Goal: Task Accomplishment & Management: Complete application form

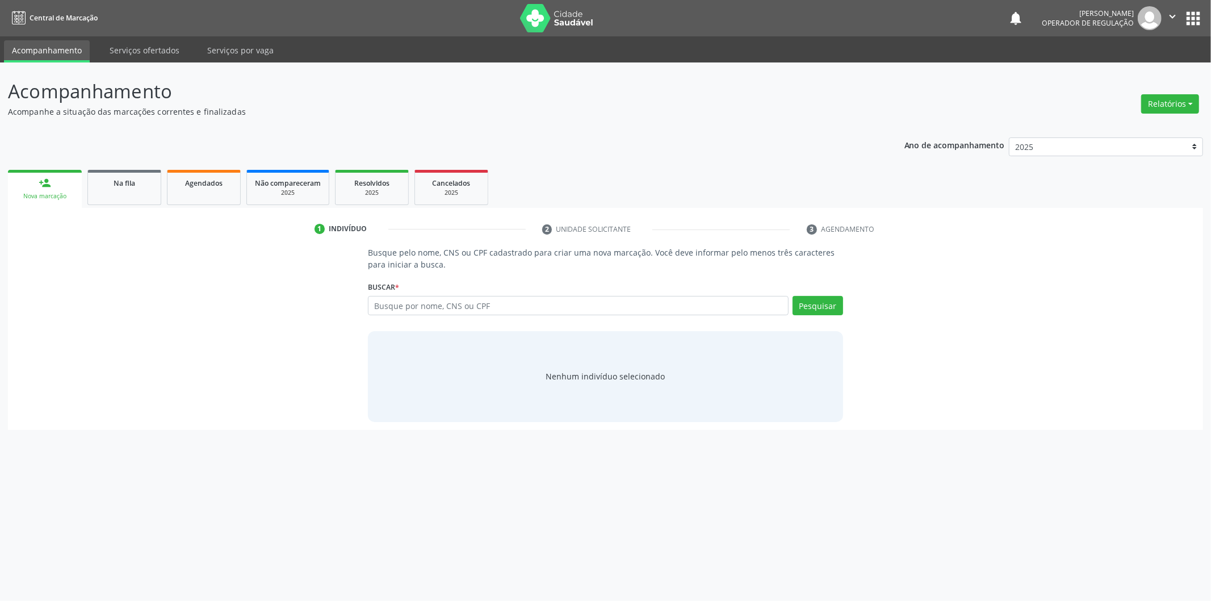
click at [64, 183] on link "person_add Nova marcação" at bounding box center [45, 189] width 74 height 38
click at [500, 308] on input "text" at bounding box center [578, 305] width 421 height 19
type input "39219798468"
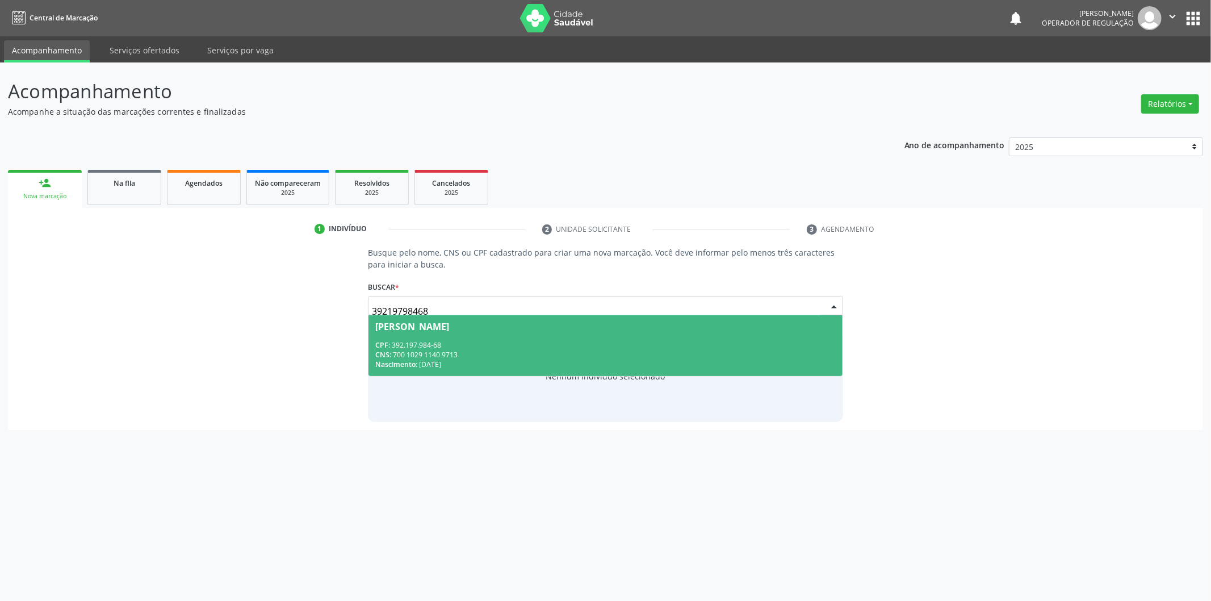
click at [478, 328] on div "Damião Vieira Benício" at bounding box center [605, 326] width 461 height 9
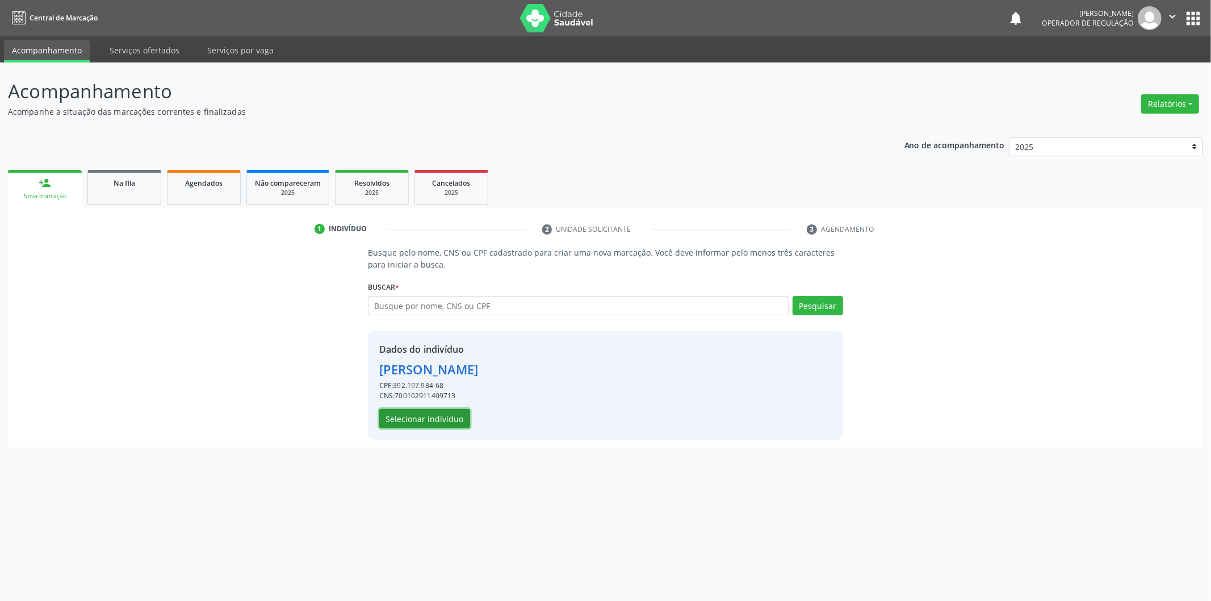
click at [422, 424] on button "Selecionar indivíduo" at bounding box center [424, 418] width 91 height 19
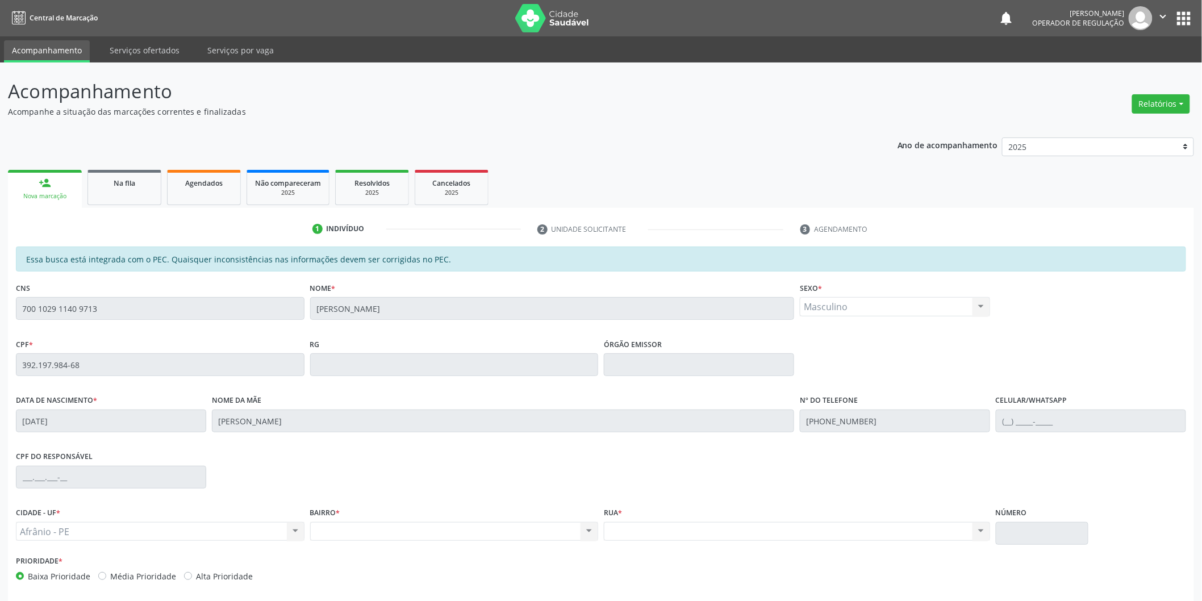
scroll to position [47, 0]
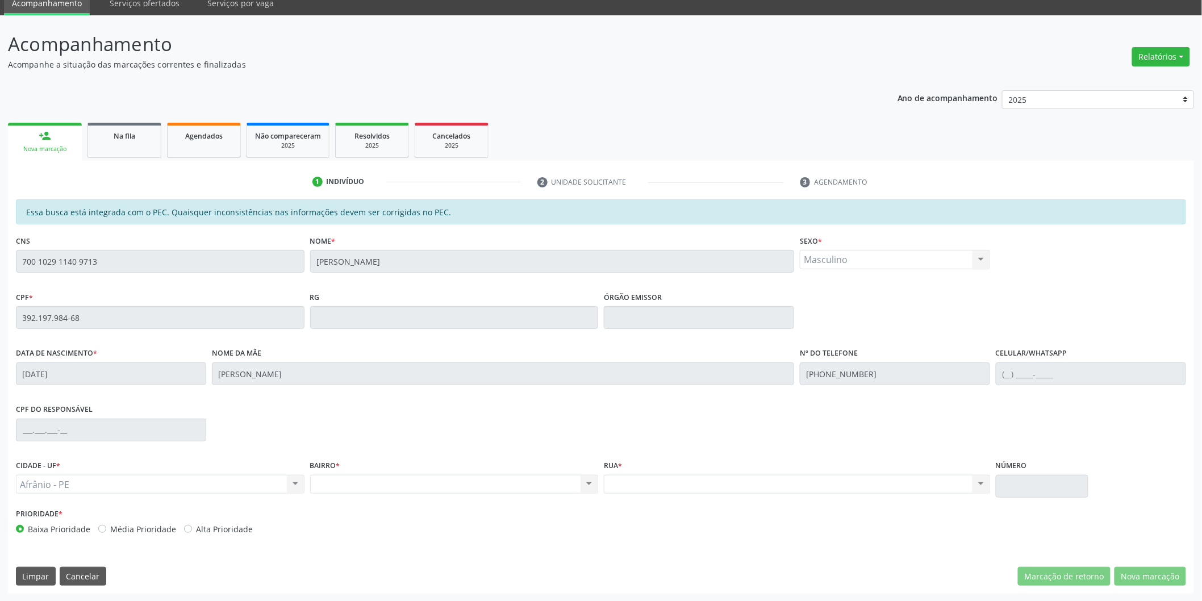
click at [0, 270] on div "Acompanhamento Acompanhe a situação das marcações correntes e finalizadas Relat…" at bounding box center [601, 308] width 1202 height 586
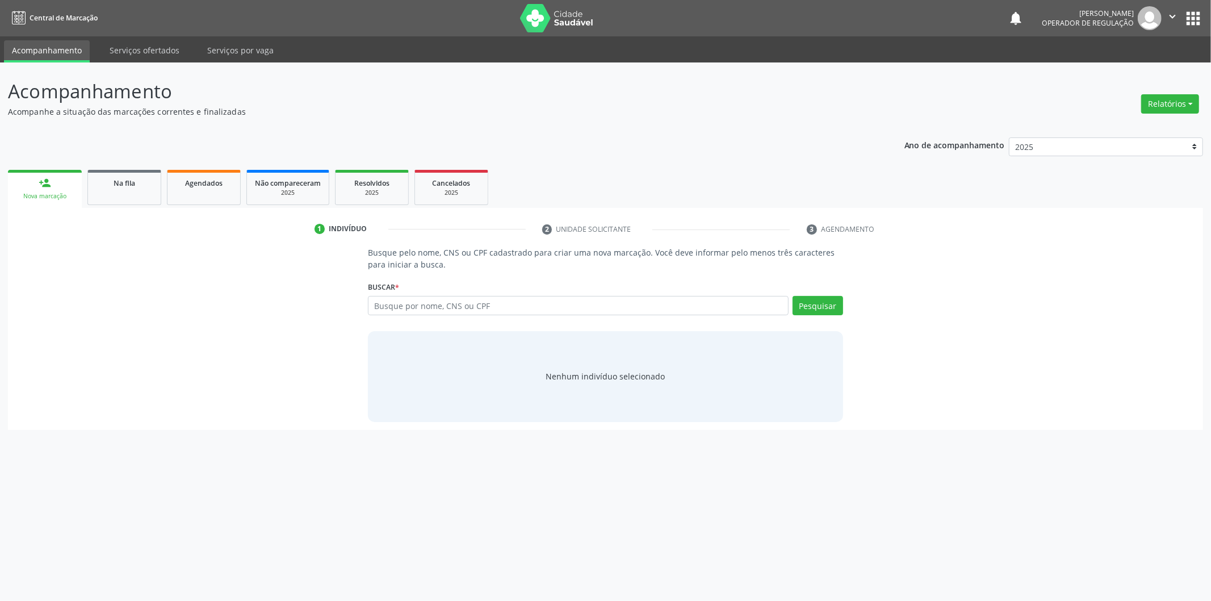
type input "700 1029 1140 9713"
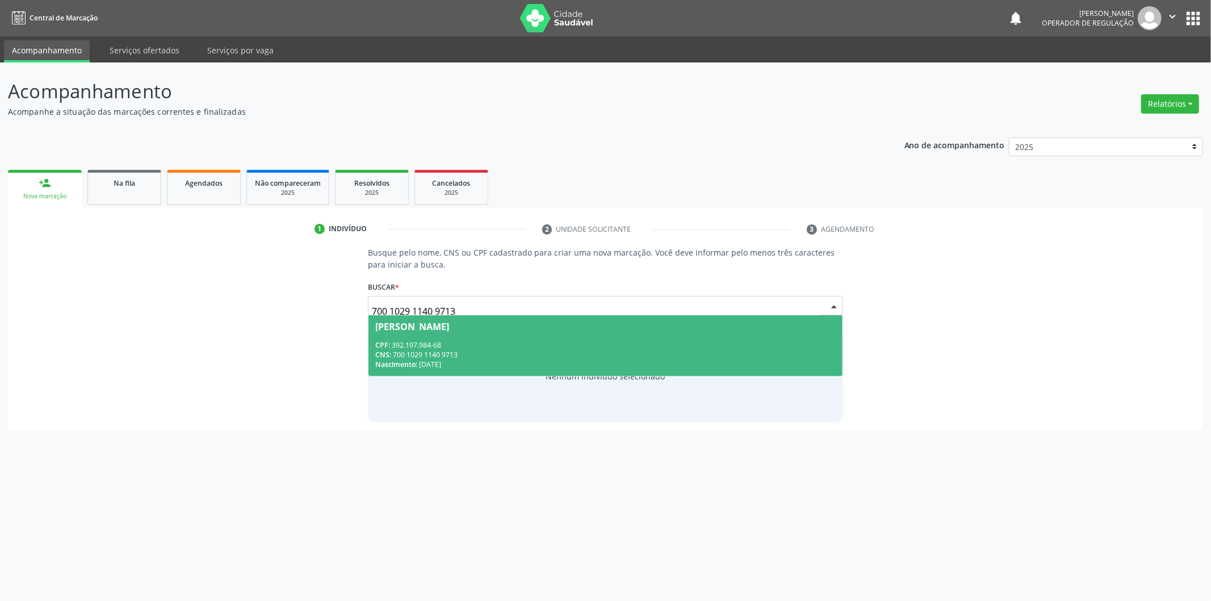
click at [796, 362] on div "Nascimento: 19/01/1960" at bounding box center [605, 364] width 461 height 10
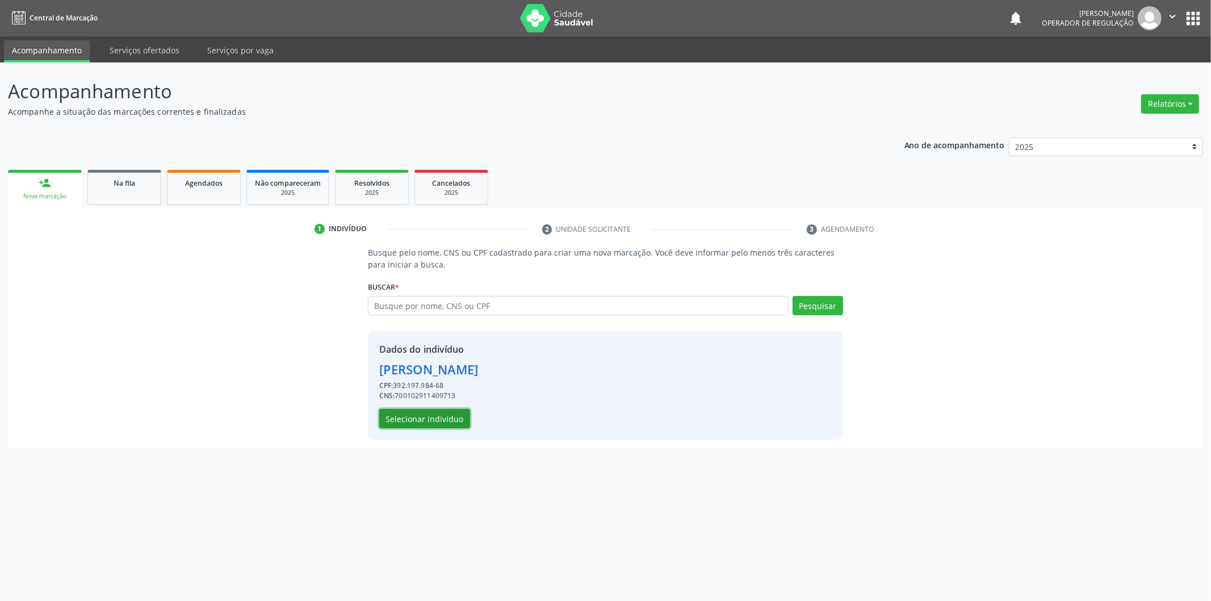
click at [449, 413] on button "Selecionar indivíduo" at bounding box center [424, 418] width 91 height 19
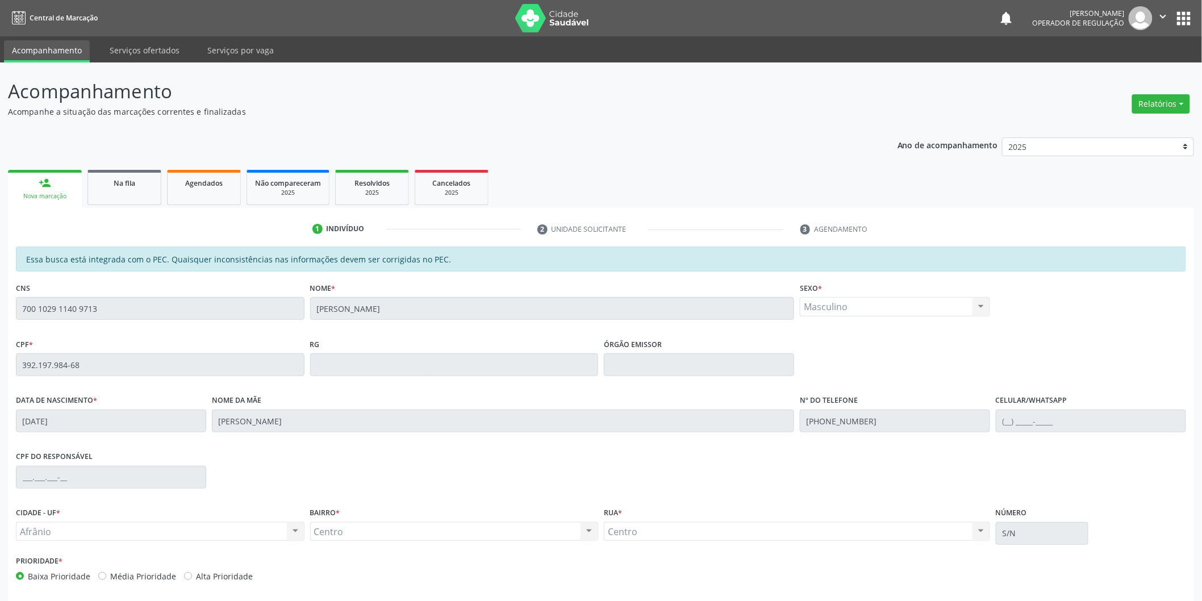
scroll to position [47, 0]
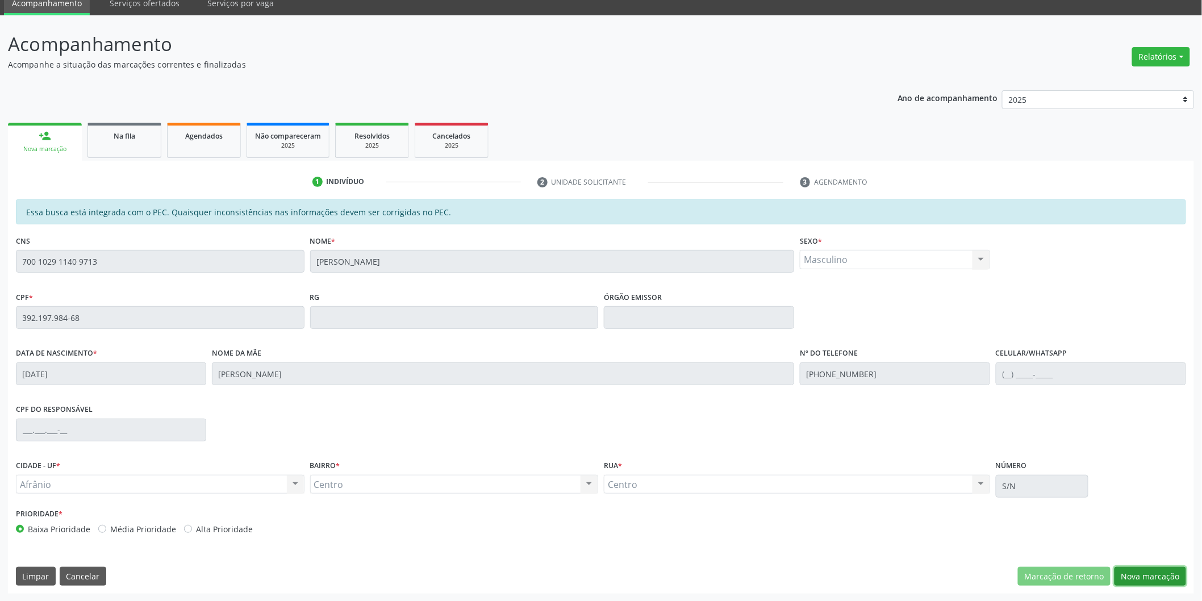
click at [1136, 569] on button "Nova marcação" at bounding box center [1150, 576] width 72 height 19
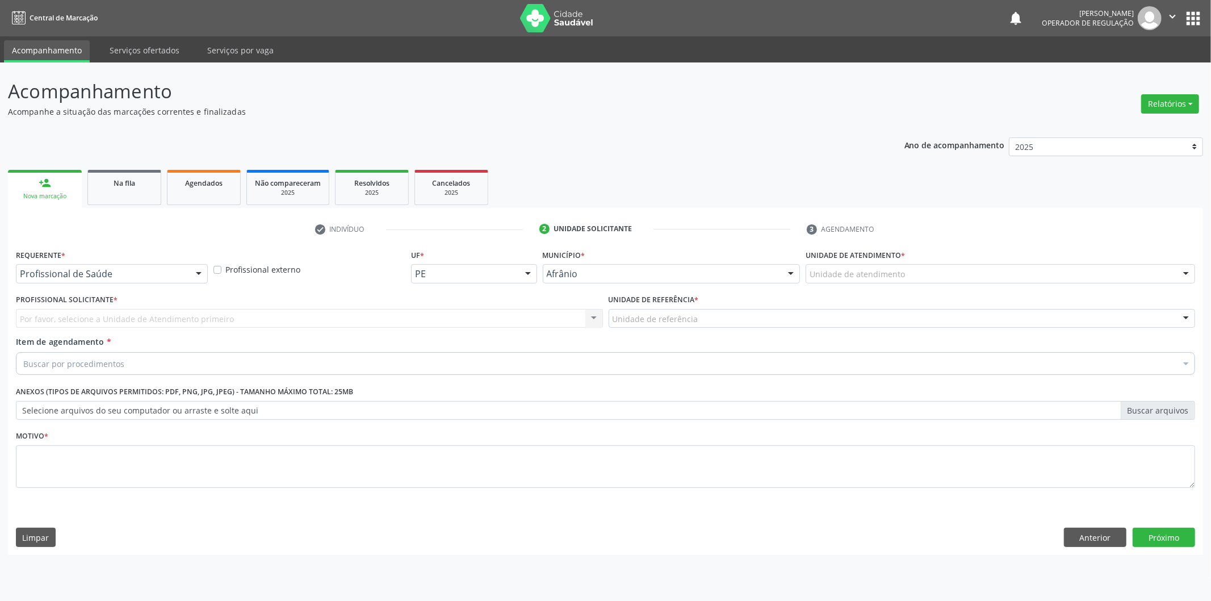
click at [921, 262] on div "Unidade de atendimento * Unidade de atendimento Academia da Saude de Afranio Ac…" at bounding box center [1001, 264] width 390 height 36
click at [913, 283] on div "Unidade de atendimento * Unidade de atendimento Academia da Saude de Afranio Ac…" at bounding box center [1000, 268] width 395 height 44
click at [928, 274] on div "Unidade de atendimento" at bounding box center [1001, 273] width 390 height 19
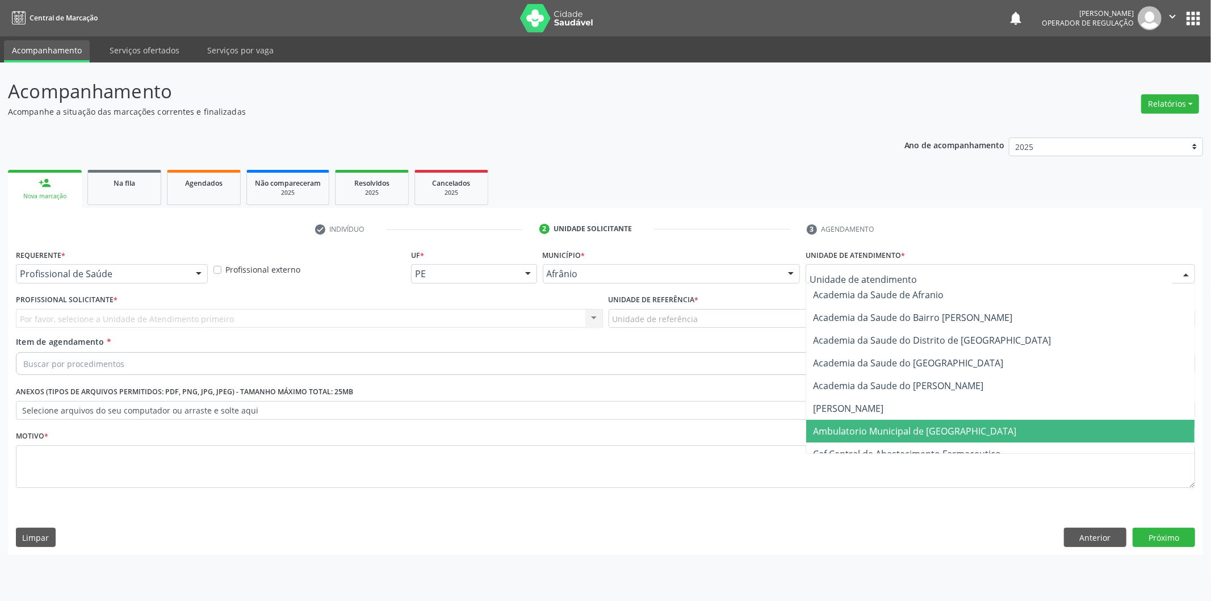
click at [903, 425] on span "Ambulatorio Municipal de [GEOGRAPHIC_DATA]" at bounding box center [914, 431] width 203 height 12
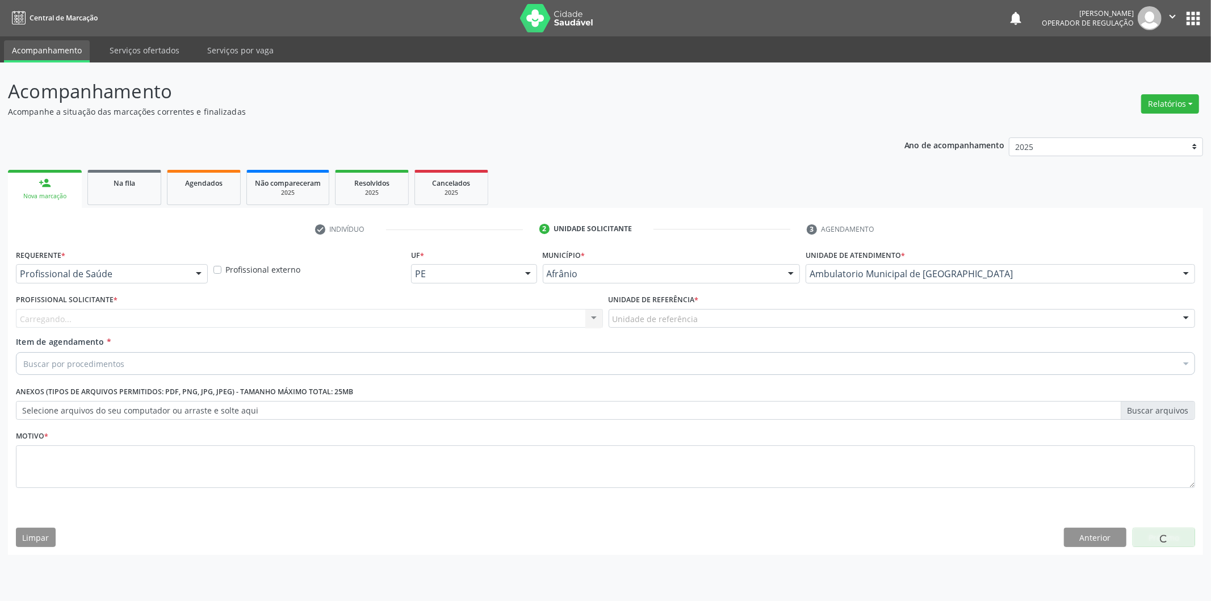
click at [533, 314] on div "Carregando... Nenhum resultado encontrado para: " " Não há nenhuma opção para s…" at bounding box center [309, 318] width 587 height 19
click at [533, 315] on div "Carregando... Nenhum resultado encontrado para: " " Não há nenhuma opção para s…" at bounding box center [309, 318] width 587 height 19
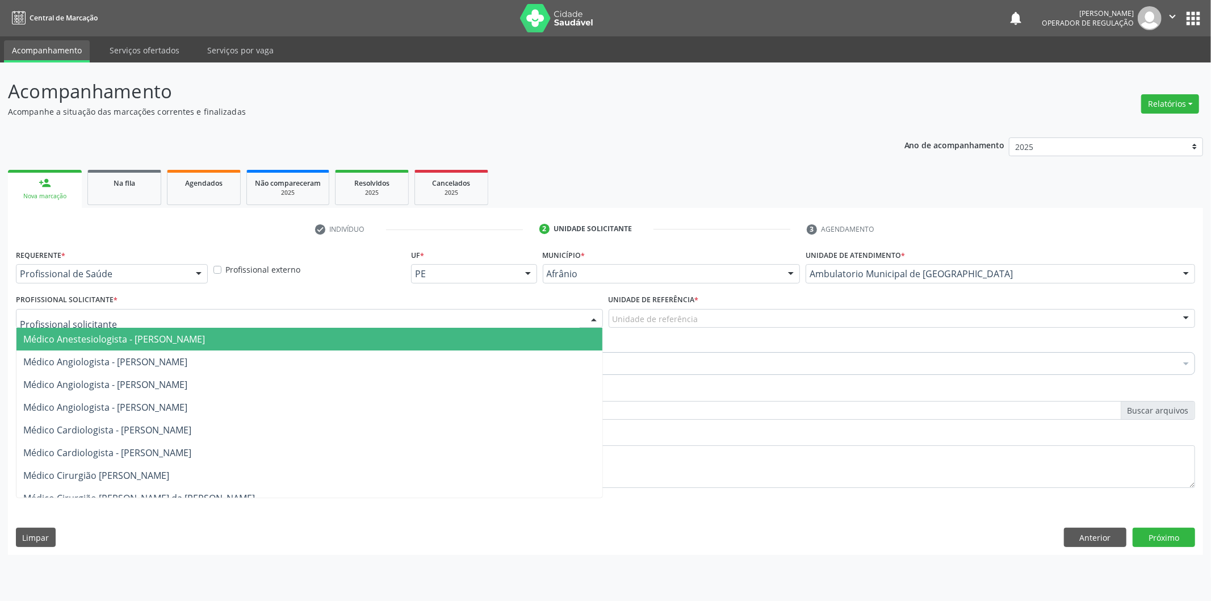
click at [537, 311] on div at bounding box center [309, 318] width 587 height 19
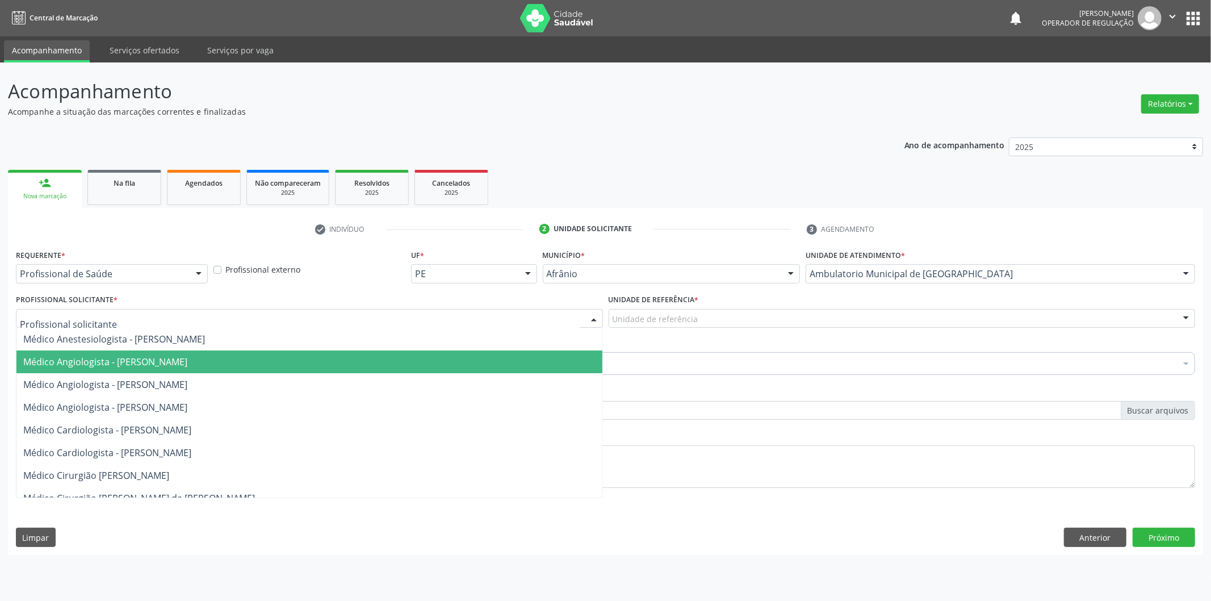
click at [455, 366] on span "Médico Angiologista - [PERSON_NAME]" at bounding box center [309, 361] width 586 height 23
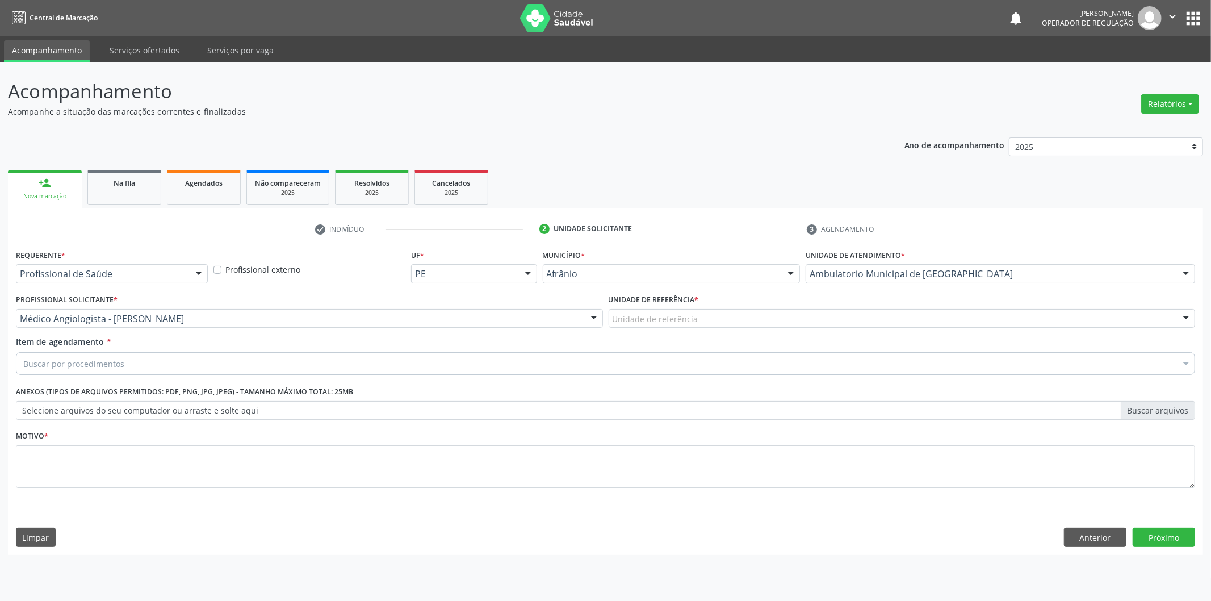
click at [785, 320] on div "Unidade de referência" at bounding box center [902, 318] width 587 height 19
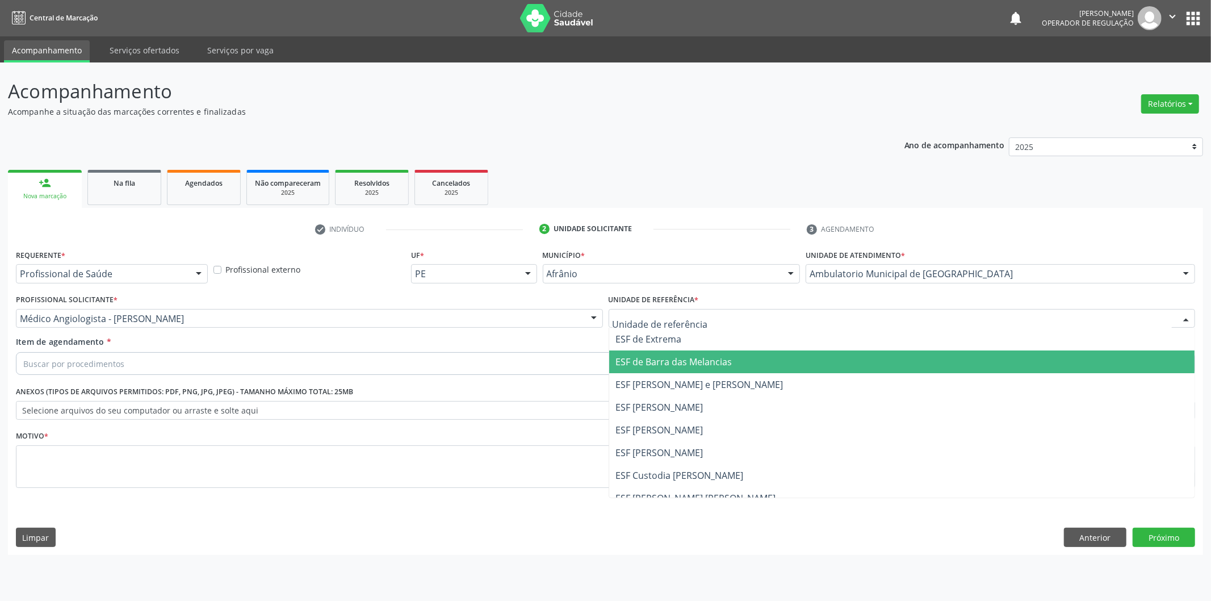
click at [787, 366] on span "ESF de Barra das Melancias" at bounding box center [902, 361] width 586 height 23
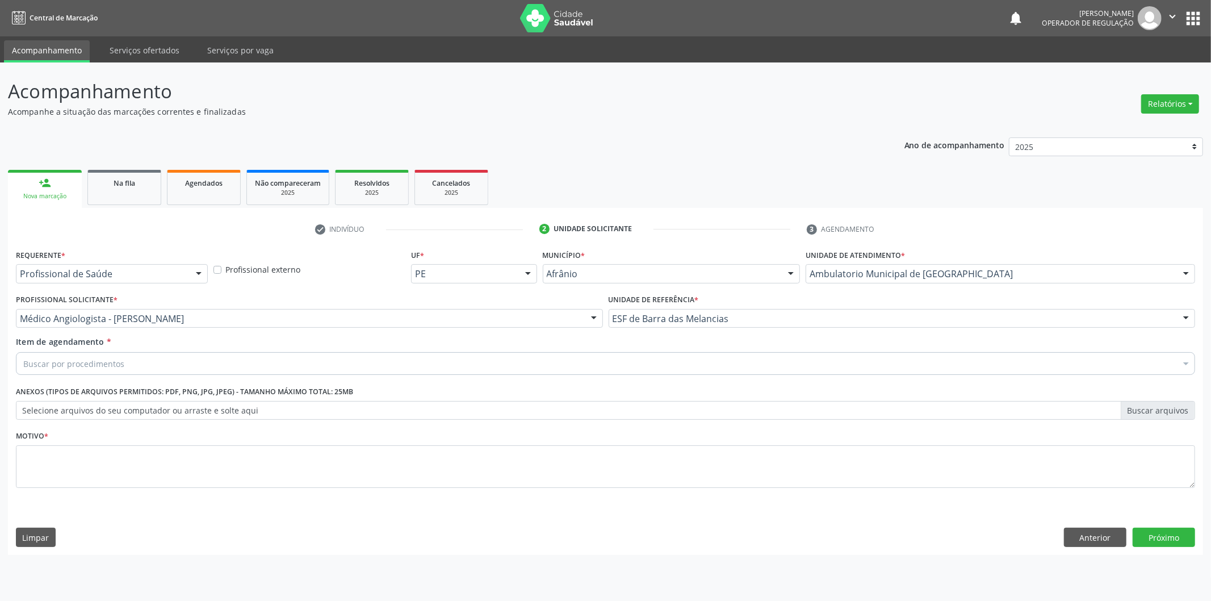
click at [753, 349] on div "Item de agendamento * Buscar por procedimentos Selecionar todos 0604320140 - Ab…" at bounding box center [606, 354] width 1180 height 36
click at [563, 370] on div "Buscar por procedimentos" at bounding box center [606, 363] width 1180 height 23
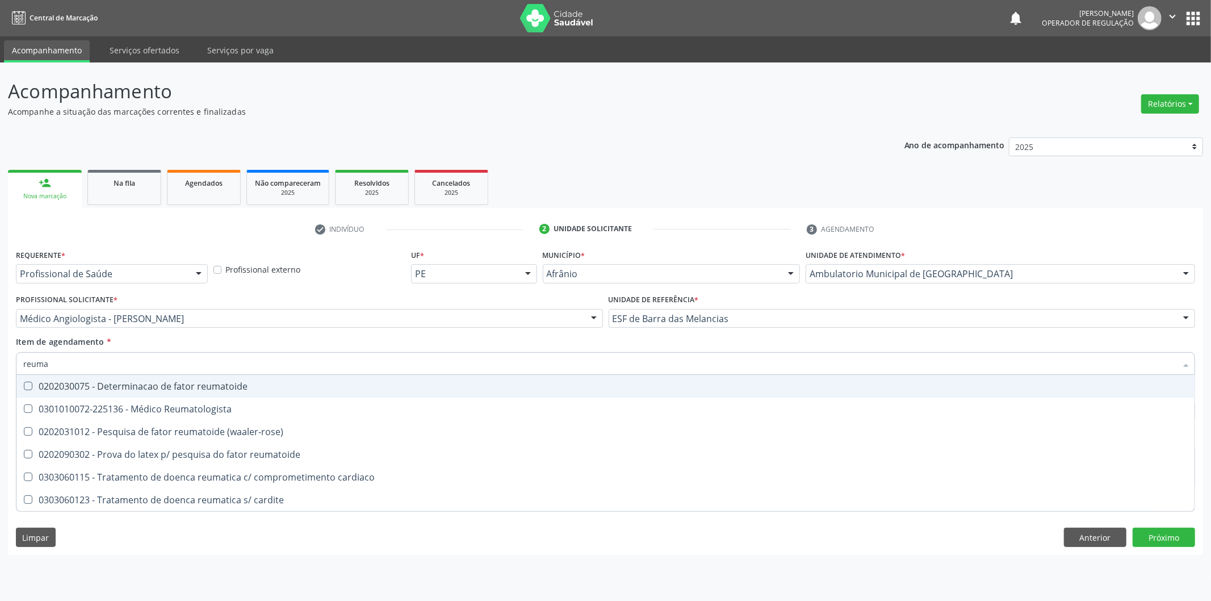
type input "reumat"
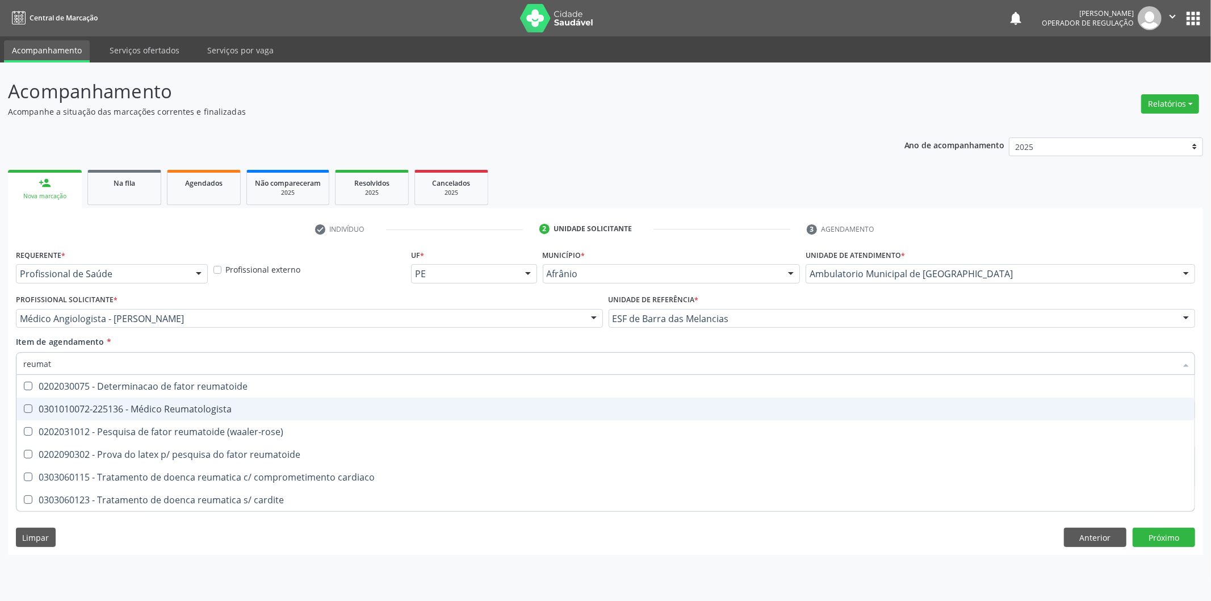
click at [432, 408] on div "0301010072-225136 - Médico Reumatologista" at bounding box center [605, 408] width 1165 height 9
checkbox Reumatologista "true"
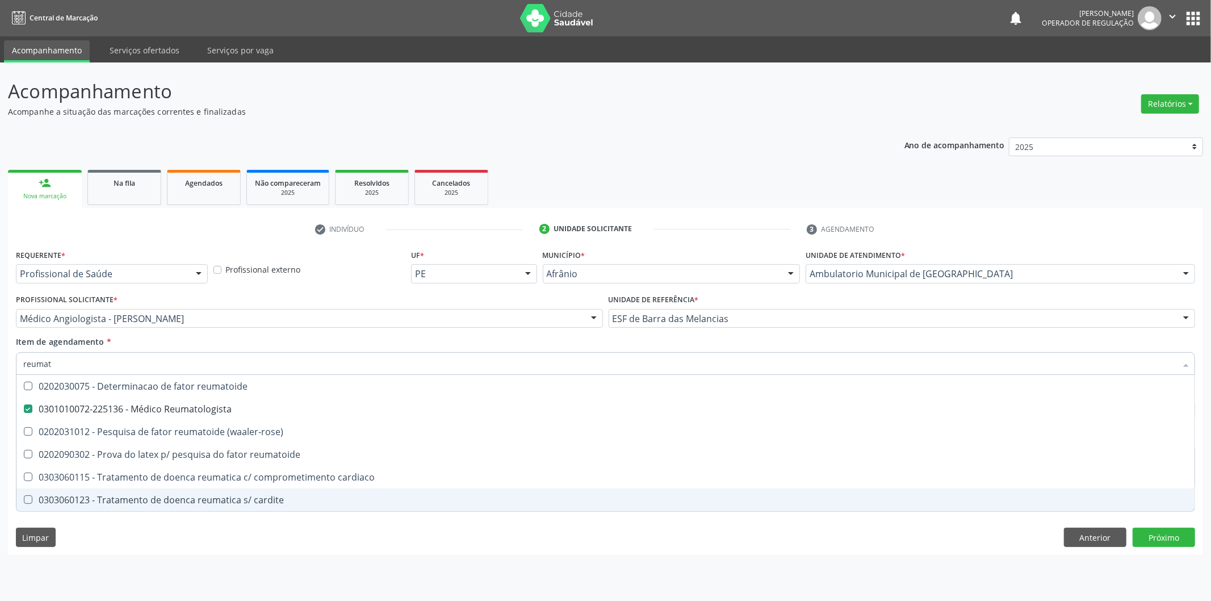
click at [0, 403] on div "Acompanhamento Acompanhe a situação das marcações correntes e finalizadas Relat…" at bounding box center [605, 331] width 1211 height 538
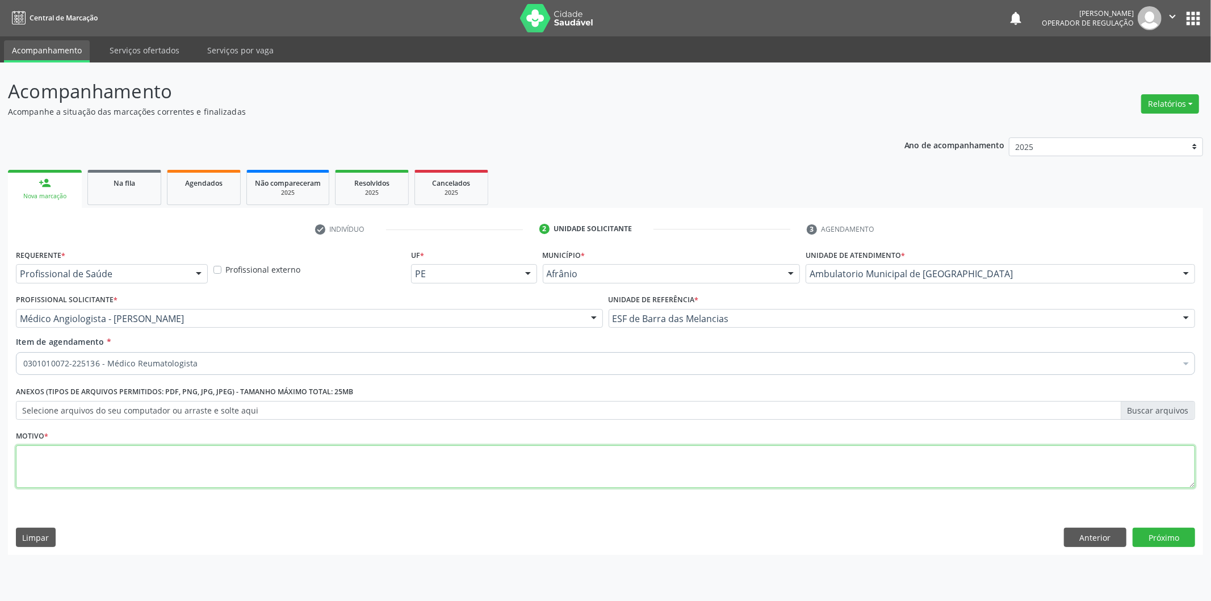
click at [72, 454] on textarea at bounding box center [606, 466] width 1180 height 43
type textarea "'"
click at [1171, 532] on button "Próximo" at bounding box center [1164, 537] width 62 height 19
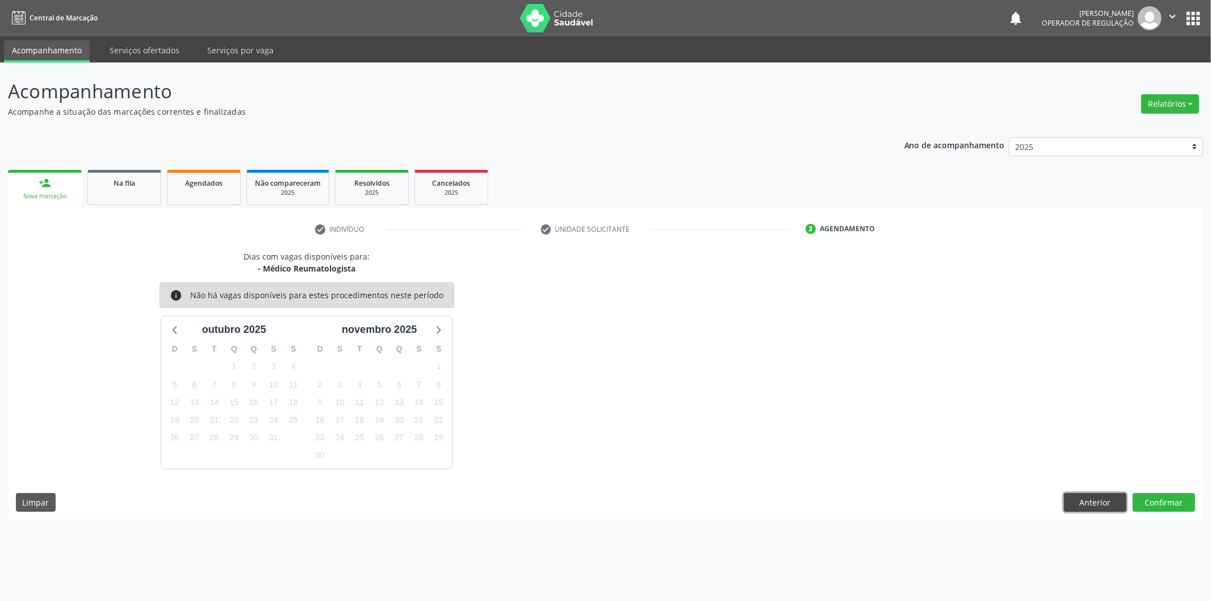
click at [1098, 504] on button "Anterior" at bounding box center [1095, 502] width 62 height 19
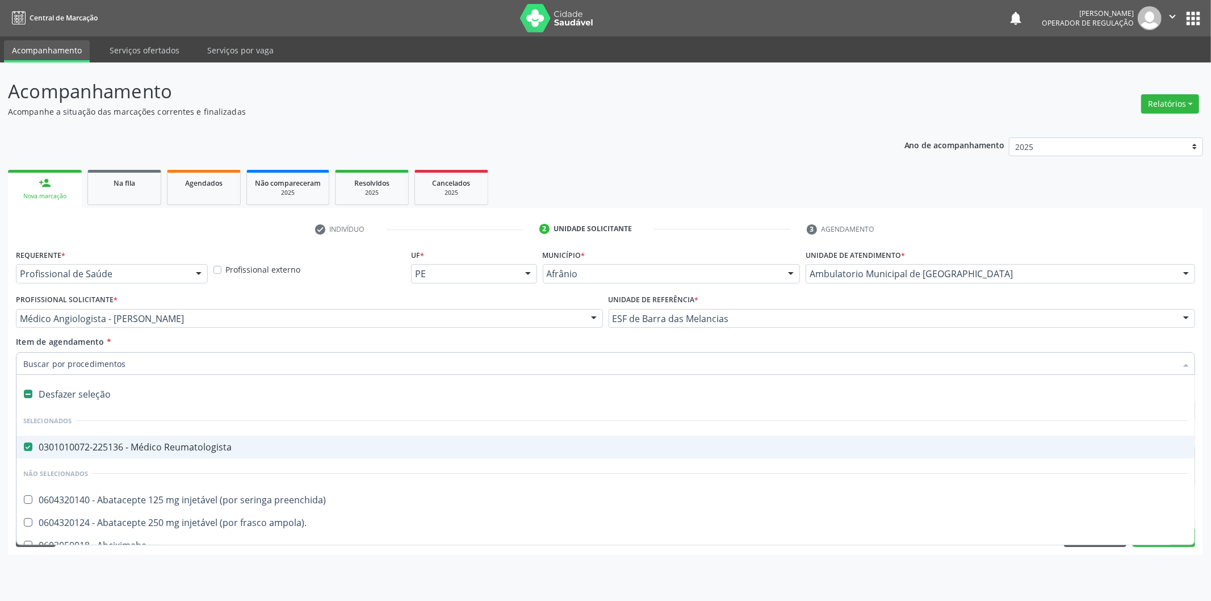
click at [119, 399] on div "Desfazer seleção" at bounding box center [605, 394] width 1178 height 23
checkbox Reumatologista "false"
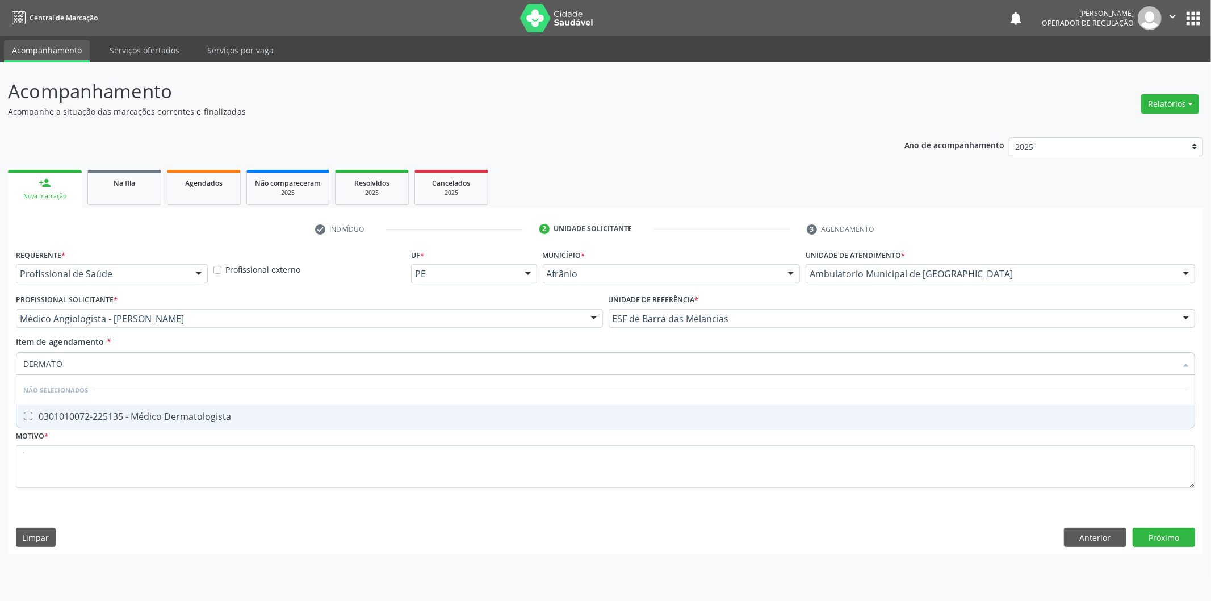
click at [143, 399] on li "Não selecionados" at bounding box center [605, 390] width 1178 height 30
click at [139, 428] on div "Requerente * Profissional de Saúde Profissional de Saúde Paciente Nenhum result…" at bounding box center [606, 374] width 1180 height 257
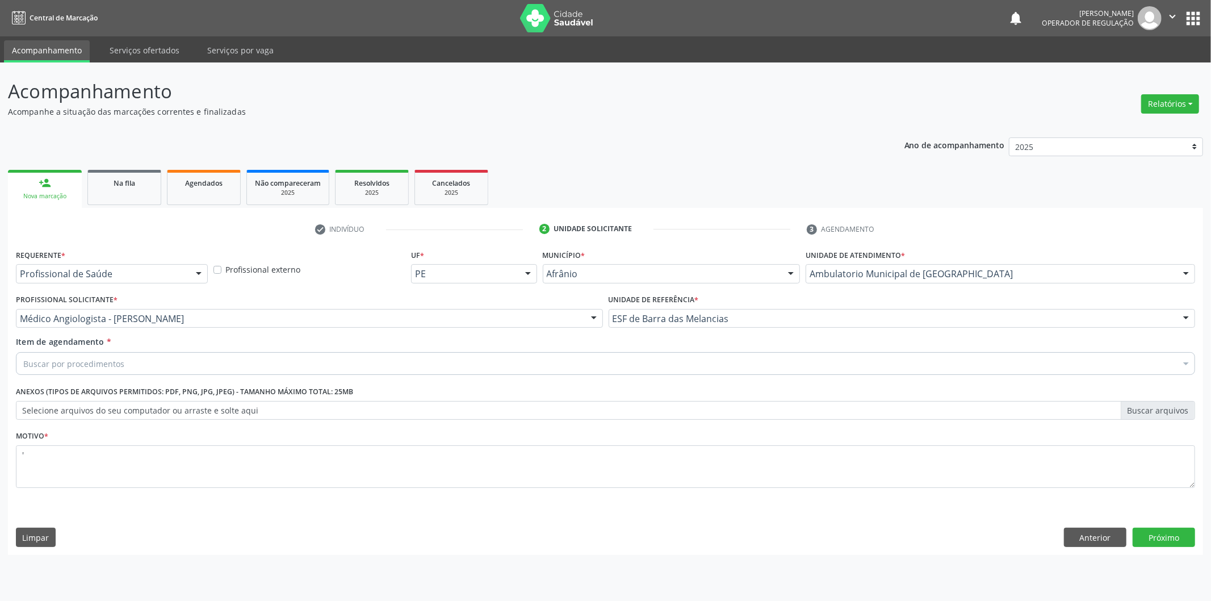
click at [521, 362] on div "Buscar por procedimentos" at bounding box center [606, 363] width 1180 height 23
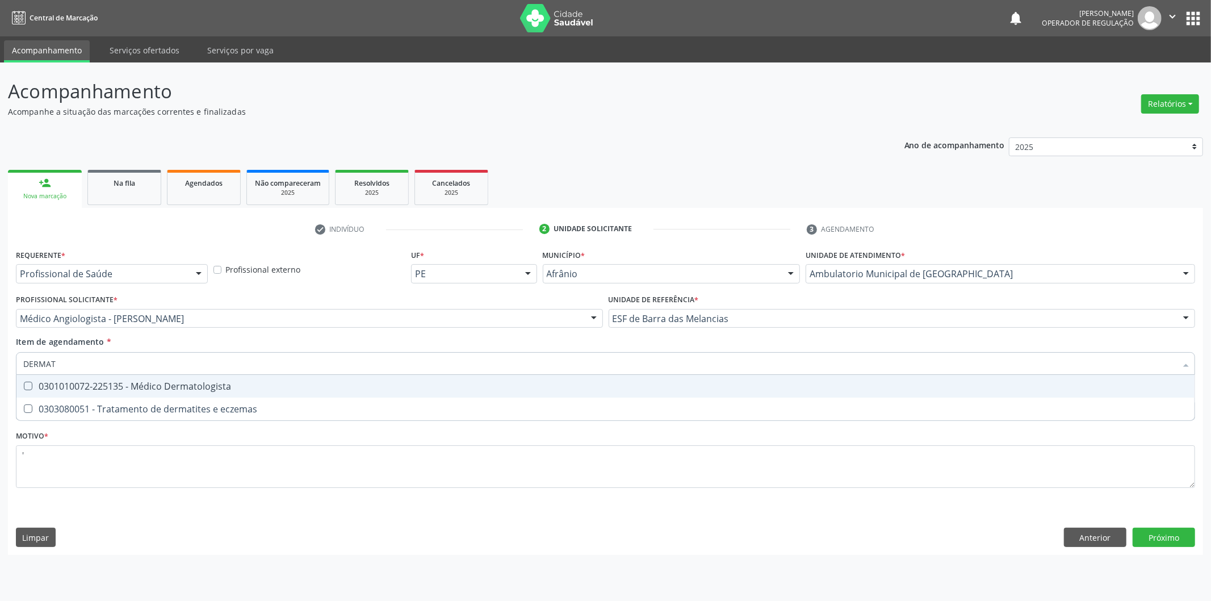
type input "DERMATO"
click at [483, 376] on span "0301010072-225135 - Médico Dermatologista" at bounding box center [605, 386] width 1178 height 23
checkbox Dermatologista "true"
click at [1151, 532] on div "Requerente * Profissional de Saúde Profissional de Saúde Paciente Nenhum result…" at bounding box center [605, 400] width 1195 height 308
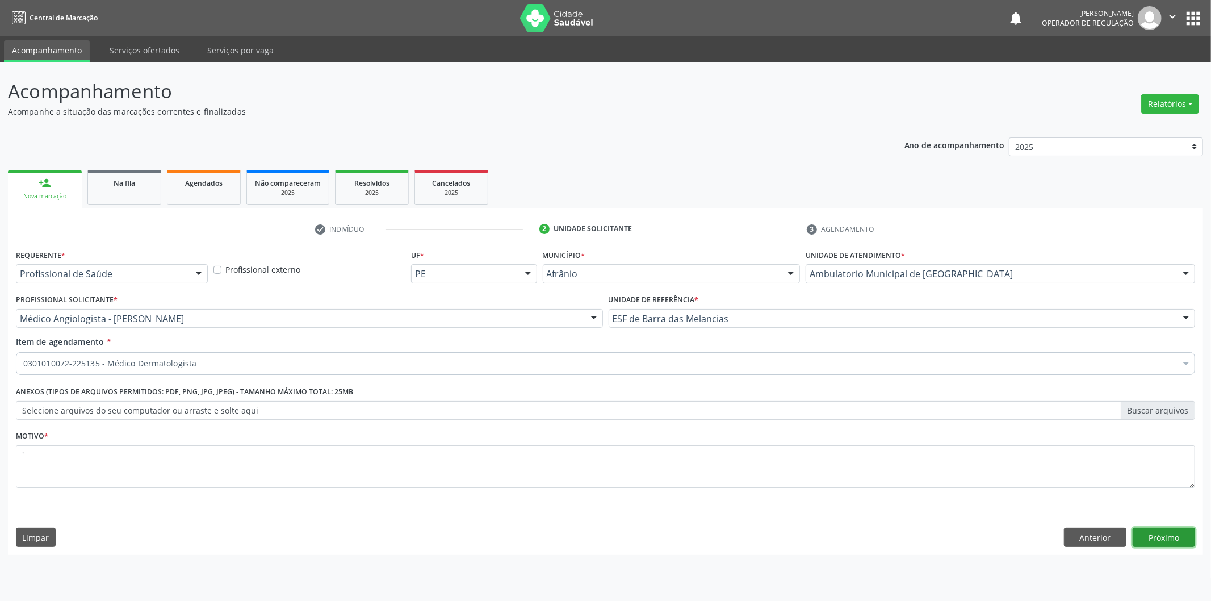
click at [1171, 533] on button "Próximo" at bounding box center [1164, 537] width 62 height 19
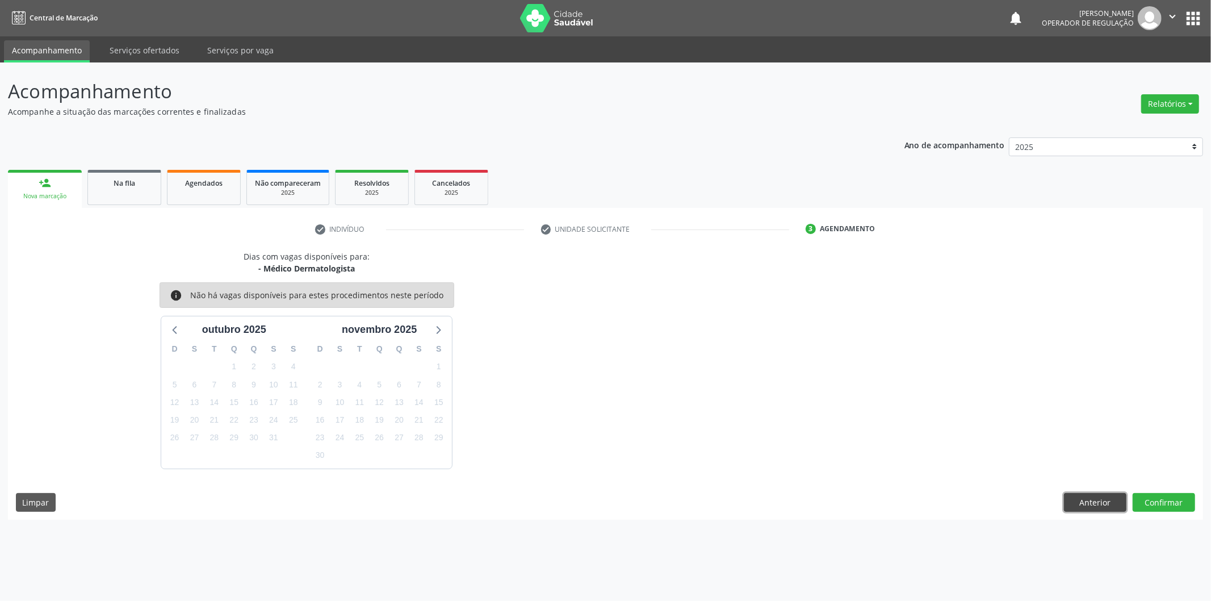
click at [1110, 495] on button "Anterior" at bounding box center [1095, 502] width 62 height 19
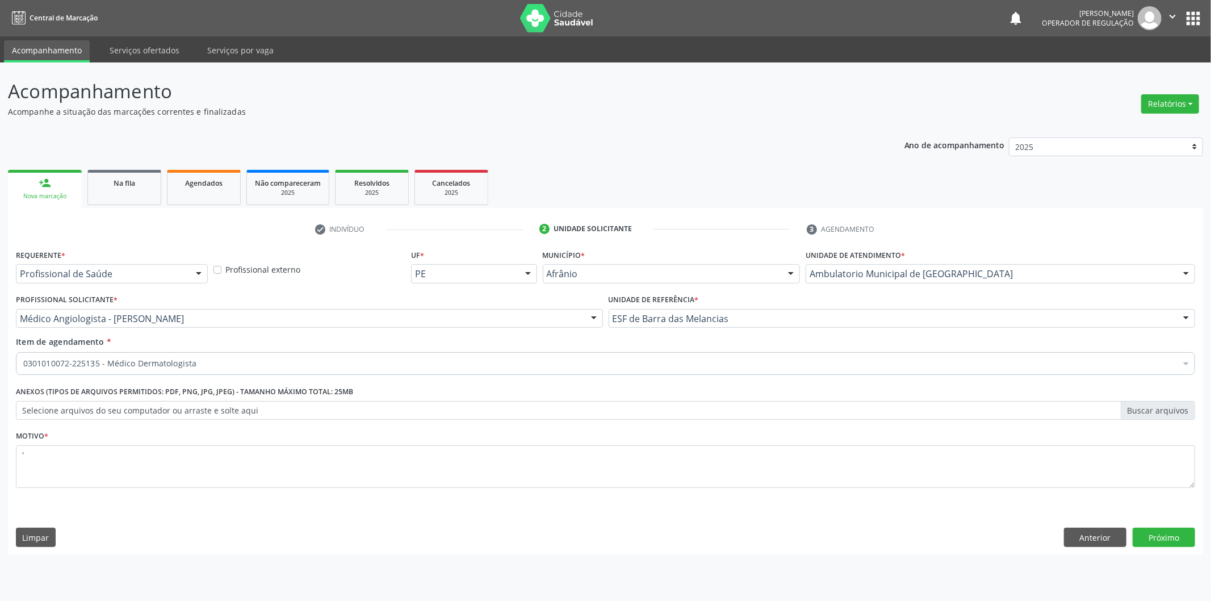
drag, startPoint x: 104, startPoint y: 365, endPoint x: 153, endPoint y: 352, distance: 50.6
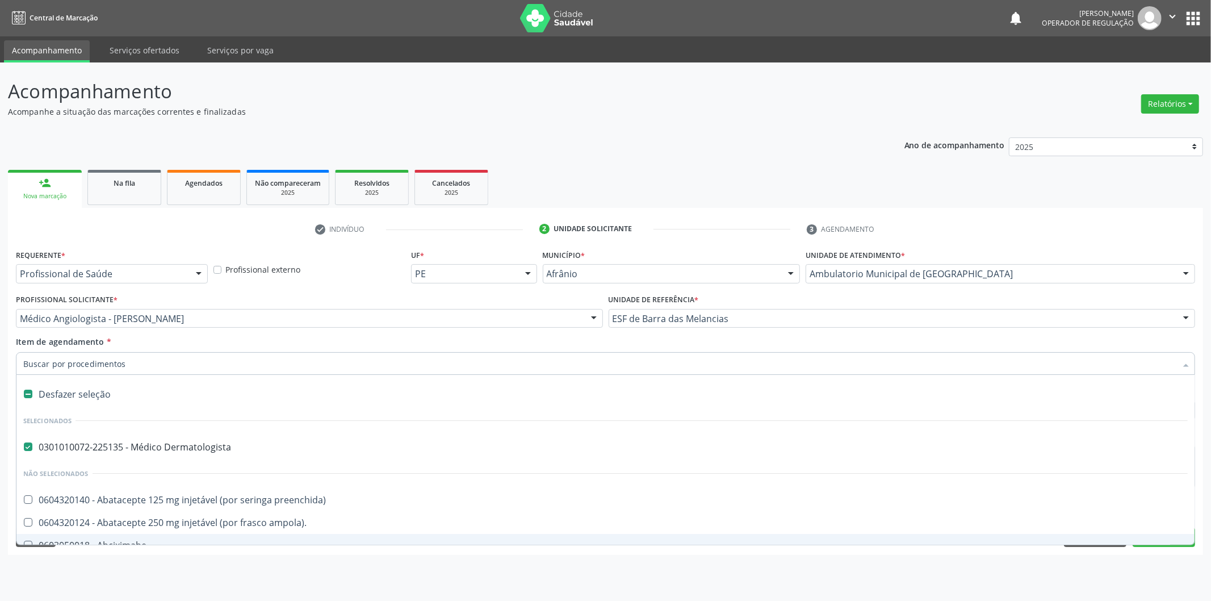
drag, startPoint x: 53, startPoint y: 403, endPoint x: 60, endPoint y: 381, distance: 23.9
click at [53, 396] on div "Desfazer seleção" at bounding box center [605, 394] width 1178 height 23
checkbox Dermatologista "false"
click at [95, 352] on input "Item de agendamento *" at bounding box center [599, 363] width 1153 height 23
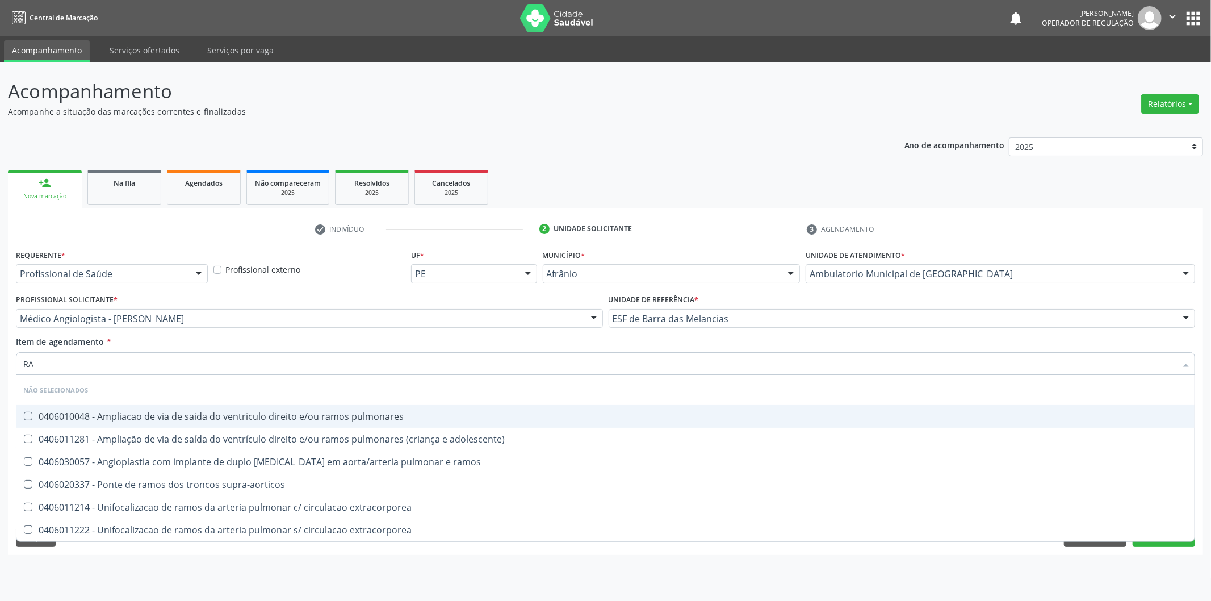
type input "R"
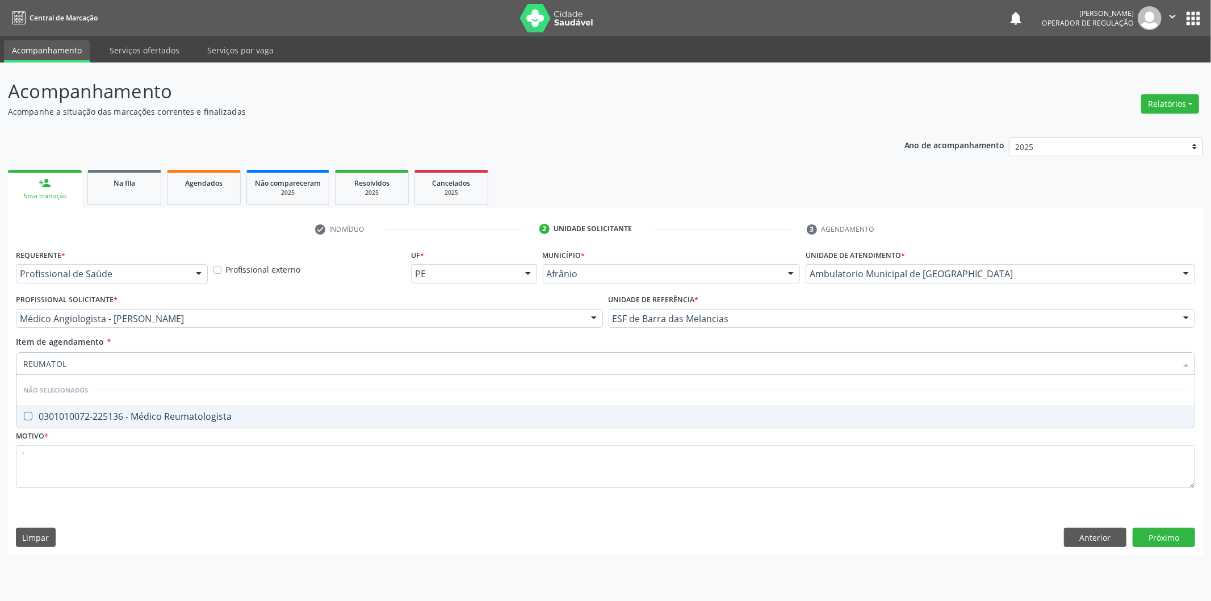
type input "REUMATO"
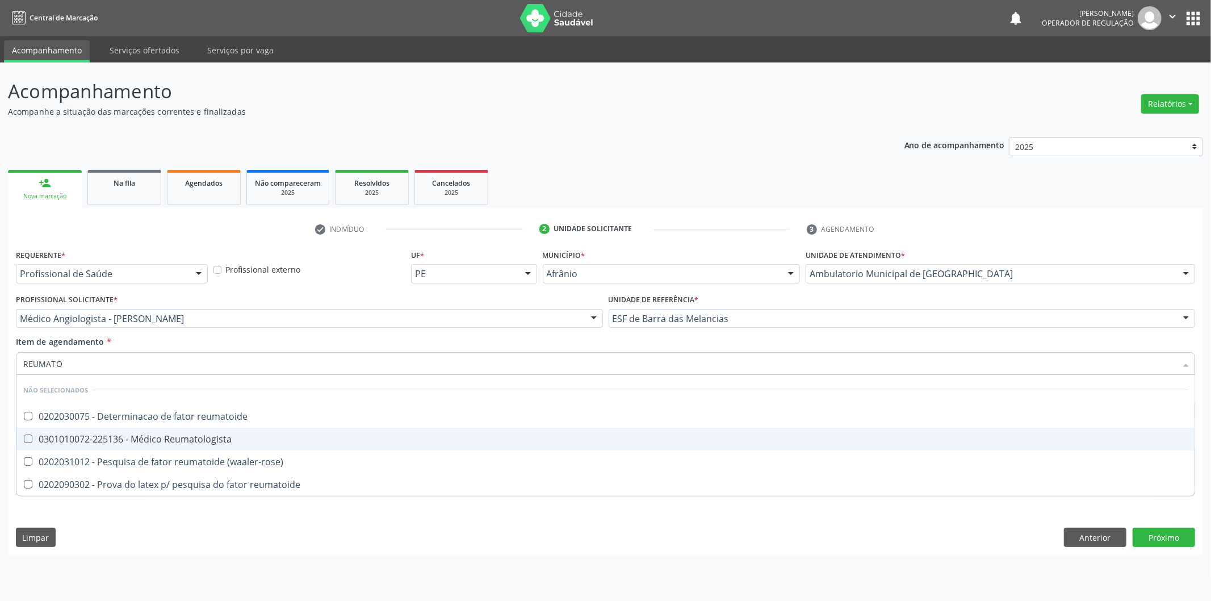
click at [269, 433] on span "0301010072-225136 - Médico Reumatologista" at bounding box center [605, 439] width 1178 height 23
checkbox Reumatologista "true"
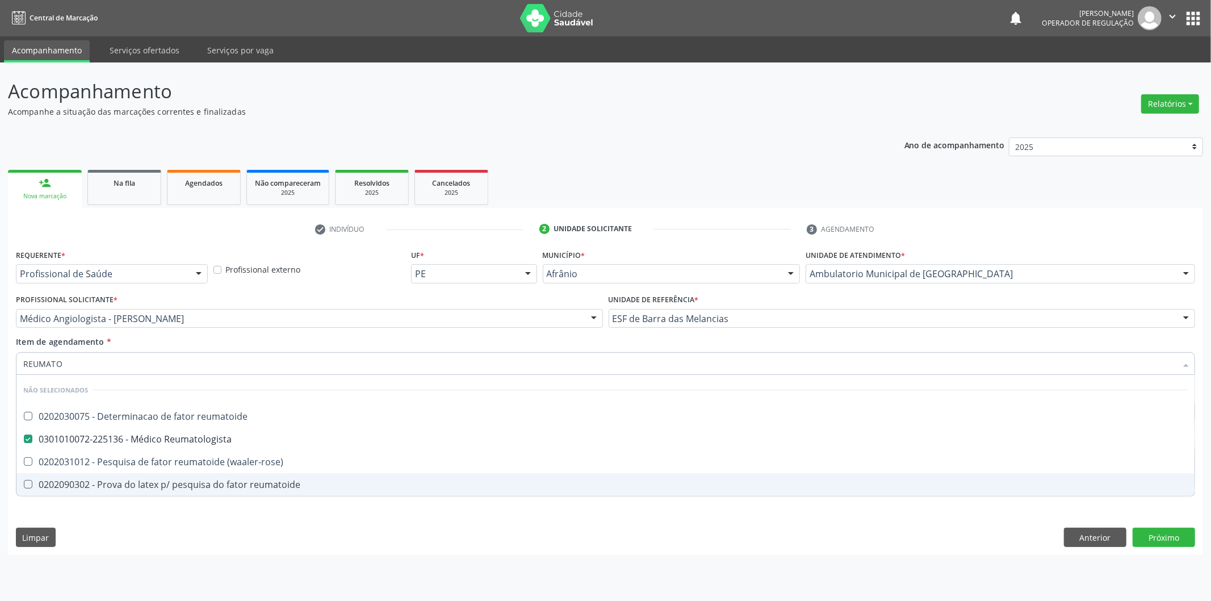
click at [313, 508] on div "Requerente * Profissional de Saúde Profissional de Saúde Paciente Nenhum result…" at bounding box center [605, 400] width 1195 height 308
checkbox reumatoide "true"
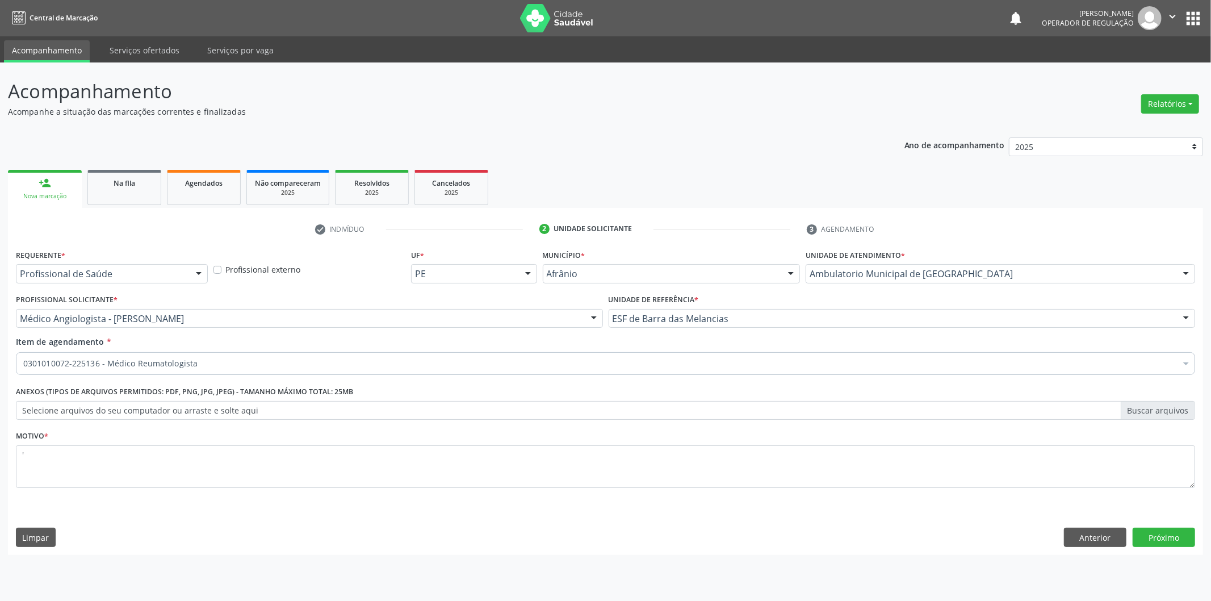
click at [1159, 547] on div "Requerente * Profissional de Saúde Profissional de Saúde Paciente Nenhum result…" at bounding box center [605, 400] width 1195 height 308
click at [1160, 542] on button "Próximo" at bounding box center [1164, 537] width 62 height 19
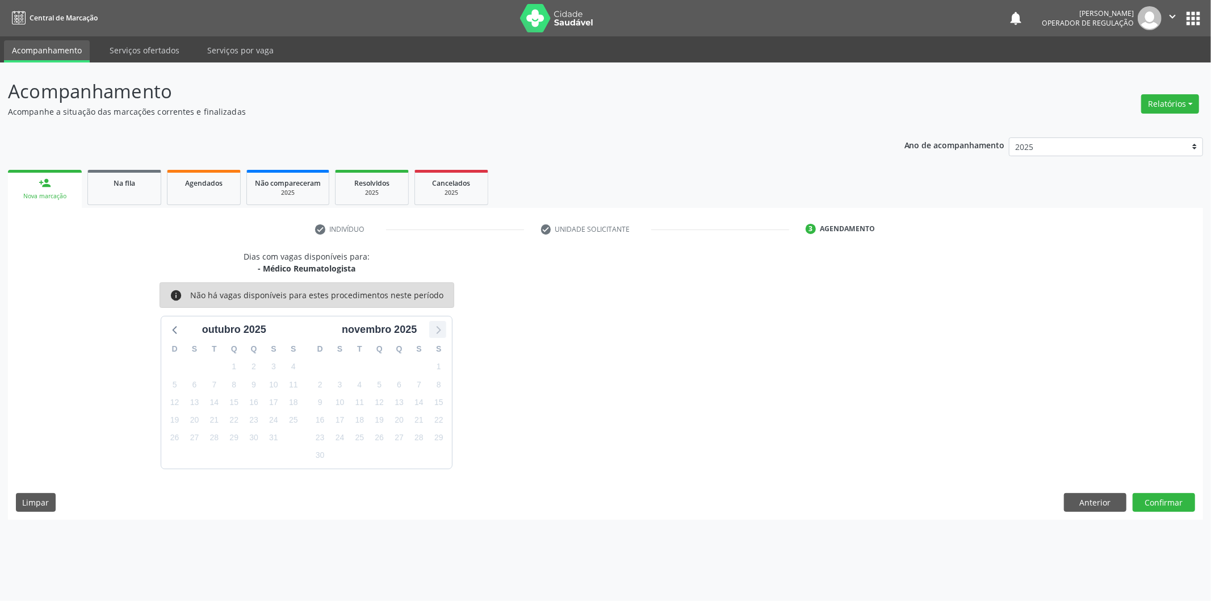
click at [437, 330] on icon at bounding box center [437, 329] width 15 height 15
click at [178, 336] on div at bounding box center [175, 329] width 17 height 17
click at [373, 415] on span "19" at bounding box center [379, 420] width 16 height 16
click at [399, 391] on span "6" at bounding box center [399, 385] width 16 height 16
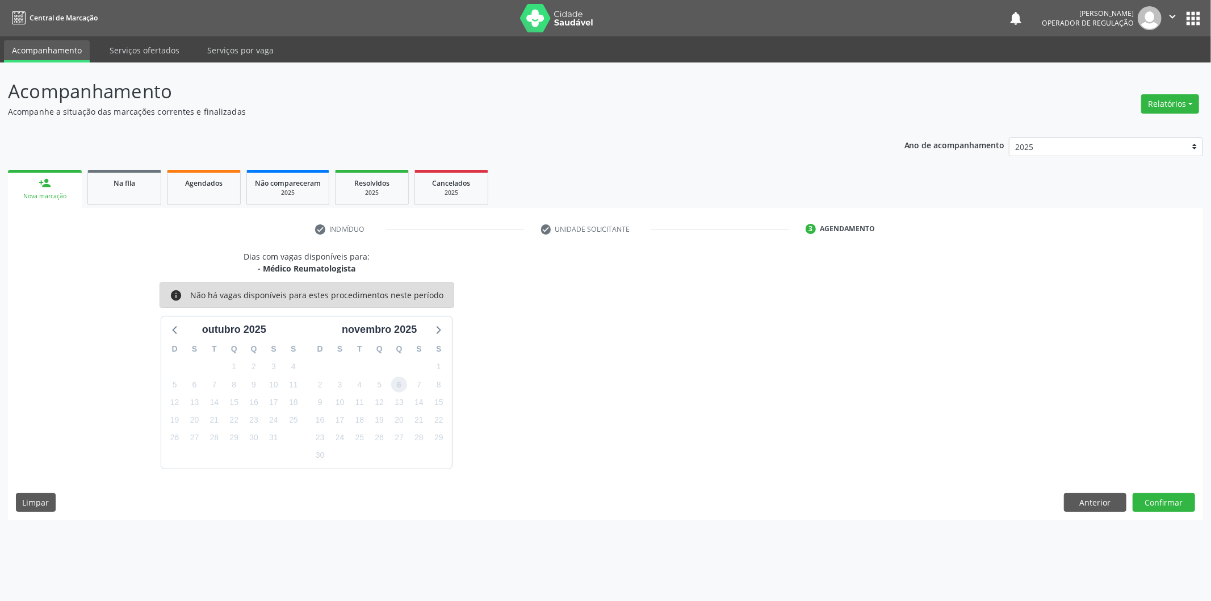
click at [399, 391] on span "6" at bounding box center [399, 385] width 16 height 16
click at [354, 371] on div "28" at bounding box center [360, 367] width 20 height 18
drag, startPoint x: 229, startPoint y: 370, endPoint x: 203, endPoint y: 376, distance: 26.7
click at [217, 373] on div "D S T Q Q S S 28 29 30 1 2 3 4 5 6 7 8 9 10 11 12 13 14 15 16 17 18 19 20 21 22…" at bounding box center [233, 402] width 145 height 131
drag, startPoint x: 240, startPoint y: 382, endPoint x: 299, endPoint y: 384, distance: 58.5
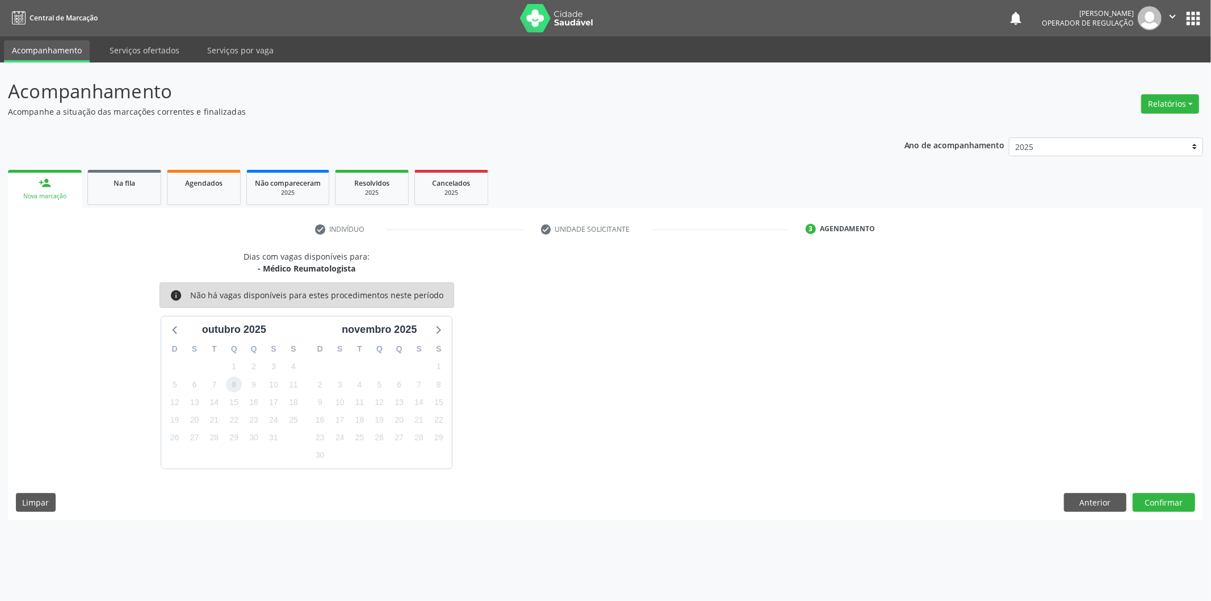
click at [241, 382] on span "8" at bounding box center [234, 385] width 16 height 16
click at [299, 384] on span "11" at bounding box center [294, 385] width 16 height 16
click at [322, 382] on span "2" at bounding box center [320, 385] width 16 height 16
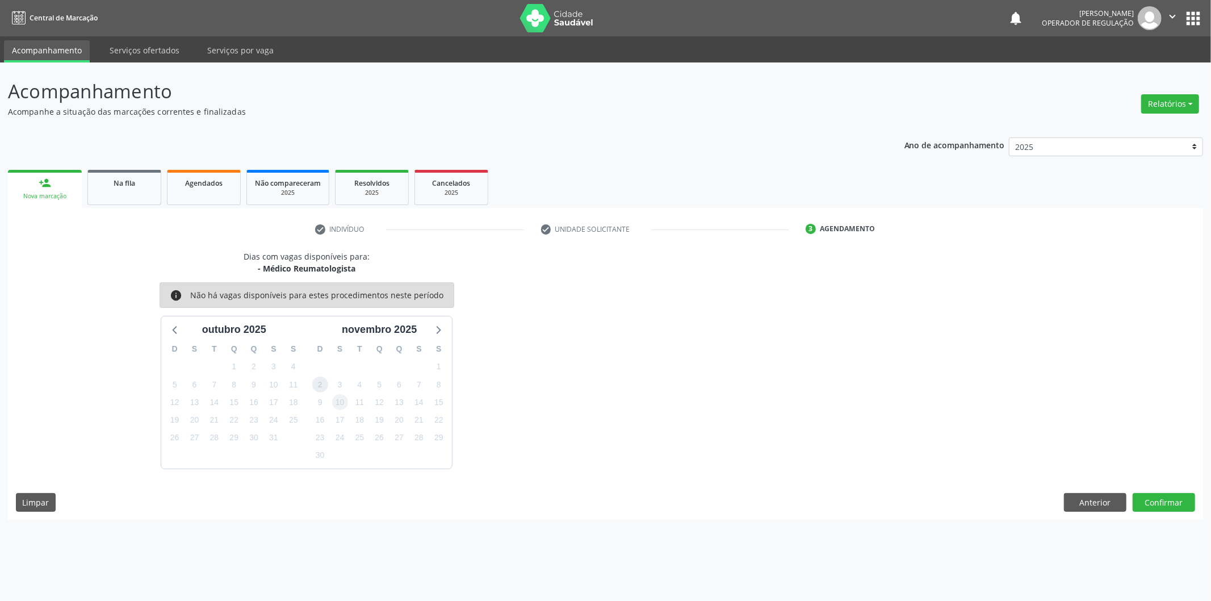
drag, startPoint x: 327, startPoint y: 384, endPoint x: 337, endPoint y: 399, distance: 18.4
click at [337, 399] on div "D S T Q Q S S 26 27 28 29 30 31 1 2 3 4 5 6 7 8 9 10 11 12 13 14 15 16 17 18 19…" at bounding box center [379, 402] width 145 height 131
drag, startPoint x: 341, startPoint y: 399, endPoint x: 345, endPoint y: 418, distance: 19.3
click at [345, 418] on div "D S T Q Q S S 26 27 28 29 30 31 1 2 3 4 5 6 7 8 9 10 11 12 13 14 15 16 17 18 19…" at bounding box center [379, 402] width 145 height 131
click at [345, 419] on span "17" at bounding box center [340, 420] width 16 height 16
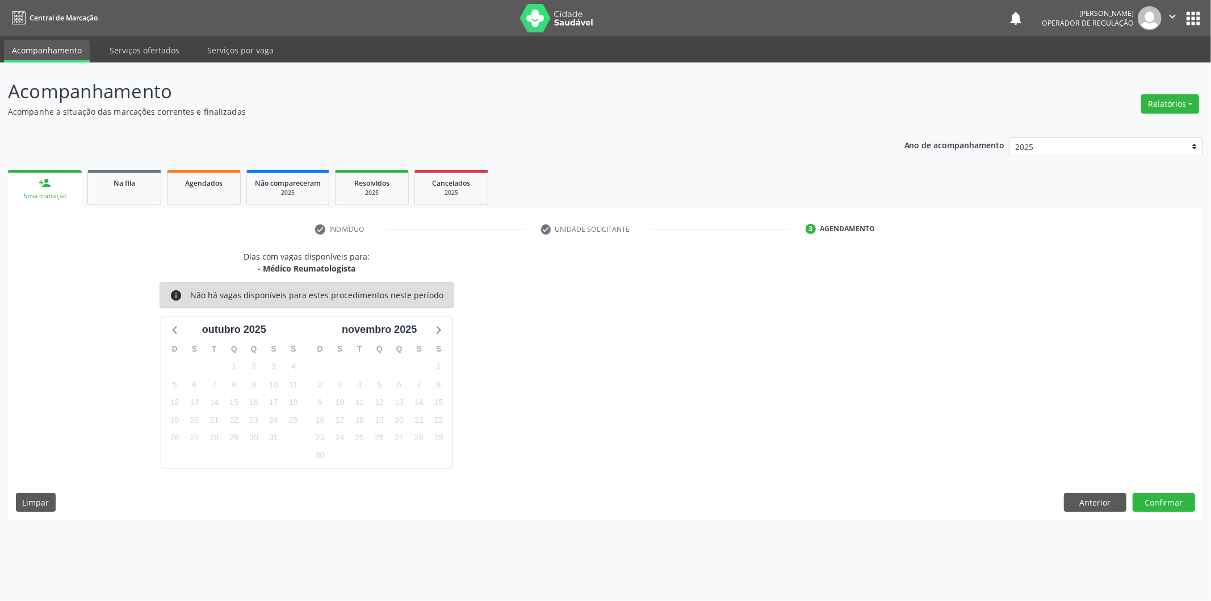
click at [725, 98] on p "Acompanhamento" at bounding box center [426, 91] width 837 height 28
click at [174, 325] on icon at bounding box center [175, 329] width 15 height 15
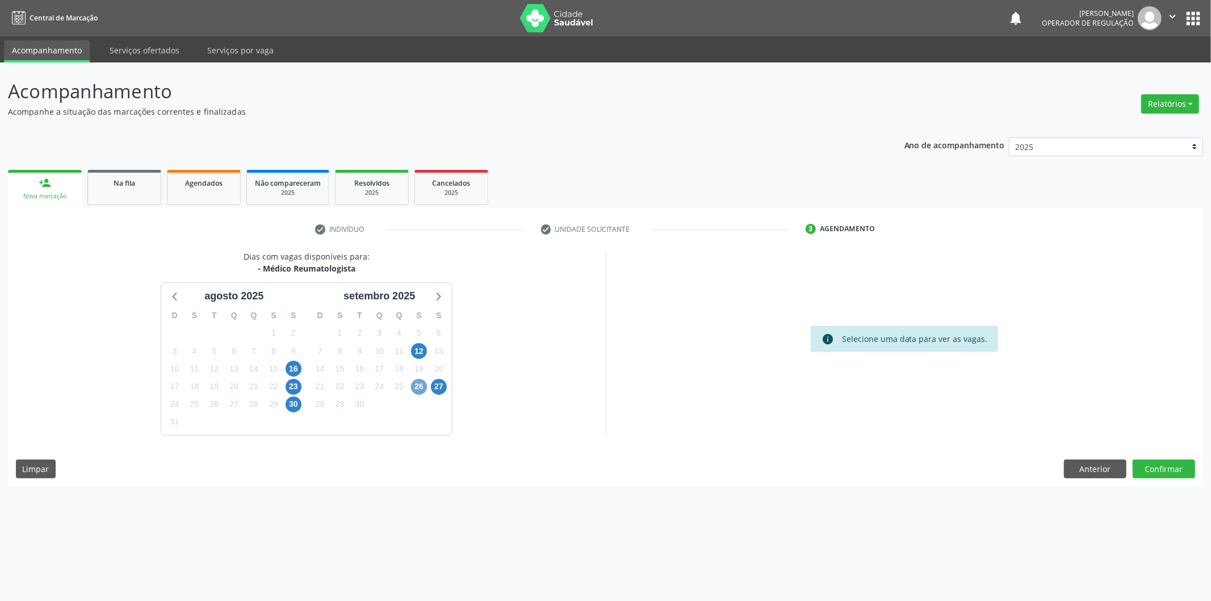
click at [423, 392] on span "26" at bounding box center [419, 387] width 16 height 16
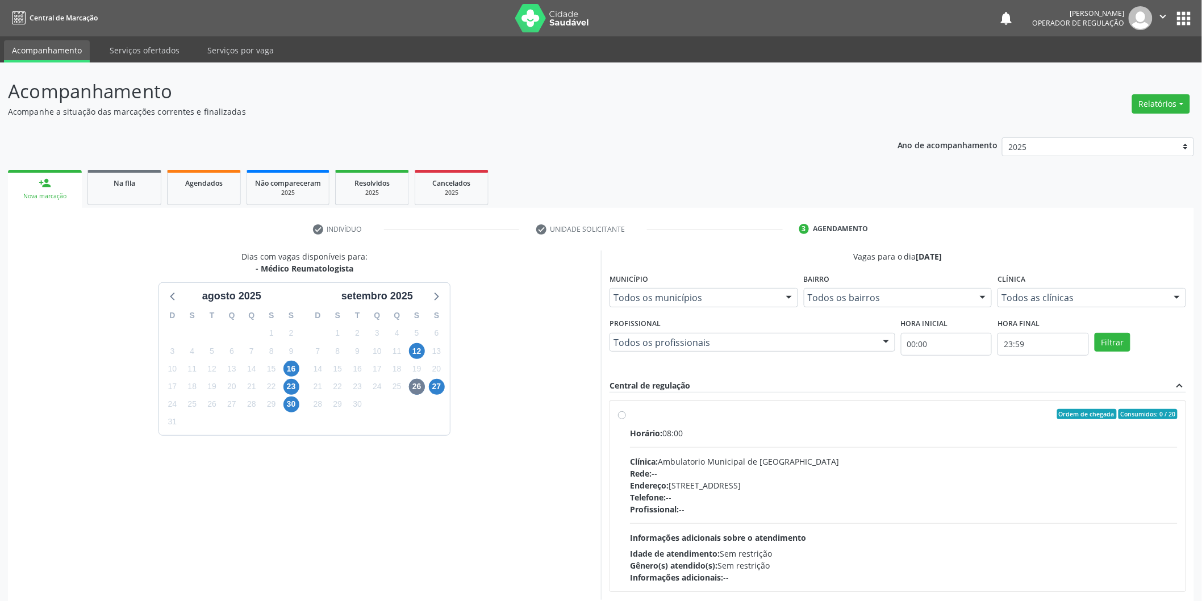
click at [616, 411] on div "Ordem de chegada Consumidos: 0 / 20 Horário: 08:00 Clínica: Ambulatorio Municip…" at bounding box center [897, 496] width 575 height 190
radio input "true"
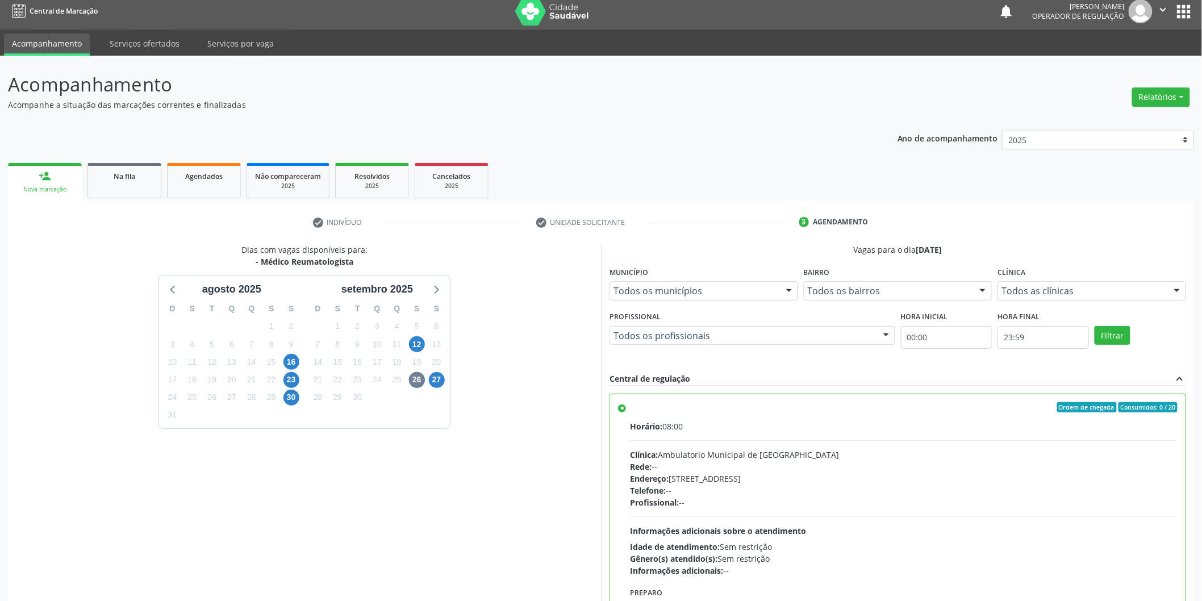
scroll to position [77, 0]
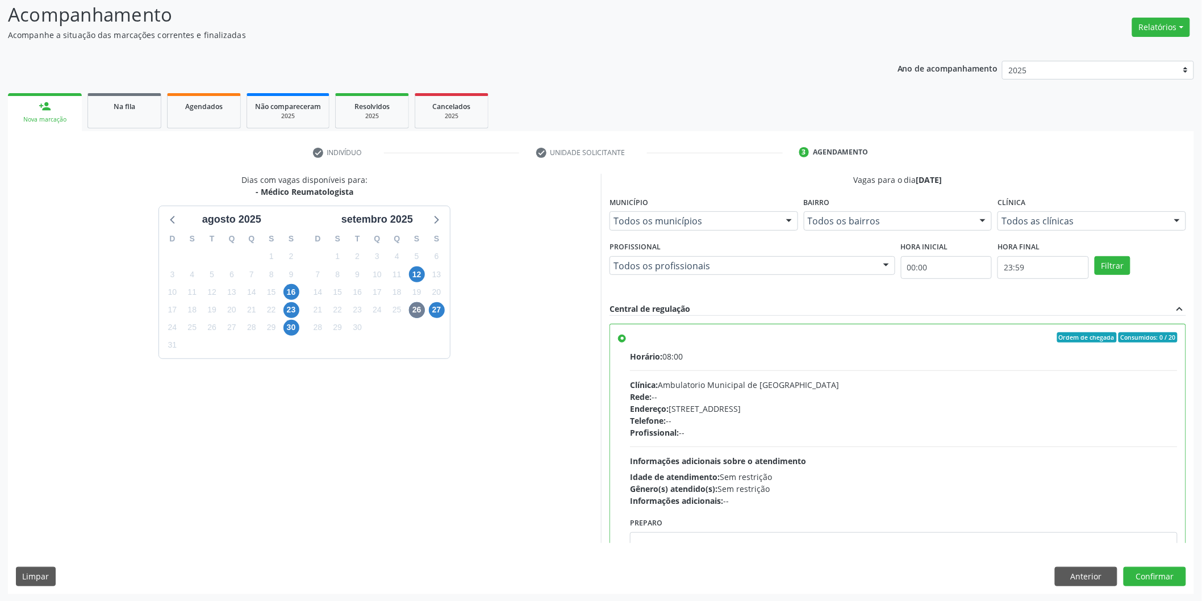
click at [1173, 564] on div "Dias com vagas disponíveis para: - Médico Reumatologista agosto 2025 D S T Q Q …" at bounding box center [601, 384] width 1186 height 420
click at [1149, 576] on button "Confirmar" at bounding box center [1154, 576] width 62 height 19
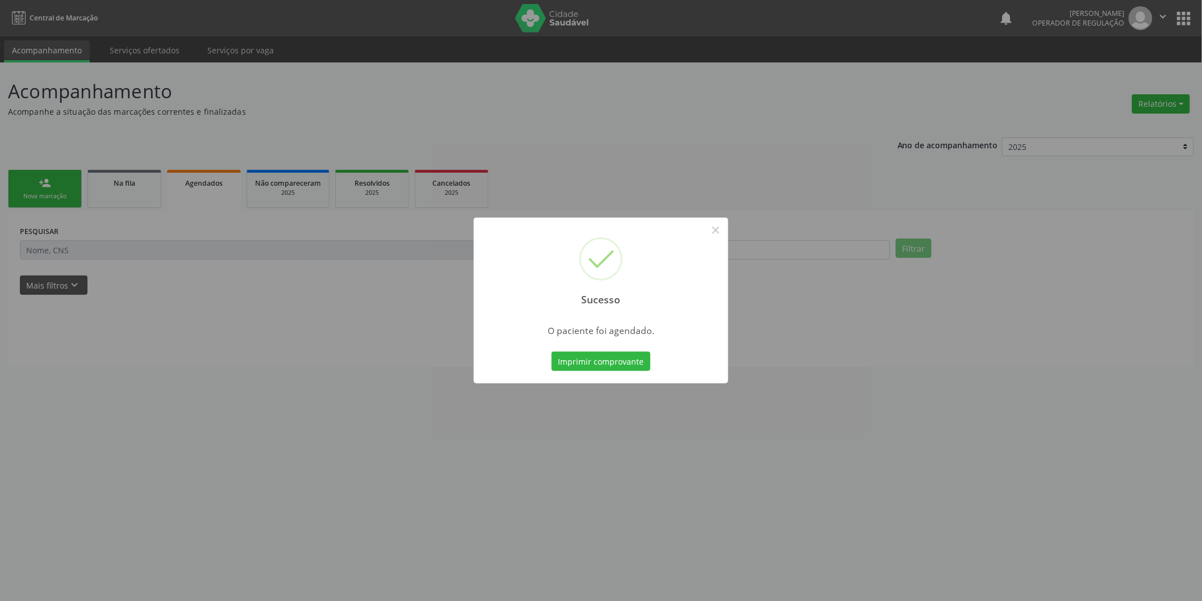
scroll to position [0, 0]
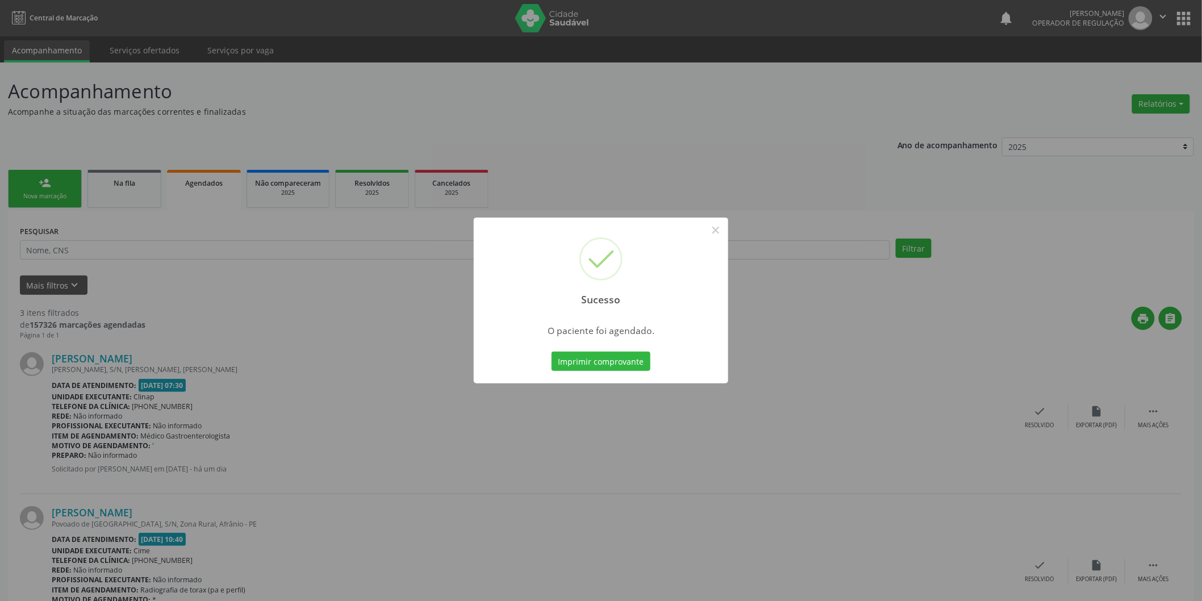
click at [706, 220] on div "Sucesso ×" at bounding box center [601, 267] width 254 height 98
click at [717, 237] on button "×" at bounding box center [715, 229] width 19 height 19
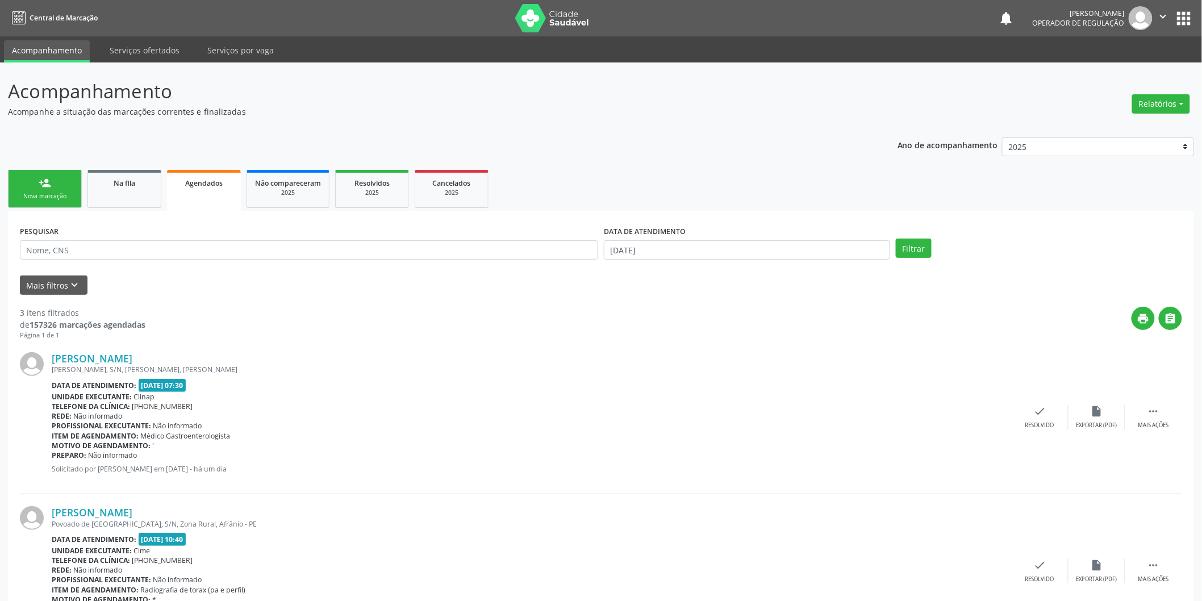
click at [14, 186] on link "person_add Nova marcação" at bounding box center [45, 189] width 74 height 38
click at [37, 186] on link "person_add Nova marcação" at bounding box center [45, 189] width 74 height 38
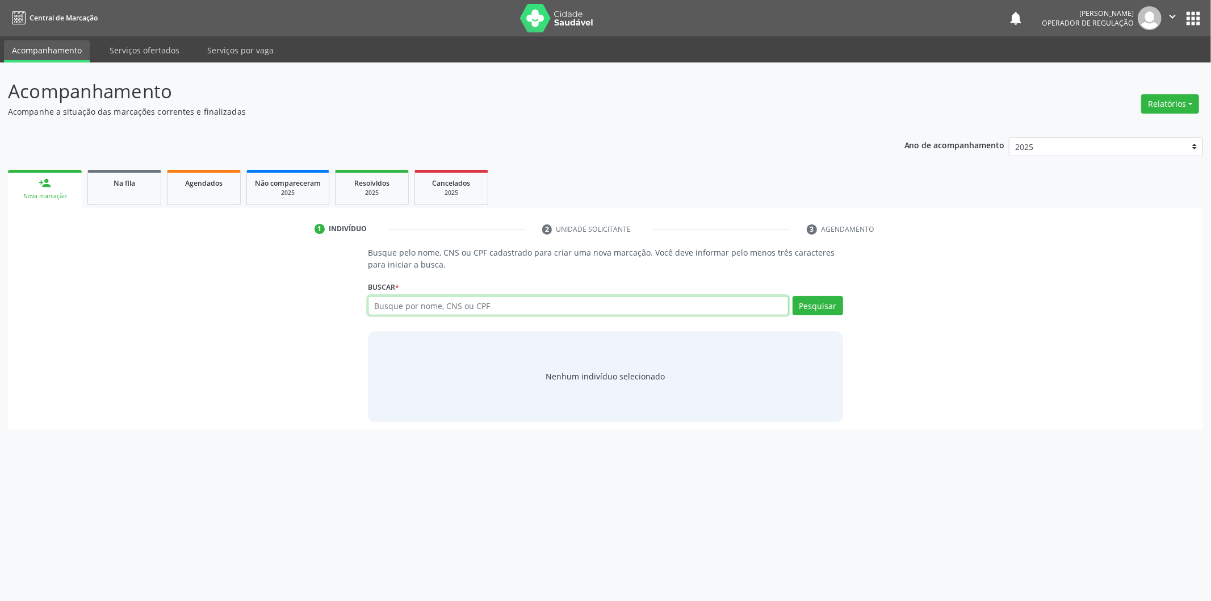
click at [413, 305] on input "text" at bounding box center [578, 305] width 421 height 19
type input "00833817400"
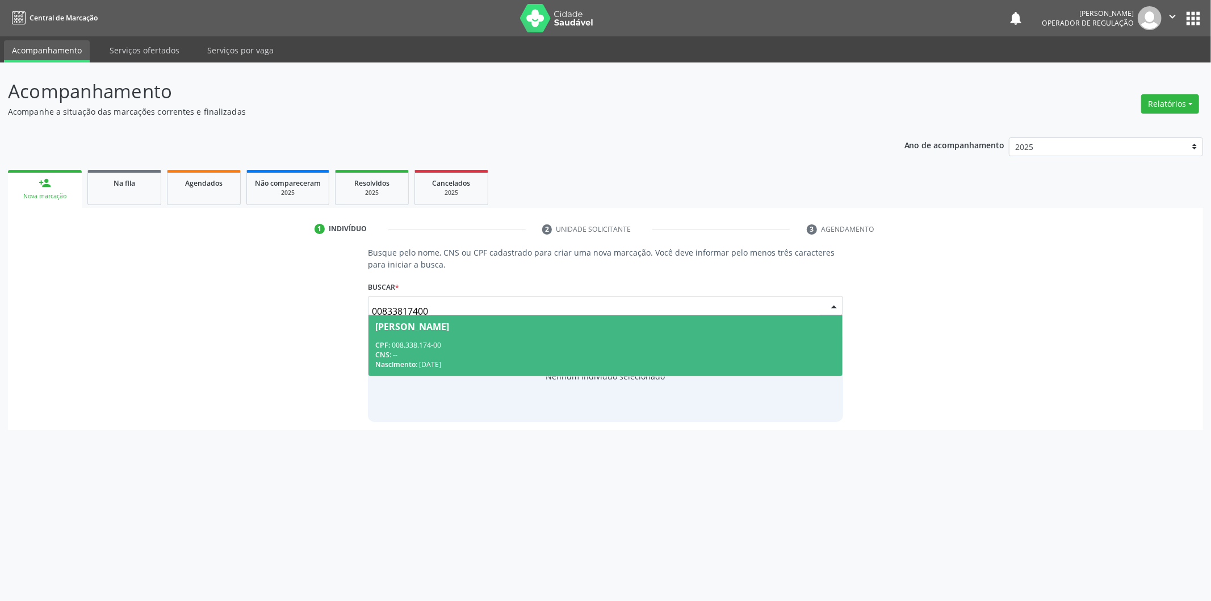
click at [592, 354] on div "CNS: --" at bounding box center [605, 355] width 461 height 10
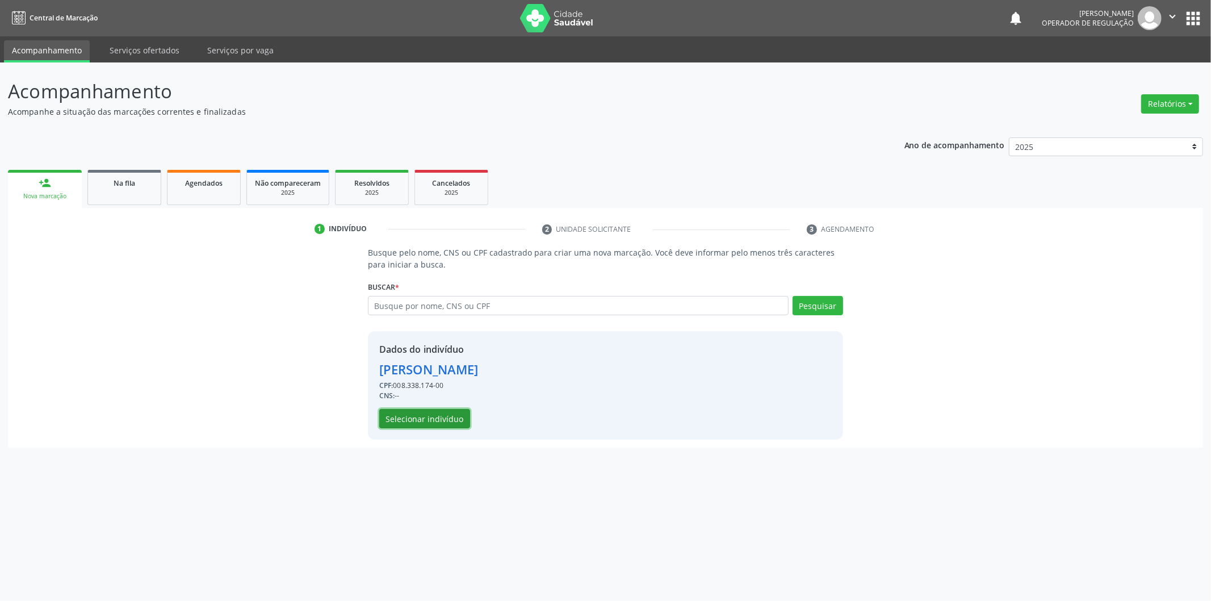
click at [408, 419] on button "Selecionar indivíduo" at bounding box center [424, 418] width 91 height 19
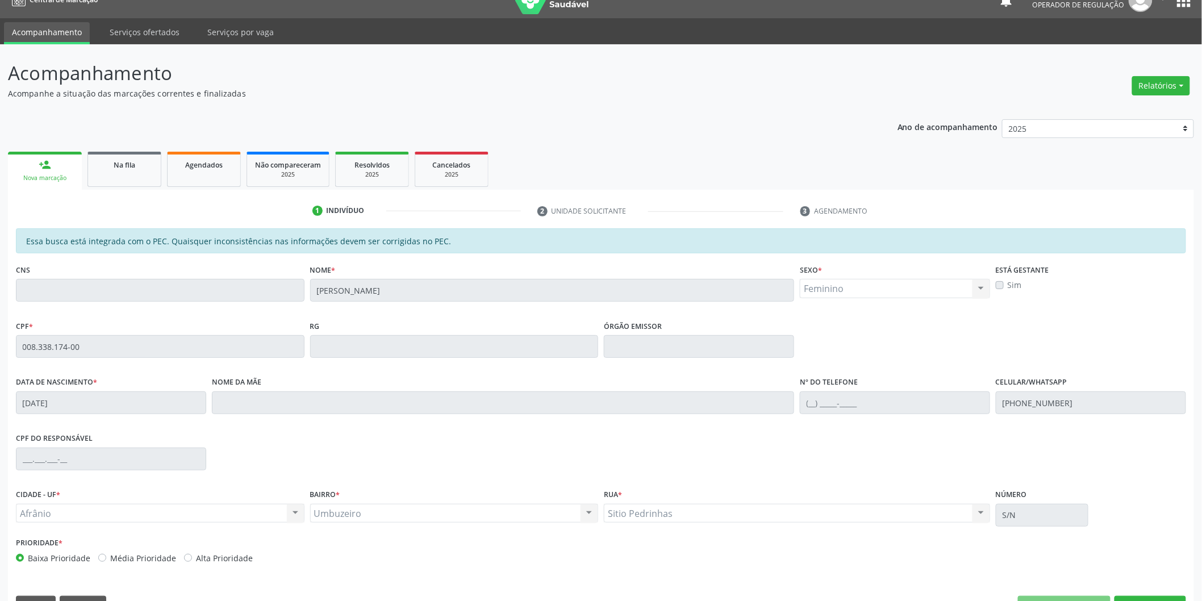
scroll to position [47, 0]
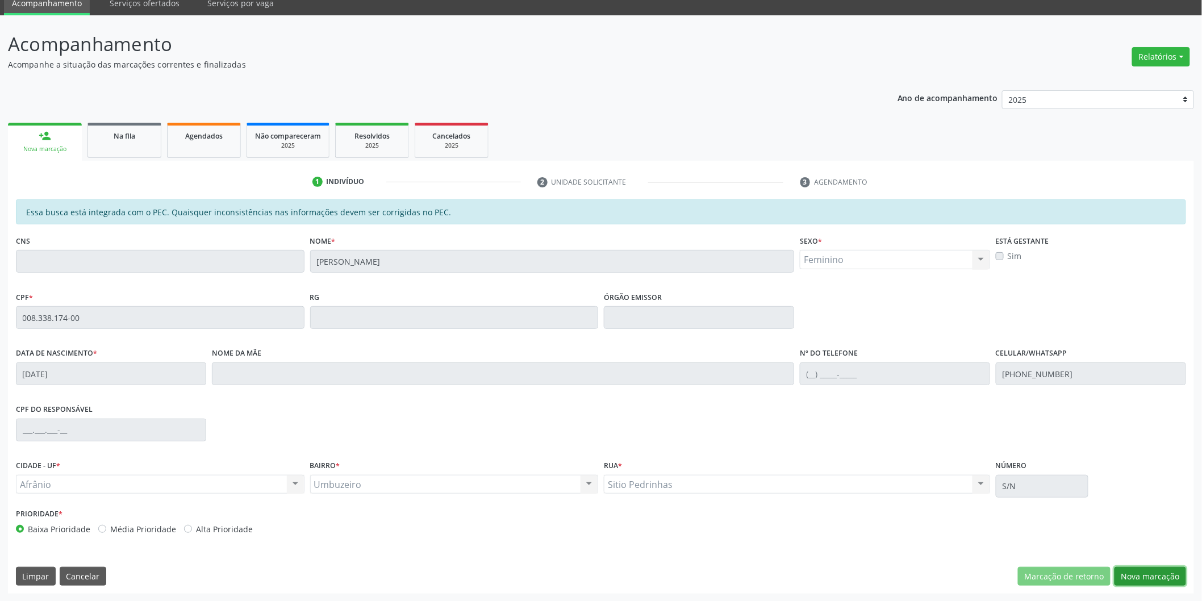
click at [1152, 578] on button "Nova marcação" at bounding box center [1150, 576] width 72 height 19
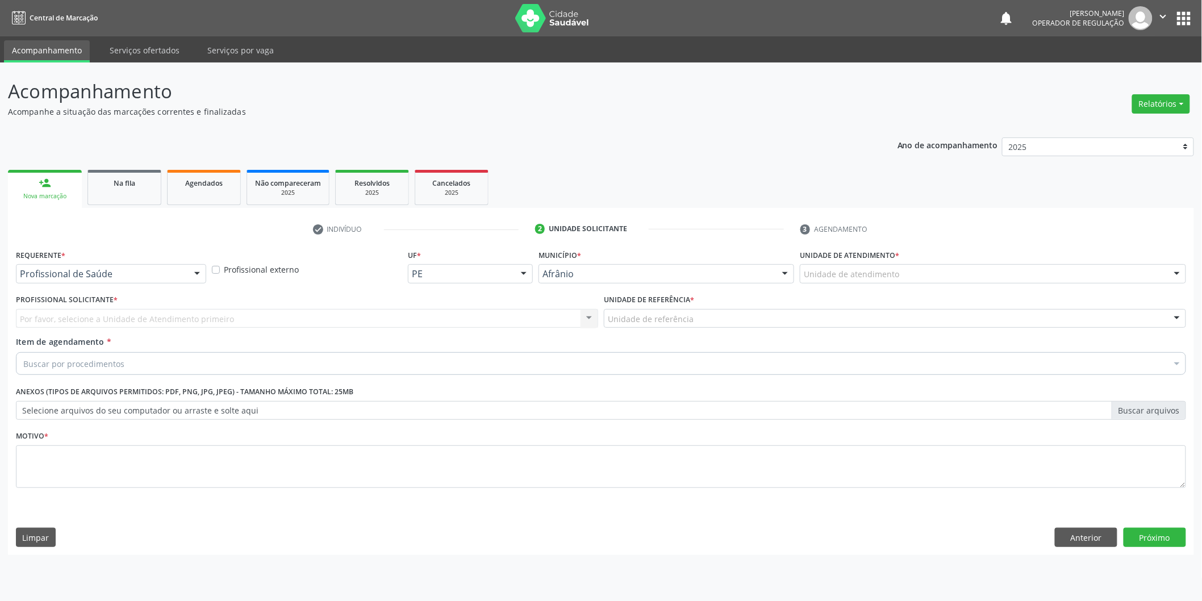
scroll to position [0, 0]
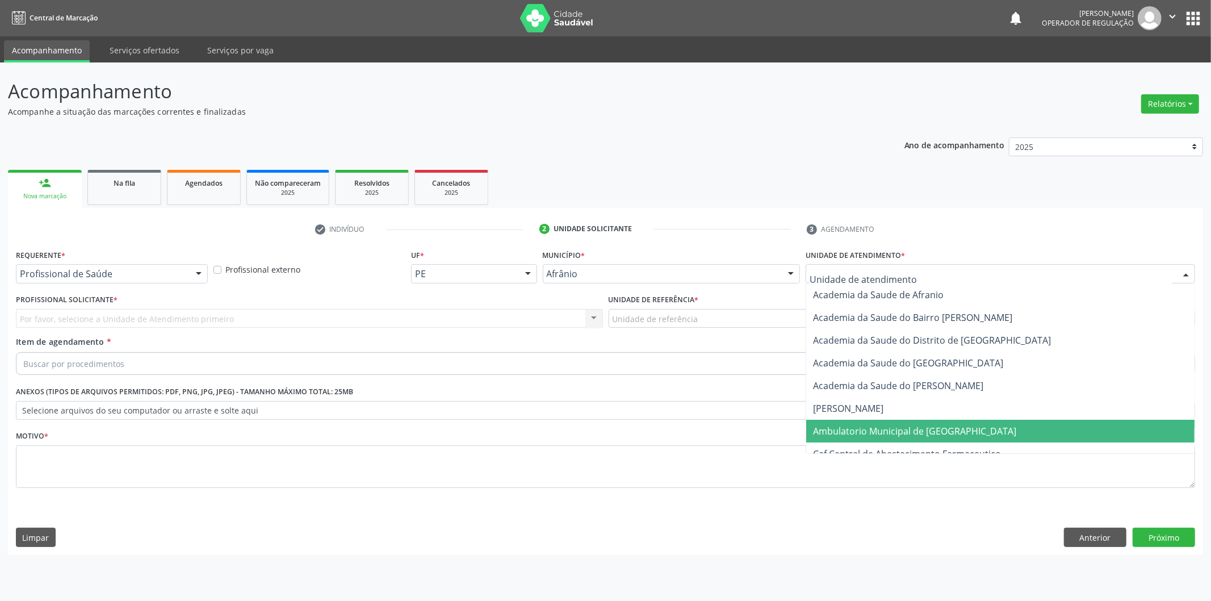
click at [872, 436] on span "Ambulatorio Municipal de [GEOGRAPHIC_DATA]" at bounding box center [914, 431] width 203 height 12
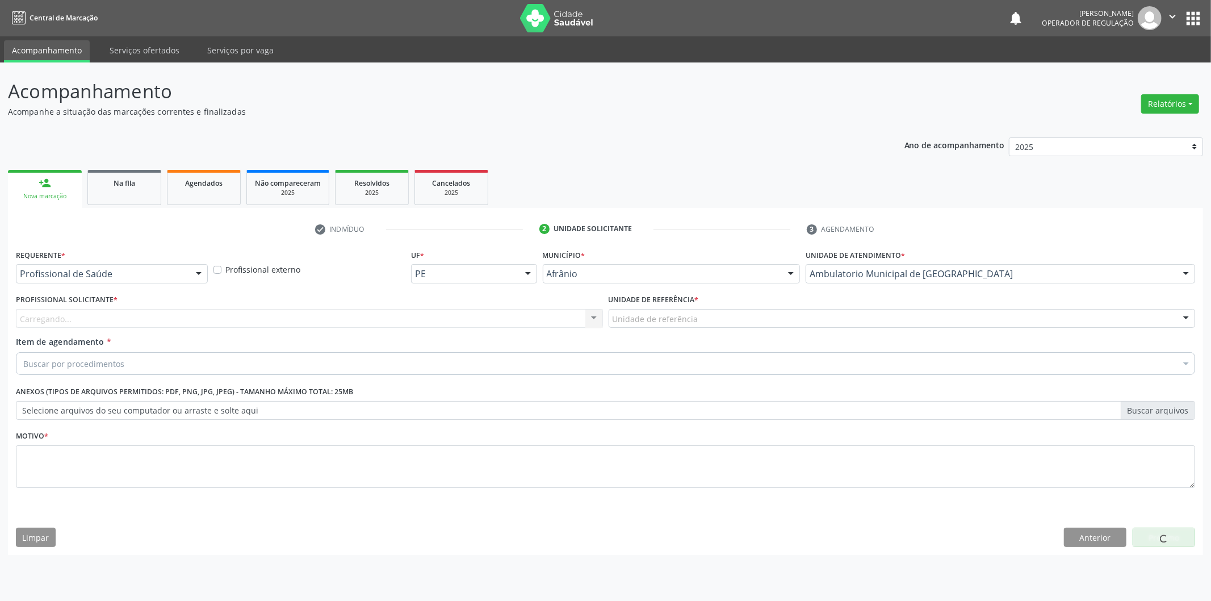
click at [212, 302] on div "Profissional Solicitante * [GEOGRAPHIC_DATA]... Nenhum resultado encontrado par…" at bounding box center [309, 309] width 587 height 36
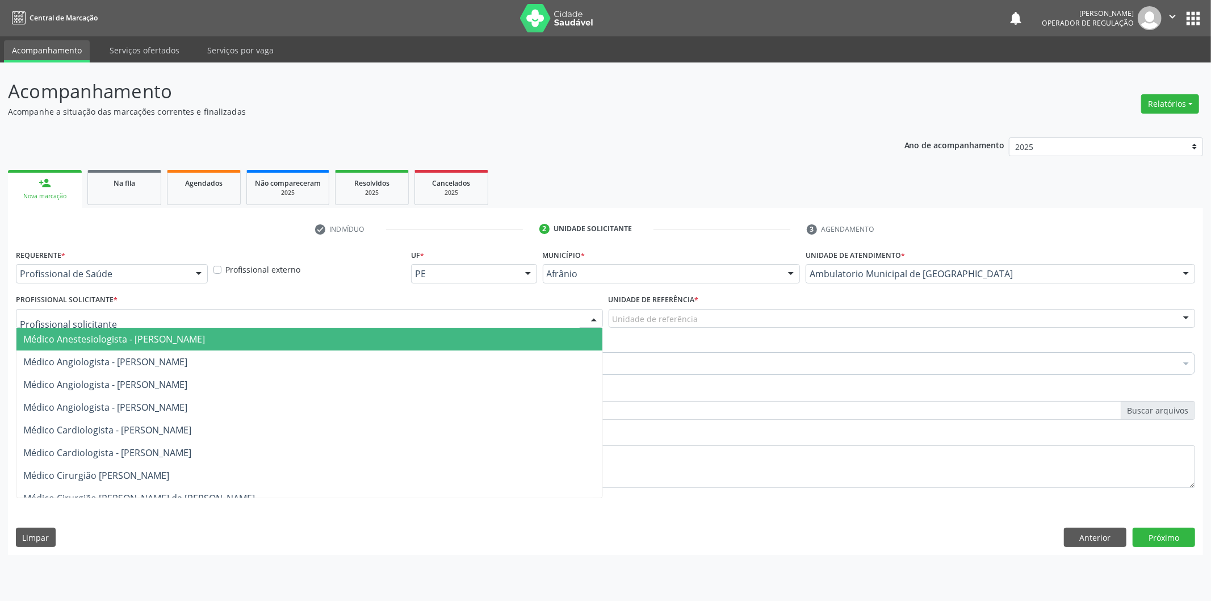
click at [212, 315] on div at bounding box center [309, 318] width 587 height 19
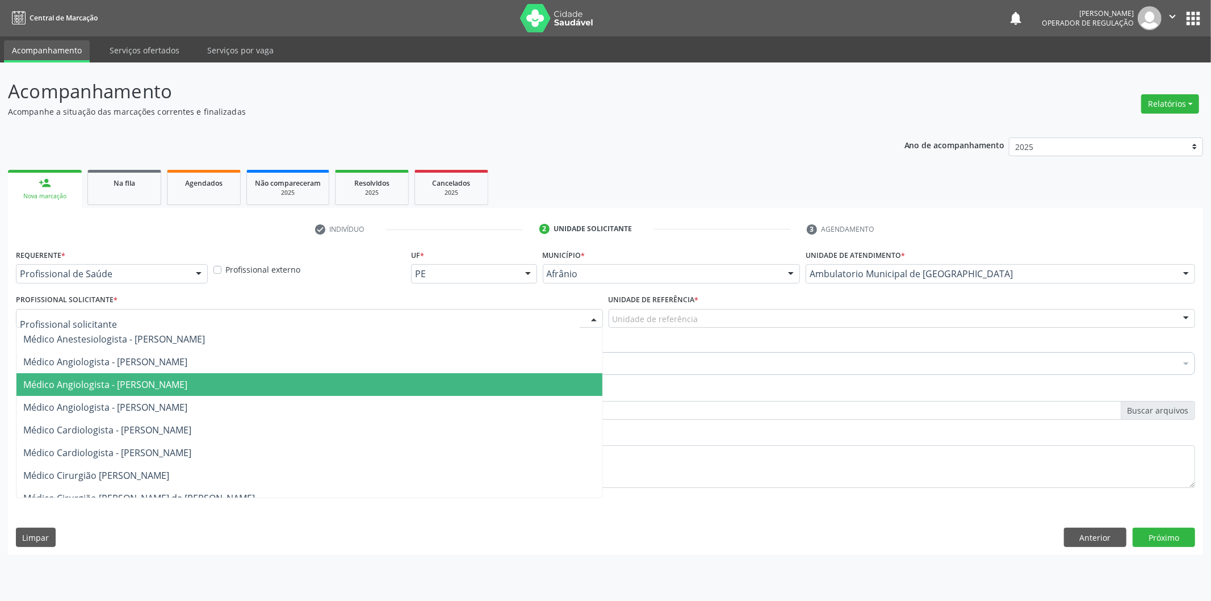
click at [229, 390] on span "Médico Angiologista - [PERSON_NAME]" at bounding box center [309, 384] width 586 height 23
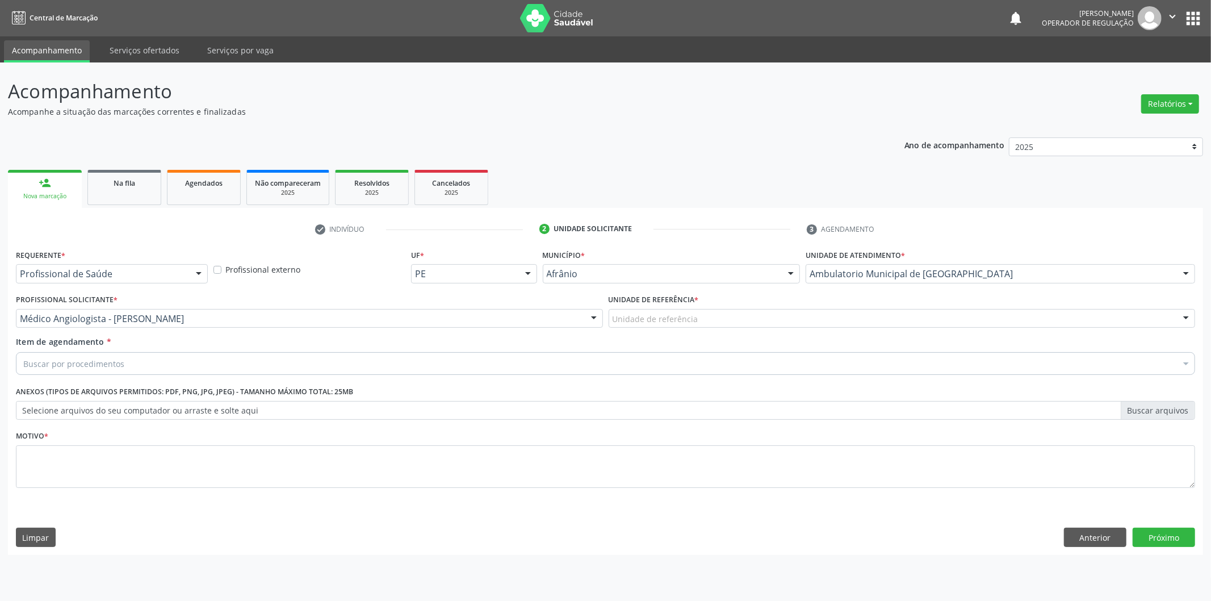
drag, startPoint x: 795, startPoint y: 319, endPoint x: 794, endPoint y: 392, distance: 73.3
click at [795, 324] on div "Unidade de referência" at bounding box center [902, 318] width 587 height 19
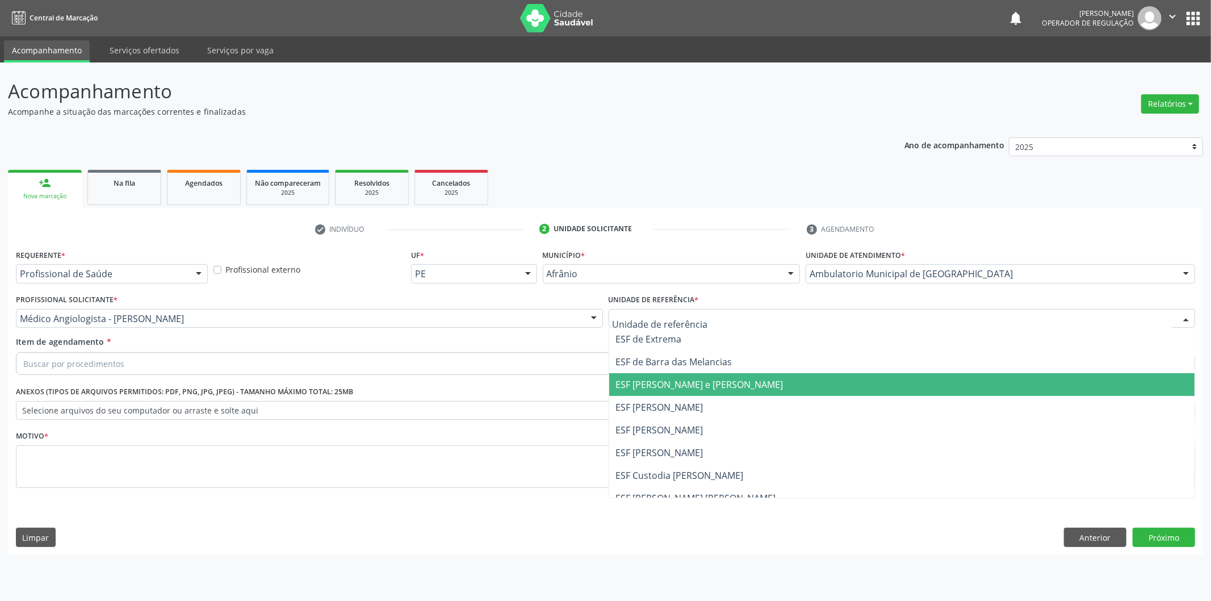
click at [794, 393] on span "ESF [PERSON_NAME] e [PERSON_NAME]" at bounding box center [902, 384] width 586 height 23
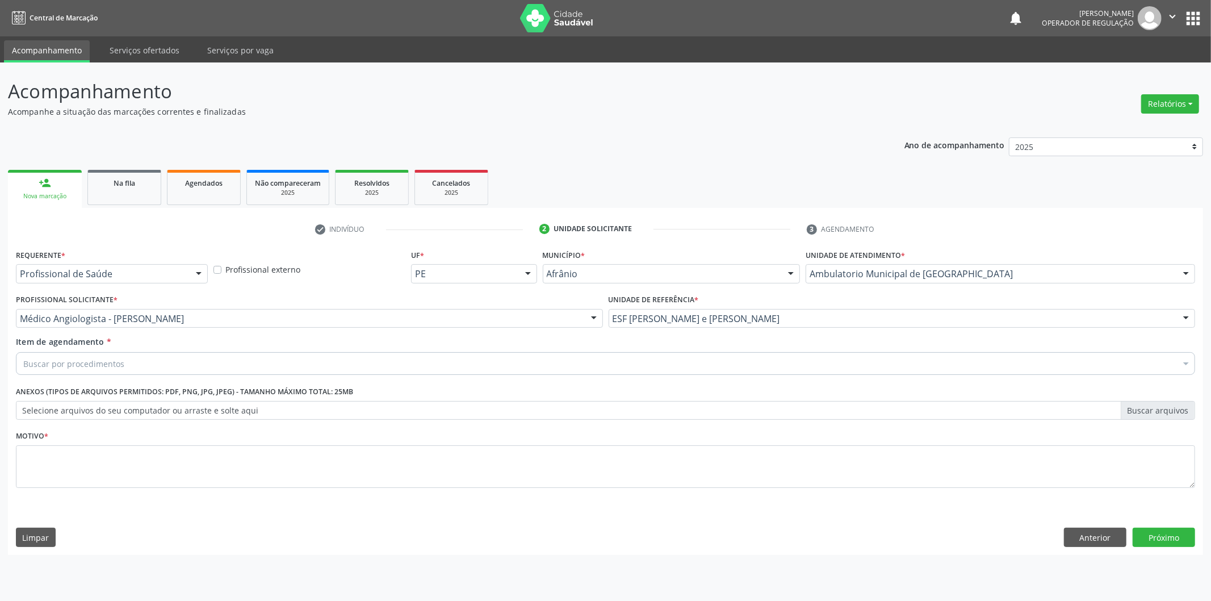
click at [773, 370] on div "Buscar por procedimentos" at bounding box center [606, 363] width 1180 height 23
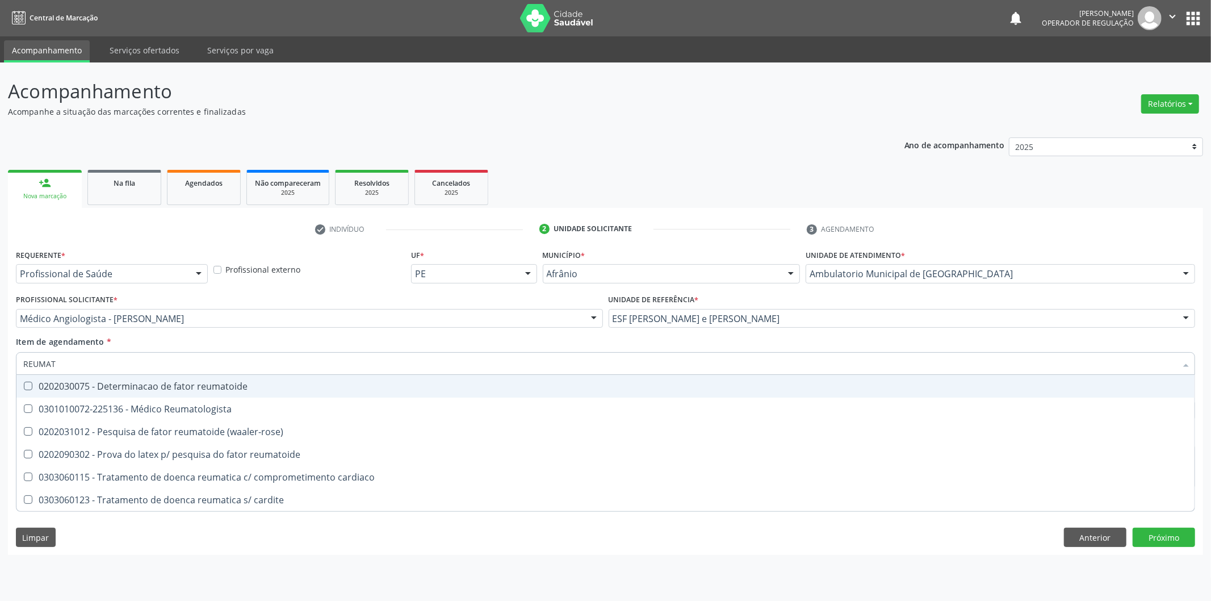
type input "REUMATO"
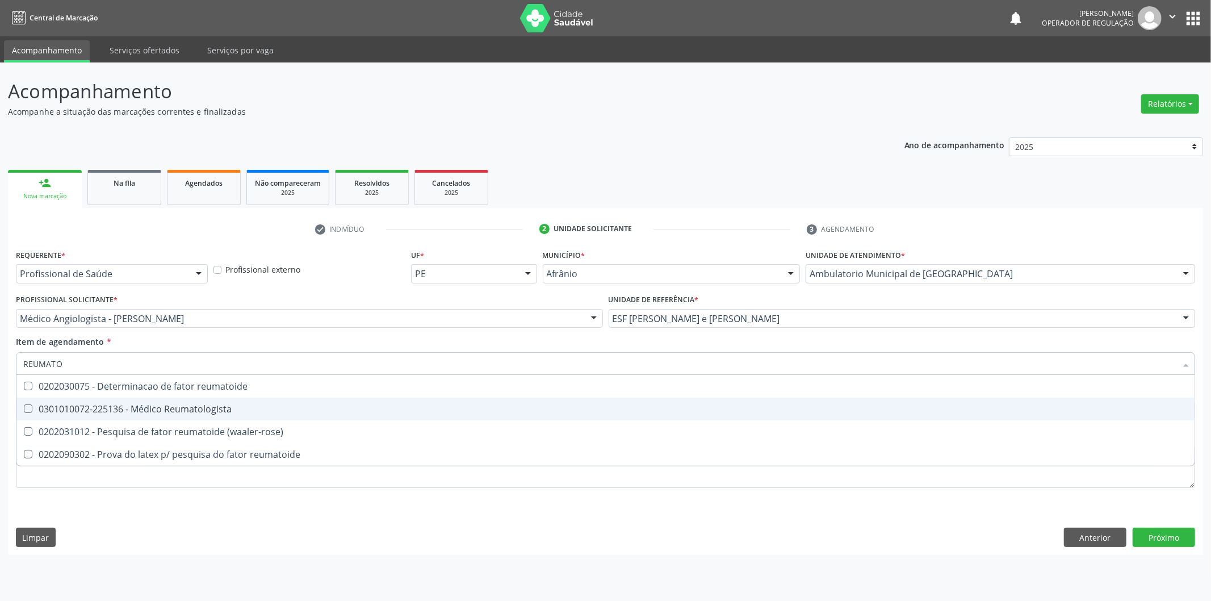
click at [642, 409] on div "0301010072-225136 - Médico Reumatologista" at bounding box center [605, 408] width 1165 height 9
checkbox Reumatologista "true"
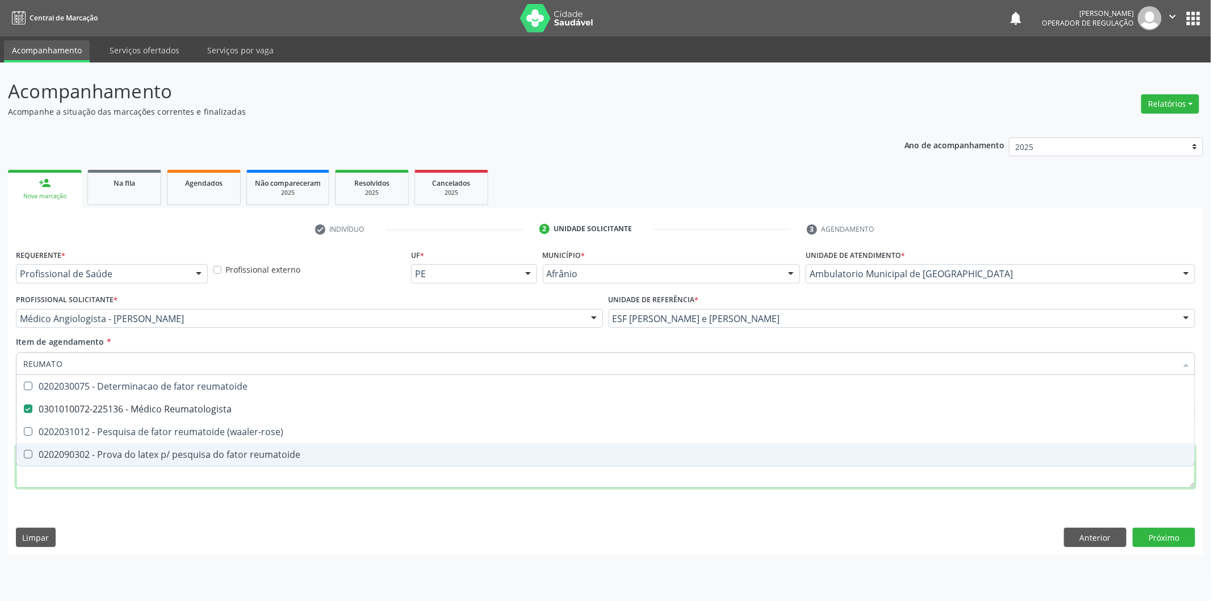
click at [483, 481] on div "Requerente * Profissional de Saúde Profissional de Saúde Paciente Nenhum result…" at bounding box center [606, 374] width 1180 height 257
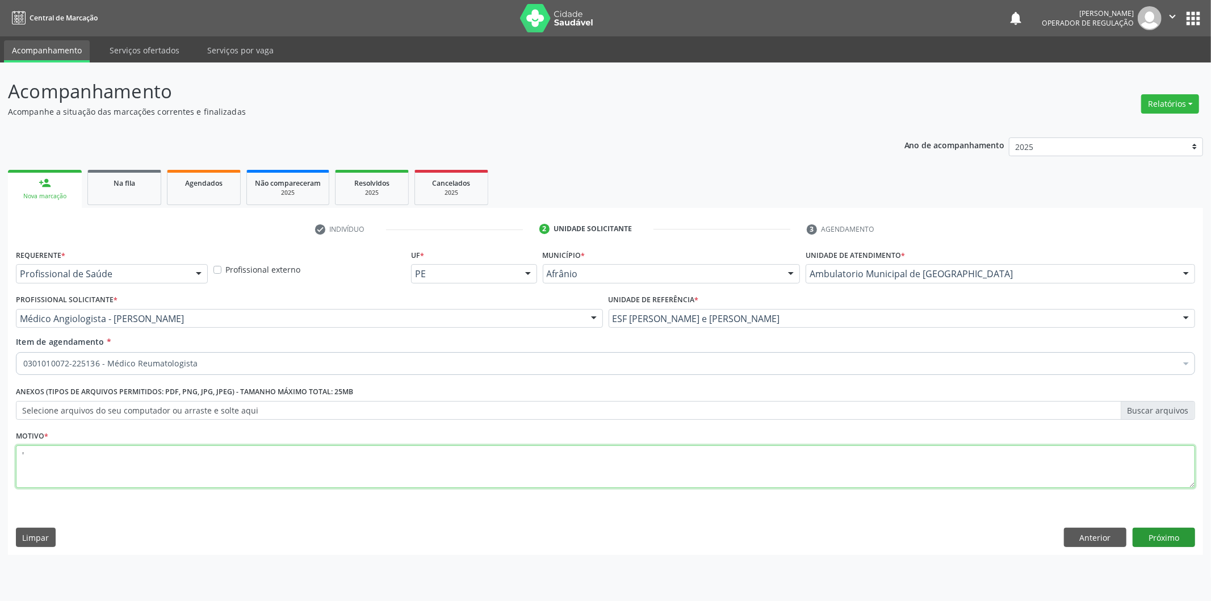
type textarea "'"
click at [1163, 536] on button "Próximo" at bounding box center [1164, 537] width 62 height 19
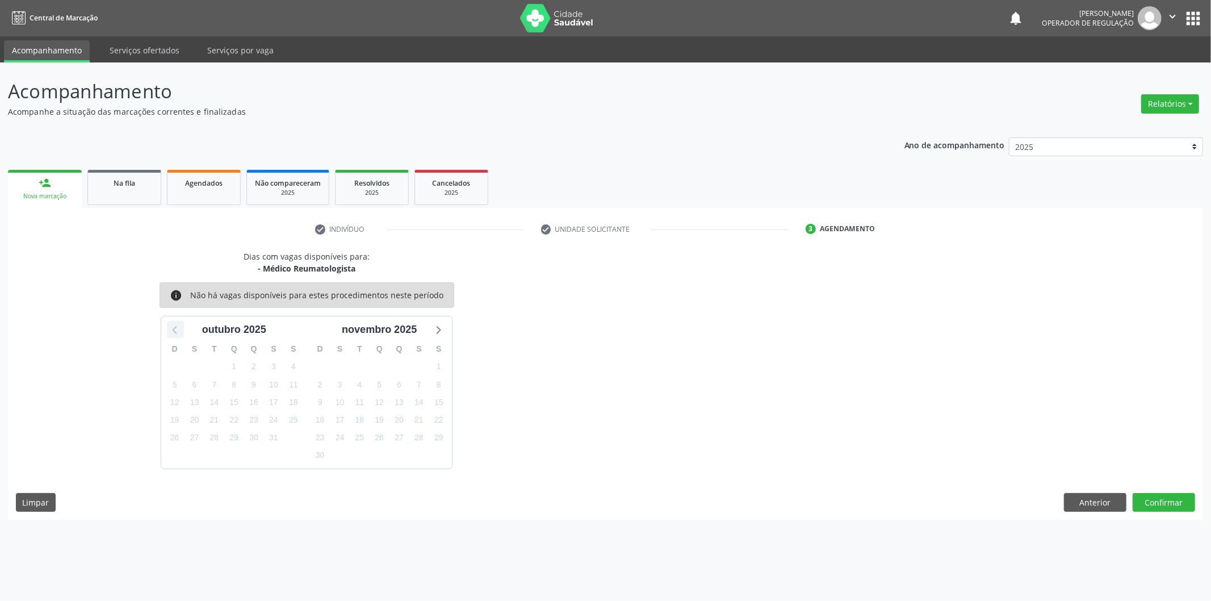
click at [167, 326] on div at bounding box center [175, 329] width 17 height 17
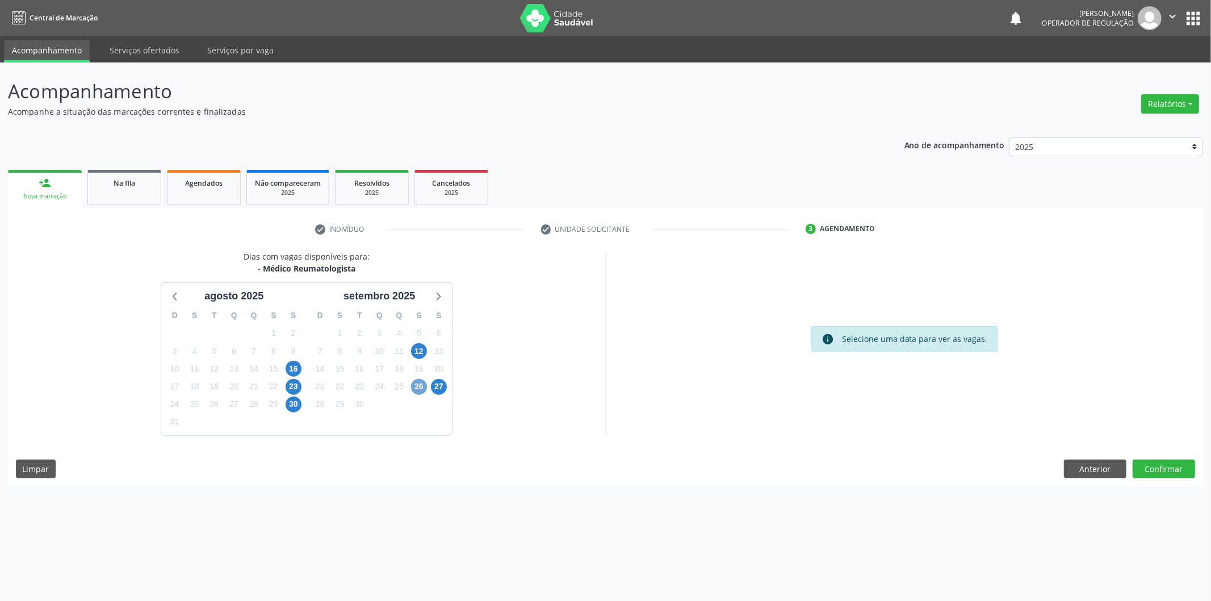
click at [418, 384] on span "26" at bounding box center [419, 387] width 16 height 16
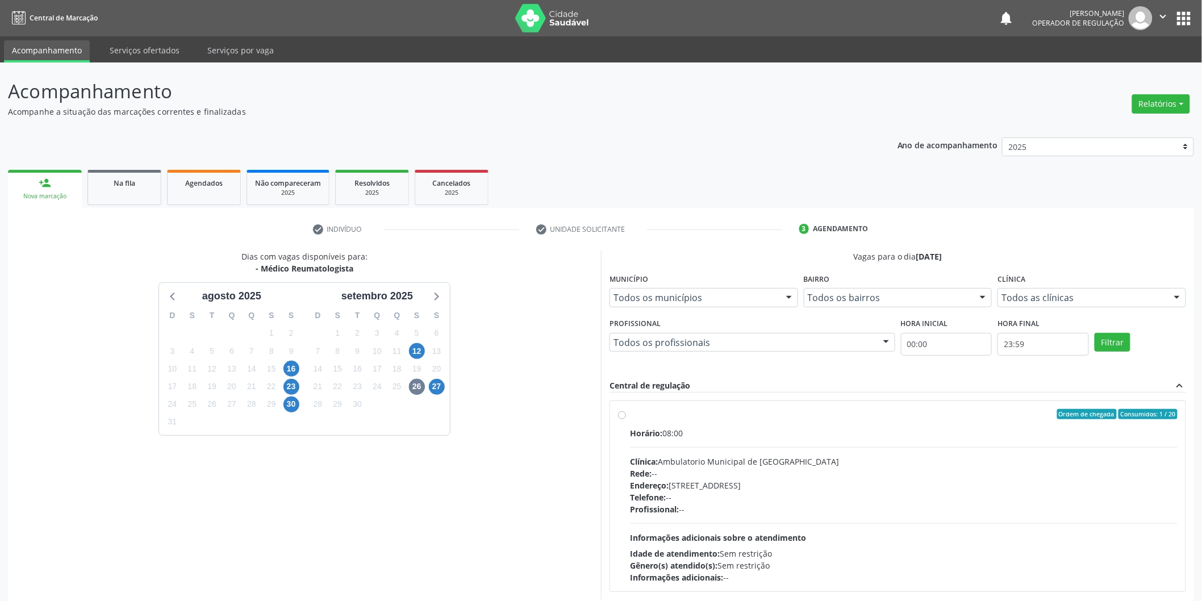
click at [630, 410] on label "Ordem de chegada Consumidos: 1 / 20 Horário: 08:00 Clínica: Ambulatorio Municip…" at bounding box center [903, 496] width 547 height 174
click at [619, 410] on input "Ordem de chegada Consumidos: 1 / 20 Horário: 08:00 Clínica: Ambulatorio Municip…" at bounding box center [622, 414] width 8 height 10
radio input "true"
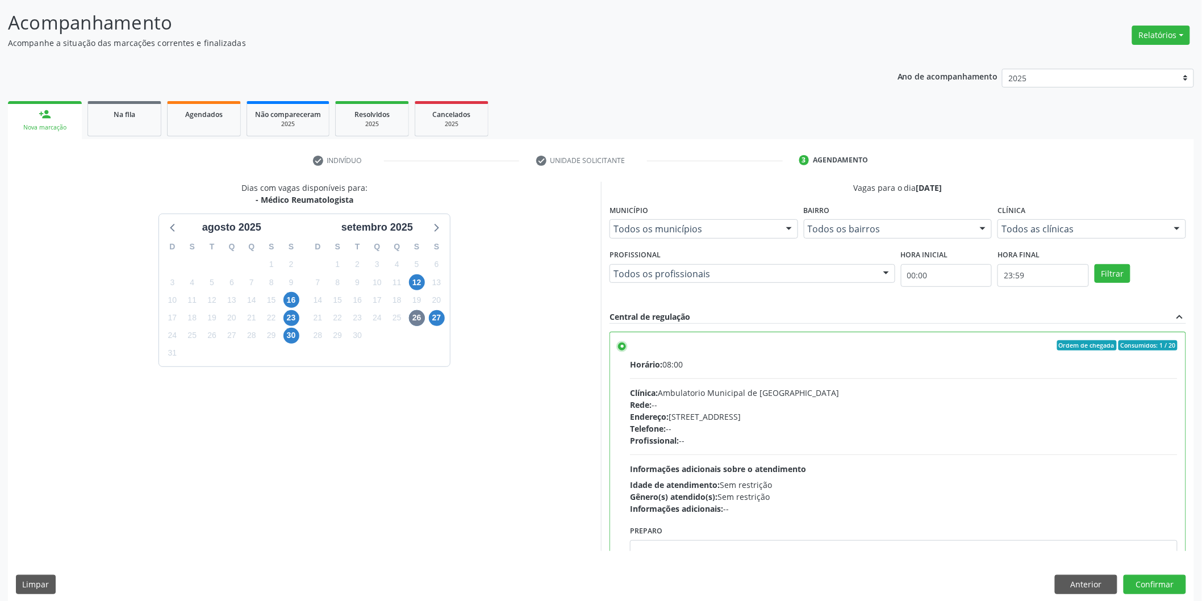
scroll to position [77, 0]
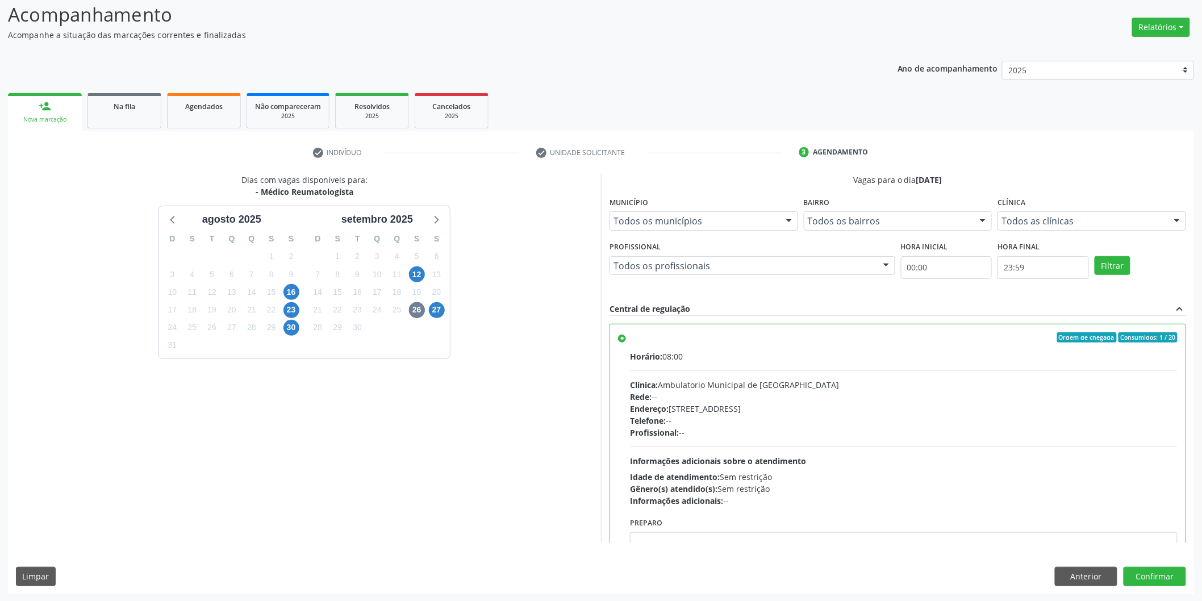
click at [1177, 591] on div "Dias com vagas disponíveis para: - Médico Reumatologista agosto 2025 D S T Q Q …" at bounding box center [601, 384] width 1186 height 420
click at [1176, 580] on button "Confirmar" at bounding box center [1154, 576] width 62 height 19
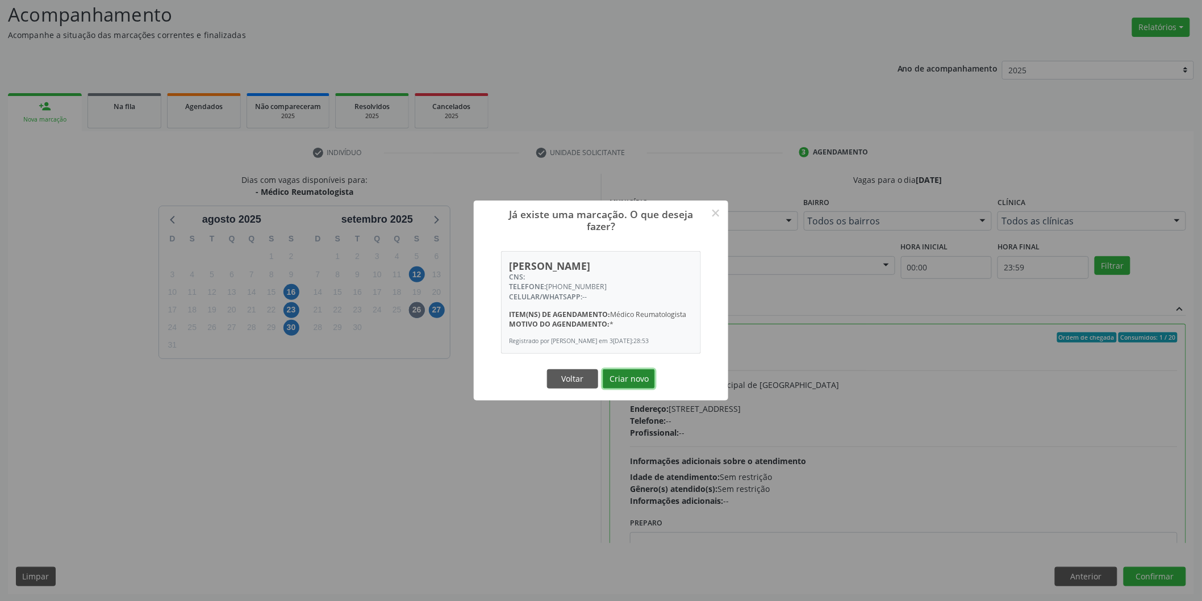
click at [622, 388] on button "Criar novo" at bounding box center [629, 378] width 52 height 19
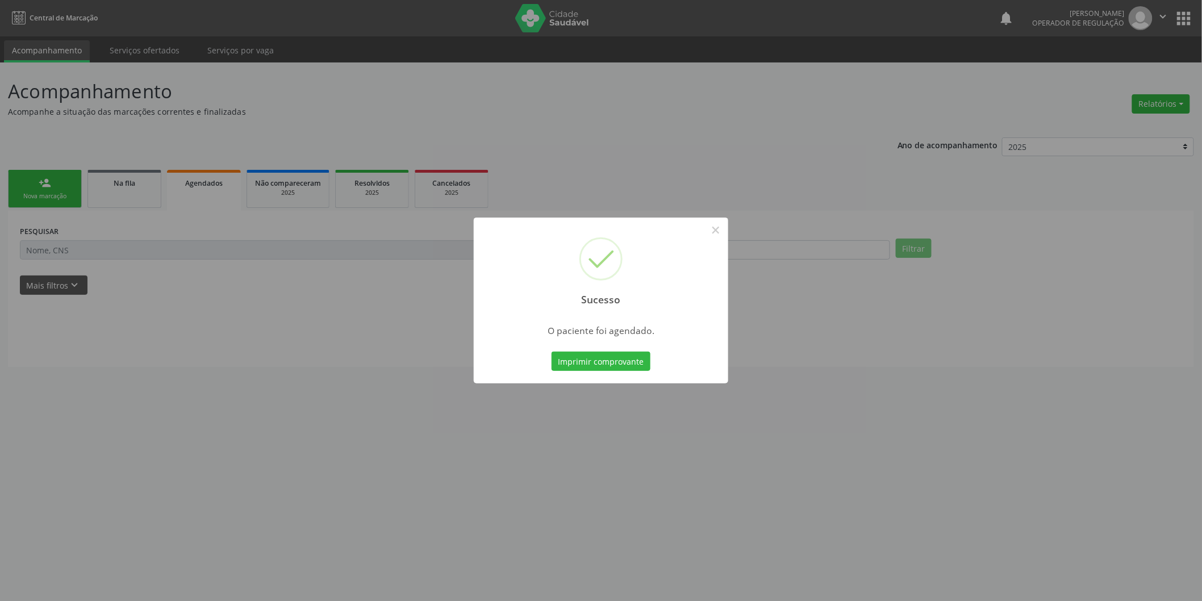
scroll to position [0, 0]
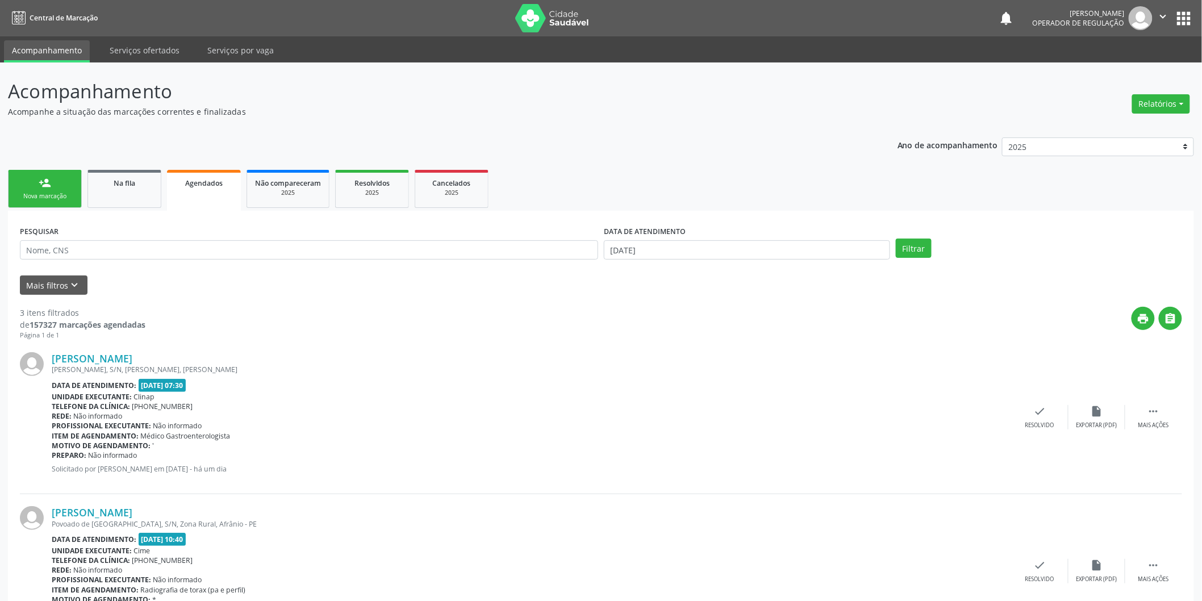
click at [35, 190] on link "person_add Nova marcação" at bounding box center [45, 189] width 74 height 38
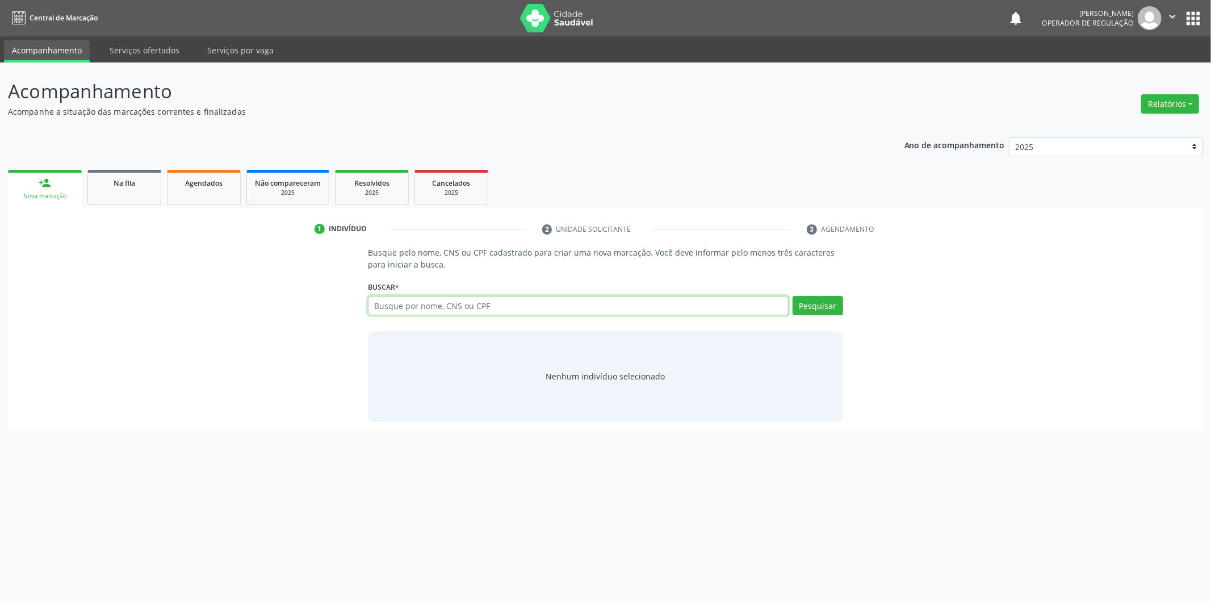
click at [415, 306] on input "text" at bounding box center [578, 305] width 421 height 19
type input "04677450480"
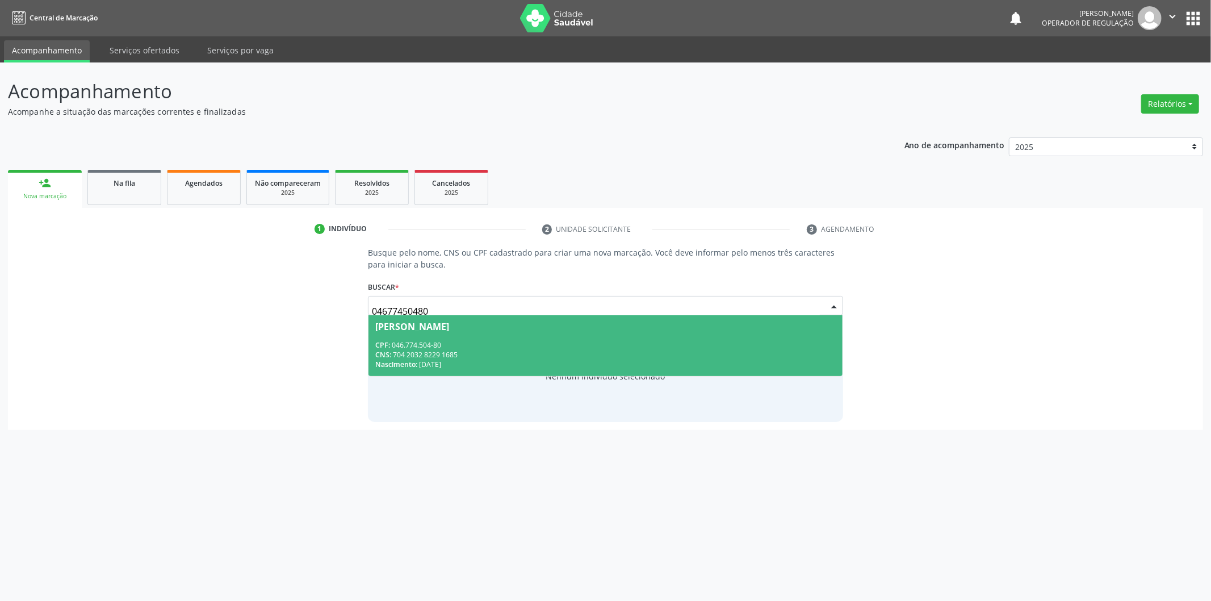
click at [419, 353] on div "CNS: 704 2032 8229 1685" at bounding box center [605, 355] width 461 height 10
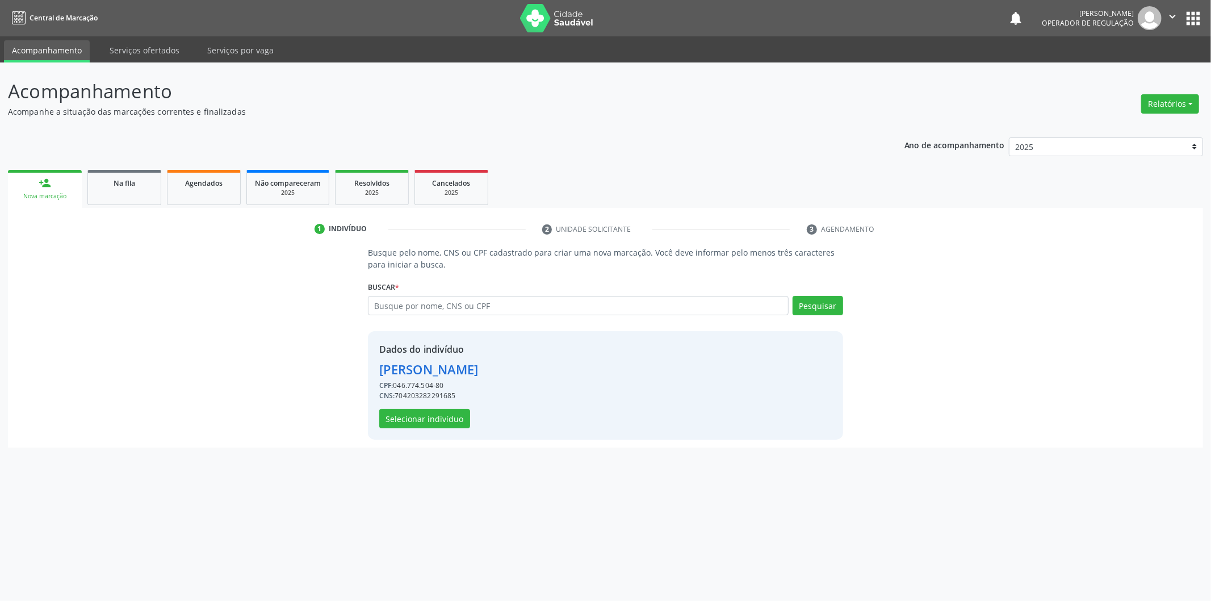
click at [377, 418] on div "Dados do indivíduo Edineuza Rodrigues de Souza CPF: 046.774.504-80 CNS: 7042032…" at bounding box center [605, 385] width 475 height 108
click at [392, 417] on button "Selecionar indivíduo" at bounding box center [424, 418] width 91 height 19
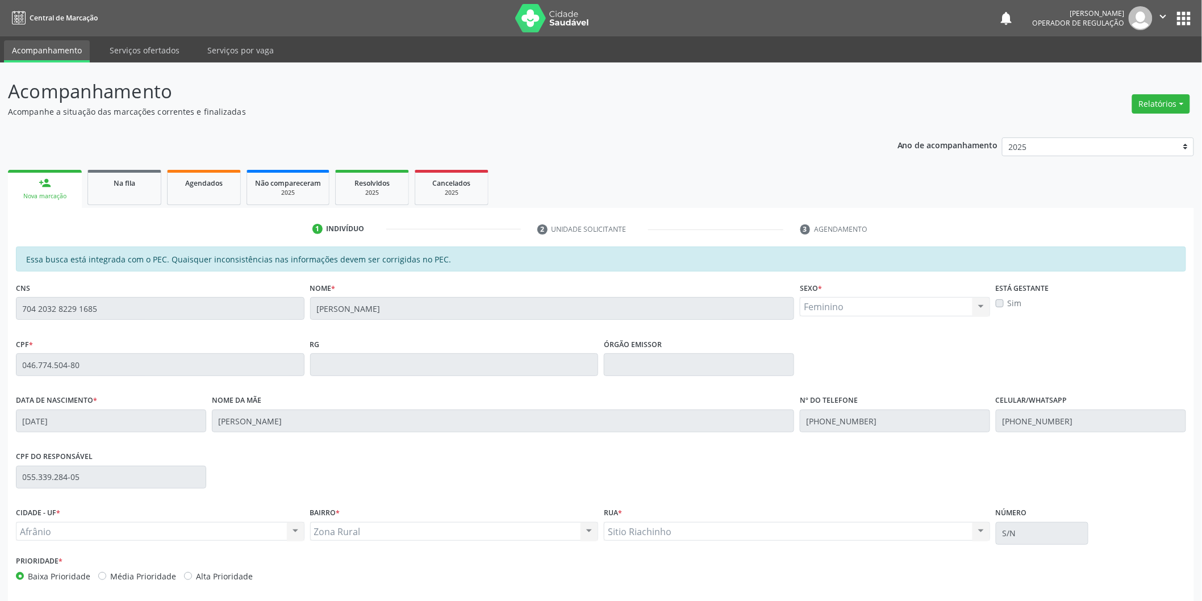
scroll to position [47, 0]
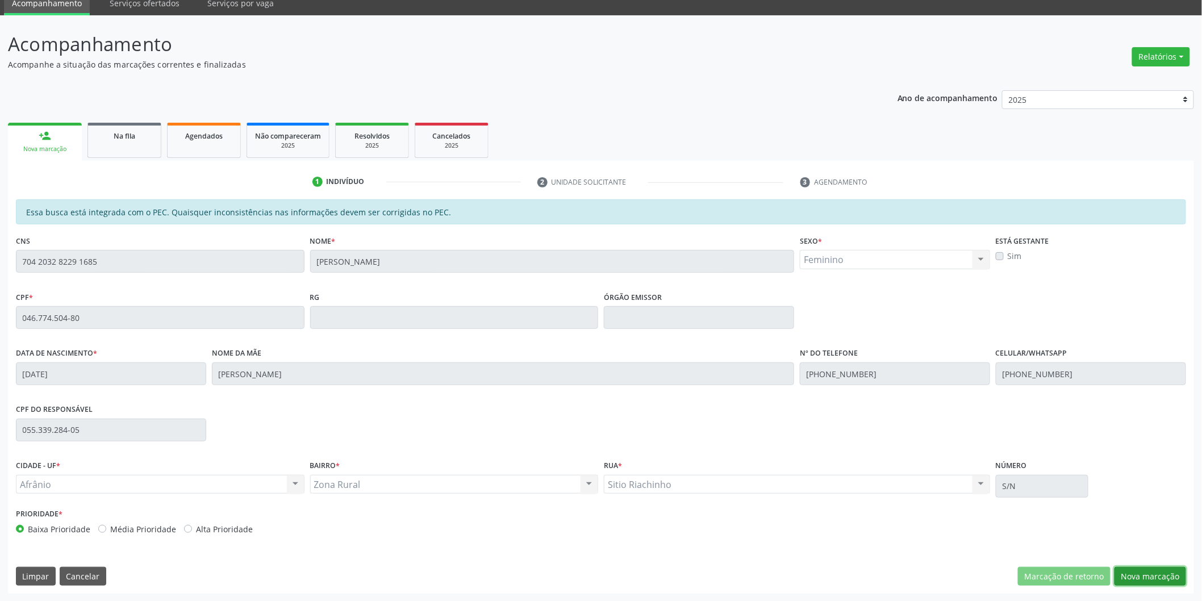
click at [1120, 574] on button "Nova marcação" at bounding box center [1150, 576] width 72 height 19
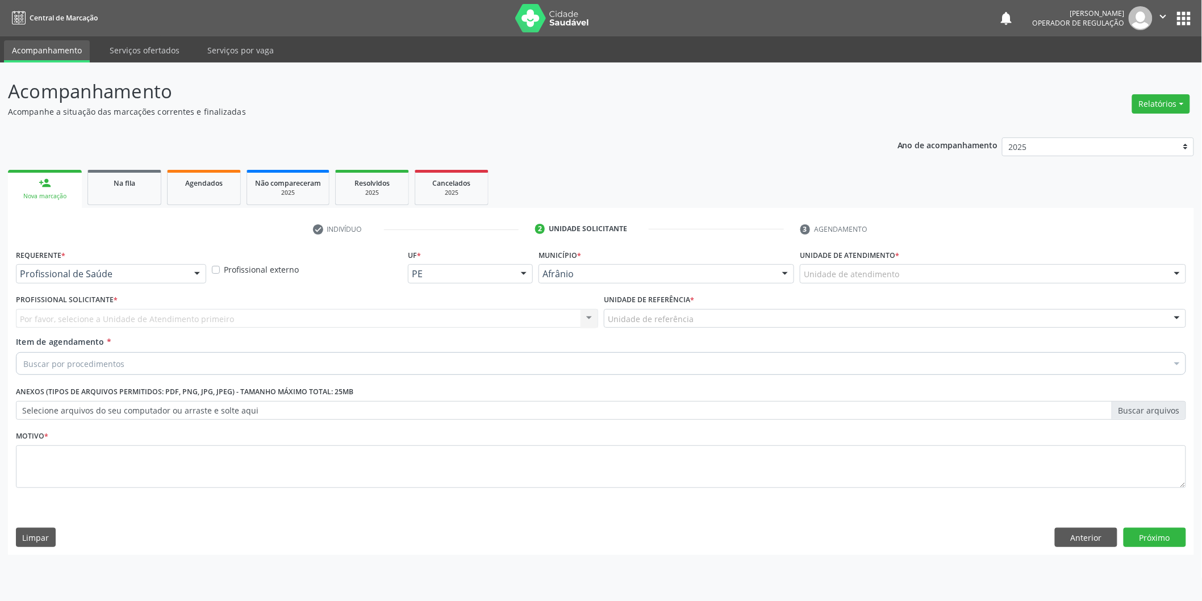
scroll to position [0, 0]
click at [1065, 271] on div "Unidade de atendimento" at bounding box center [1001, 273] width 390 height 19
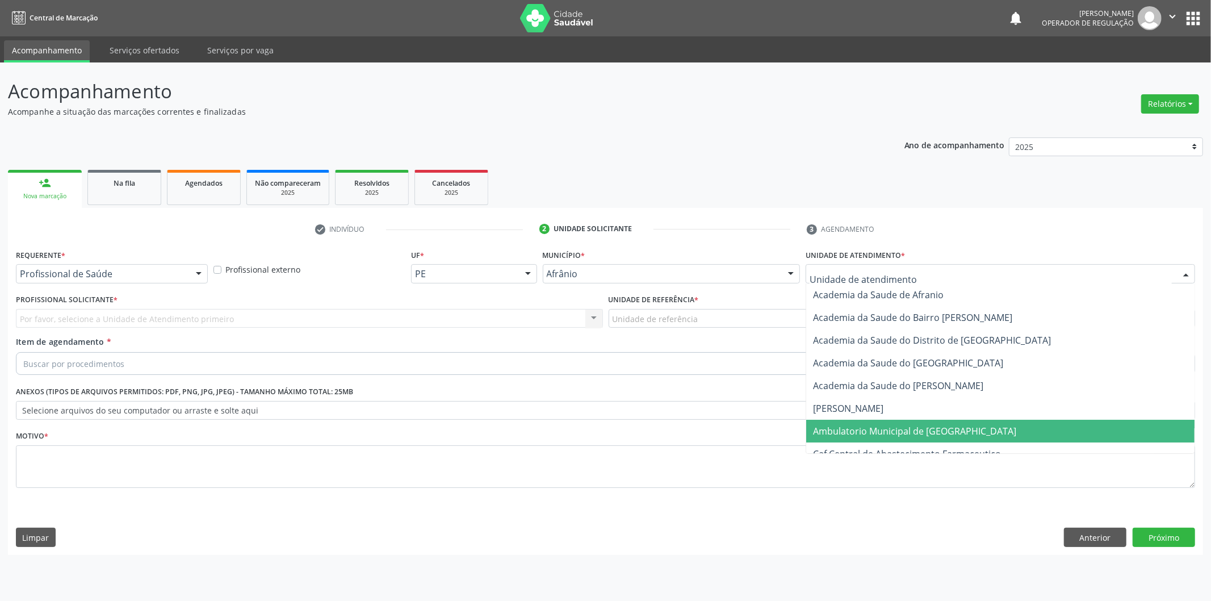
click at [916, 428] on span "Ambulatorio Municipal de [GEOGRAPHIC_DATA]" at bounding box center [914, 431] width 203 height 12
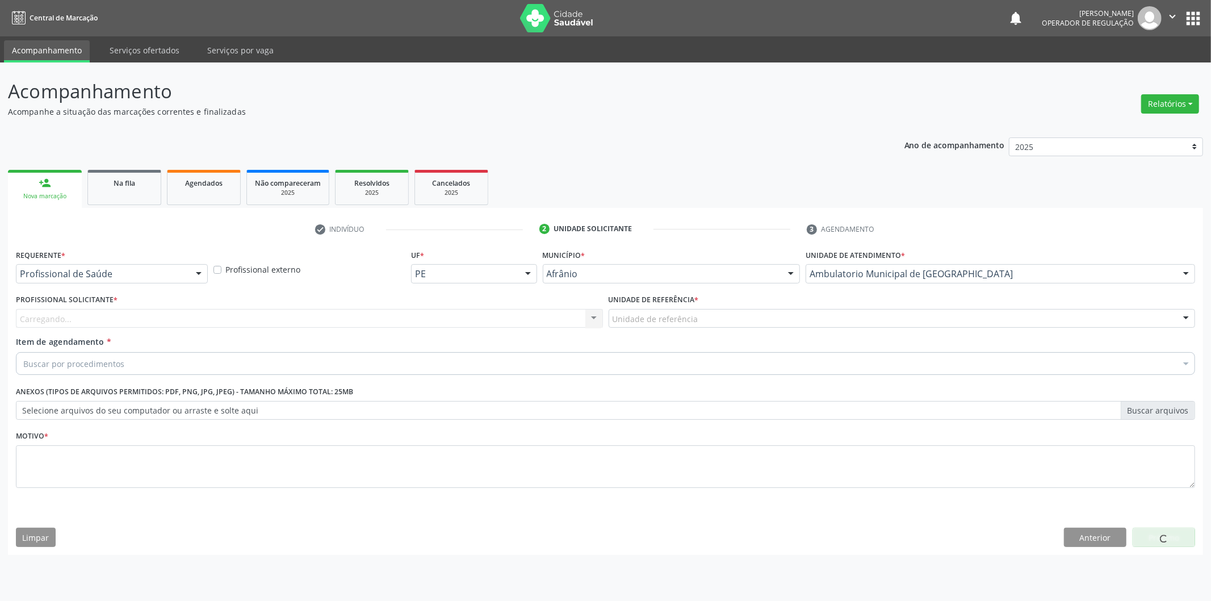
click at [352, 316] on div "Carregando... Nenhum resultado encontrado para: " " Não há nenhuma opção para s…" at bounding box center [309, 318] width 587 height 19
click at [352, 316] on div "Profissional solicitante Médico Anestesiologista - Julianna Ferreira Obara Médi…" at bounding box center [309, 318] width 587 height 19
click at [352, 316] on div "Profissional solicitante" at bounding box center [309, 318] width 587 height 19
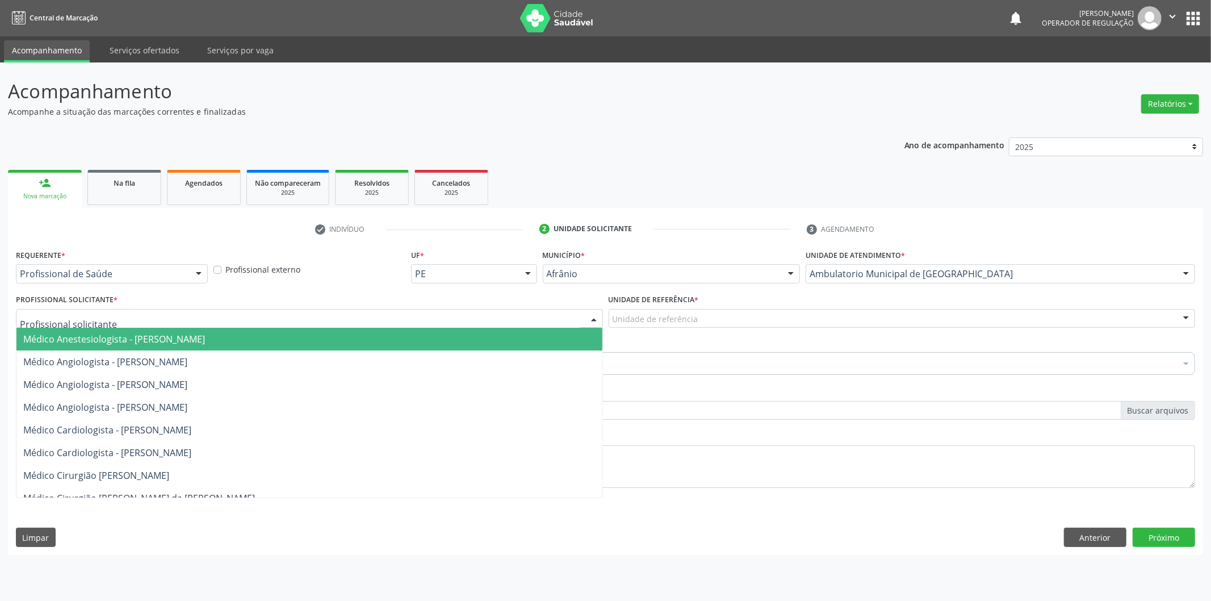
drag, startPoint x: 331, startPoint y: 383, endPoint x: 342, endPoint y: 383, distance: 10.8
click at [331, 383] on span "Médico Angiologista - [PERSON_NAME]" at bounding box center [309, 384] width 586 height 23
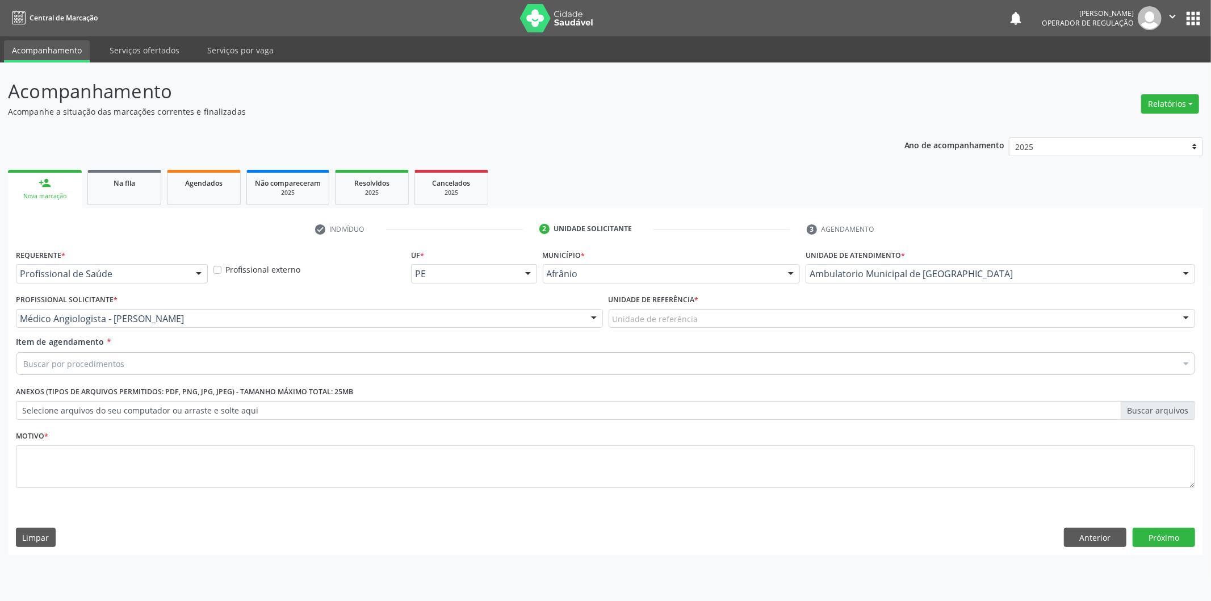
drag, startPoint x: 671, startPoint y: 316, endPoint x: 670, endPoint y: 415, distance: 98.3
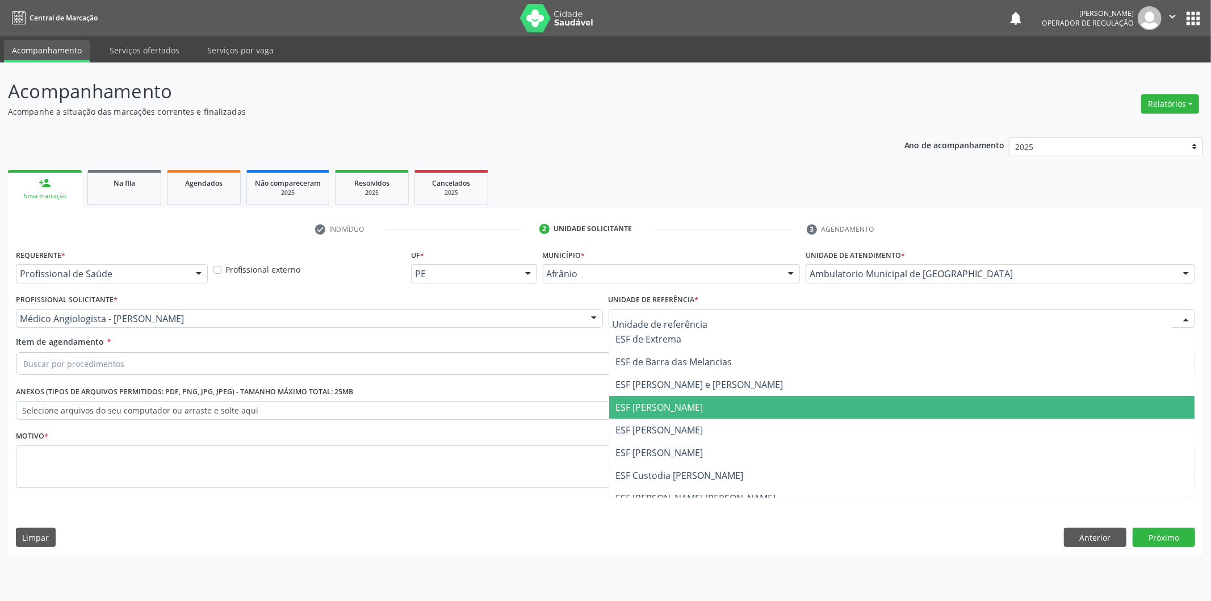
click at [670, 415] on span "ESF [PERSON_NAME]" at bounding box center [902, 407] width 586 height 23
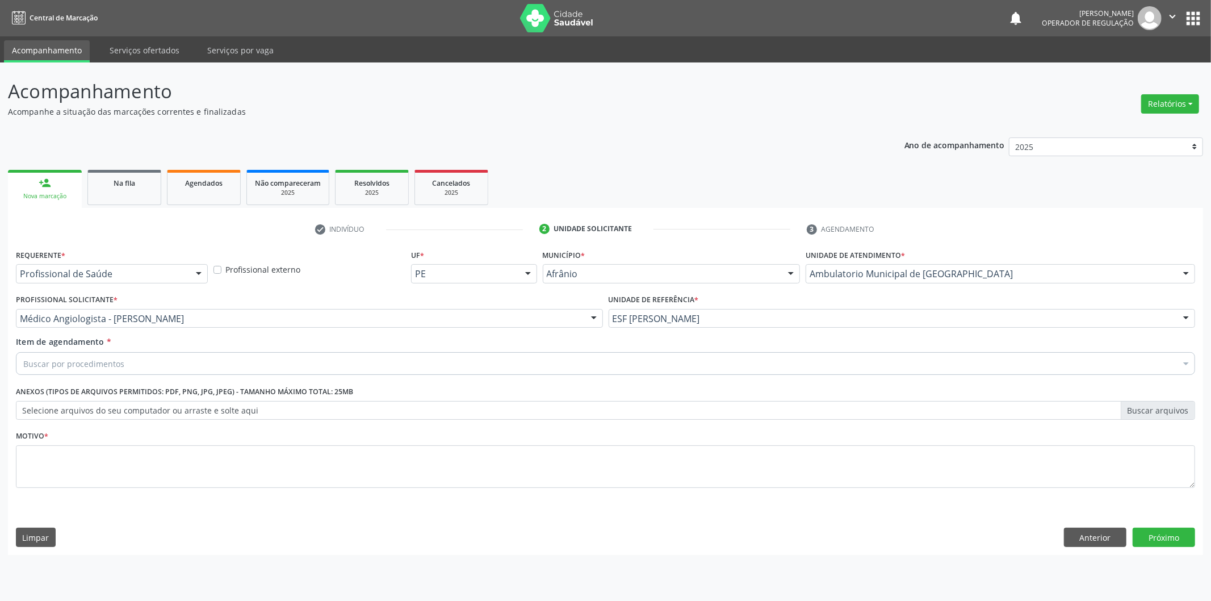
click at [583, 370] on div "Buscar por procedimentos" at bounding box center [606, 363] width 1180 height 23
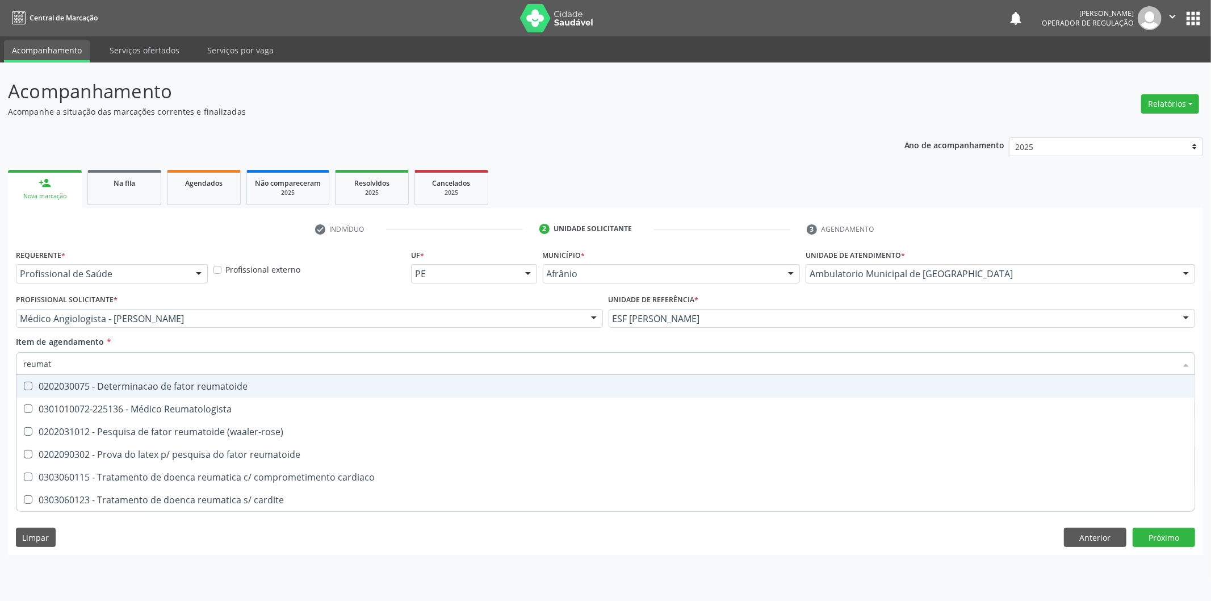
type input "reumato"
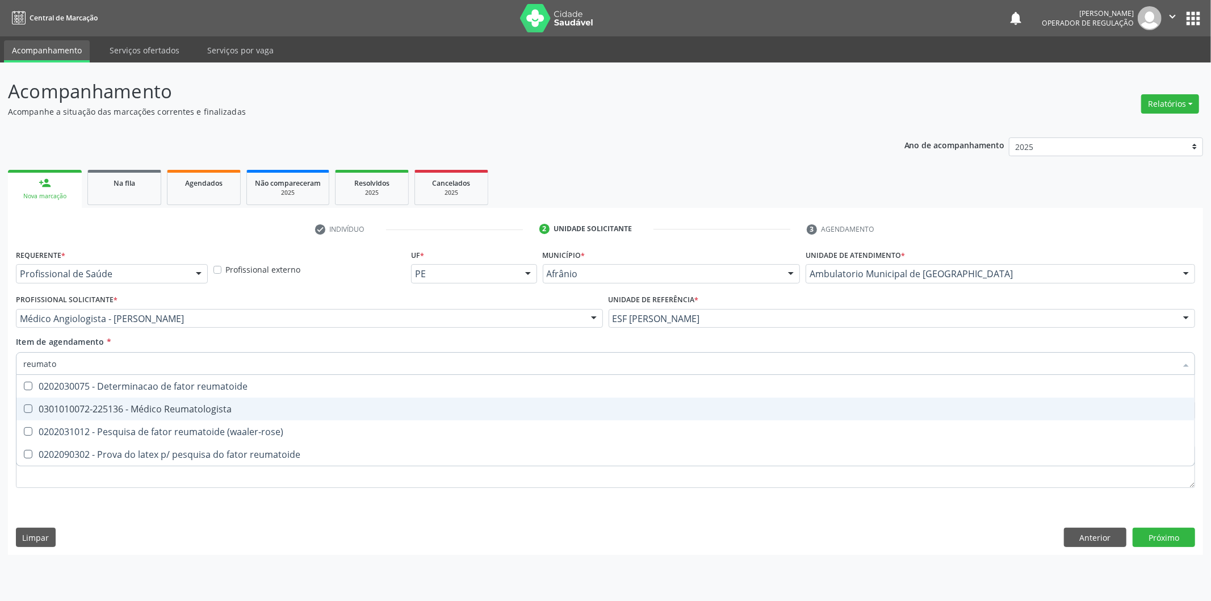
click at [535, 403] on span "0301010072-225136 - Médico Reumatologista" at bounding box center [605, 409] width 1178 height 23
checkbox Reumatologista "true"
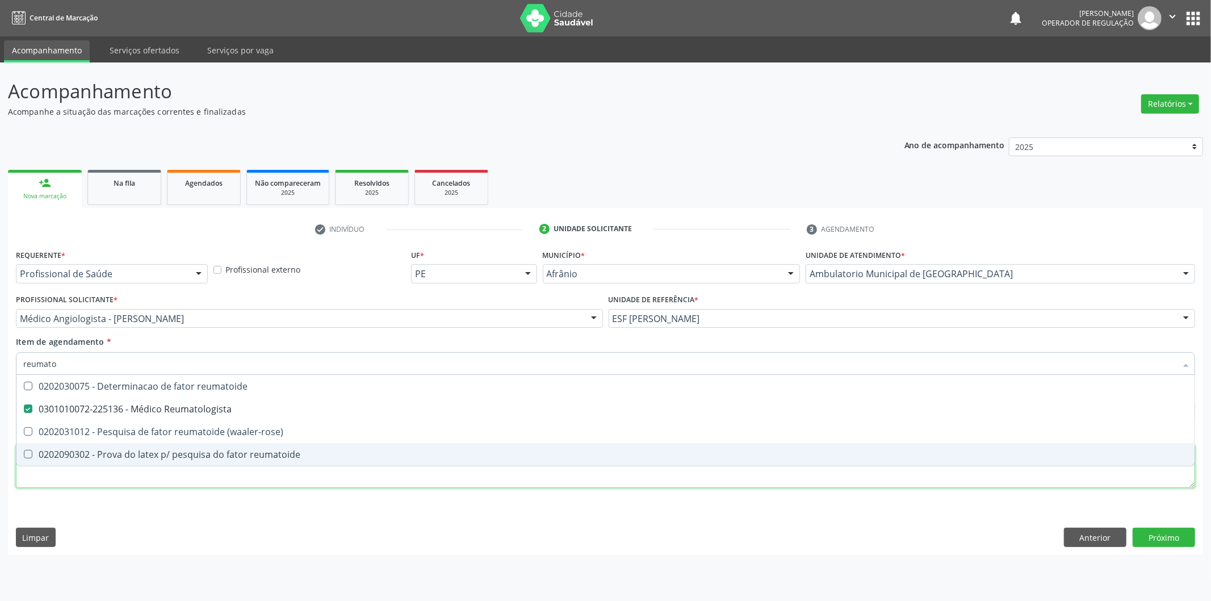
click at [428, 486] on div "Requerente * Profissional de Saúde Profissional de Saúde Paciente Nenhum result…" at bounding box center [606, 374] width 1180 height 257
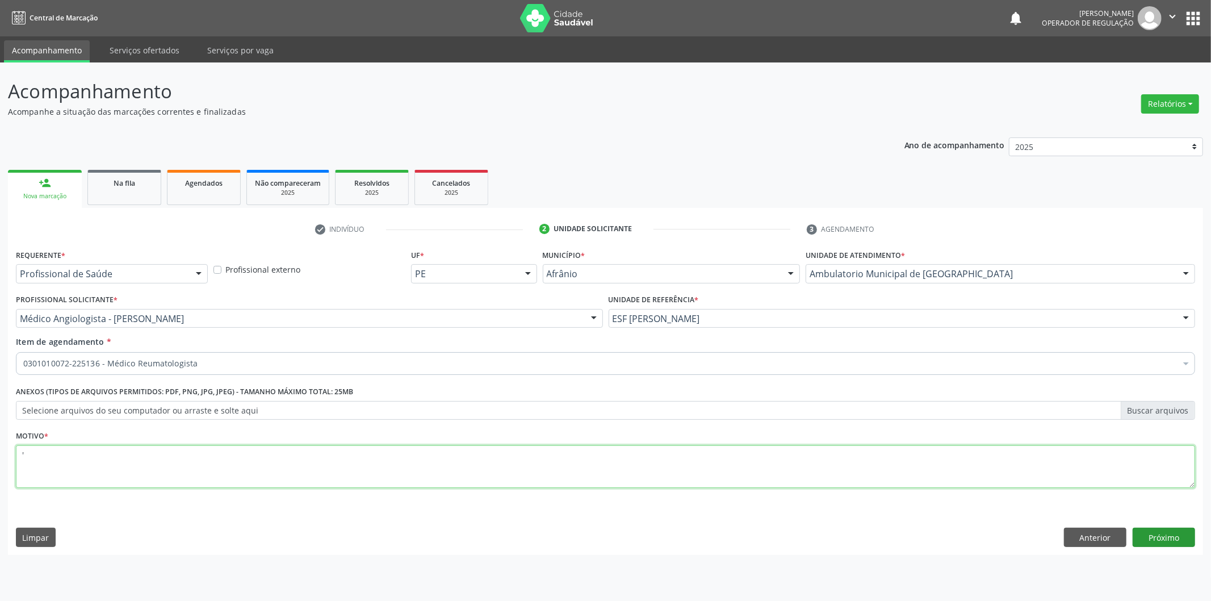
type textarea "'"
click at [1194, 543] on button "Próximo" at bounding box center [1164, 537] width 62 height 19
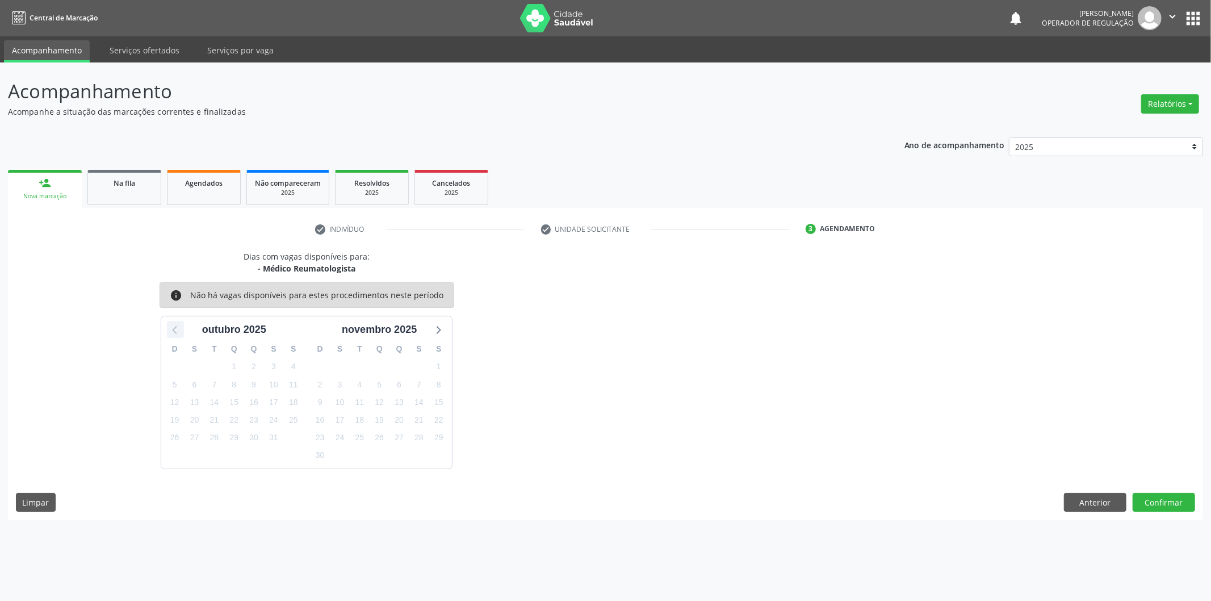
click at [176, 331] on icon at bounding box center [175, 329] width 15 height 15
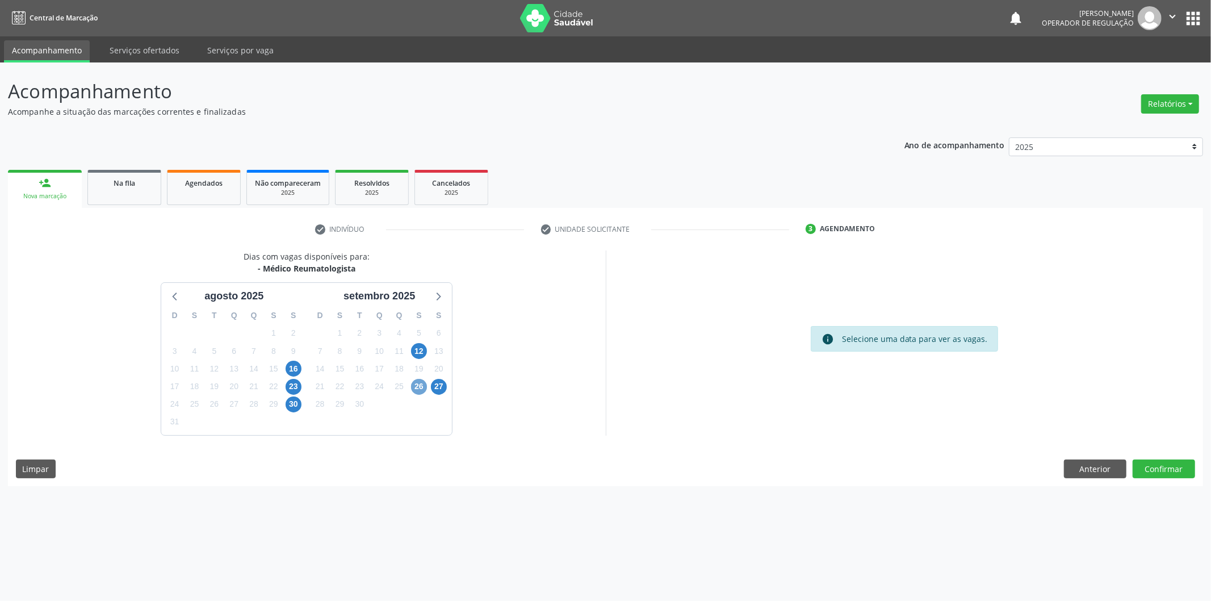
click at [421, 391] on span "26" at bounding box center [419, 387] width 16 height 16
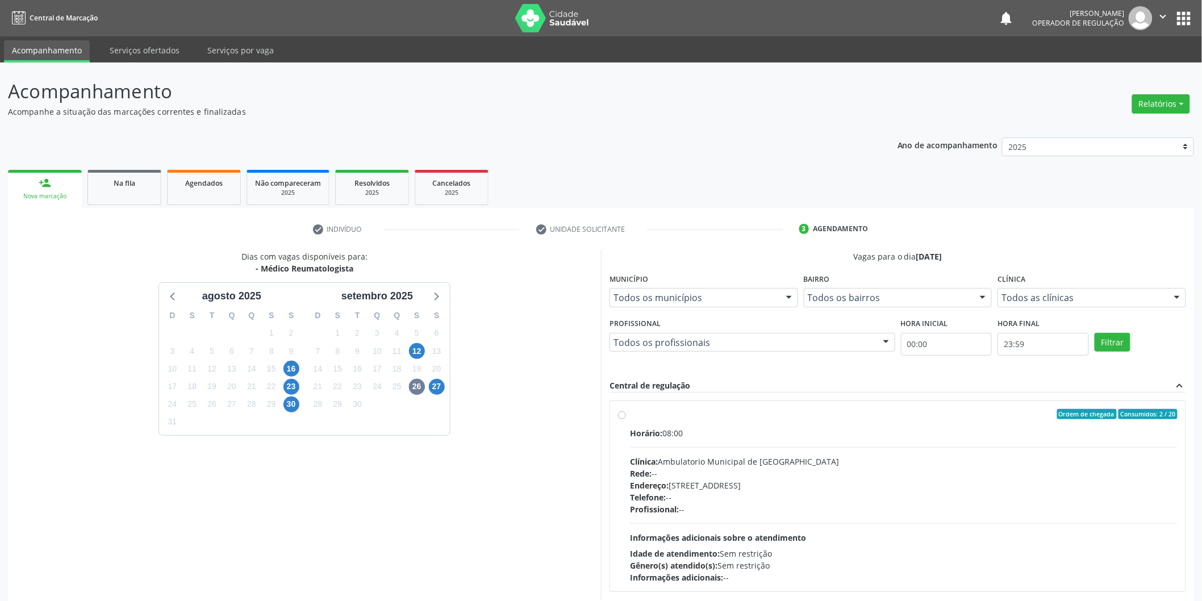
click at [765, 410] on div "Ordem de chegada Consumidos: 2 / 20" at bounding box center [903, 414] width 547 height 10
click at [626, 410] on input "Ordem de chegada Consumidos: 2 / 20 Horário: 08:00 Clínica: Ambulatorio Municip…" at bounding box center [622, 414] width 8 height 10
radio input "true"
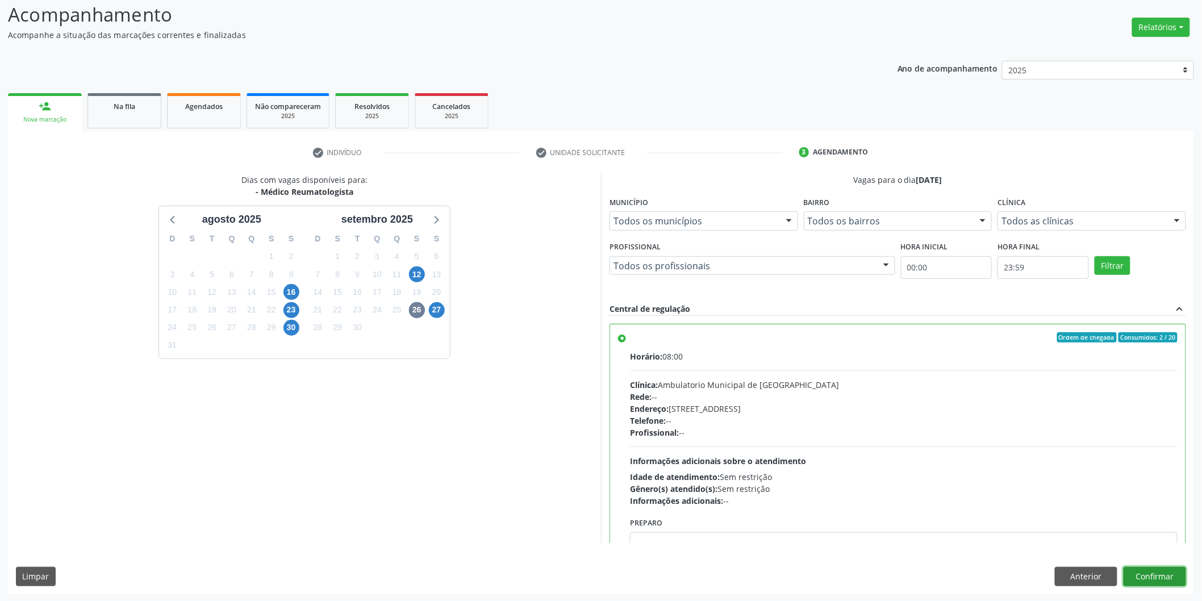
click at [1143, 577] on button "Confirmar" at bounding box center [1154, 576] width 62 height 19
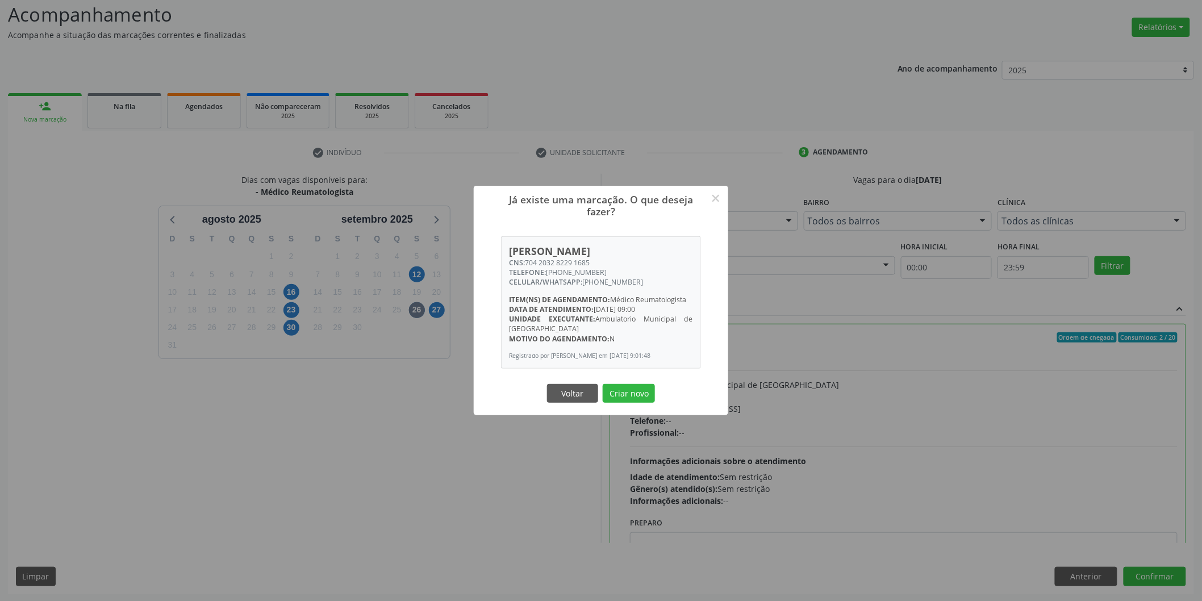
click at [603, 384] on button "Criar novo" at bounding box center [629, 393] width 52 height 19
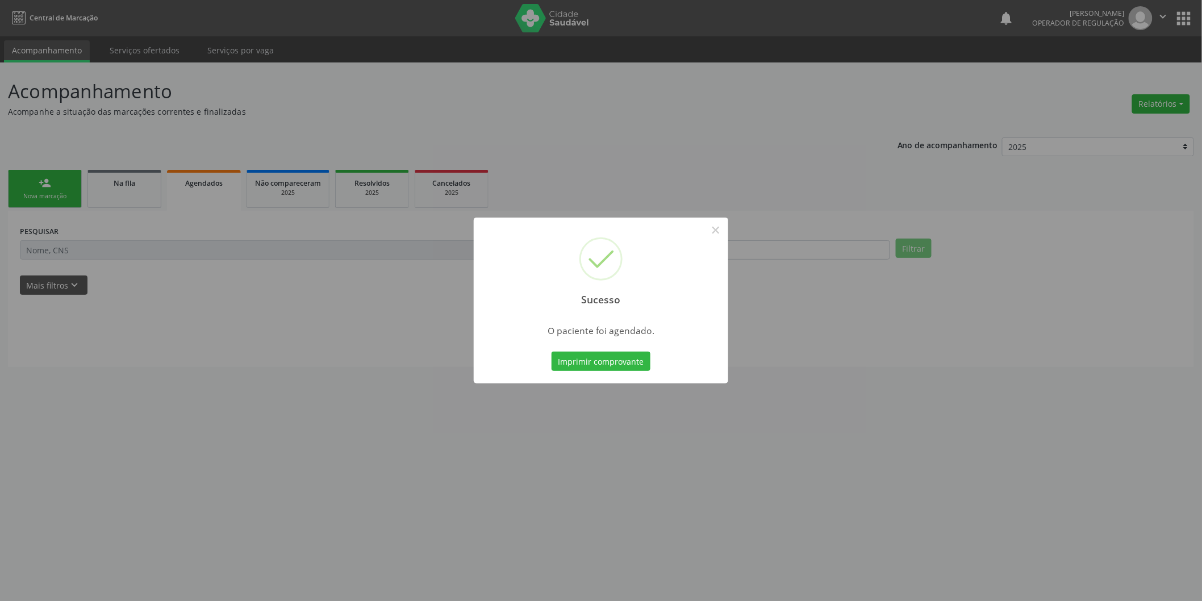
scroll to position [0, 0]
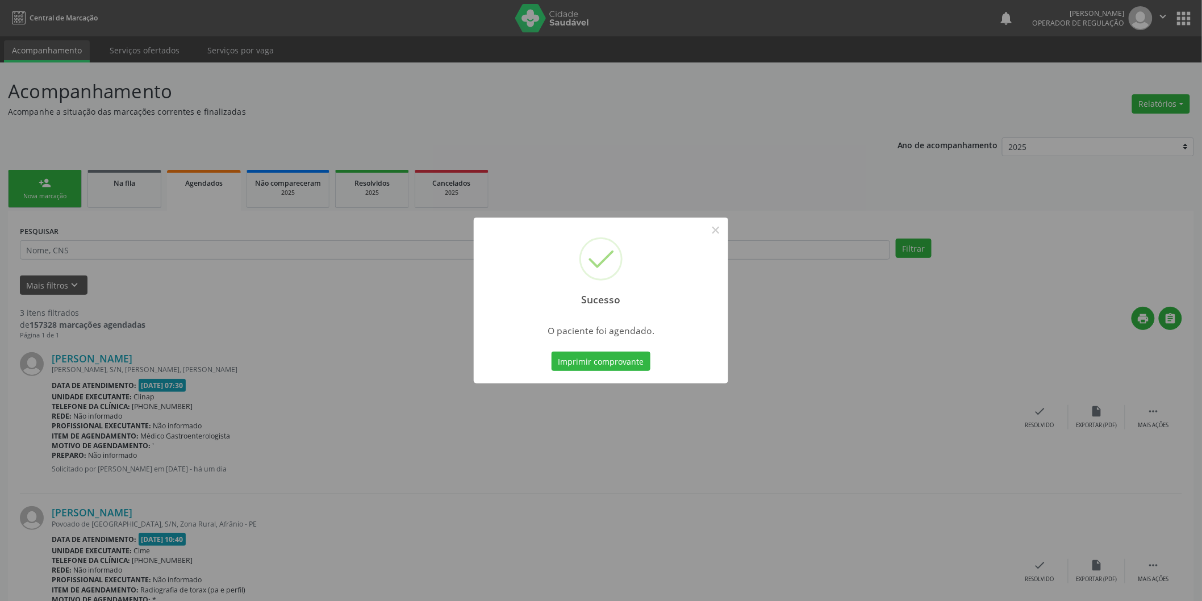
click at [57, 39] on div "Sucesso × O paciente foi agendado. Imprimir comprovante Cancel" at bounding box center [601, 300] width 1202 height 601
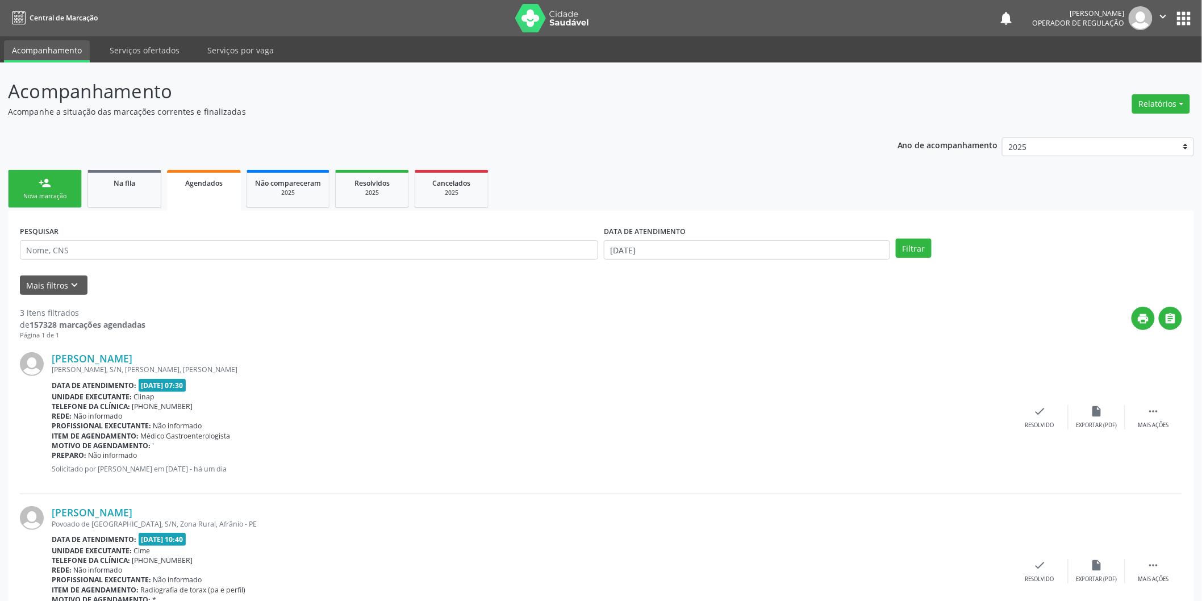
click at [34, 192] on div "Nova marcação" at bounding box center [44, 196] width 57 height 9
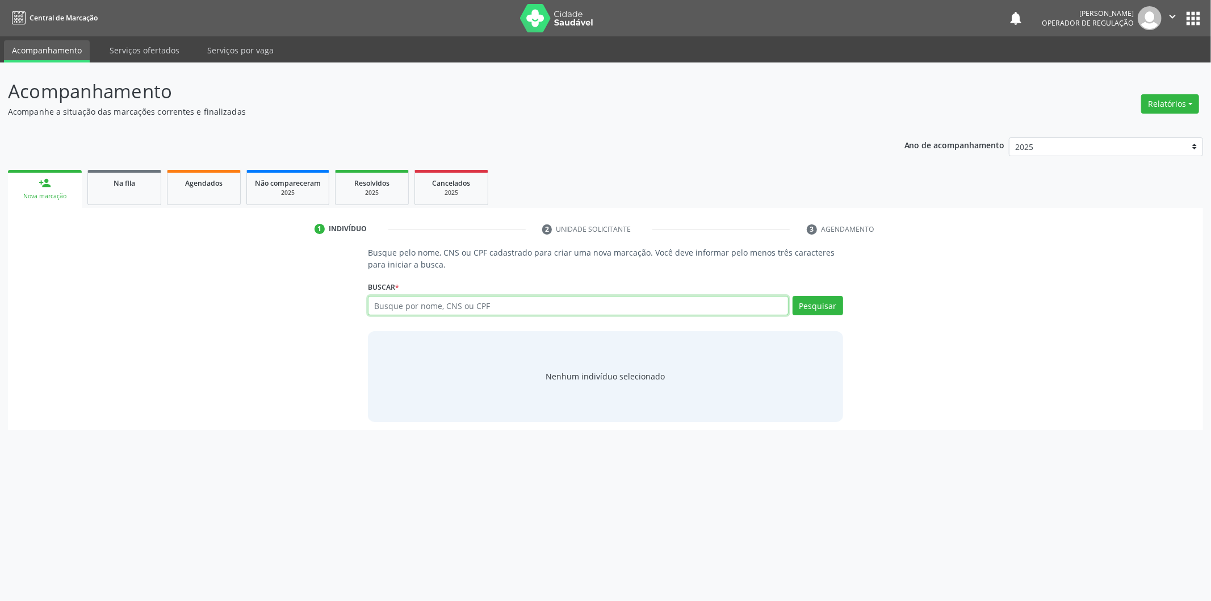
click at [507, 298] on input "text" at bounding box center [578, 305] width 421 height 19
type input "03759197400"
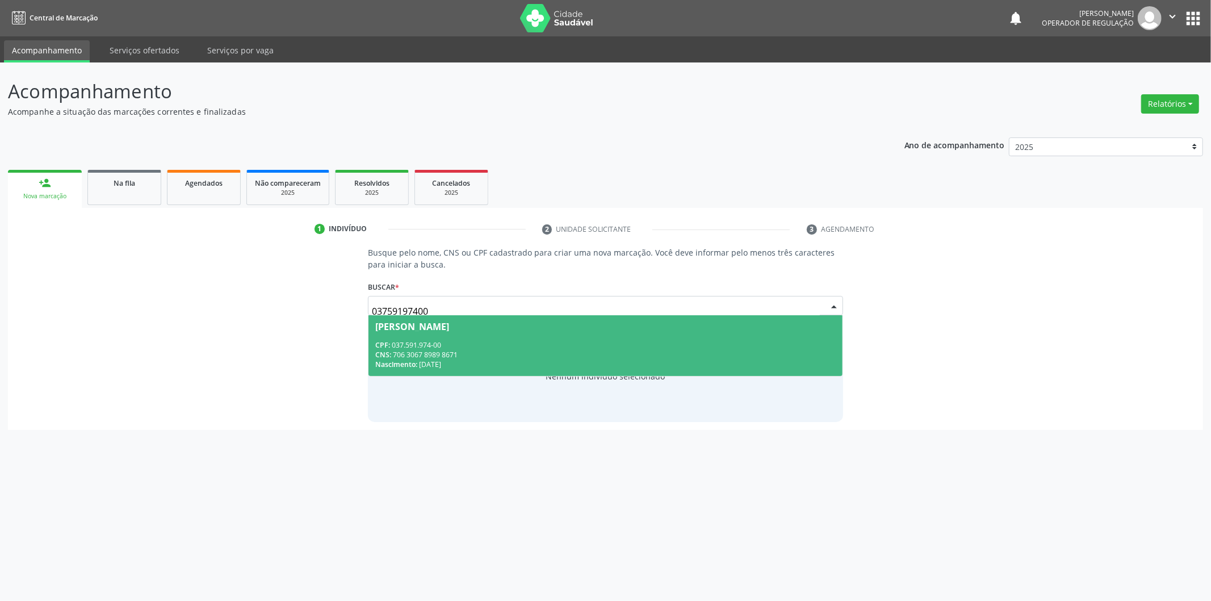
click at [515, 374] on span "Maria do Socorro de Souza Santos CPF: 037.591.974-00 CNS: 706 3067 8989 8671 Na…" at bounding box center [606, 345] width 474 height 61
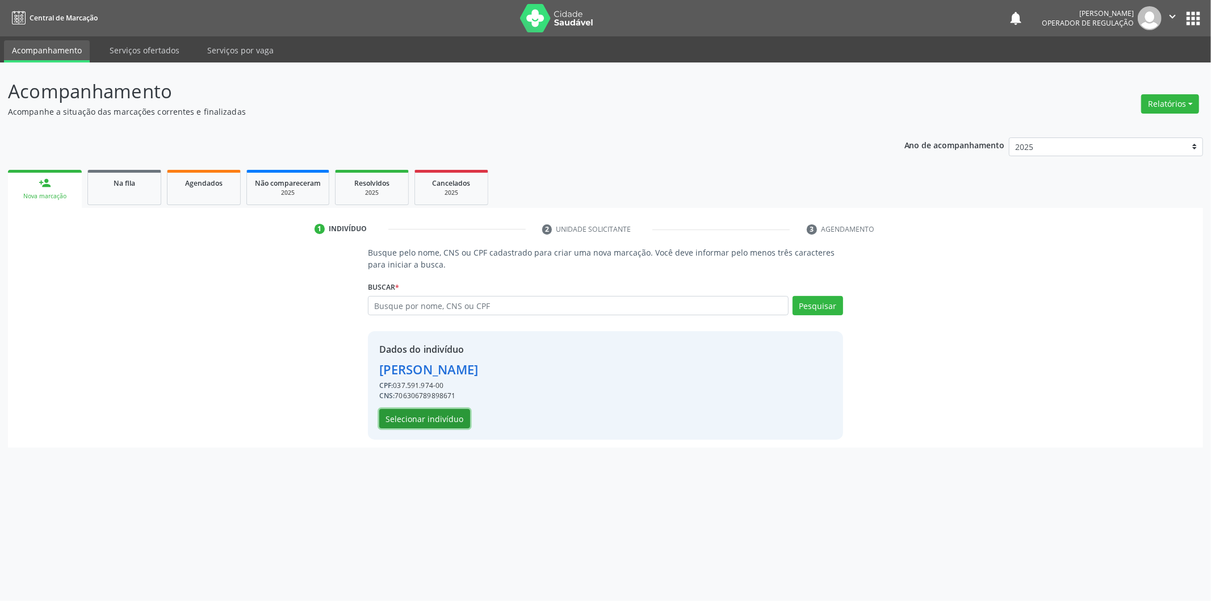
click at [432, 417] on button "Selecionar indivíduo" at bounding box center [424, 418] width 91 height 19
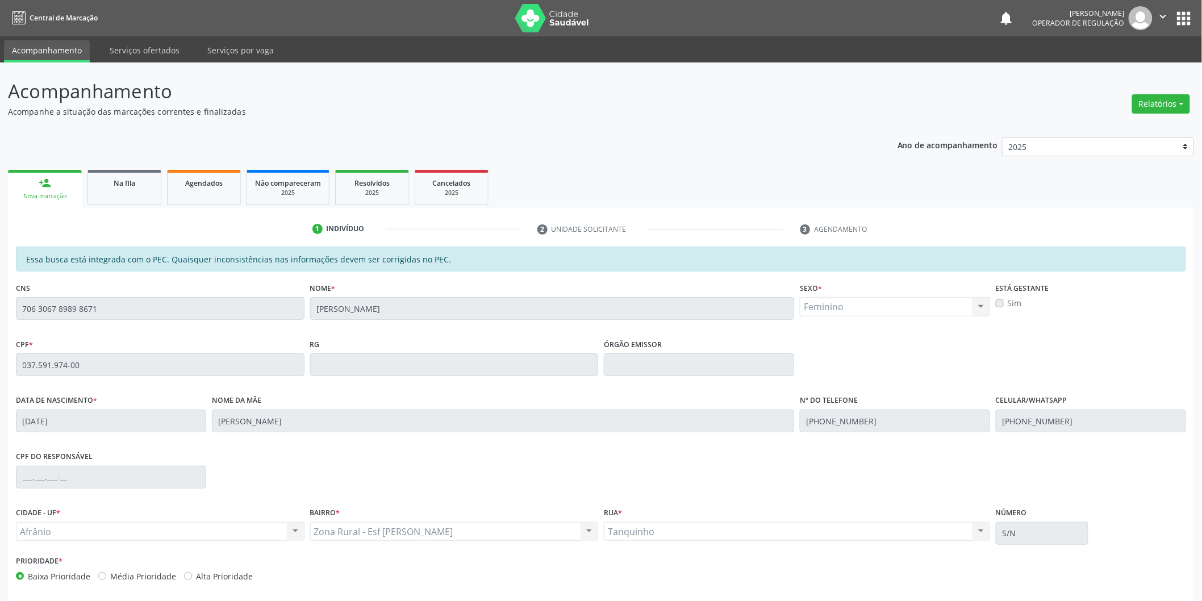
scroll to position [47, 0]
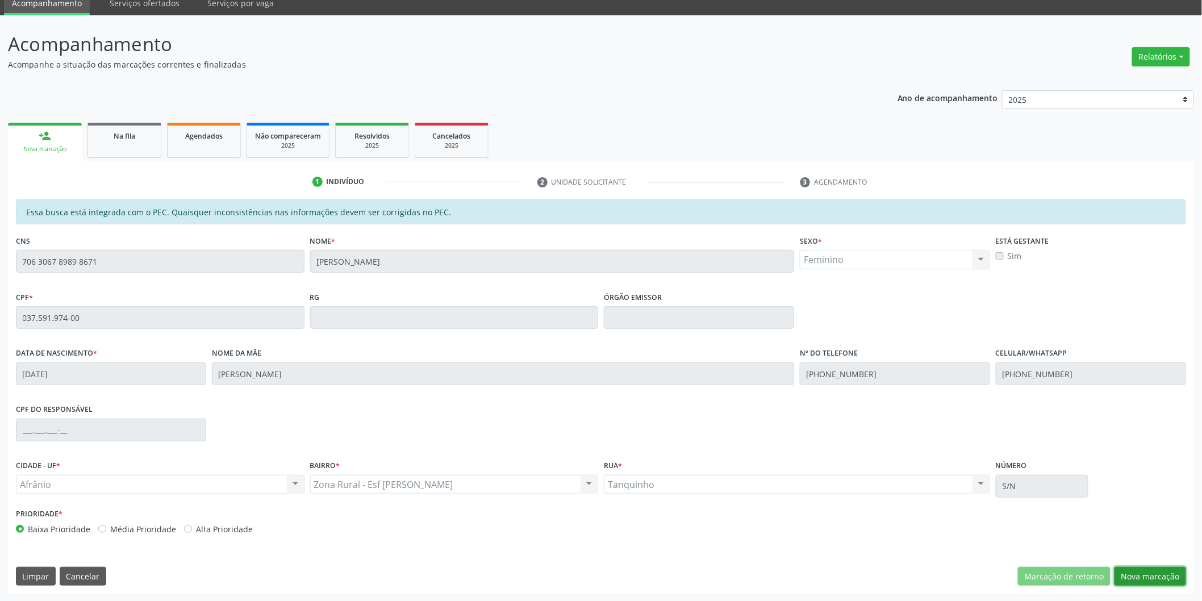
click at [1144, 572] on button "Nova marcação" at bounding box center [1150, 576] width 72 height 19
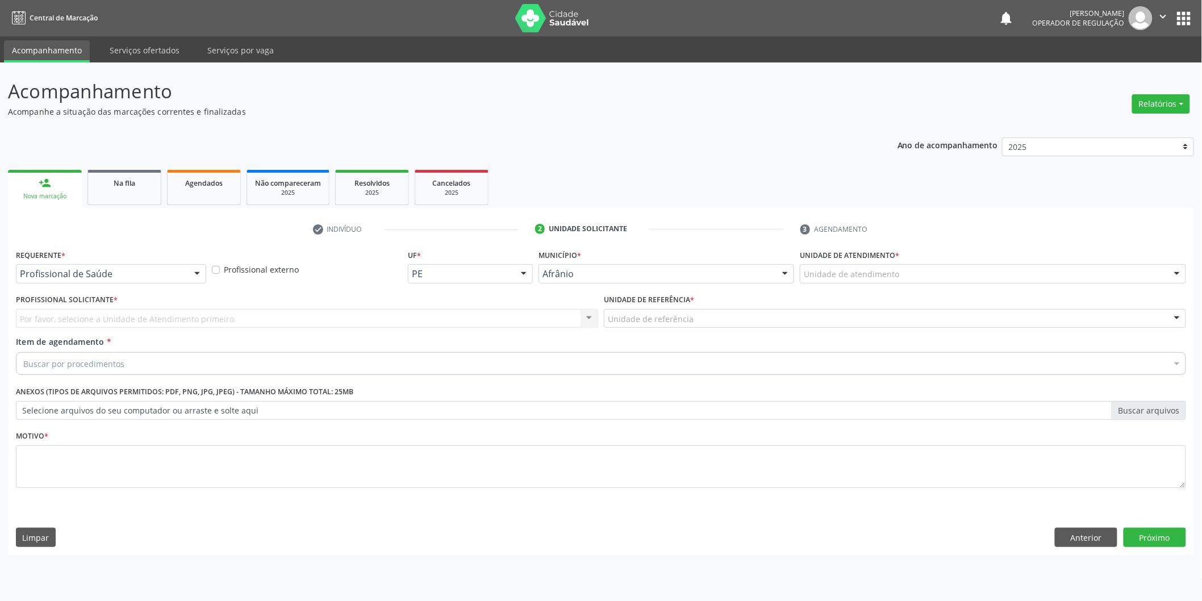
scroll to position [0, 0]
click at [1009, 274] on div "Unidade de atendimento" at bounding box center [1001, 273] width 390 height 19
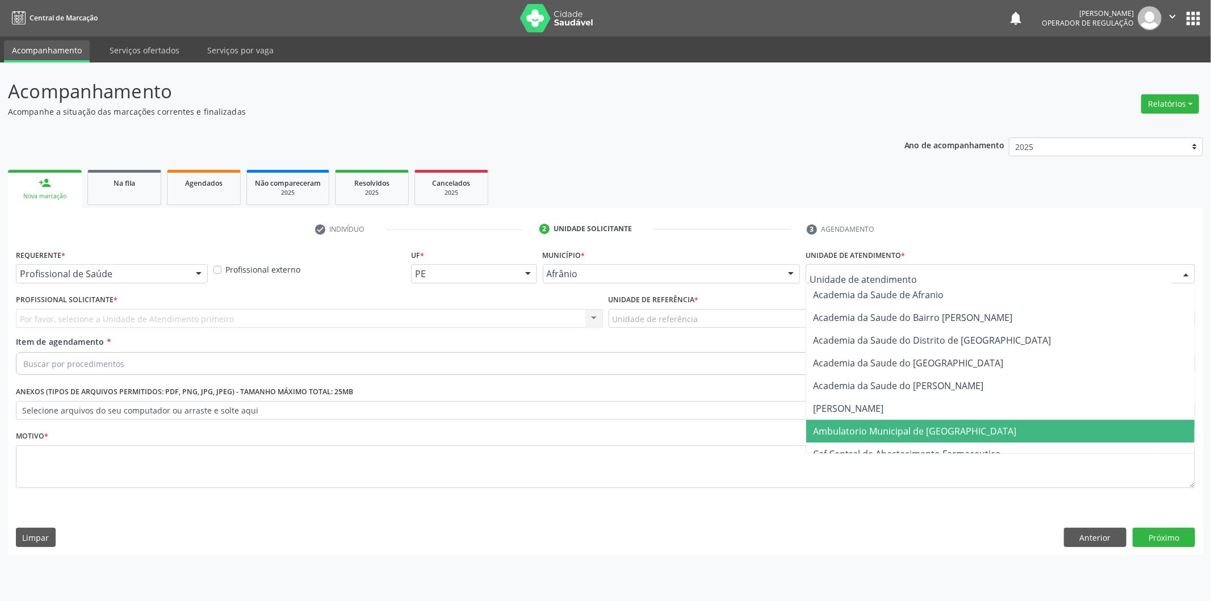
click at [872, 426] on span "Ambulatorio Municipal de [GEOGRAPHIC_DATA]" at bounding box center [914, 431] width 203 height 12
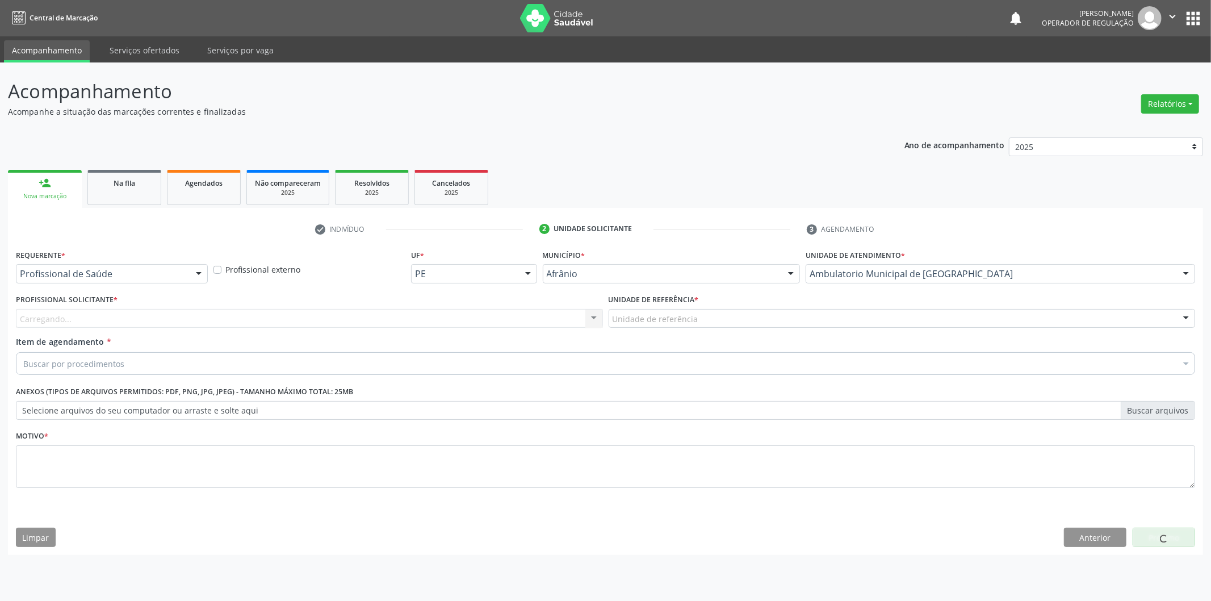
click at [509, 314] on div "Carregando... Nenhum resultado encontrado para: " " Não há nenhuma opção para s…" at bounding box center [309, 318] width 587 height 19
click at [509, 314] on div "Carregando..." at bounding box center [309, 318] width 587 height 19
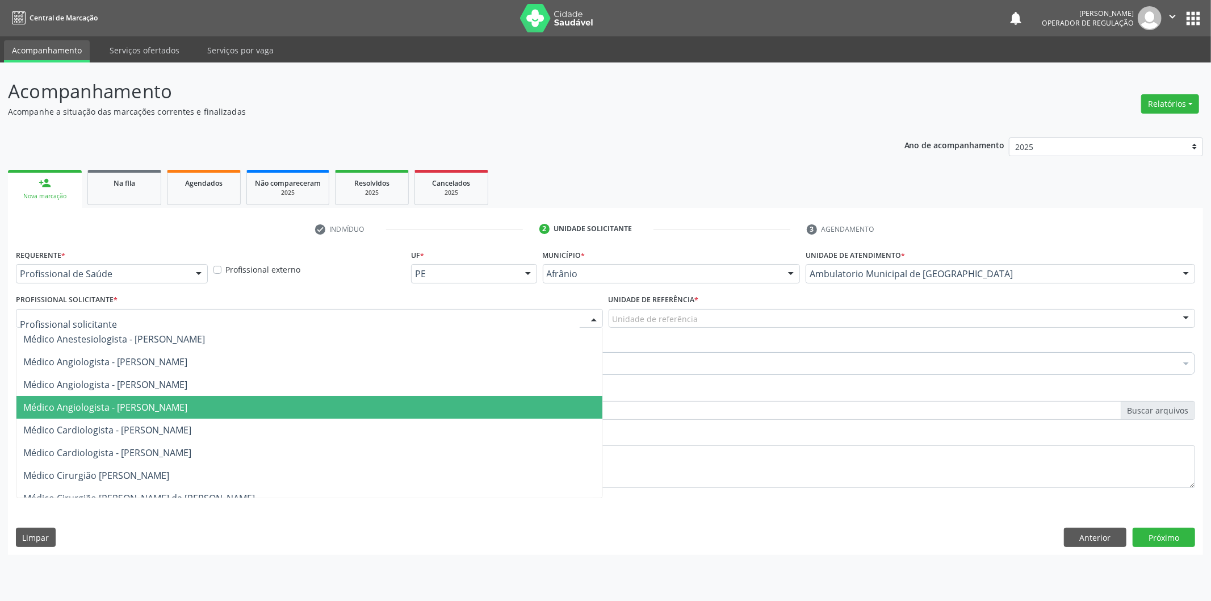
click at [504, 399] on span "Médico Angiologista - [PERSON_NAME]" at bounding box center [309, 407] width 586 height 23
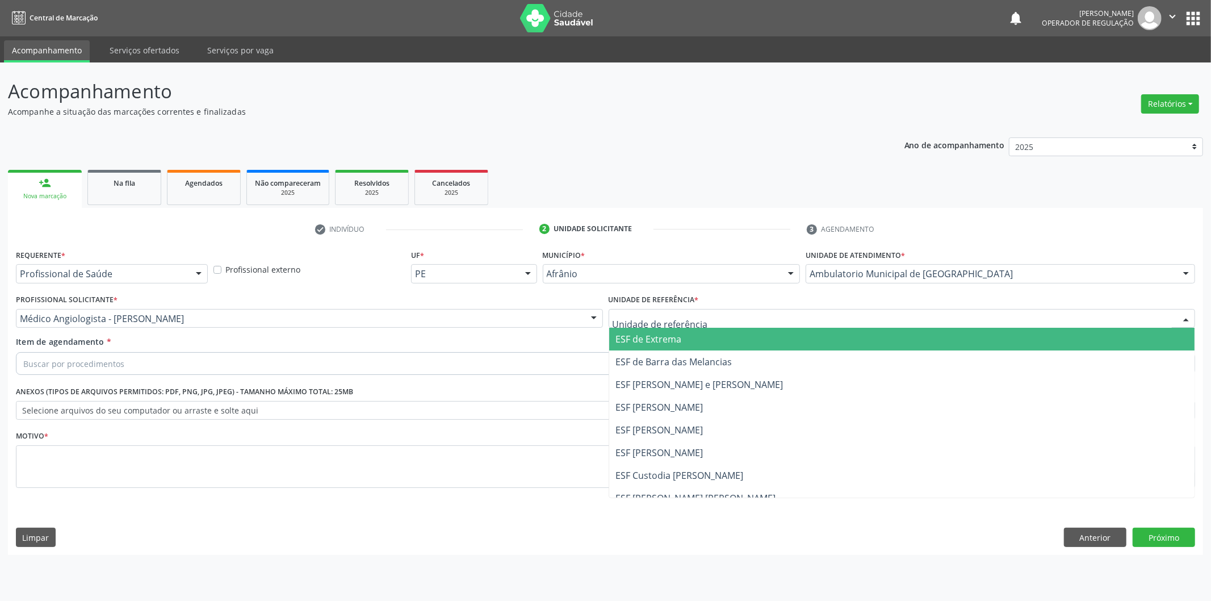
drag, startPoint x: 754, startPoint y: 319, endPoint x: 722, endPoint y: 412, distance: 97.7
click at [754, 319] on div at bounding box center [902, 318] width 587 height 19
click at [704, 412] on span "ESF [PERSON_NAME]" at bounding box center [659, 407] width 87 height 12
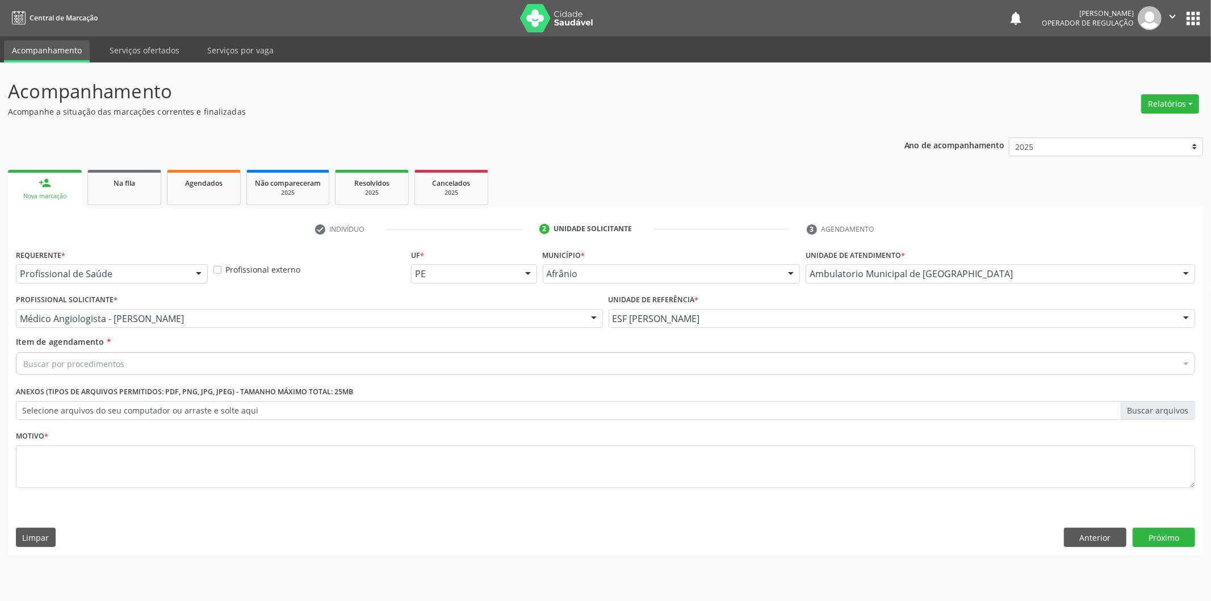
click at [717, 367] on div "Buscar por procedimentos" at bounding box center [606, 363] width 1180 height 23
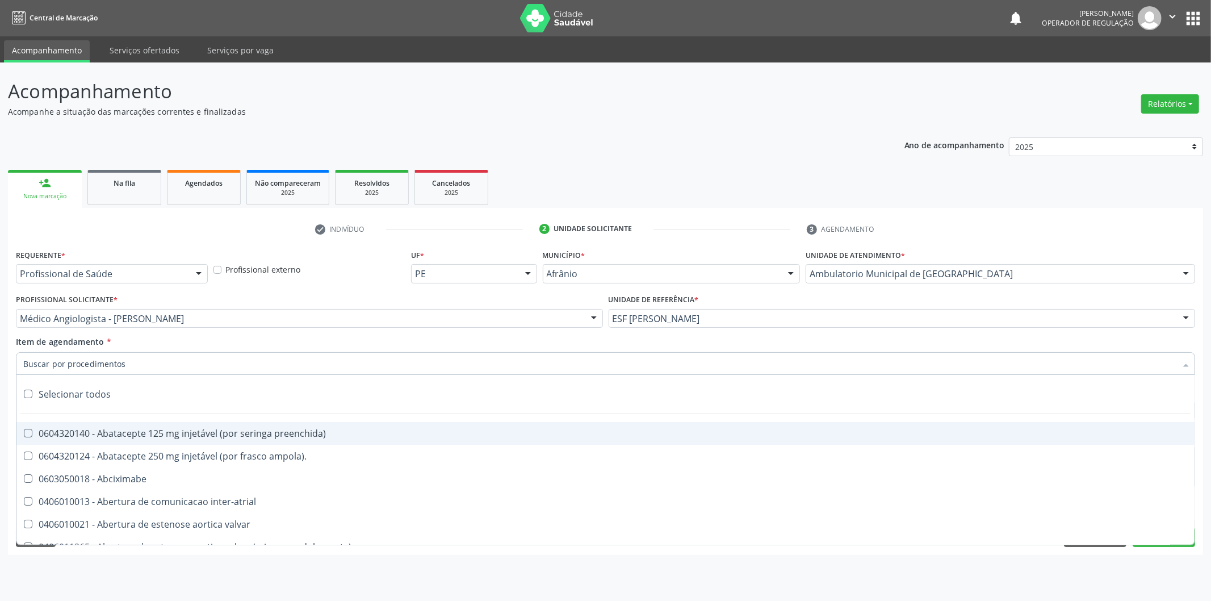
type input "m"
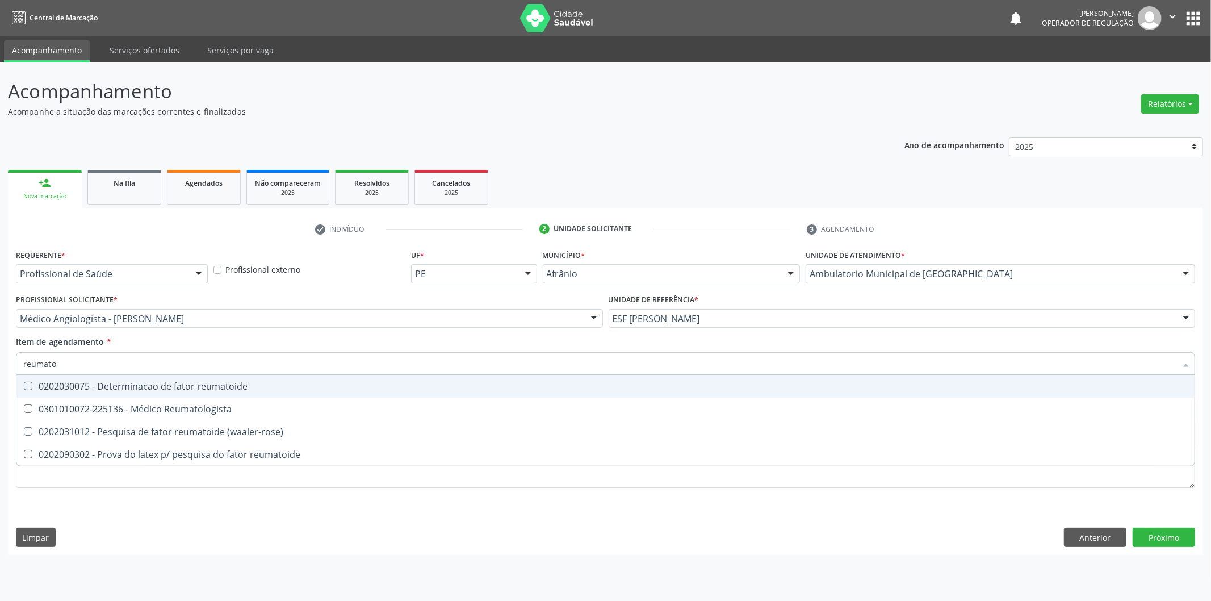
type input "reumatol"
click at [703, 384] on div "0301010072-225136 - Médico Reumatologista" at bounding box center [605, 386] width 1165 height 9
checkbox Reumatologista "true"
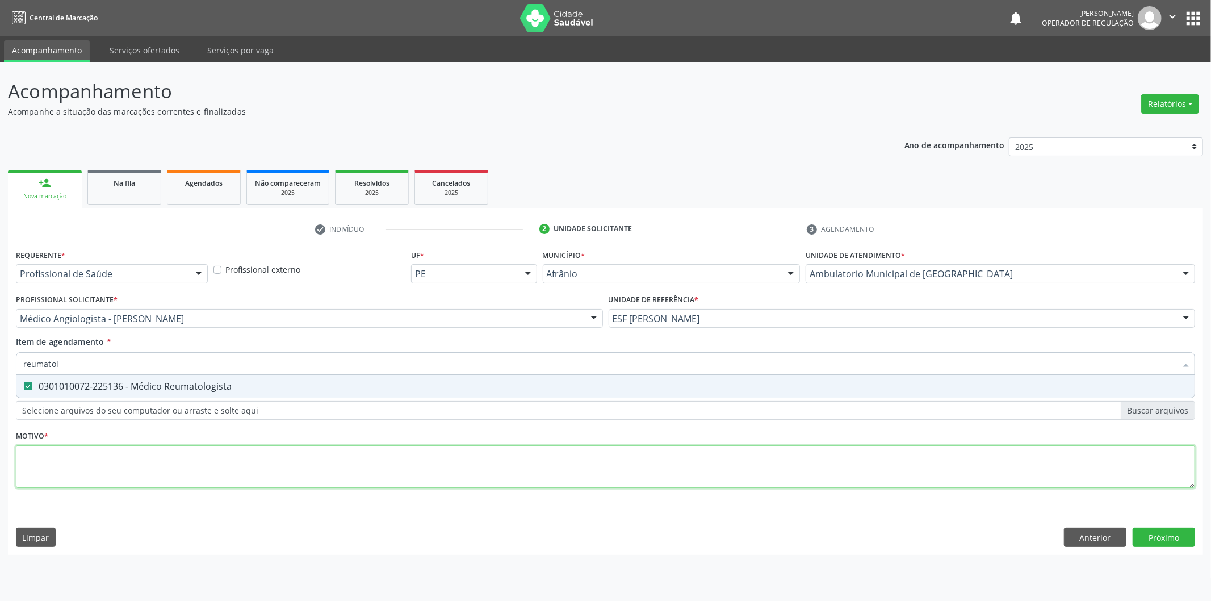
click at [654, 446] on div "Requerente * Profissional de Saúde Profissional de Saúde Paciente Nenhum result…" at bounding box center [606, 374] width 1180 height 257
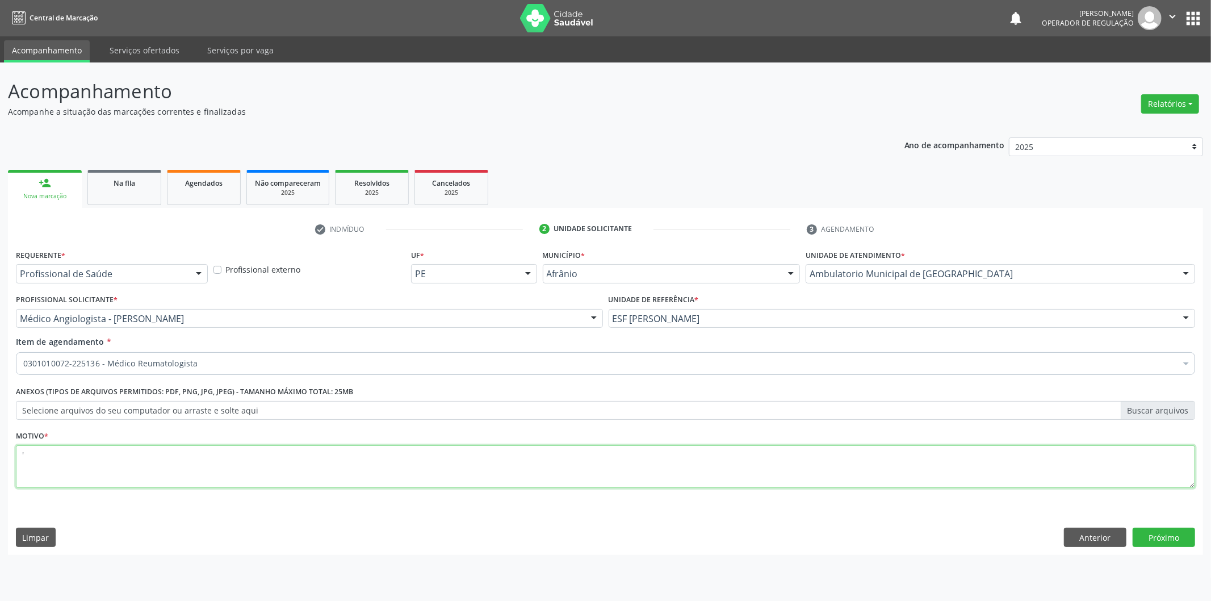
type textarea "'"
click at [1160, 535] on button "Próximo" at bounding box center [1164, 537] width 62 height 19
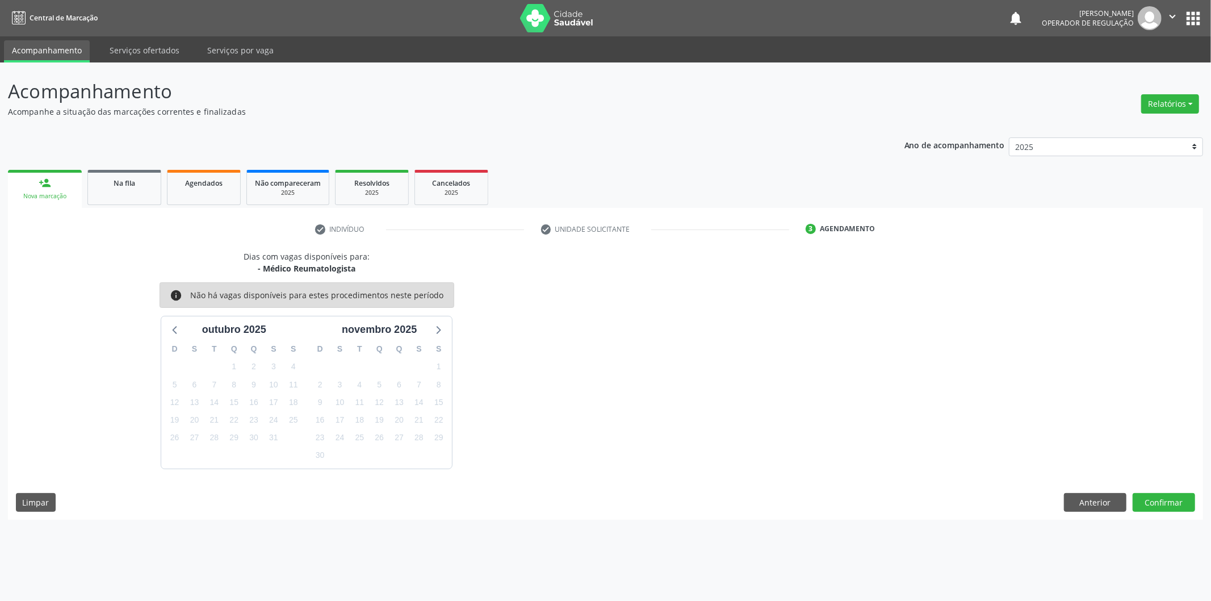
click at [191, 319] on div "outubro 2025" at bounding box center [233, 326] width 145 height 21
click at [178, 322] on icon at bounding box center [175, 329] width 15 height 15
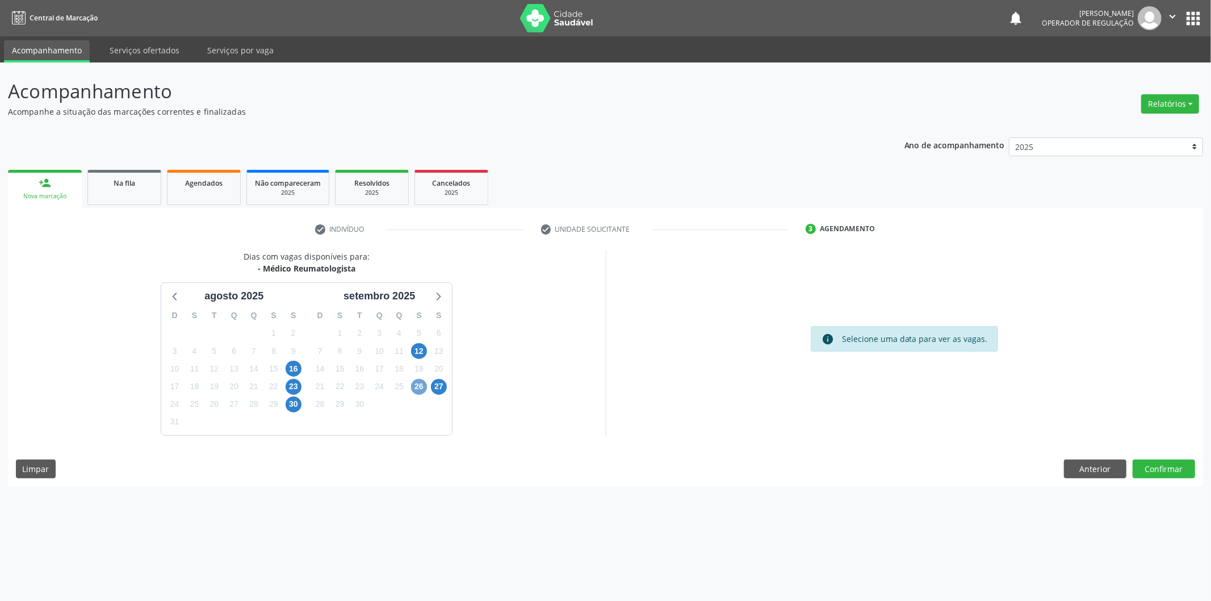
click at [413, 381] on span "26" at bounding box center [419, 387] width 16 height 16
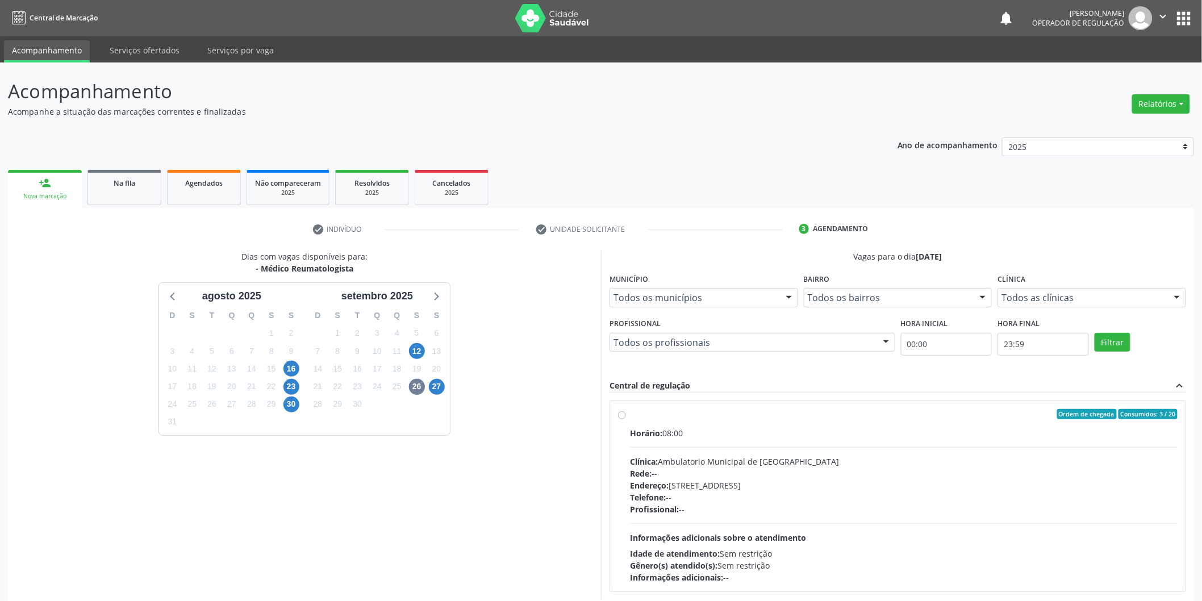
click at [676, 430] on div "Horário: 08:00" at bounding box center [903, 433] width 547 height 12
click at [626, 419] on input "Ordem de chegada Consumidos: 3 / 20 Horário: 08:00 Clínica: Ambulatorio Municip…" at bounding box center [622, 414] width 8 height 10
radio input "true"
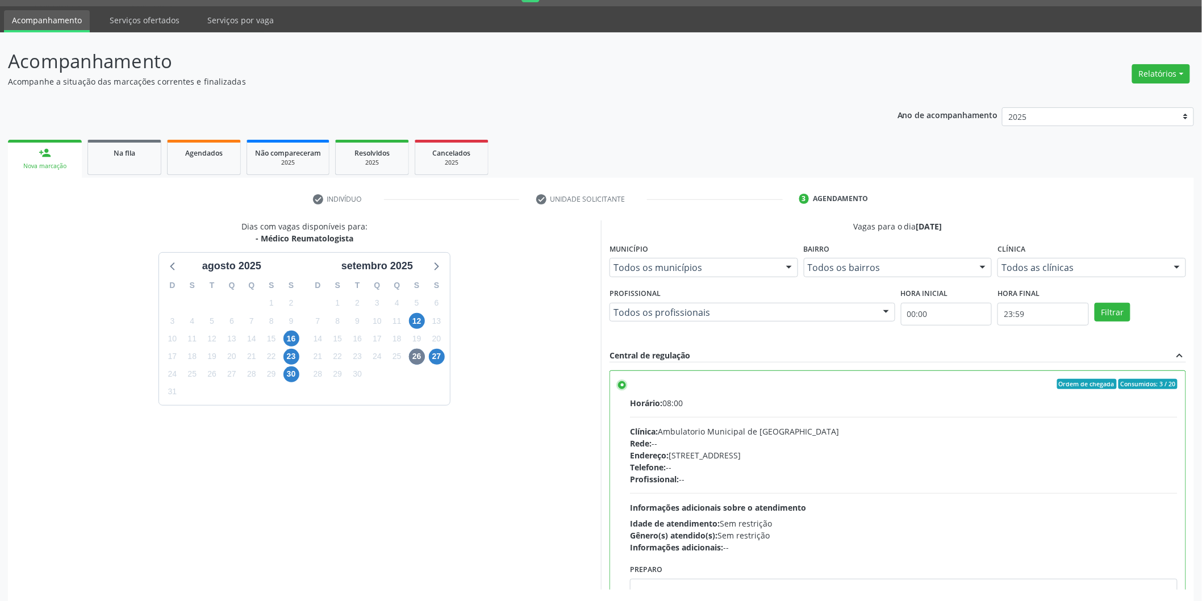
scroll to position [77, 0]
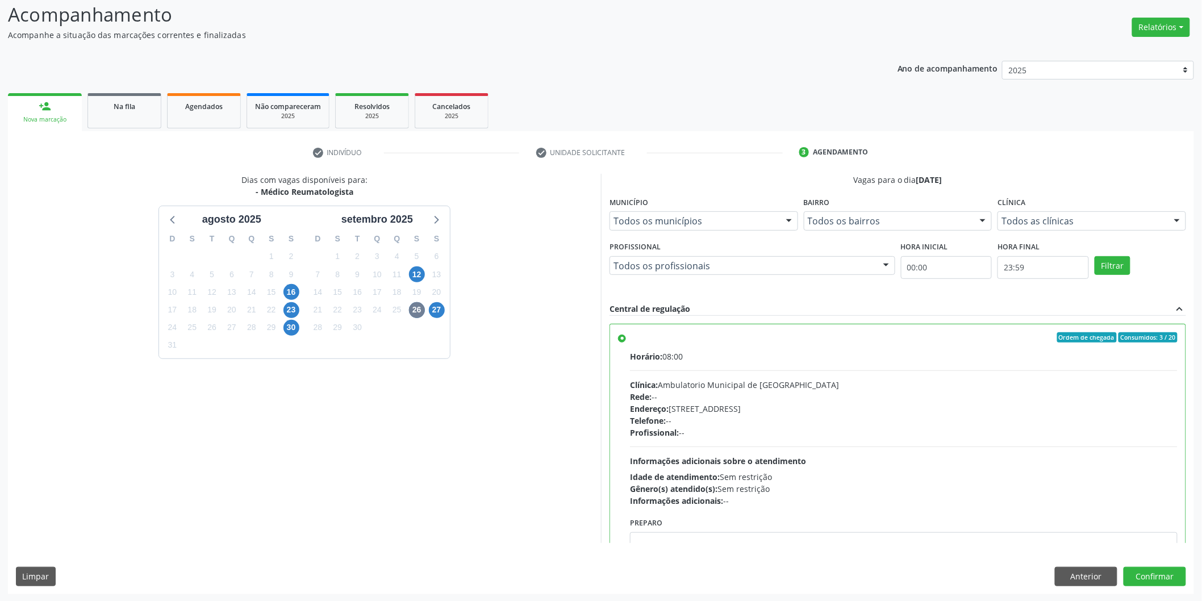
click at [1172, 563] on div "Dias com vagas disponíveis para: - Médico Reumatologista agosto 2025 D S T Q Q …" at bounding box center [601, 384] width 1186 height 420
click at [1171, 572] on button "Confirmar" at bounding box center [1154, 576] width 62 height 19
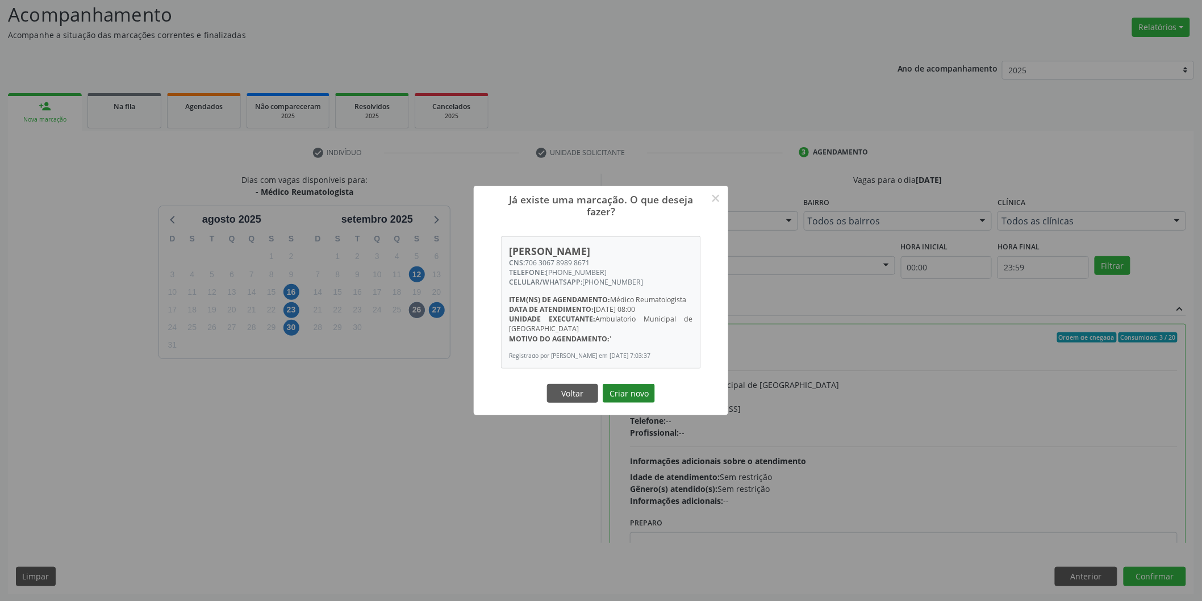
click at [633, 394] on button "Criar novo" at bounding box center [629, 393] width 52 height 19
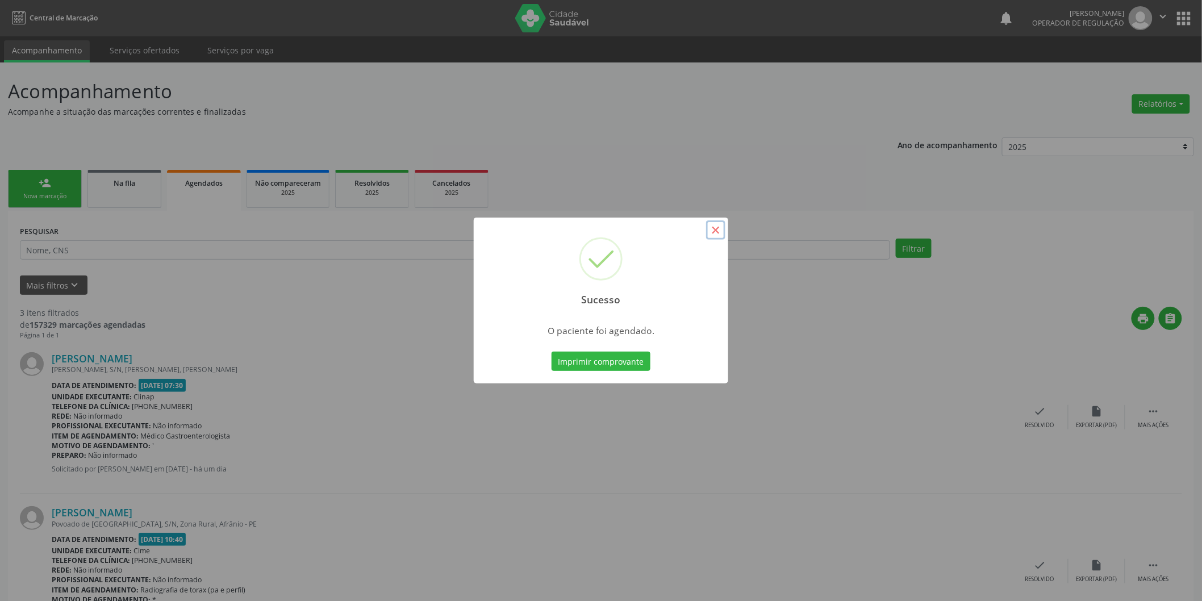
click at [709, 229] on button "×" at bounding box center [715, 229] width 19 height 19
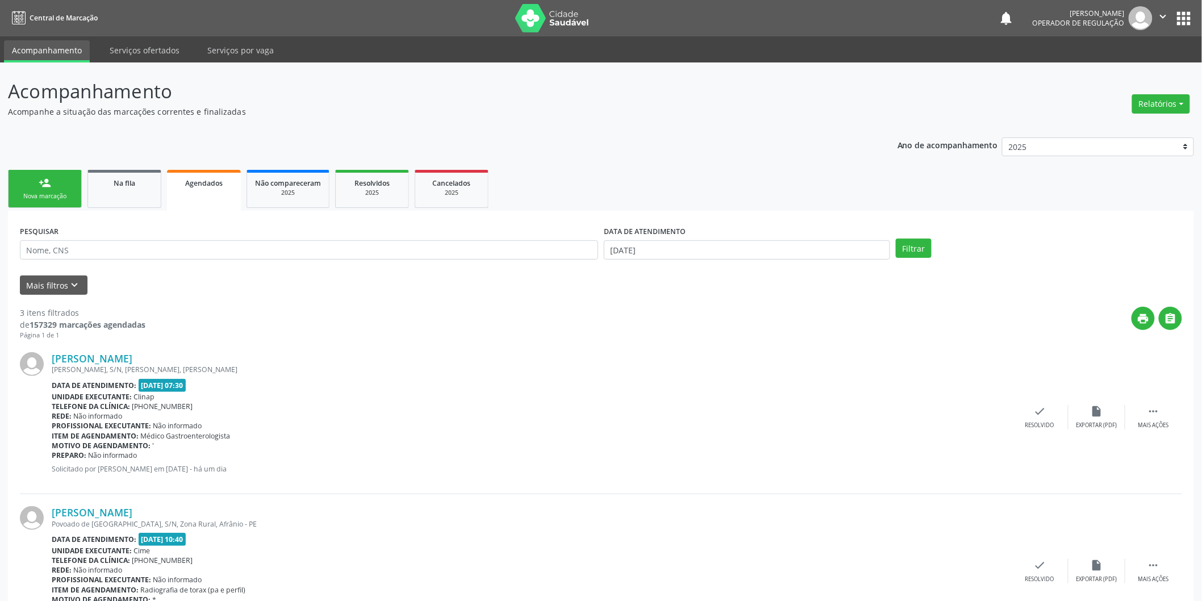
click at [53, 186] on link "person_add Nova marcação" at bounding box center [45, 189] width 74 height 38
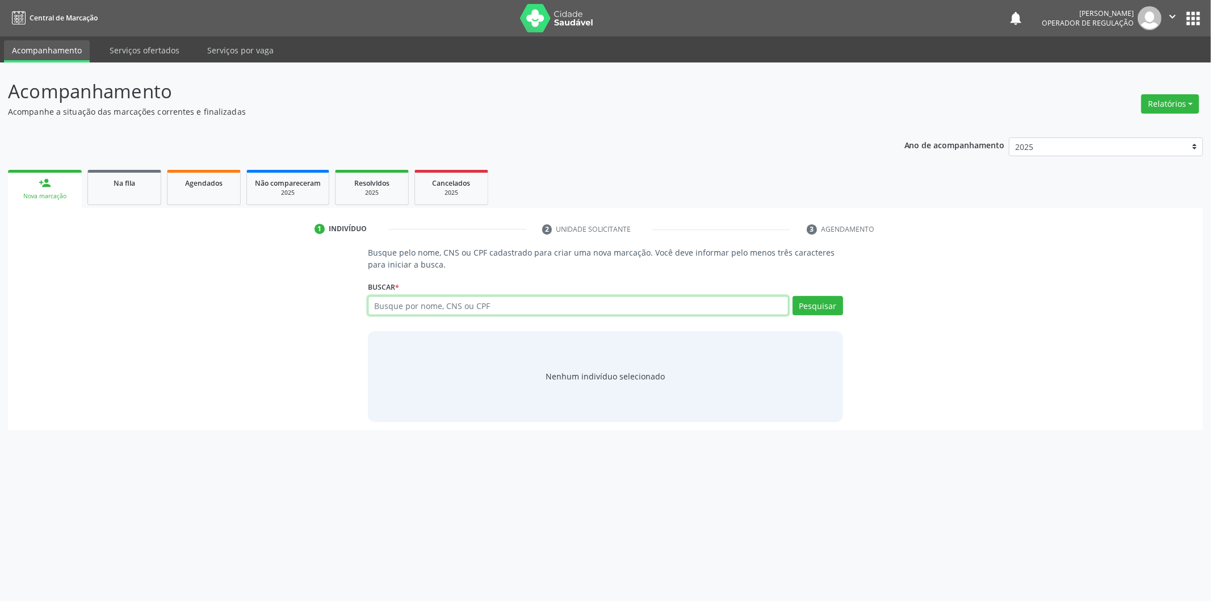
click at [408, 310] on input "text" at bounding box center [578, 305] width 421 height 19
type input "06391189412"
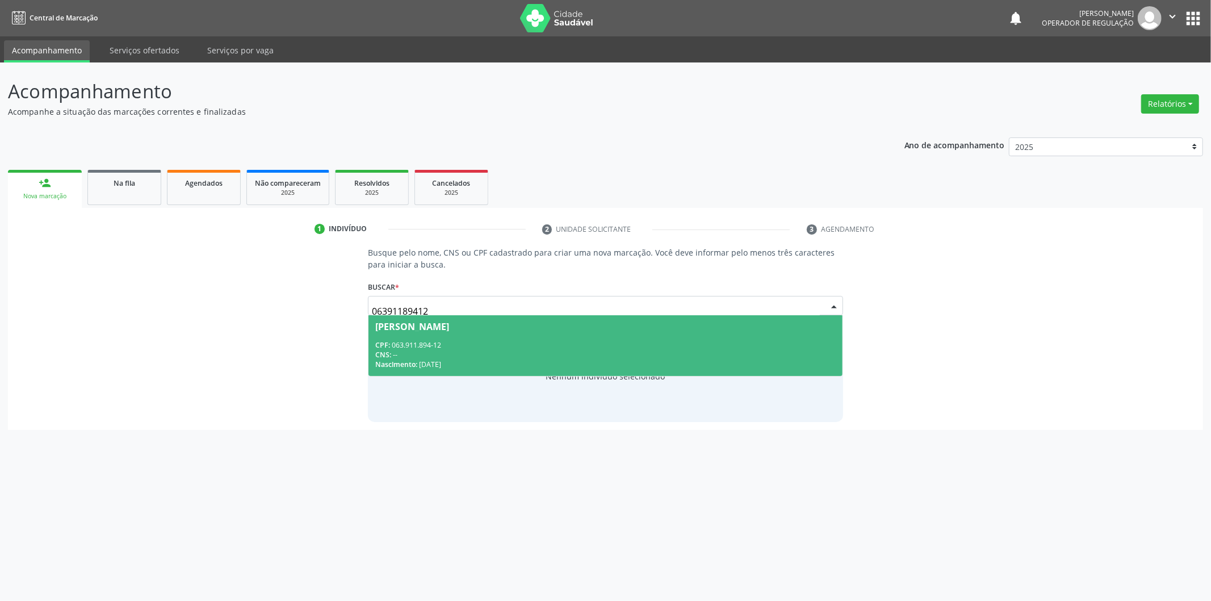
click at [421, 334] on span "Jose Ailton Nonato Coelho CPF: 063.911.894-12 CNS: -- Nascimento: 17/05/1986" at bounding box center [606, 345] width 474 height 61
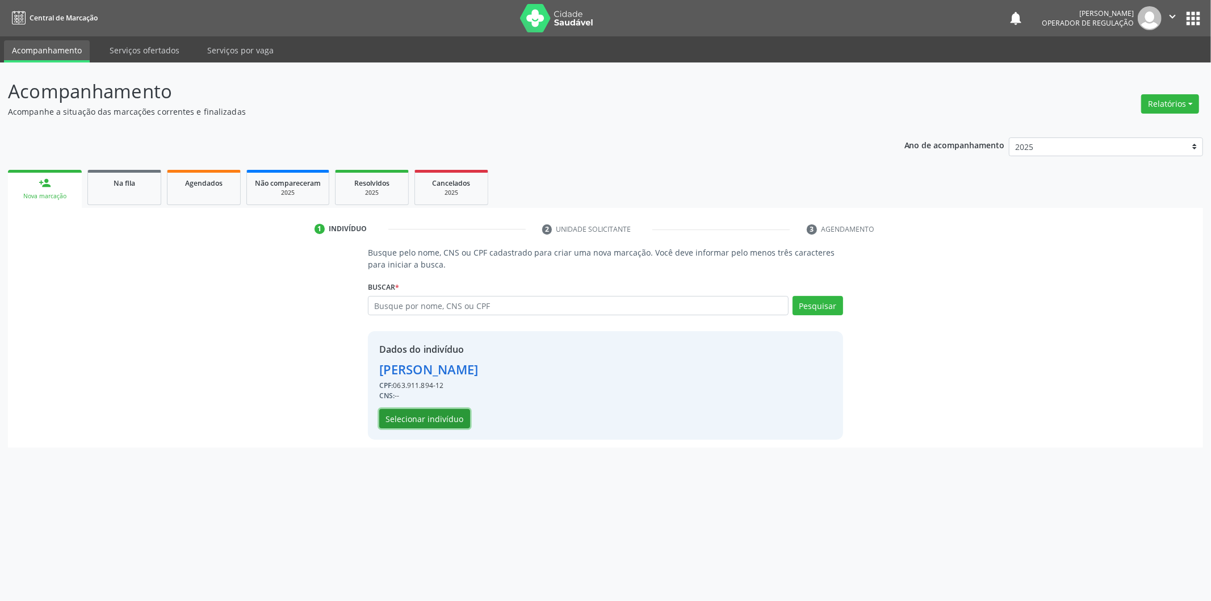
click at [452, 412] on button "Selecionar indivíduo" at bounding box center [424, 418] width 91 height 19
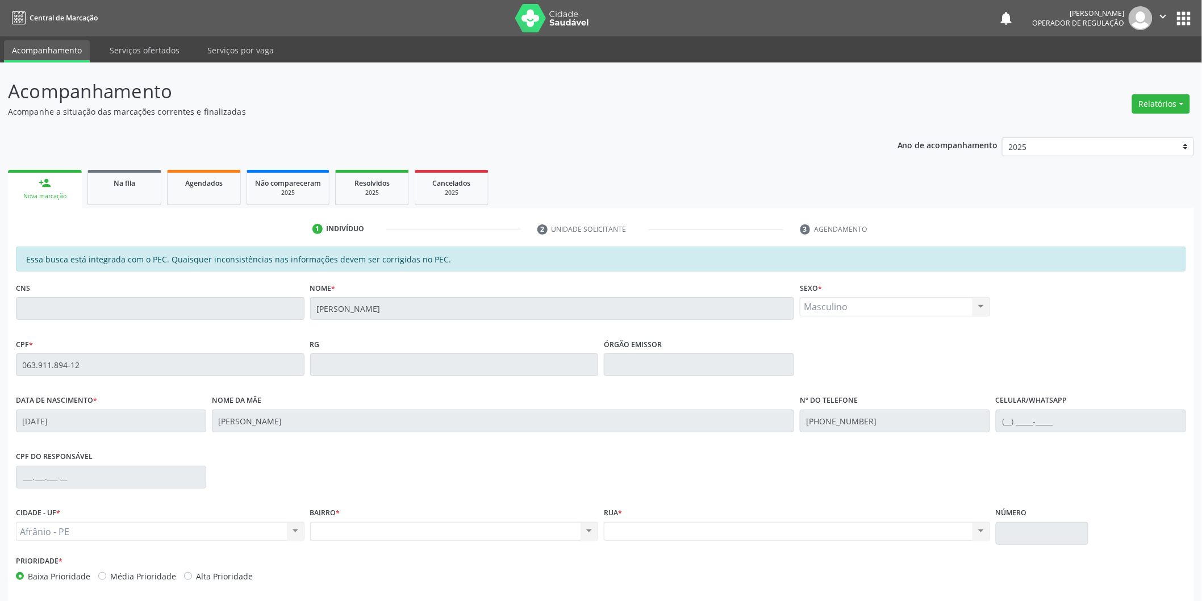
click at [0, 306] on div "Acompanhamento Acompanhe a situação das marcações correntes e finalizadas Relat…" at bounding box center [601, 355] width 1202 height 586
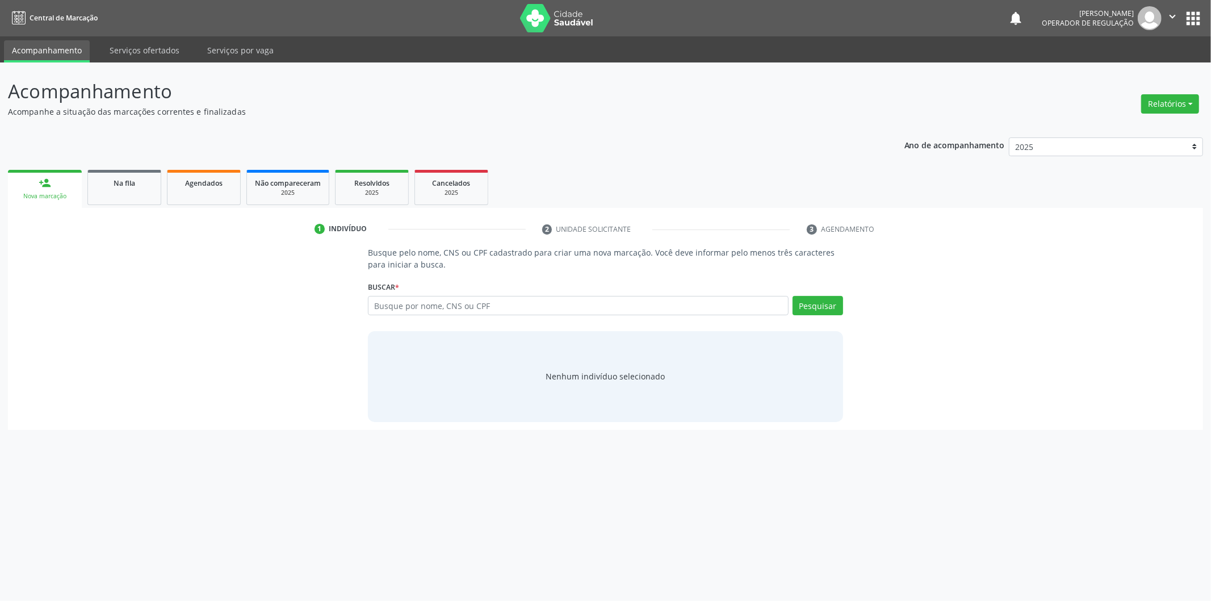
click at [468, 310] on input "text" at bounding box center [578, 305] width 421 height 19
type input "063.911.894-12"
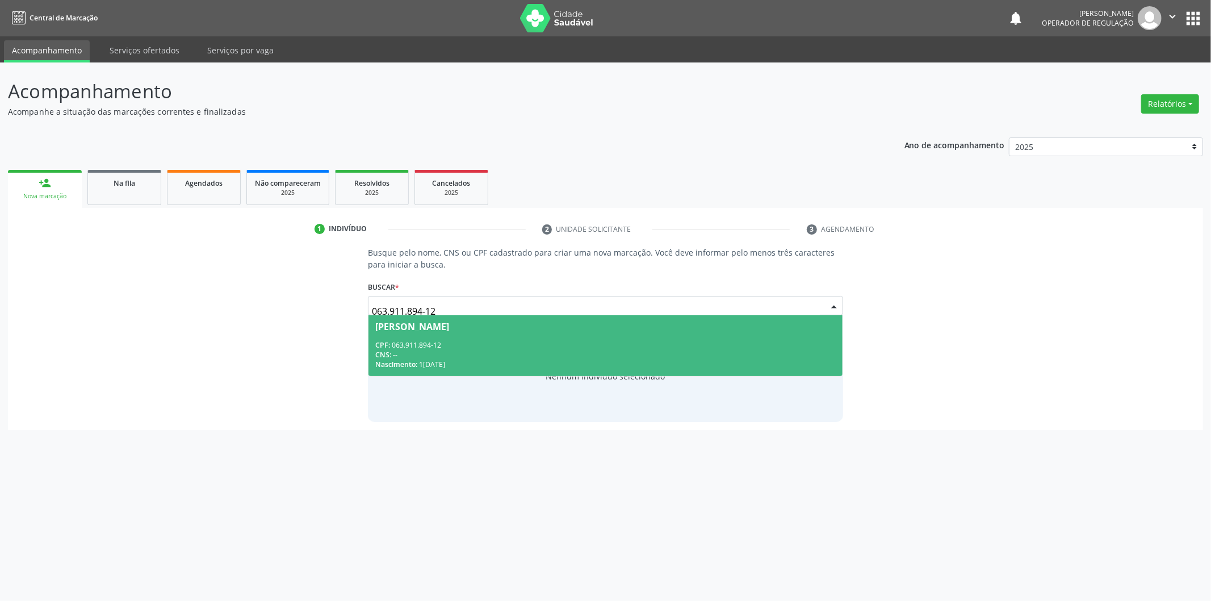
click at [549, 342] on div "CPF: 063.911.894-12" at bounding box center [605, 345] width 461 height 10
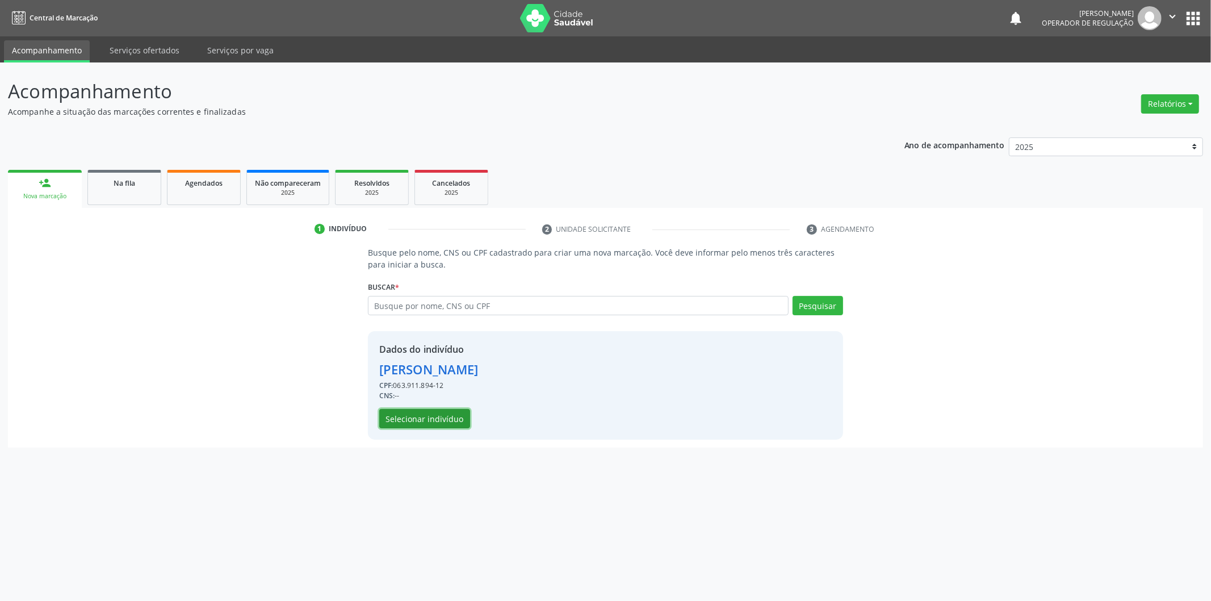
click at [424, 413] on button "Selecionar indivíduo" at bounding box center [424, 418] width 91 height 19
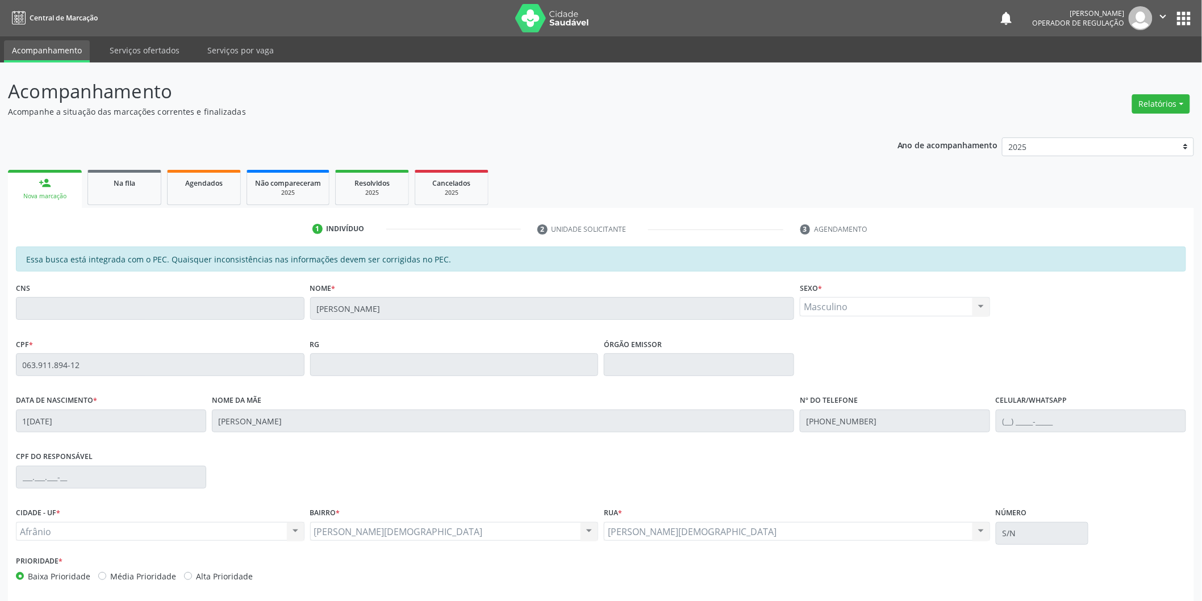
scroll to position [47, 0]
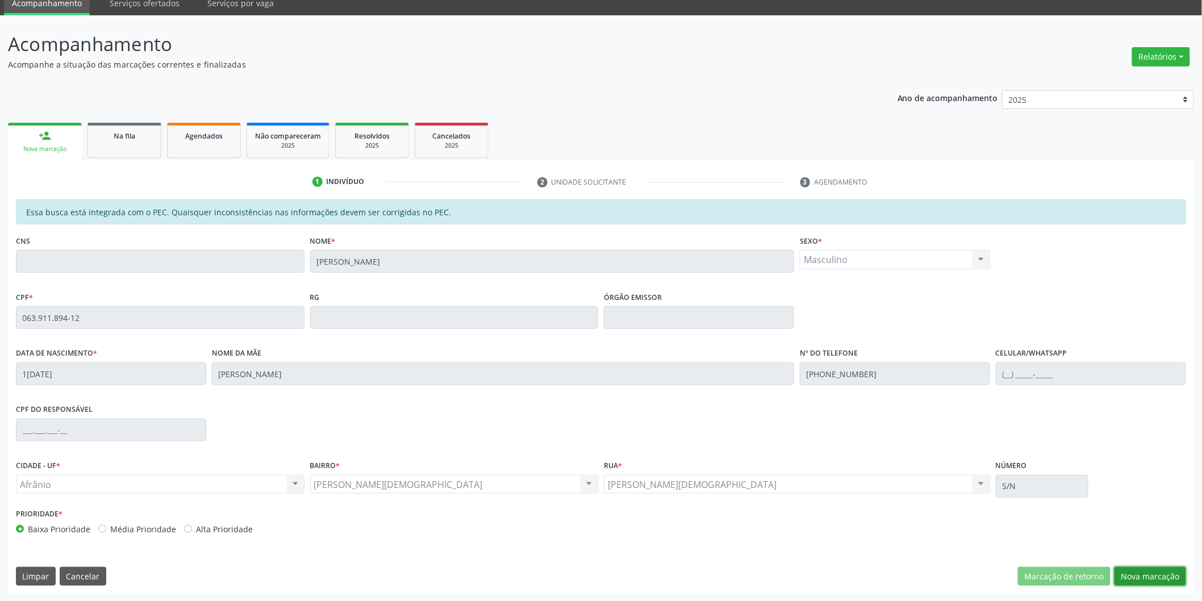
click at [1159, 584] on button "Nova marcação" at bounding box center [1150, 576] width 72 height 19
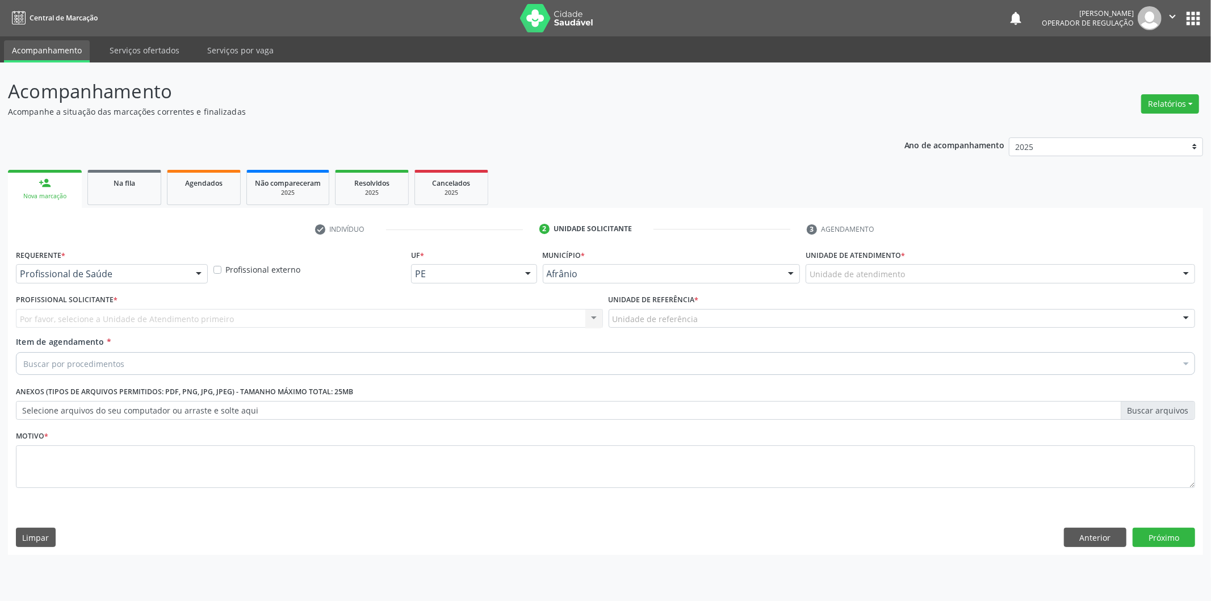
click at [1089, 287] on div "Unidade de atendimento * Unidade de atendimento Academia da Saude de Afranio Ac…" at bounding box center [1000, 268] width 395 height 44
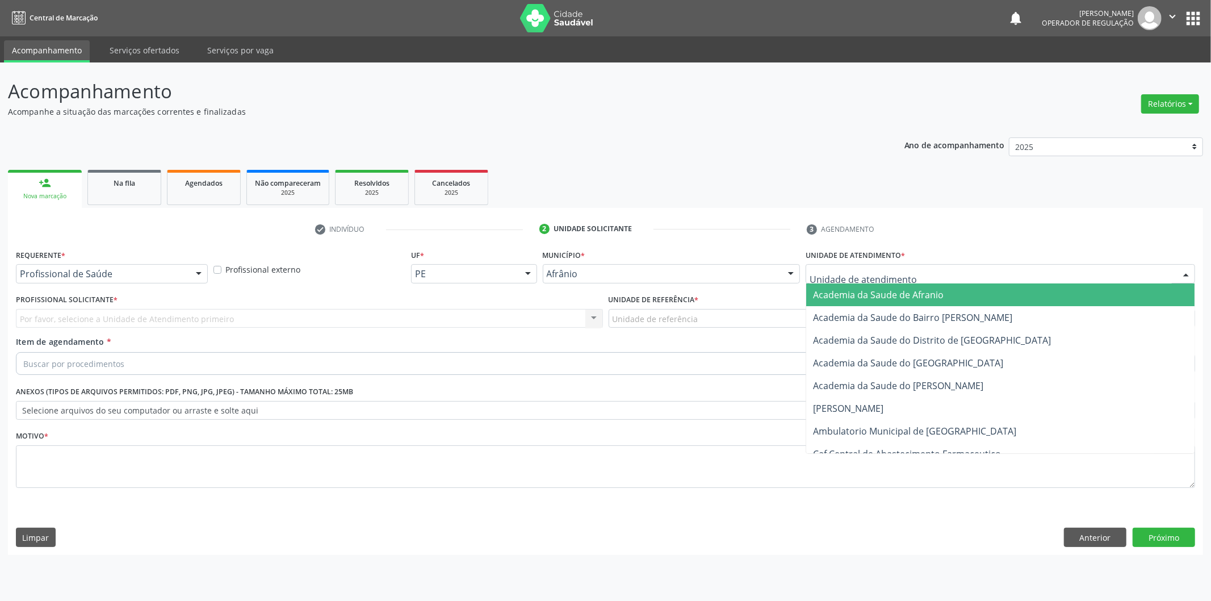
click at [1085, 277] on div at bounding box center [1001, 273] width 390 height 19
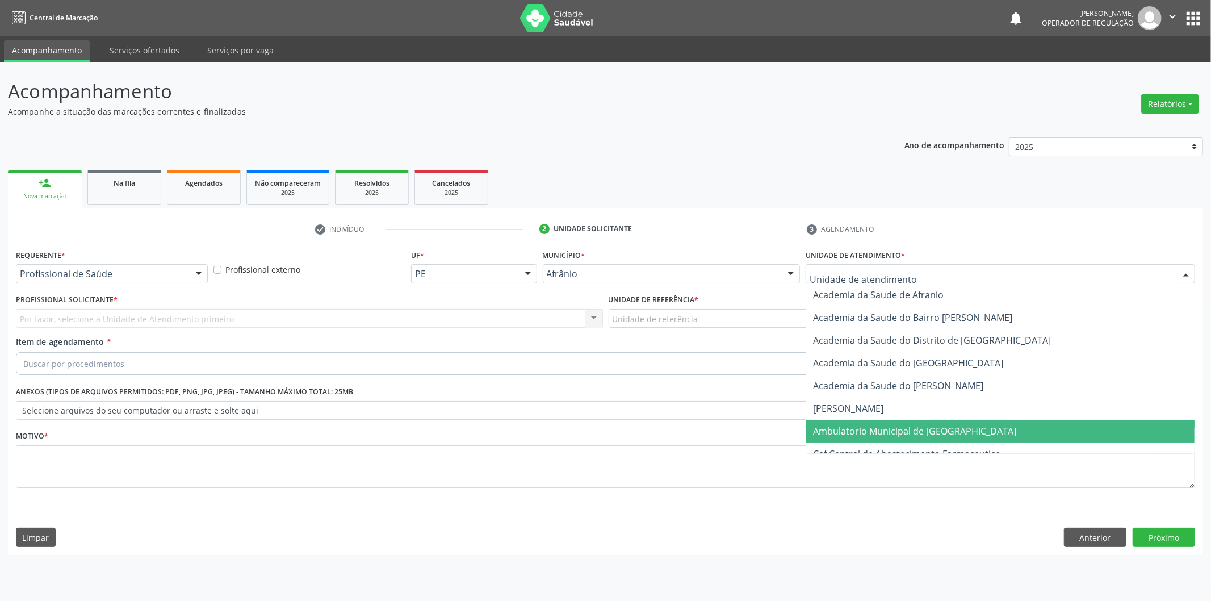
click at [974, 424] on span "Ambulatorio Municipal de [GEOGRAPHIC_DATA]" at bounding box center [1000, 431] width 388 height 23
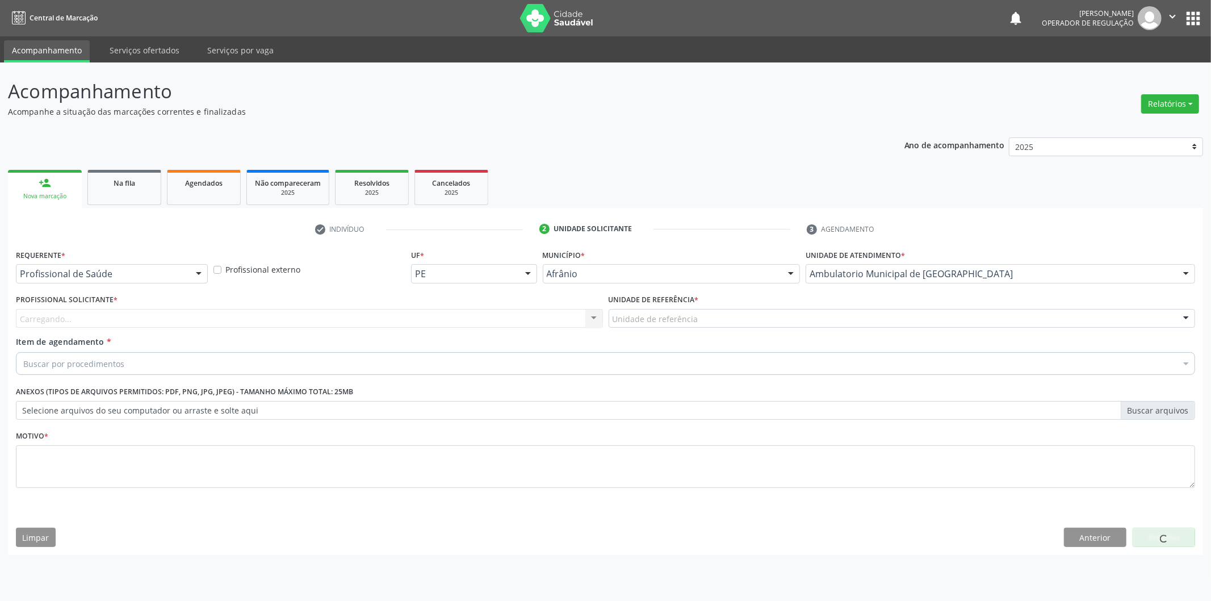
click at [315, 320] on div "Carregando... Nenhum resultado encontrado para: " " Não há nenhuma opção para s…" at bounding box center [309, 318] width 587 height 19
click at [337, 313] on div "Profissional solicitante" at bounding box center [309, 318] width 587 height 19
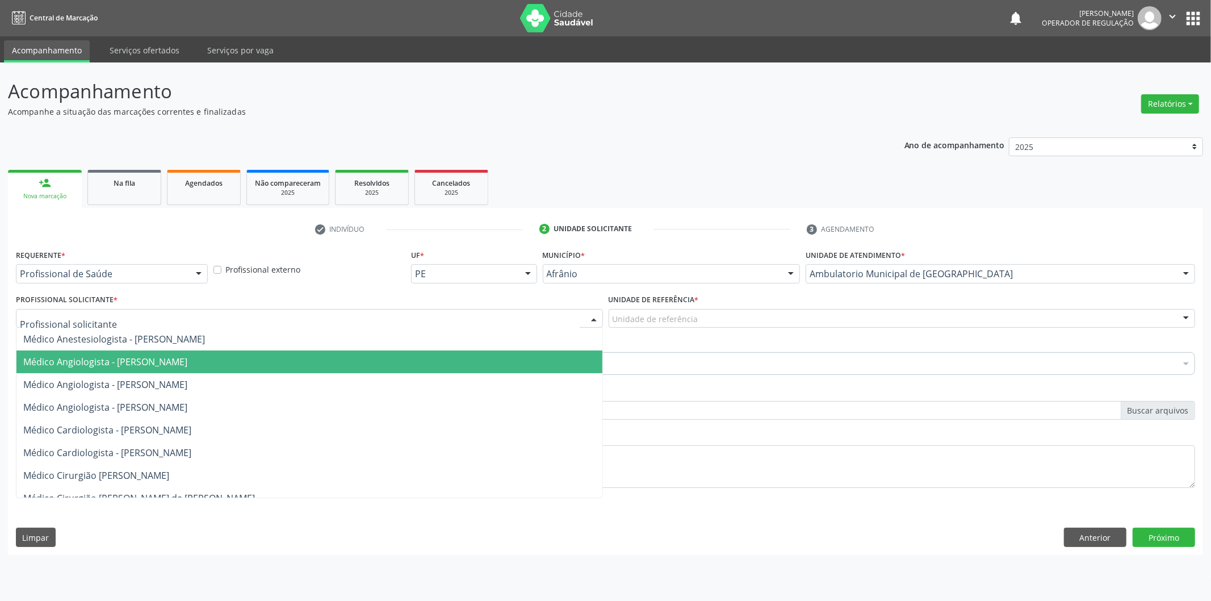
click at [336, 398] on span "Médico Angiologista - [PERSON_NAME]" at bounding box center [309, 407] width 586 height 23
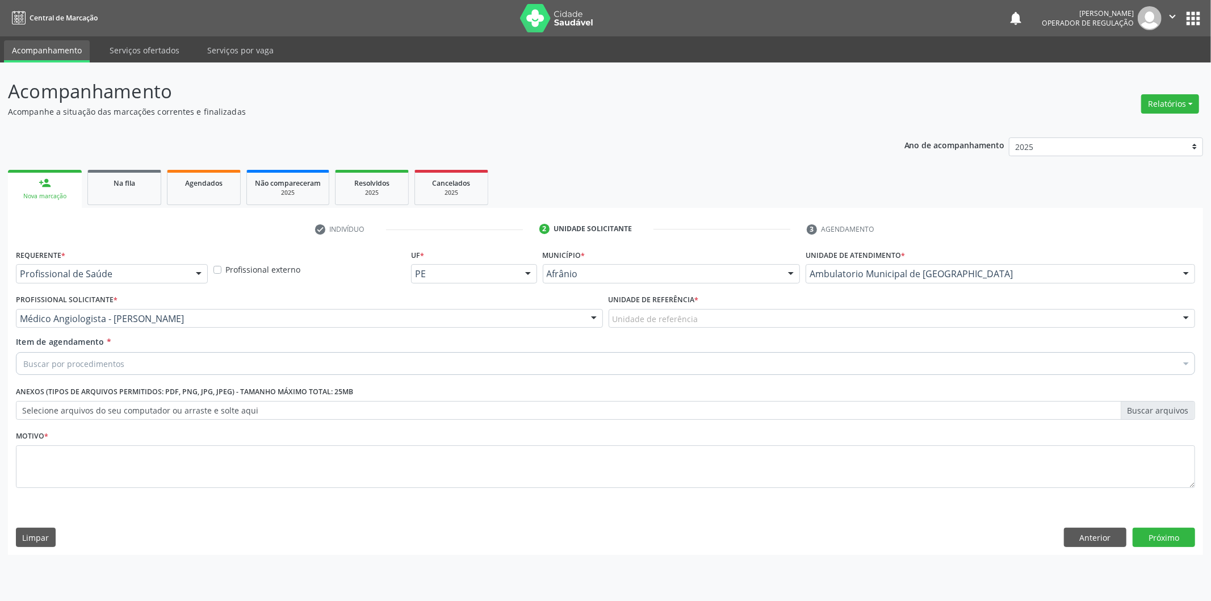
click at [788, 299] on div "Unidade de referência * Unidade de referência ESF de Extrema ESF de Barra das M…" at bounding box center [902, 309] width 587 height 36
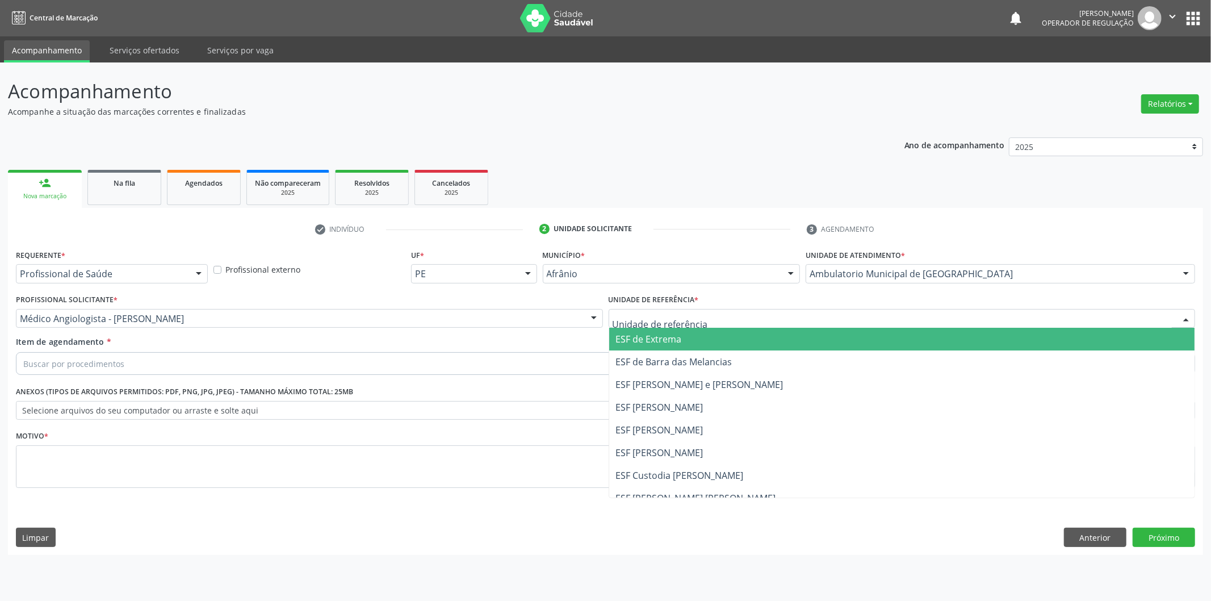
click at [779, 315] on div at bounding box center [902, 318] width 587 height 19
click at [751, 398] on span "ESF [PERSON_NAME]" at bounding box center [902, 407] width 586 height 23
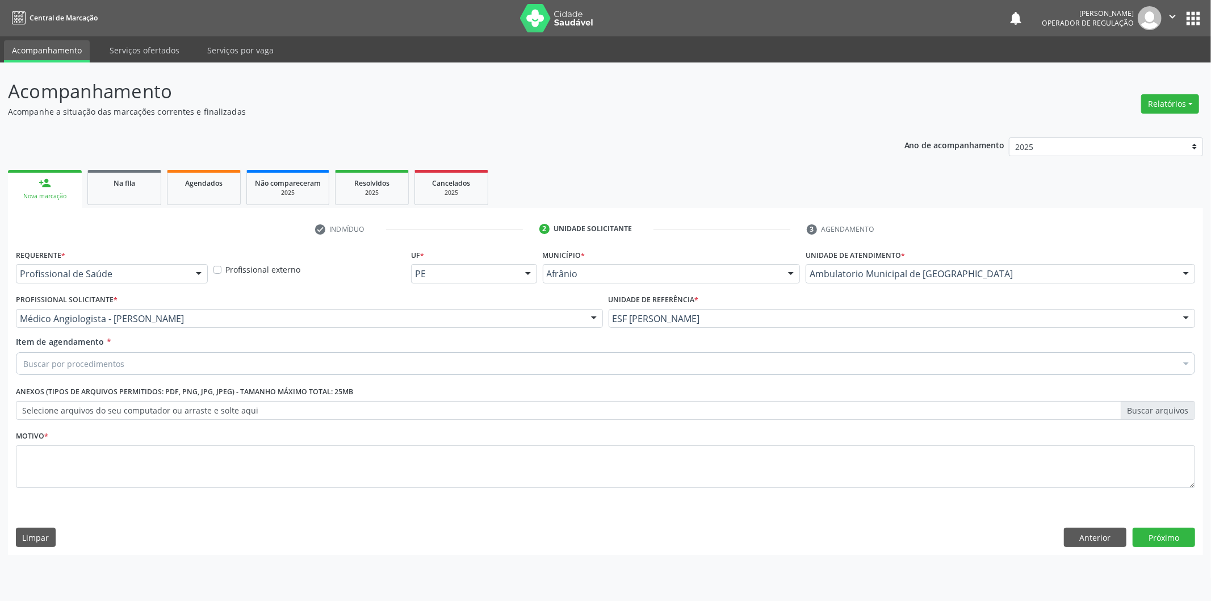
click at [712, 371] on div "Buscar por procedimentos" at bounding box center [606, 363] width 1180 height 23
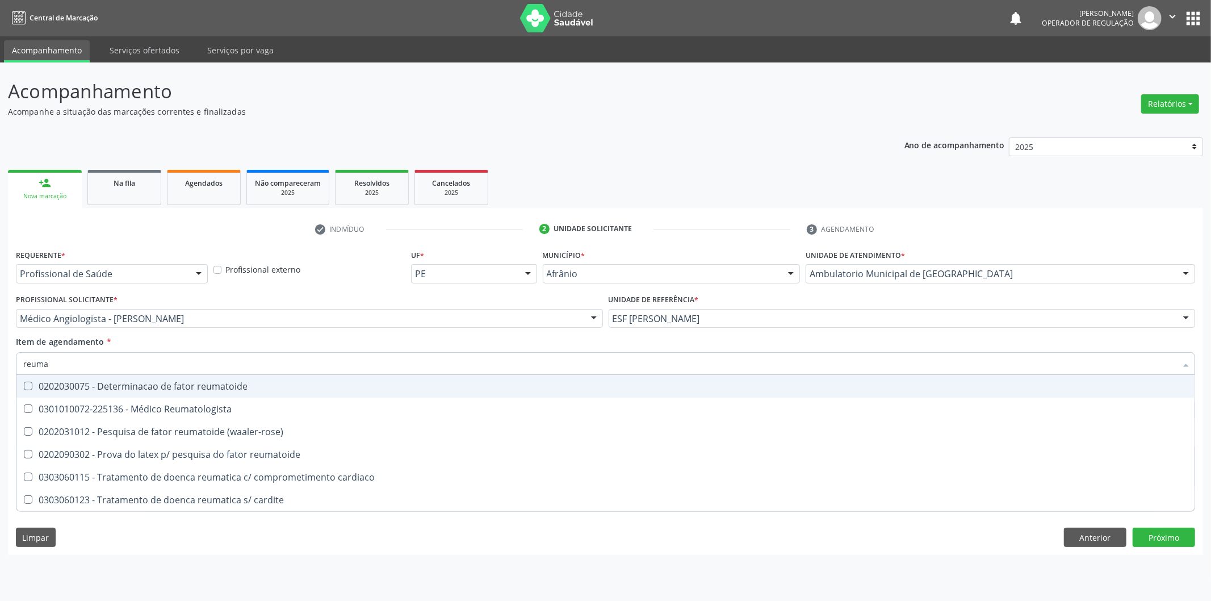
type input "reumat"
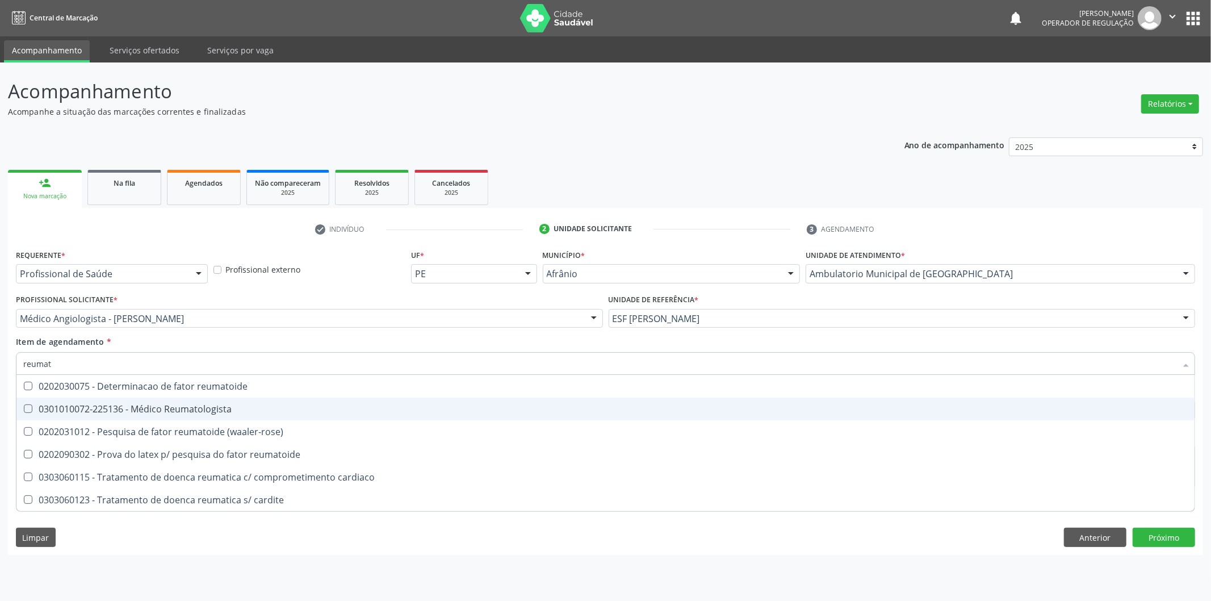
click at [588, 409] on div "0301010072-225136 - Médico Reumatologista" at bounding box center [605, 408] width 1165 height 9
checkbox Reumatologista "true"
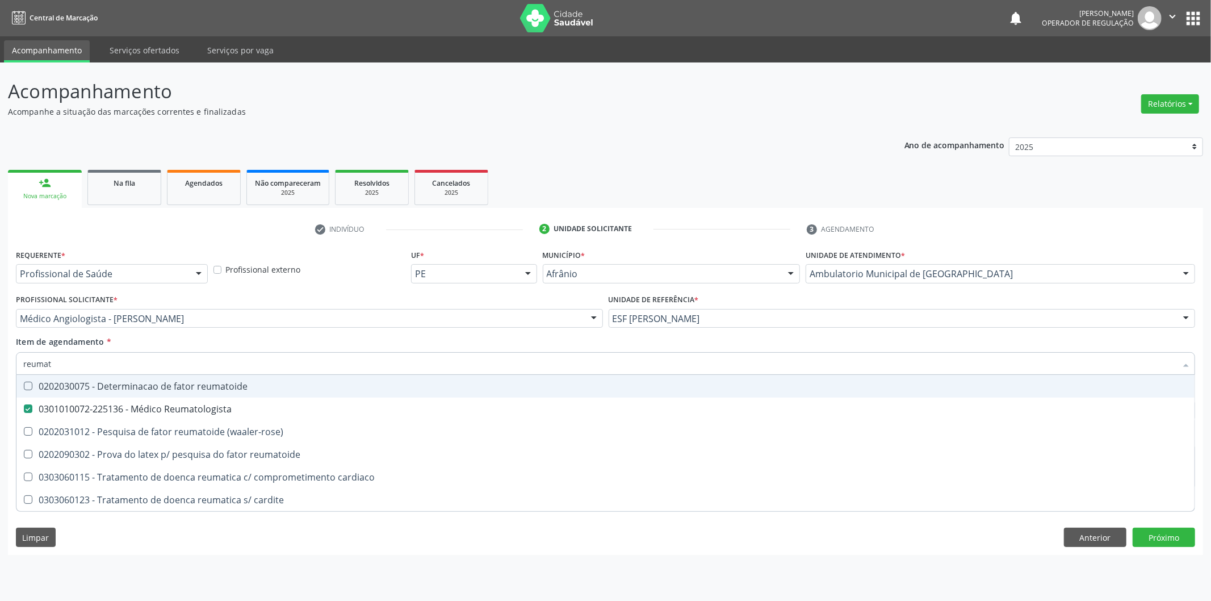
click at [512, 331] on div "Profissional Solicitante * Médico Angiologista - [PERSON_NAME] - [PERSON_NAME] …" at bounding box center [309, 313] width 593 height 44
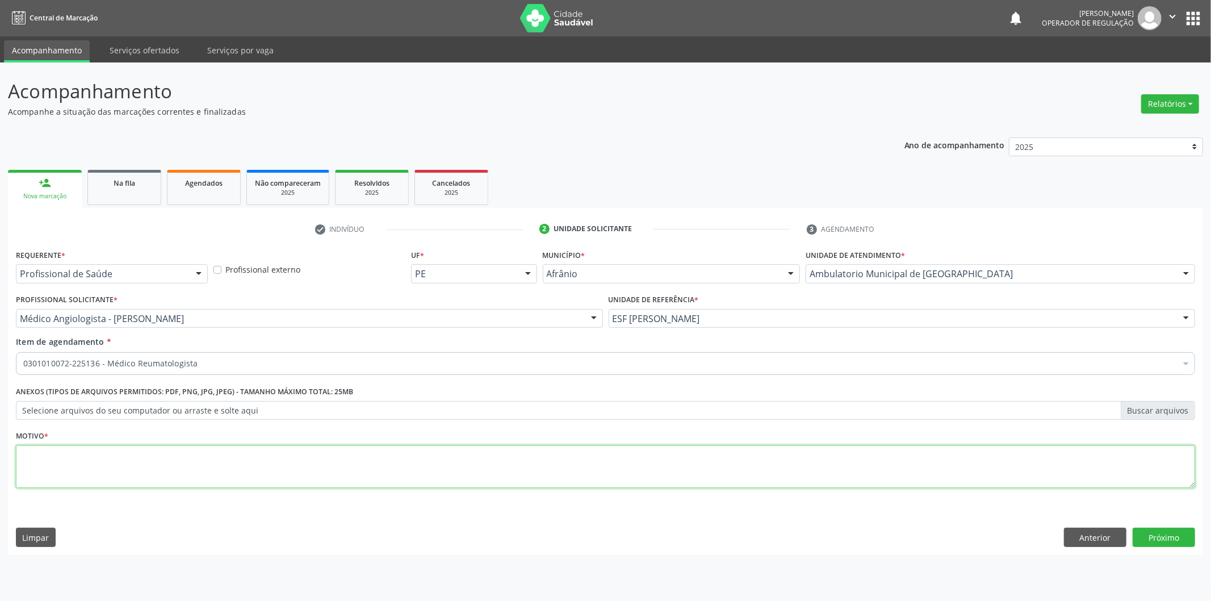
click at [412, 446] on textarea at bounding box center [606, 466] width 1180 height 43
type textarea "'"
click at [1153, 537] on button "Próximo" at bounding box center [1164, 537] width 62 height 19
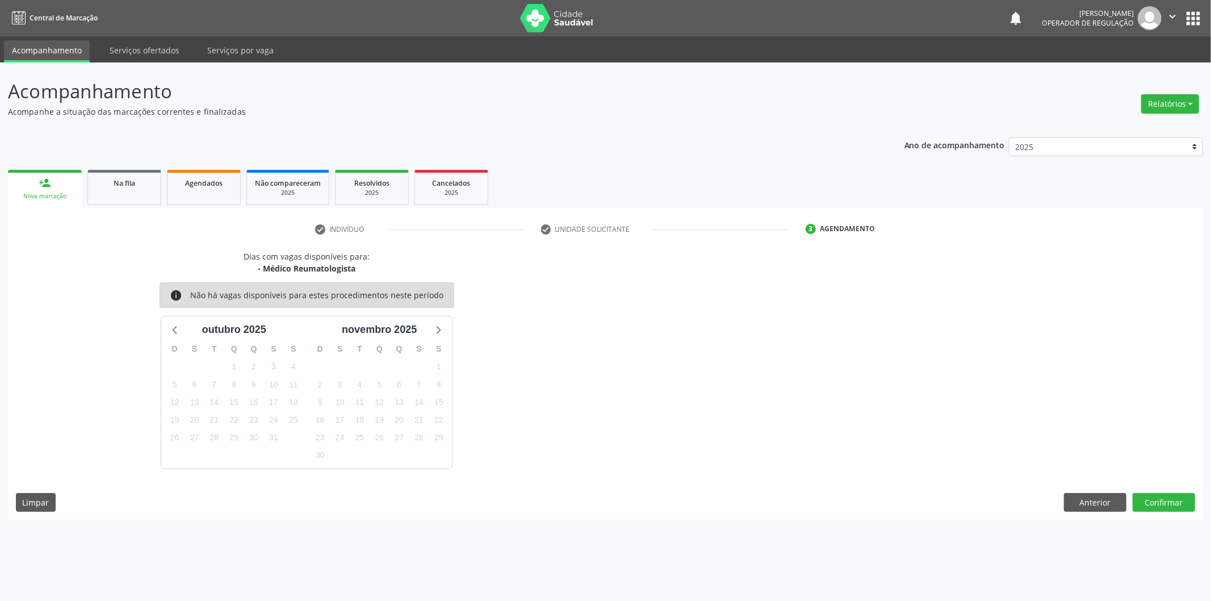
click at [183, 328] on div "outubro 2025" at bounding box center [234, 329] width 134 height 15
click at [183, 324] on div at bounding box center [175, 329] width 17 height 17
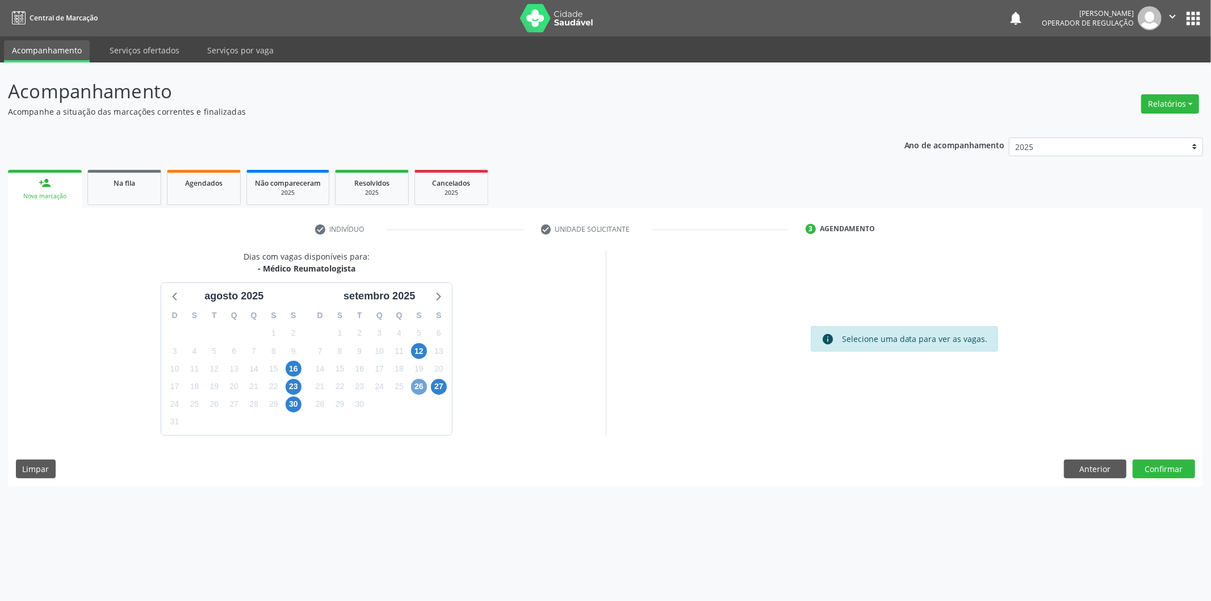
click at [411, 386] on span "26" at bounding box center [419, 387] width 16 height 16
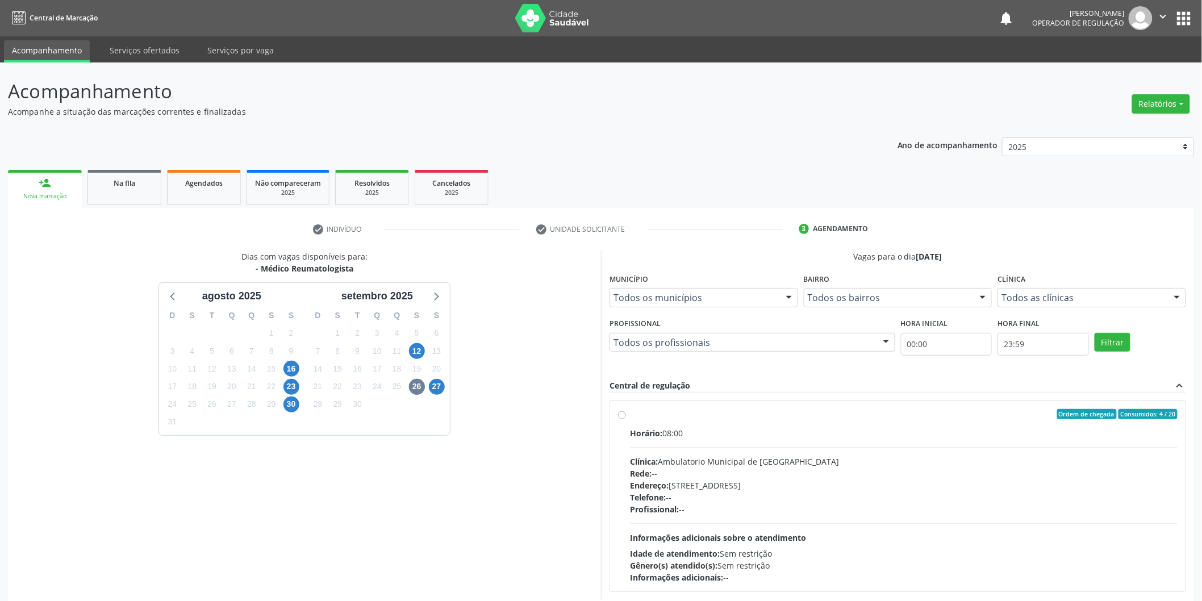
click at [606, 416] on div "Vagas para o dia [DATE] Município Todos os municípios Todos os municípios [GEOG…" at bounding box center [897, 424] width 593 height 349
click at [628, 409] on div "Ordem de chegada Consumidos: 4 / 20 Horário: 08:00 Clínica: Ambulatorio Municip…" at bounding box center [897, 496] width 559 height 174
radio input "true"
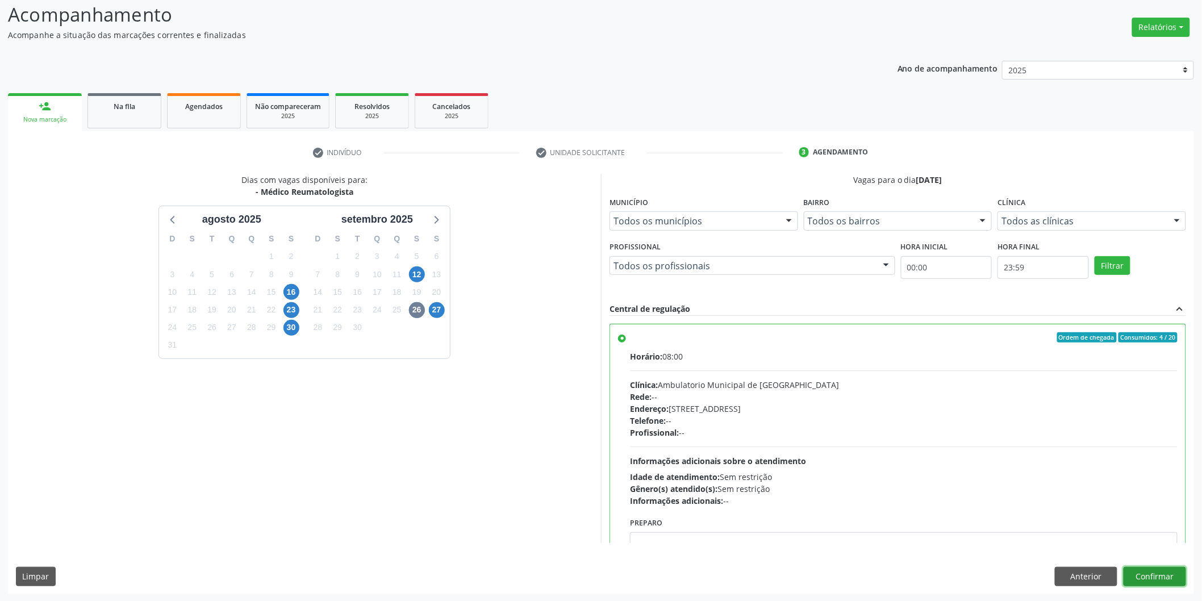
click at [1165, 572] on button "Confirmar" at bounding box center [1154, 576] width 62 height 19
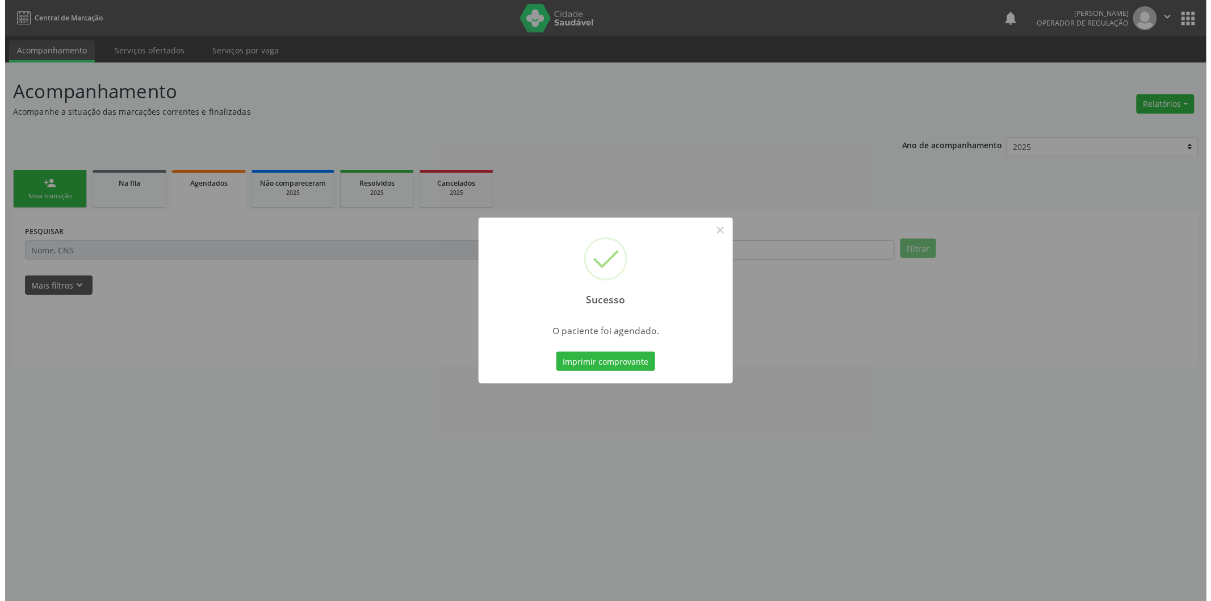
scroll to position [0, 0]
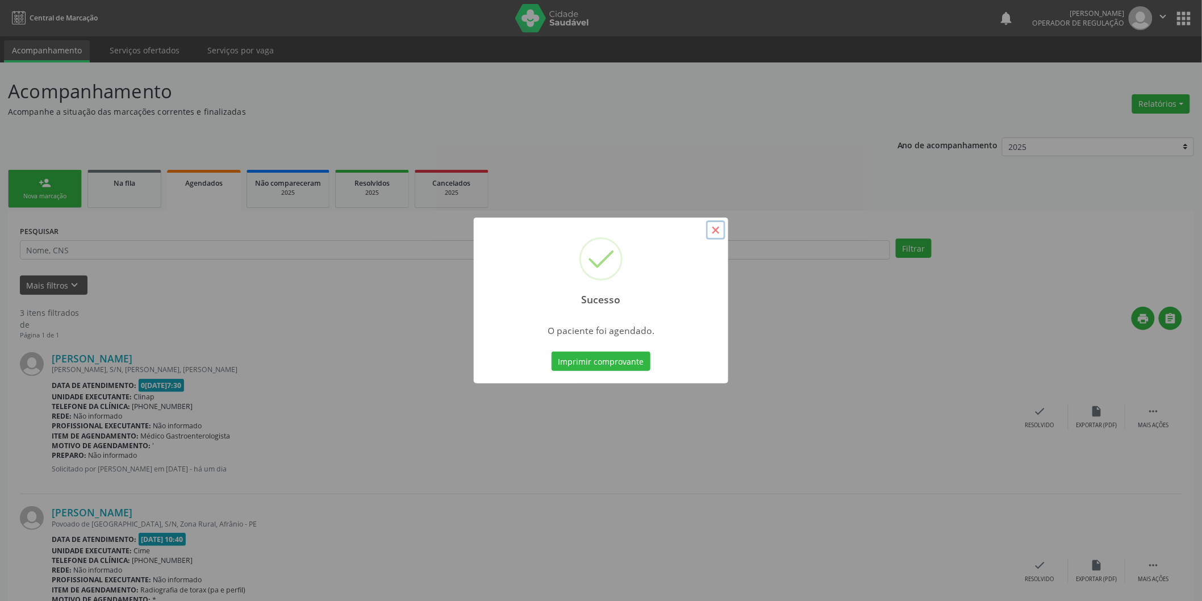
click at [712, 228] on button "×" at bounding box center [715, 229] width 19 height 19
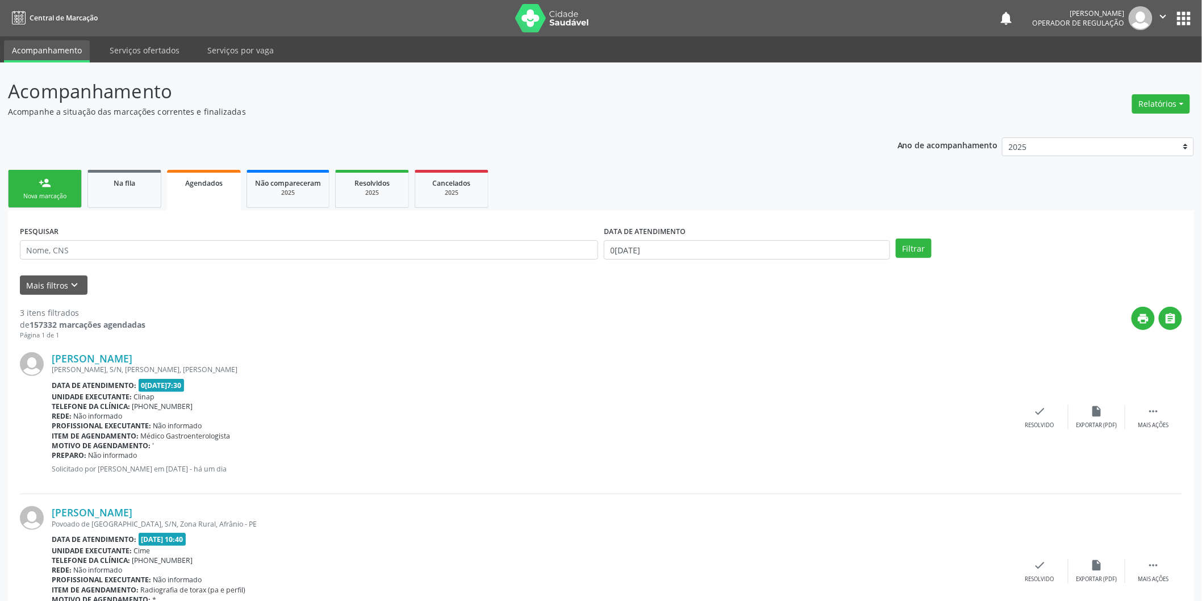
click at [48, 177] on div "person_add" at bounding box center [45, 183] width 12 height 12
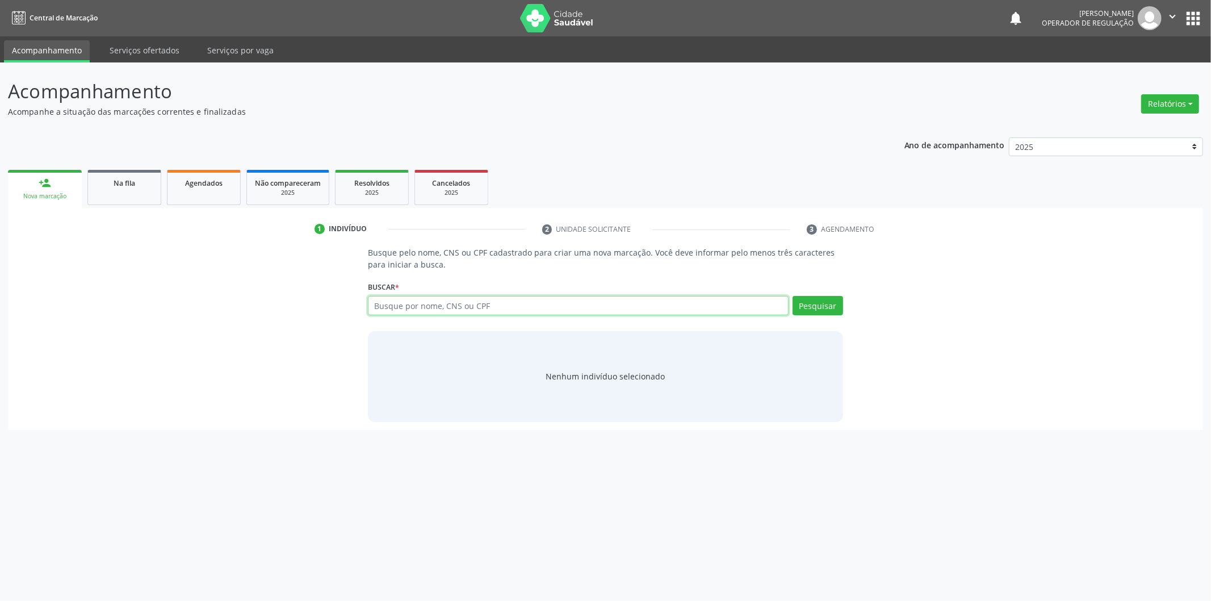
click at [462, 302] on input "text" at bounding box center [578, 305] width 421 height 19
type input "02150256444"
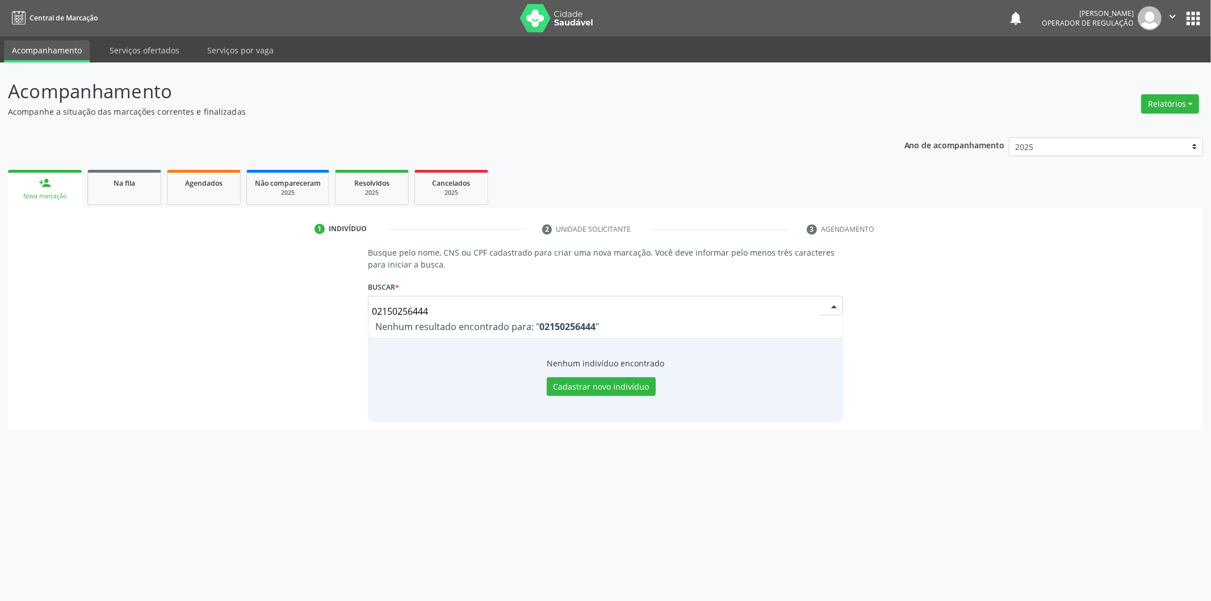
drag, startPoint x: 541, startPoint y: 306, endPoint x: 243, endPoint y: 294, distance: 298.4
click at [243, 294] on div "Busque pelo nome, CNS ou CPF cadastrado para criar uma nova marcação. Você deve…" at bounding box center [606, 333] width 1180 height 175
type input "02150256444"
drag, startPoint x: 623, startPoint y: 308, endPoint x: 321, endPoint y: 292, distance: 302.5
click at [321, 292] on div "Busque pelo nome, CNS ou CPF cadastrado para criar uma nova marcação. Você deve…" at bounding box center [606, 333] width 1180 height 175
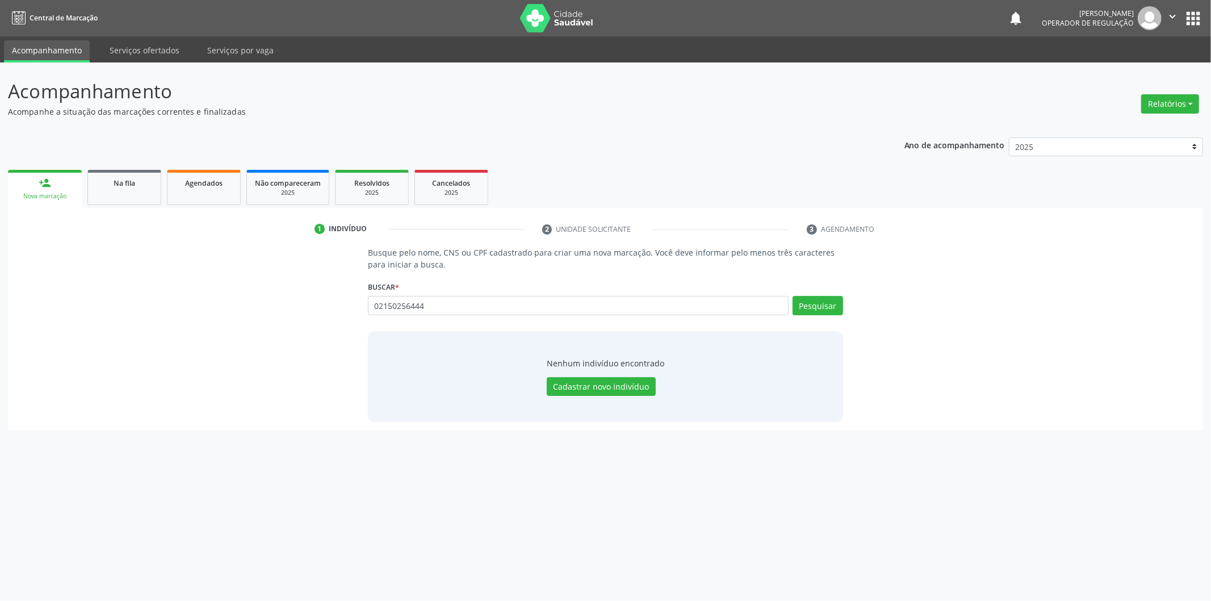
type input "02150256444"
type input "0"
type input "[PERSON_NAME]"
click at [829, 304] on button "Pesquisar" at bounding box center [818, 305] width 51 height 19
click at [804, 310] on button "Pesquisar" at bounding box center [818, 305] width 51 height 19
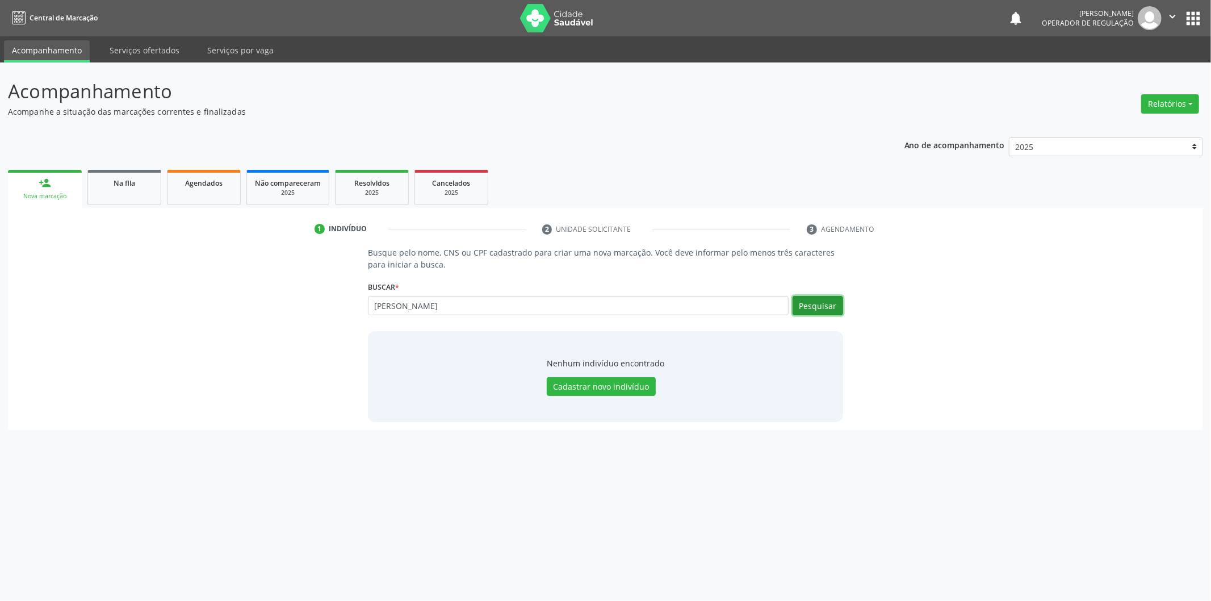
click at [799, 303] on button "Pesquisar" at bounding box center [818, 305] width 51 height 19
type input "[PERSON_NAME]"
click at [626, 393] on button "Cadastrar novo indivíduo" at bounding box center [601, 386] width 109 height 19
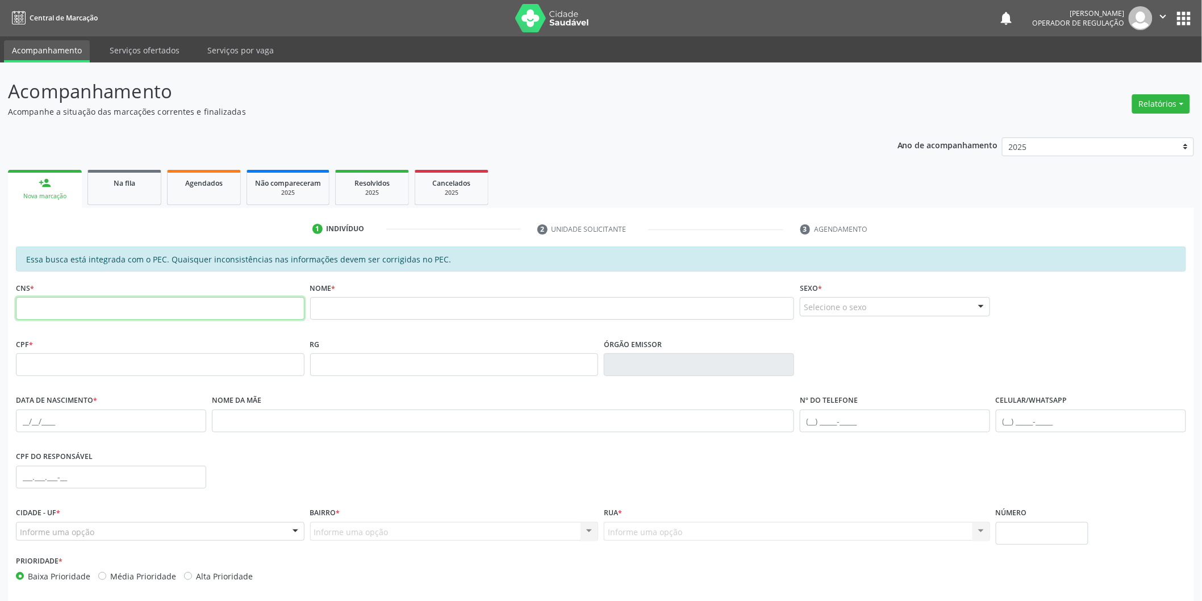
click at [166, 311] on input "text" at bounding box center [160, 308] width 289 height 23
click at [60, 178] on link "person_add Nova marcação" at bounding box center [45, 189] width 74 height 38
click at [131, 180] on span "Na fila" at bounding box center [125, 183] width 22 height 10
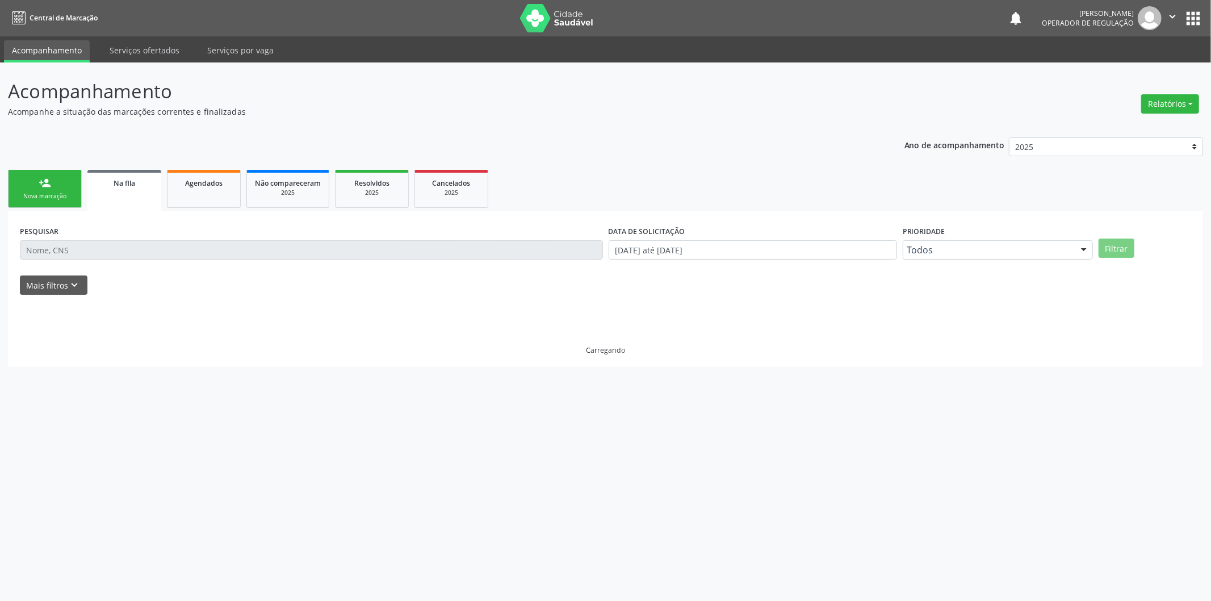
click at [131, 180] on span "Na fila" at bounding box center [125, 183] width 22 height 10
click at [64, 199] on div "Nova marcação" at bounding box center [44, 196] width 57 height 9
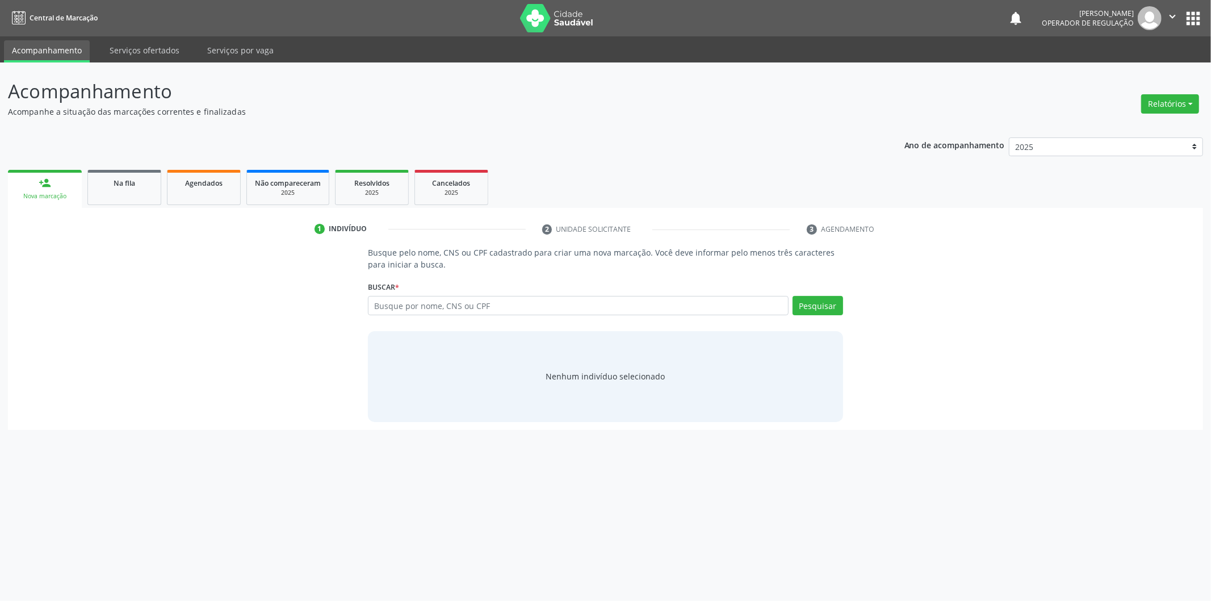
click at [71, 197] on div "Nova marcação" at bounding box center [45, 196] width 58 height 9
click at [474, 314] on input "text" at bounding box center [578, 305] width 421 height 19
paste input ": 701 4076 9604 0331"
type input ": 701 4076 9604 0331"
click at [553, 303] on input ": 701 4076 9604 0331" at bounding box center [578, 305] width 421 height 19
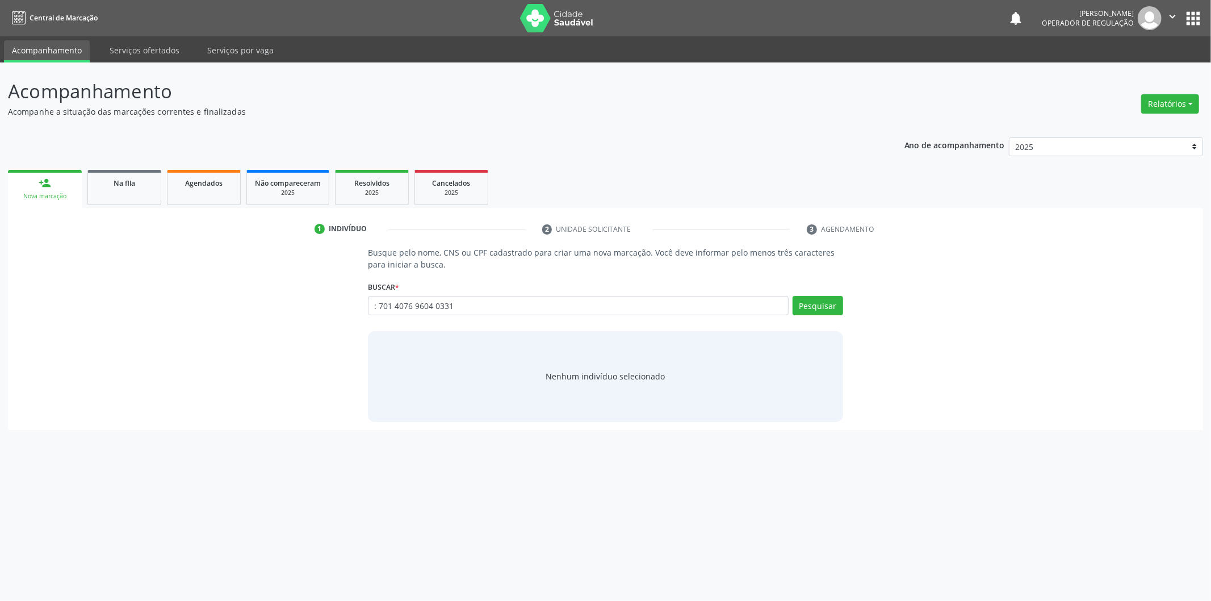
click at [788, 315] on div ": 701 4076 9604 0331 Busque por nome, CNS ou CPF Jucileide Coelho Moreira CPF: …" at bounding box center [605, 309] width 475 height 27
click at [808, 304] on button "Pesquisar" at bounding box center [818, 305] width 51 height 19
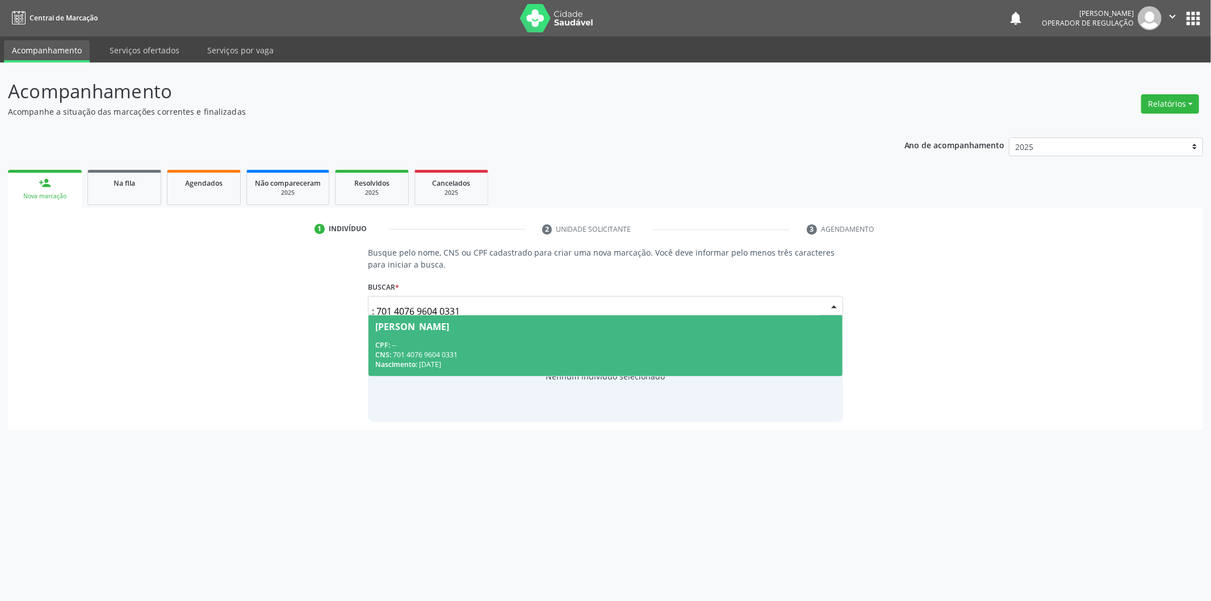
click at [614, 332] on span "Jucileide Coelho Moreira CPF: -- CNS: 701 4076 9604 0331 Nascimento: 12/05/1978" at bounding box center [606, 345] width 474 height 61
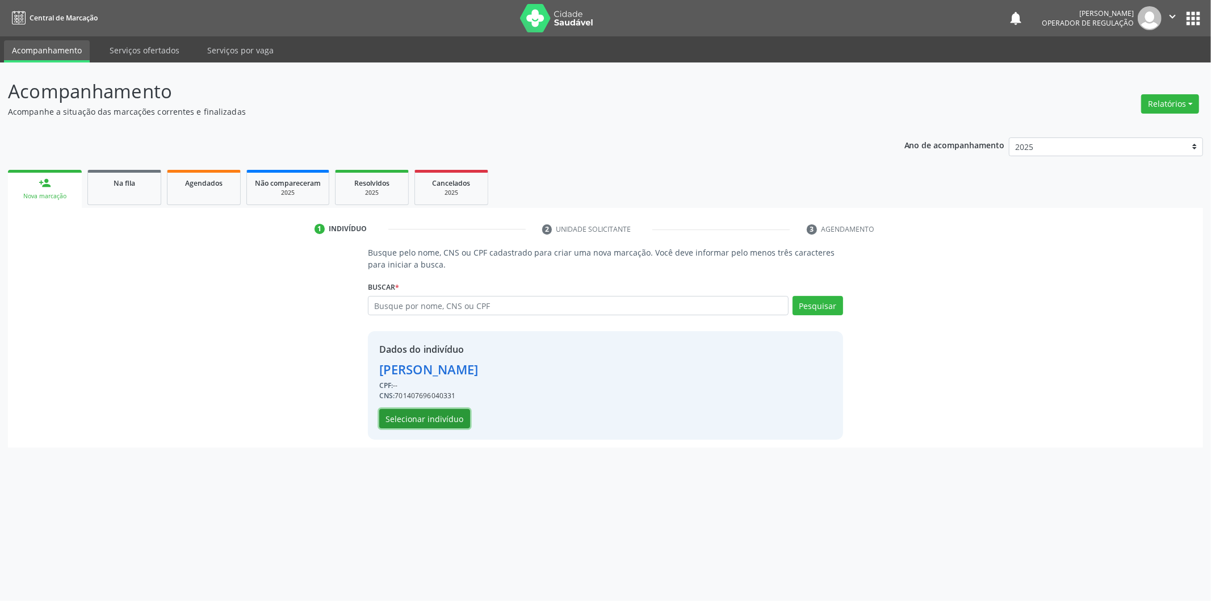
click at [418, 421] on button "Selecionar indivíduo" at bounding box center [424, 418] width 91 height 19
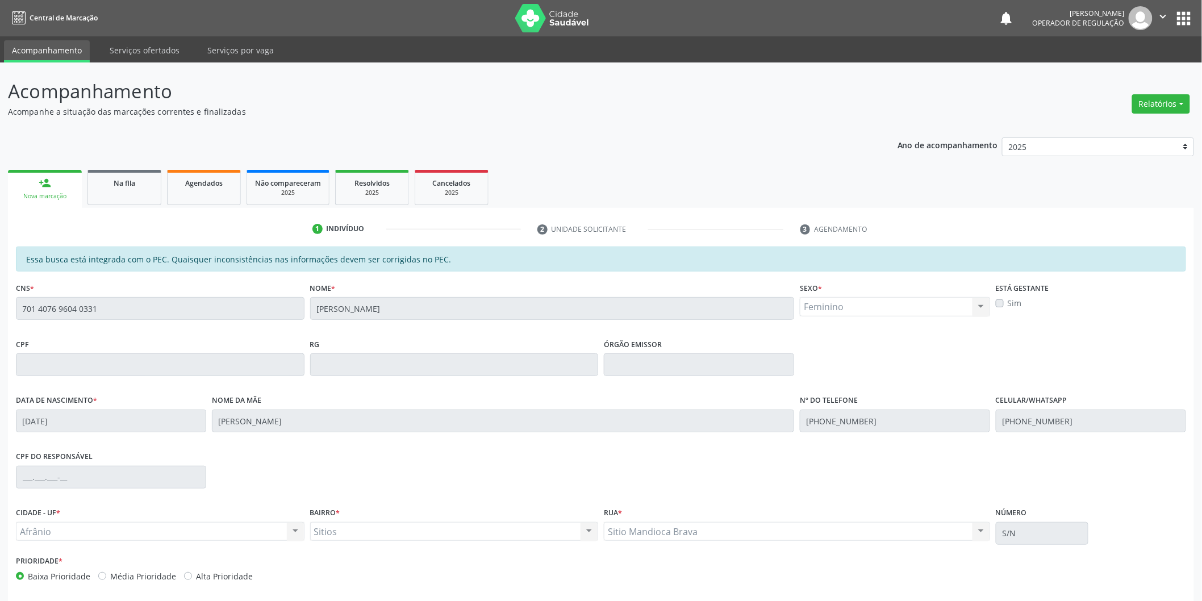
scroll to position [47, 0]
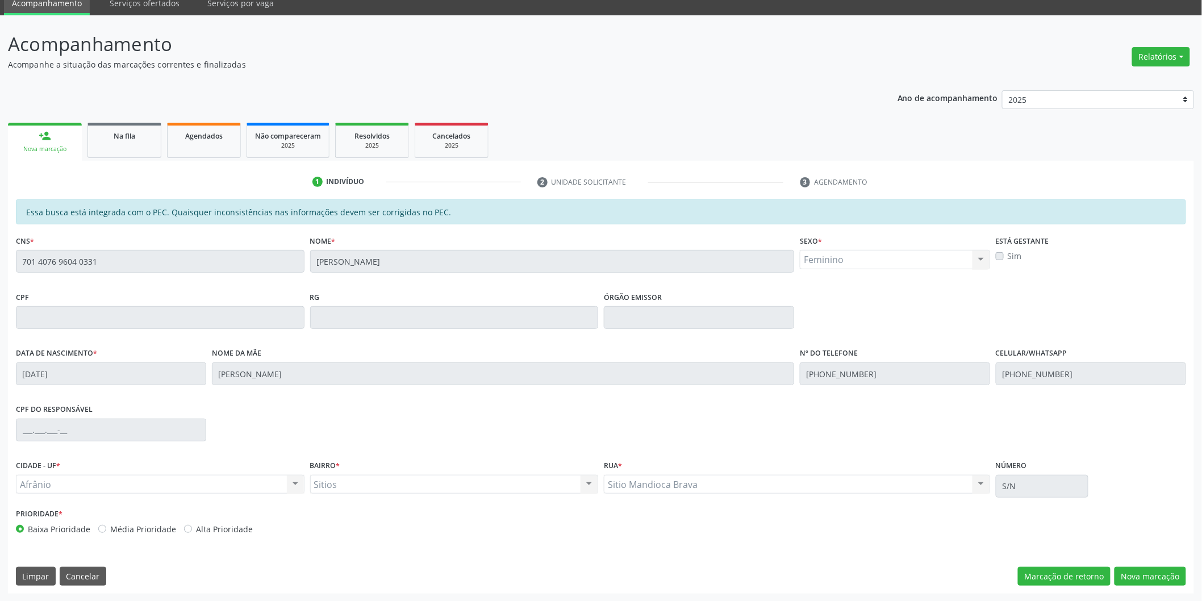
click at [1131, 565] on div "Essa busca está integrada com o PEC. Quaisquer inconsistências nas informações …" at bounding box center [601, 396] width 1186 height 394
click at [1132, 571] on button "Nova marcação" at bounding box center [1150, 576] width 72 height 19
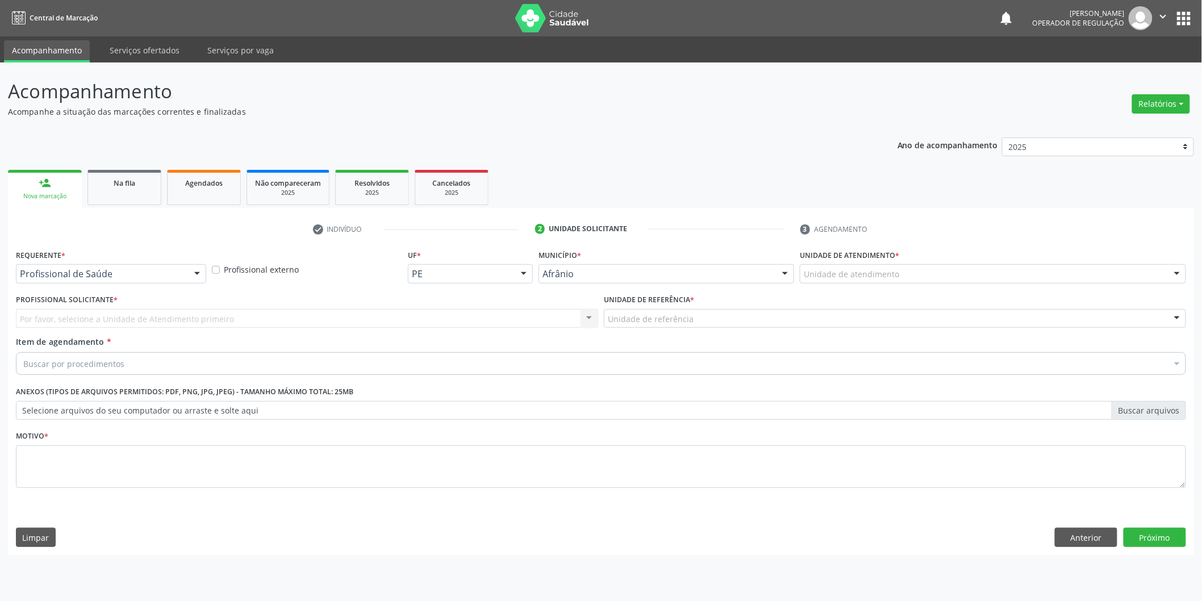
scroll to position [0, 0]
click at [1013, 285] on div "Unidade de atendimento * Unidade de atendimento Academia da Saude de Afranio Ac…" at bounding box center [1000, 268] width 395 height 44
click at [1008, 284] on div "Unidade de atendimento * Unidade de atendimento Academia da Saude de Afranio Ac…" at bounding box center [1000, 268] width 395 height 44
click at [1008, 280] on div "Unidade de atendimento" at bounding box center [1001, 273] width 390 height 19
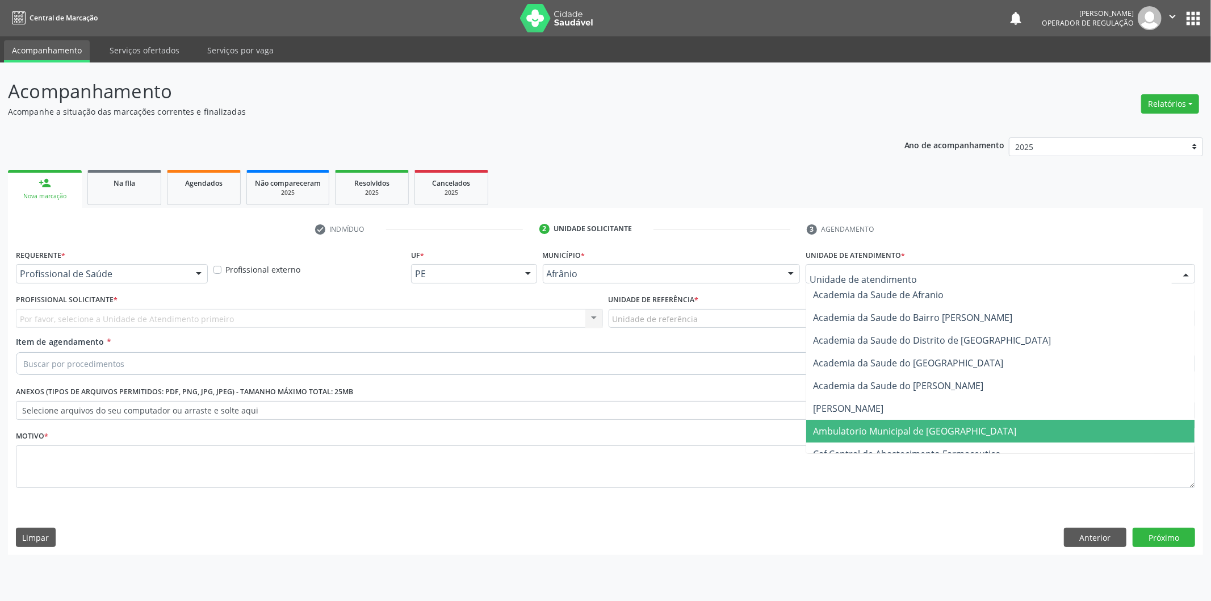
click at [902, 423] on span "Ambulatorio Municipal de [GEOGRAPHIC_DATA]" at bounding box center [1000, 431] width 388 height 23
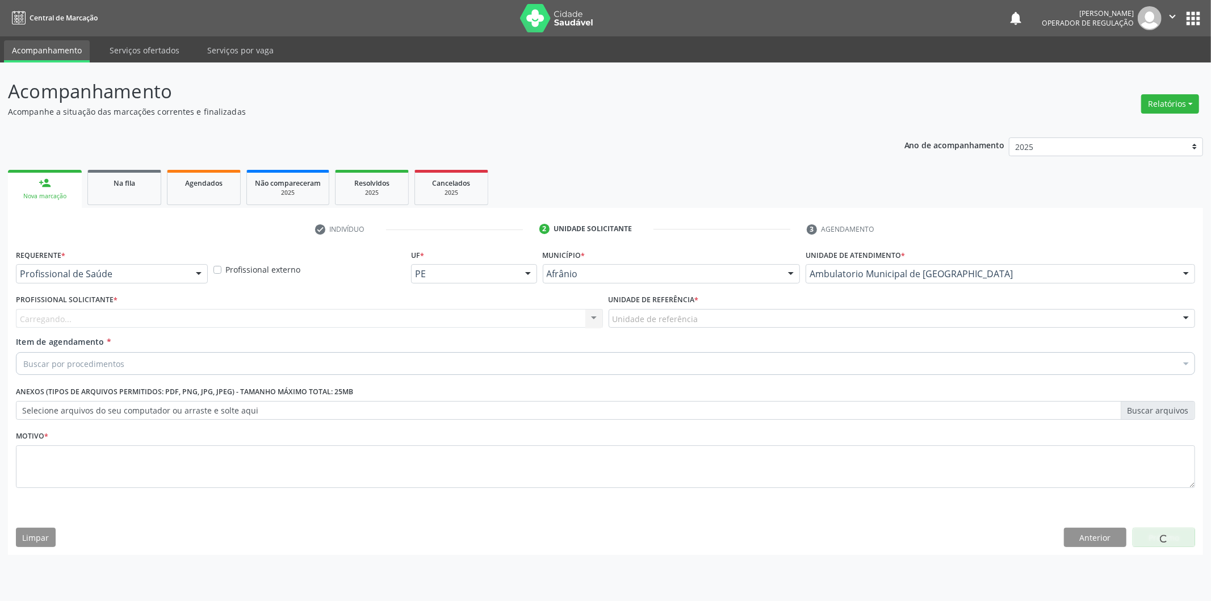
click at [547, 313] on div "Carregando... Nenhum resultado encontrado para: " " Não há nenhuma opção para s…" at bounding box center [309, 318] width 587 height 19
click at [549, 309] on div "Carregando... Nenhum resultado encontrado para: " " Não há nenhuma opção para s…" at bounding box center [309, 318] width 587 height 19
click at [549, 309] on div "Carregando..." at bounding box center [309, 318] width 587 height 19
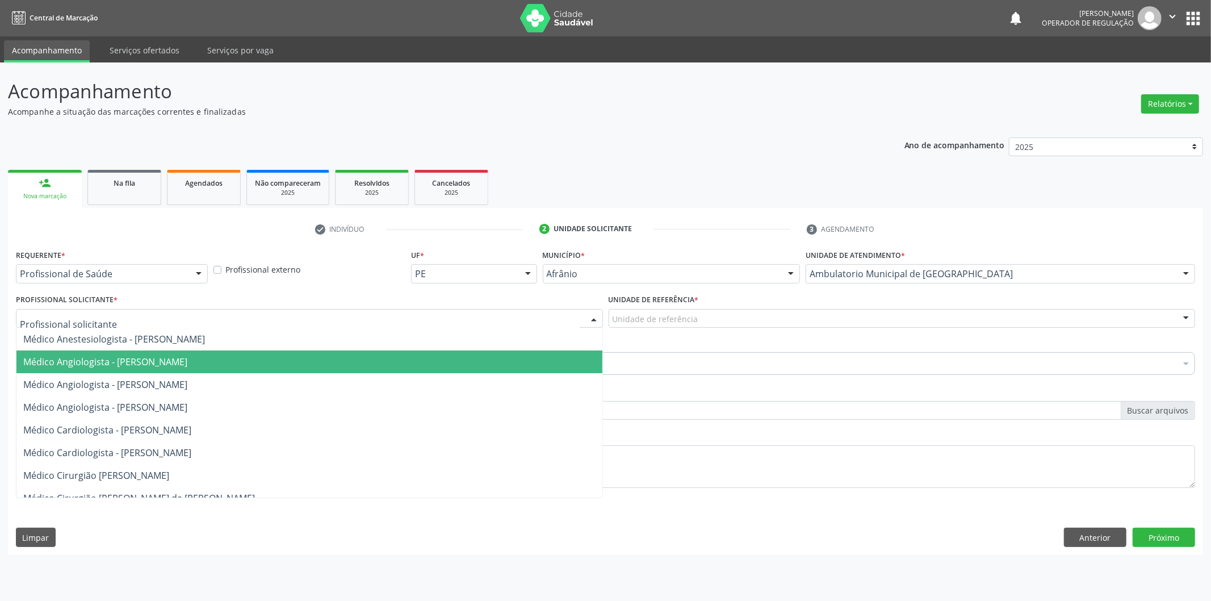
click at [493, 354] on span "Médico Angiologista - [PERSON_NAME]" at bounding box center [309, 361] width 586 height 23
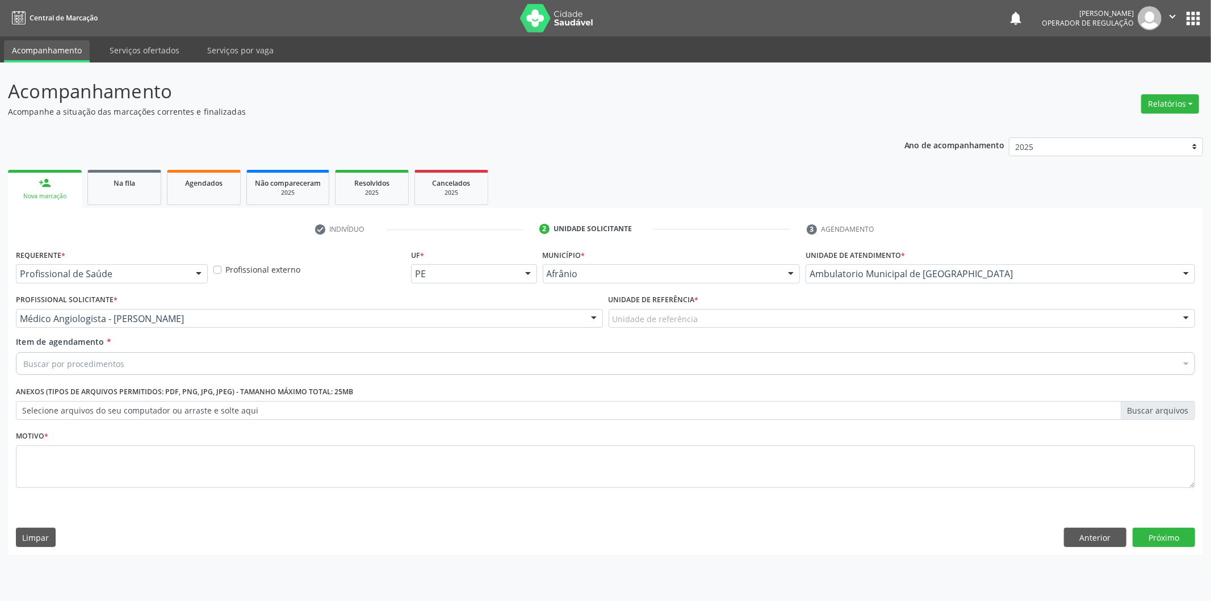
click at [662, 309] on div "Unidade de referência" at bounding box center [902, 318] width 587 height 19
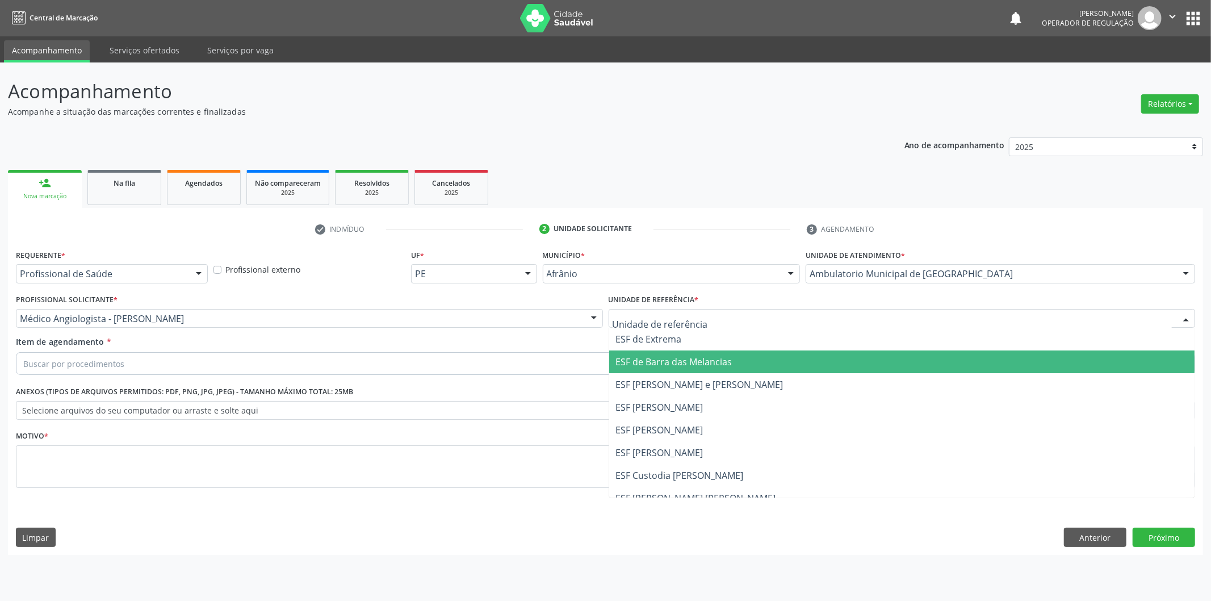
drag, startPoint x: 657, startPoint y: 351, endPoint x: 657, endPoint y: 366, distance: 14.8
click at [657, 366] on span "ESF de Barra das Melancias" at bounding box center [902, 361] width 586 height 23
click at [655, 362] on div "Buscar por procedimentos" at bounding box center [606, 363] width 1180 height 23
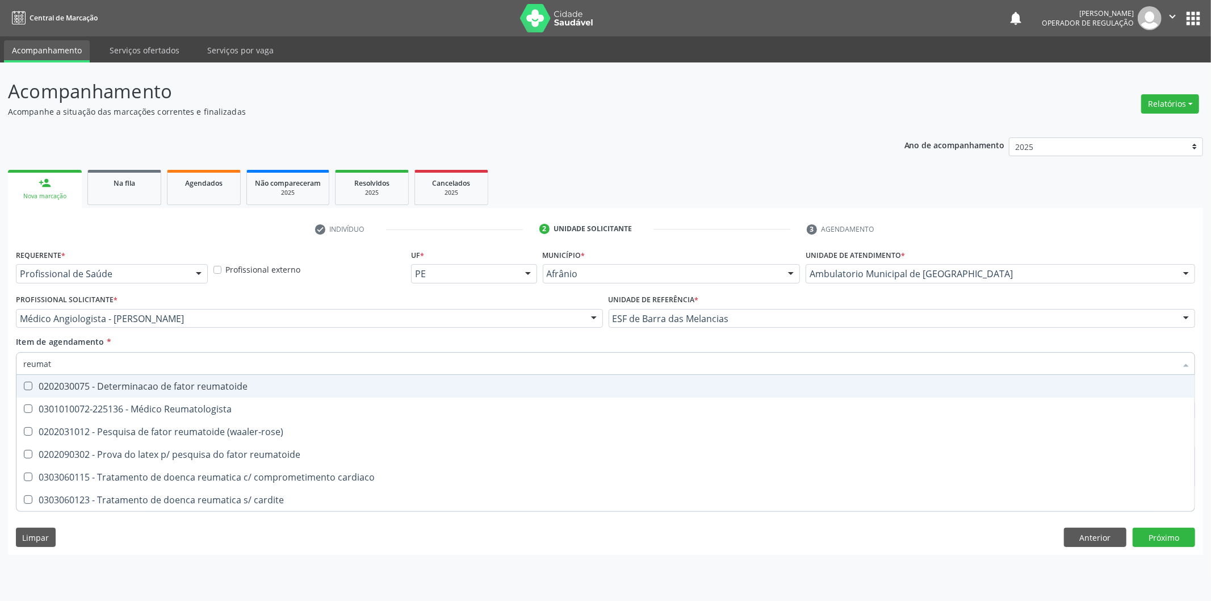
type input "reumato"
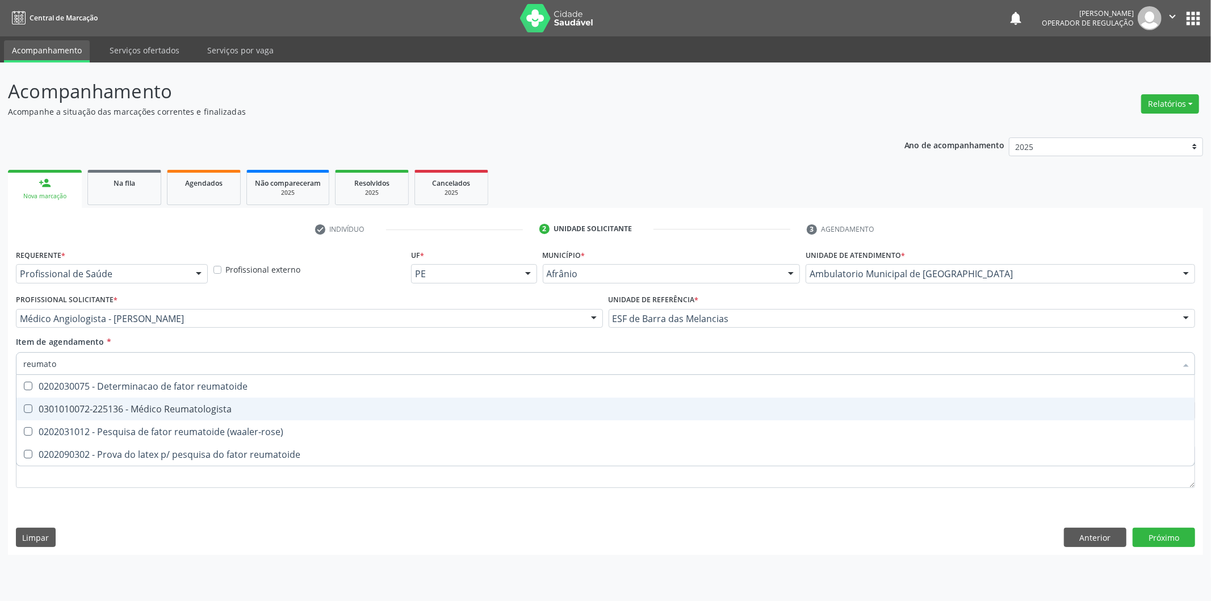
click at [416, 415] on span "0301010072-225136 - Médico Reumatologista" at bounding box center [605, 409] width 1178 height 23
checkbox Reumatologista "true"
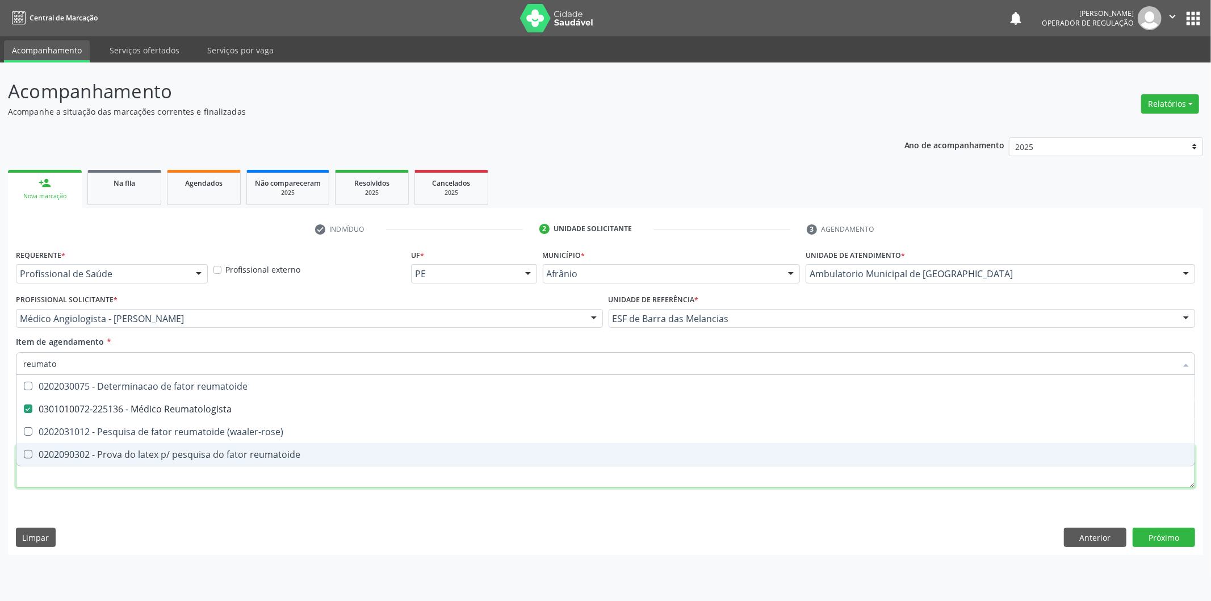
click at [372, 480] on div "Requerente * Profissional de Saúde Profissional de Saúde Paciente Nenhum result…" at bounding box center [606, 374] width 1180 height 257
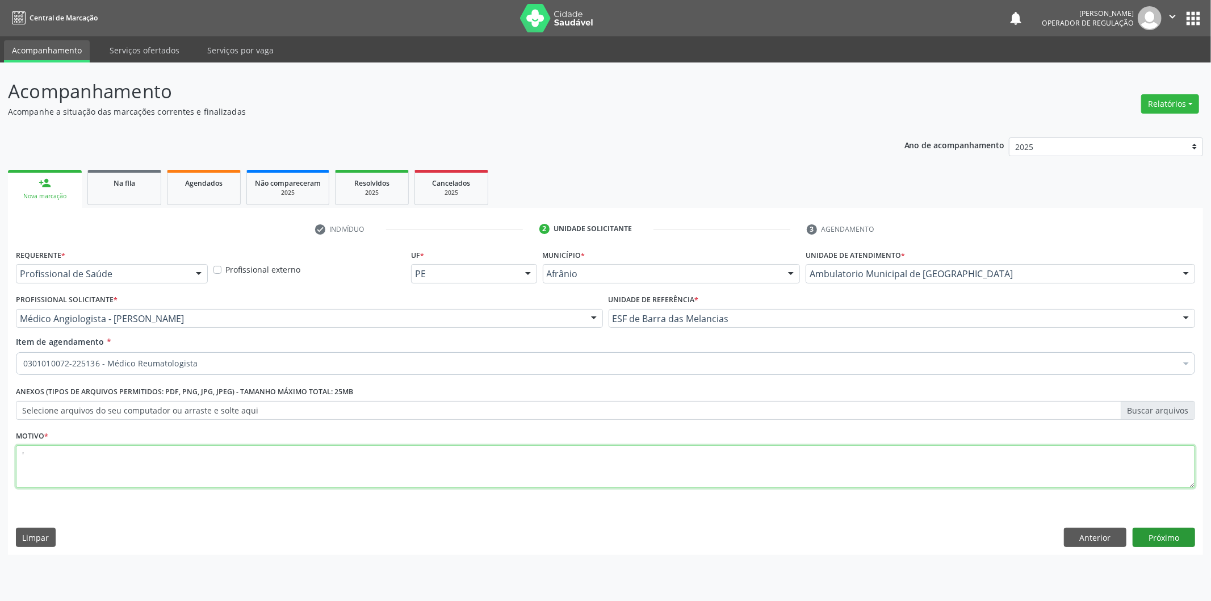
type textarea "'"
drag, startPoint x: 1147, startPoint y: 534, endPoint x: 1155, endPoint y: 520, distance: 16.3
click at [1148, 534] on button "Próximo" at bounding box center [1164, 537] width 62 height 19
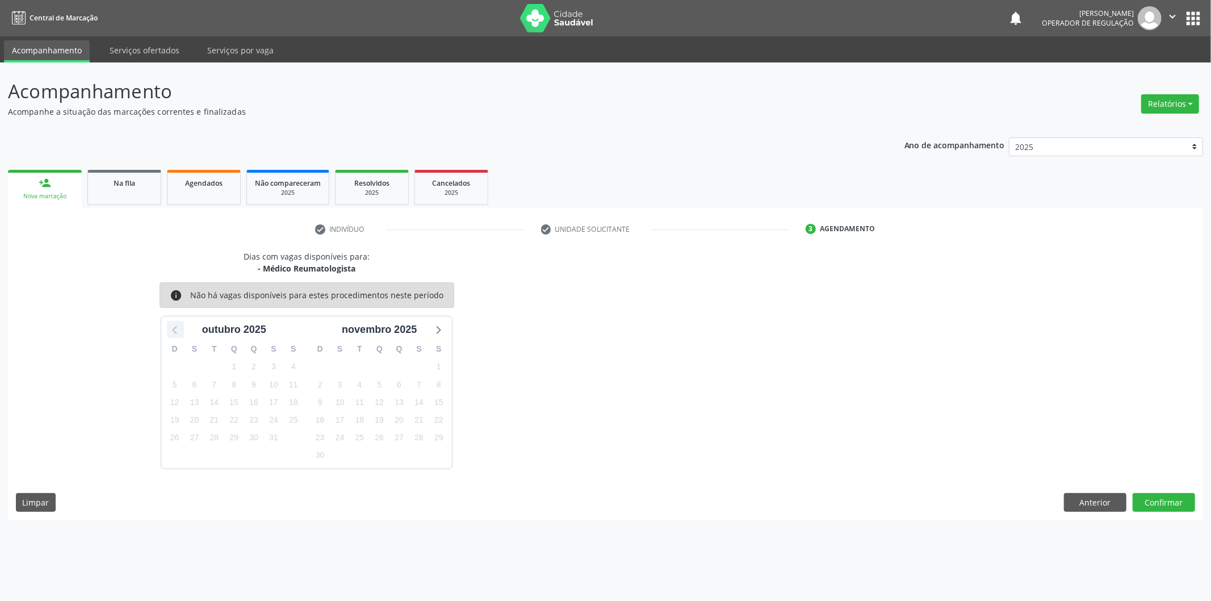
click at [183, 325] on div at bounding box center [175, 329] width 17 height 17
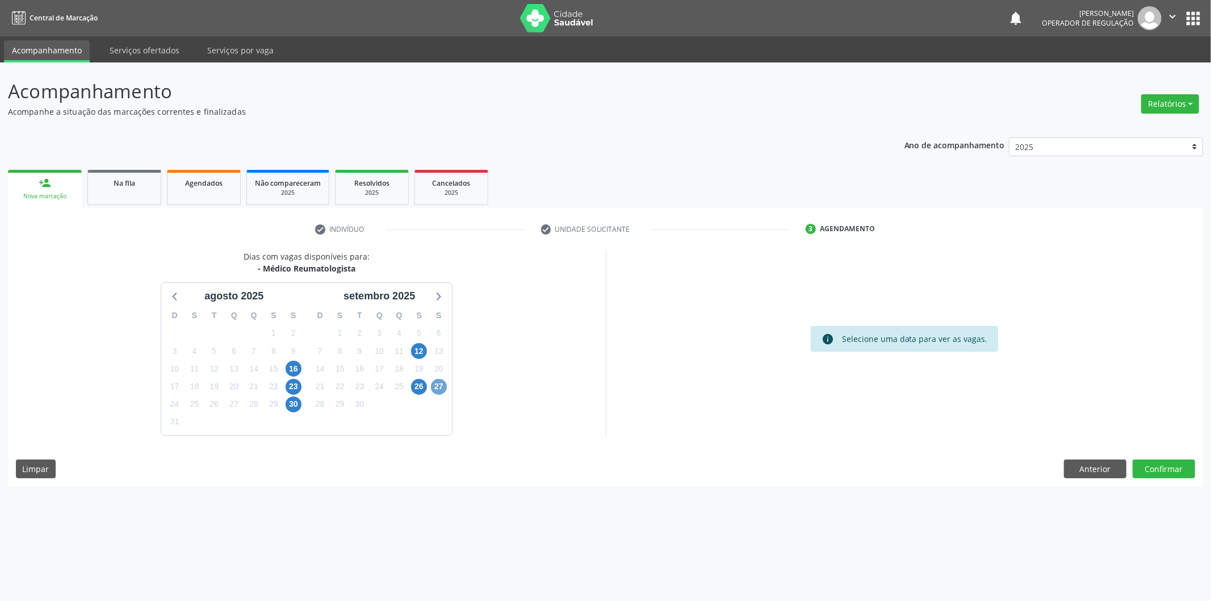
click at [438, 379] on span "27" at bounding box center [439, 387] width 16 height 16
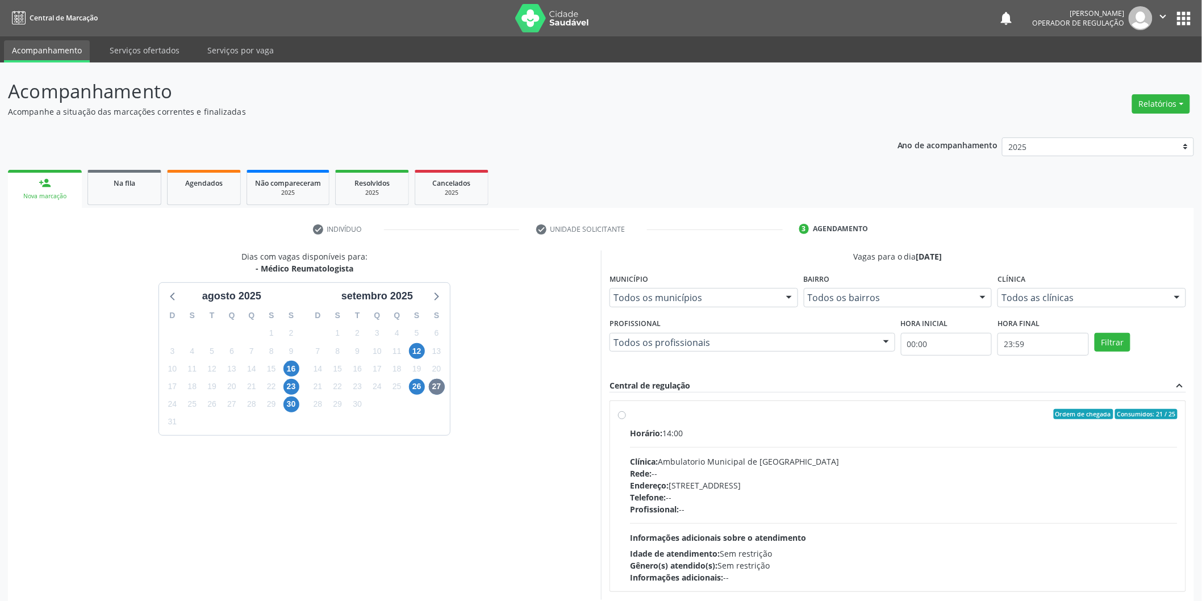
click at [708, 429] on div "Horário: 14:00" at bounding box center [903, 433] width 547 height 12
click at [626, 419] on input "Ordem de chegada Consumidos: 21 / 25 Horário: 14:00 Clínica: Ambulatorio Munici…" at bounding box center [622, 414] width 8 height 10
radio input "true"
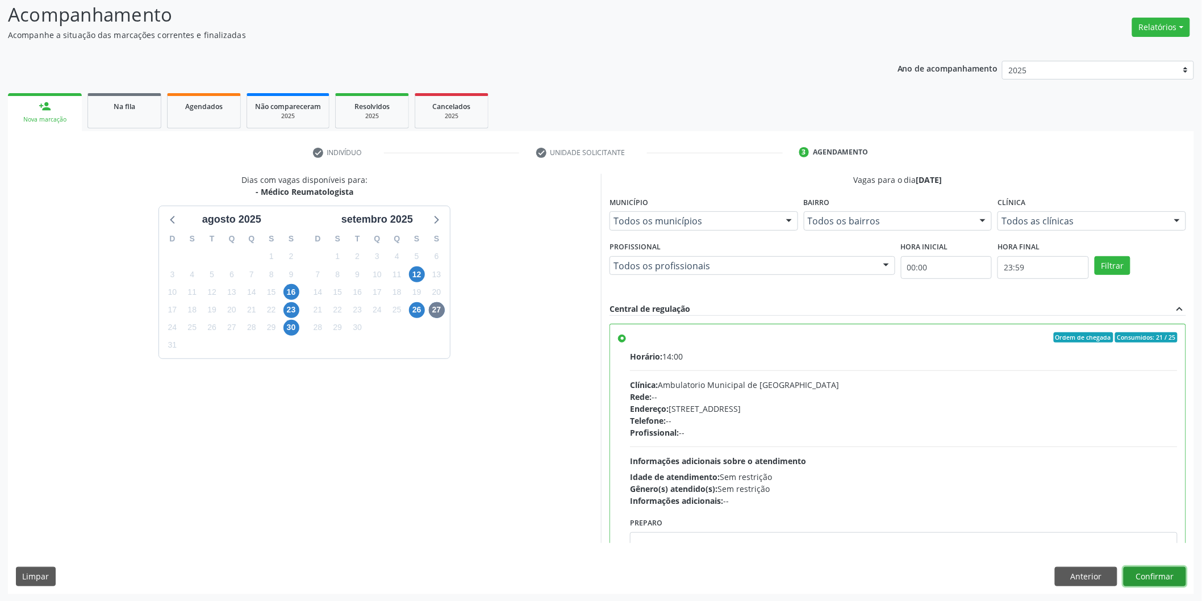
click at [1161, 580] on button "Confirmar" at bounding box center [1154, 576] width 62 height 19
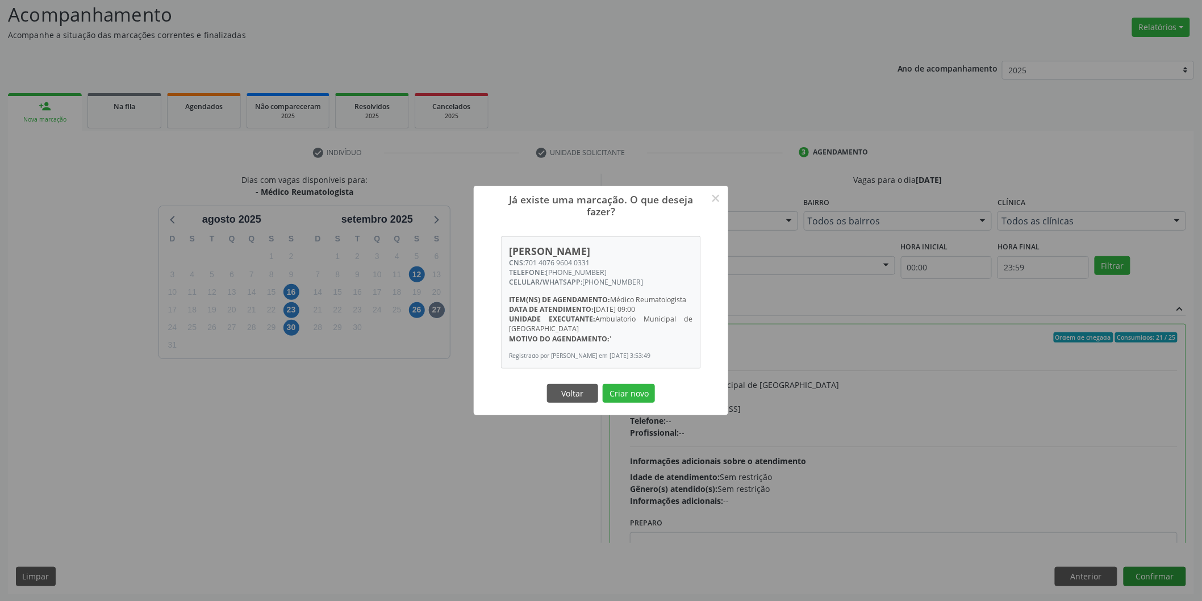
click at [603, 384] on button "Criar novo" at bounding box center [629, 393] width 52 height 19
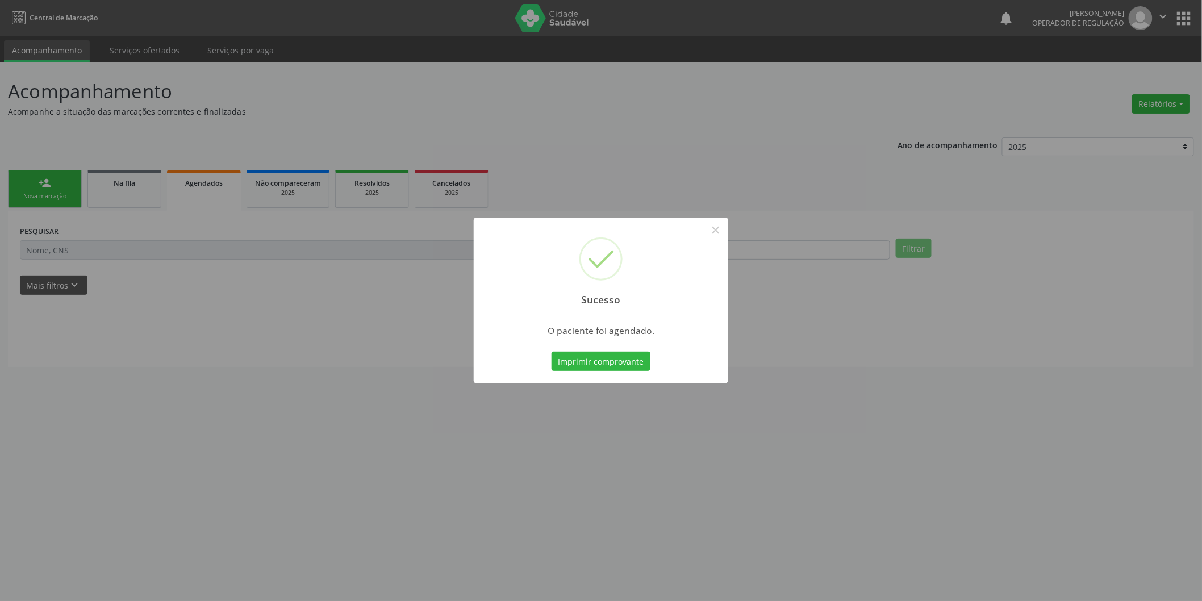
scroll to position [0, 0]
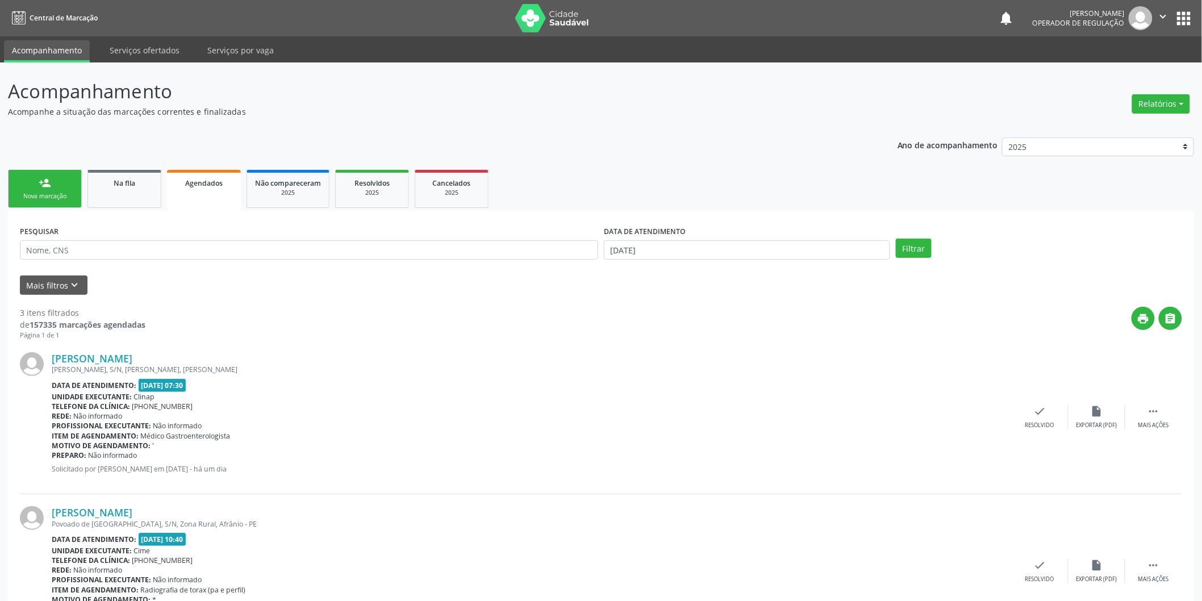
click at [41, 177] on div "person_add" at bounding box center [45, 183] width 12 height 12
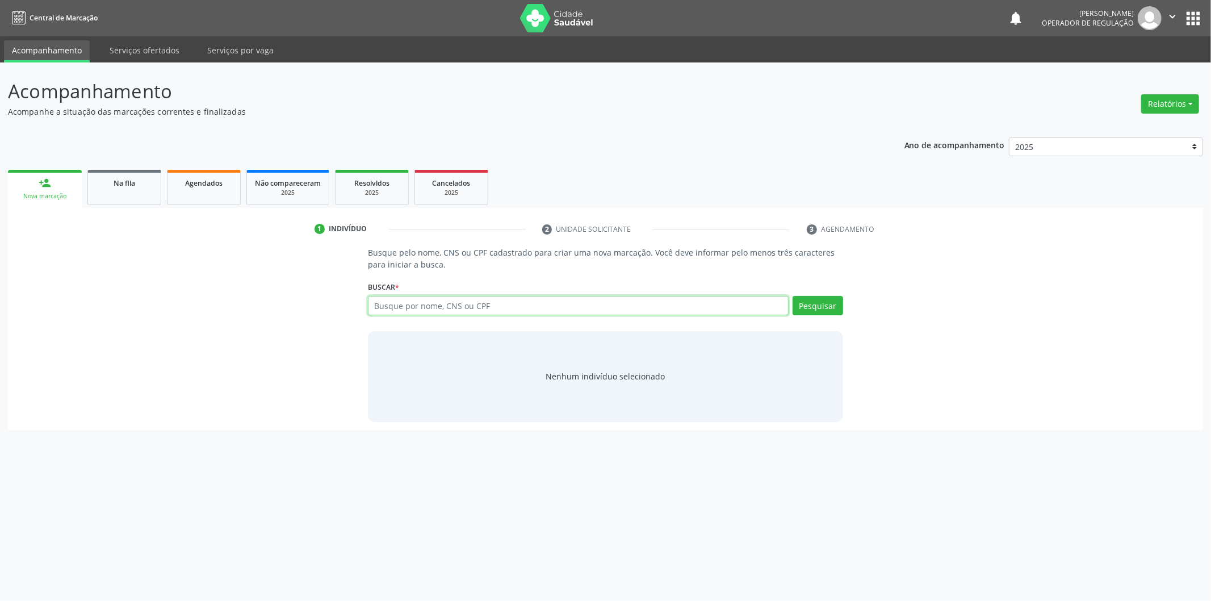
click at [417, 313] on input "text" at bounding box center [578, 305] width 421 height 19
type input "17326818487"
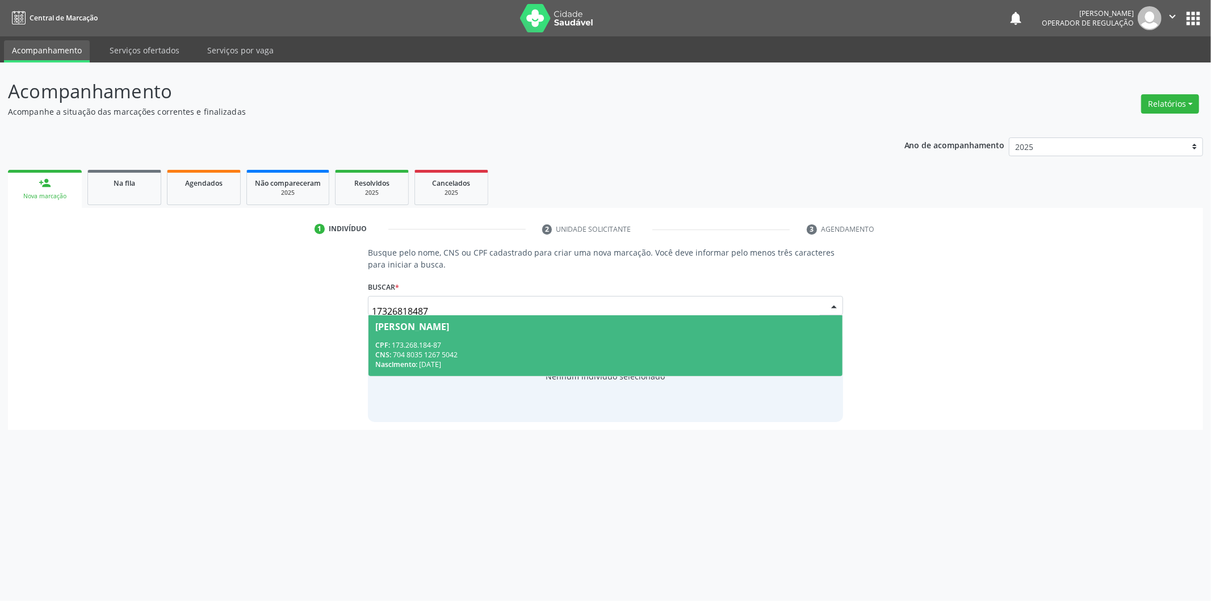
click at [430, 357] on div "CNS: 704 8035 1267 5042" at bounding box center [605, 355] width 461 height 10
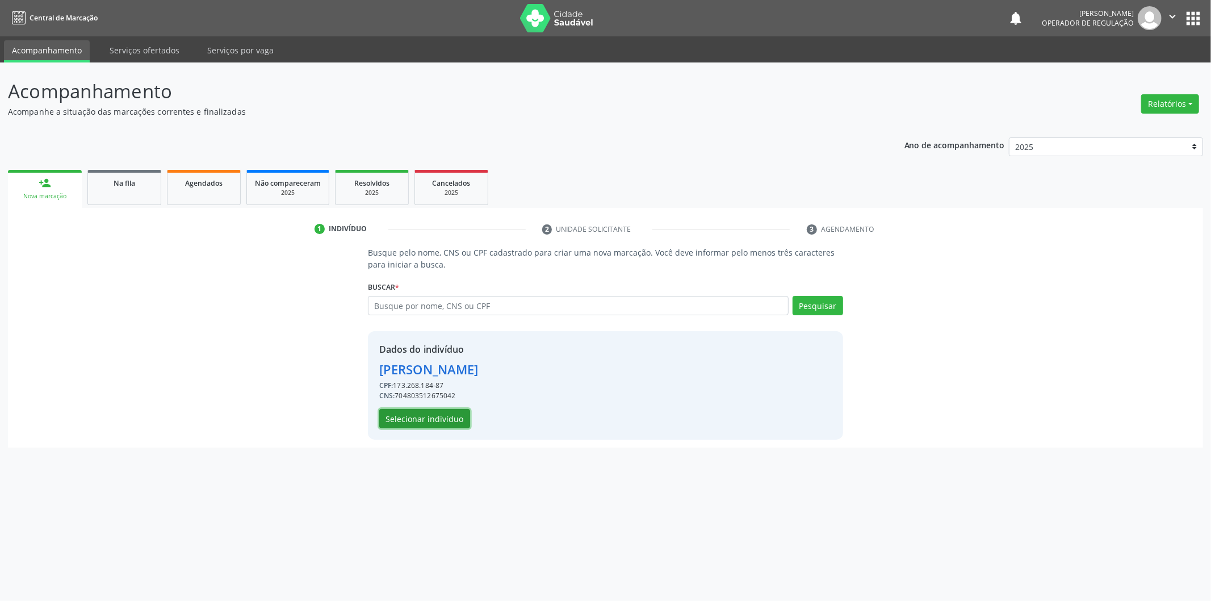
click at [413, 413] on button "Selecionar indivíduo" at bounding box center [424, 418] width 91 height 19
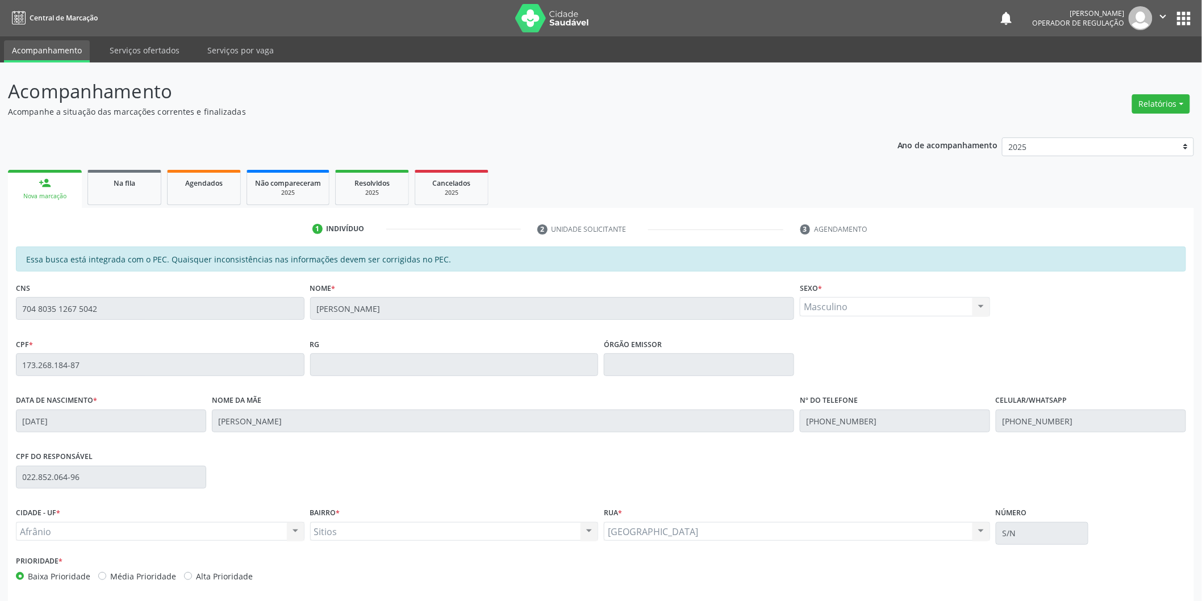
scroll to position [47, 0]
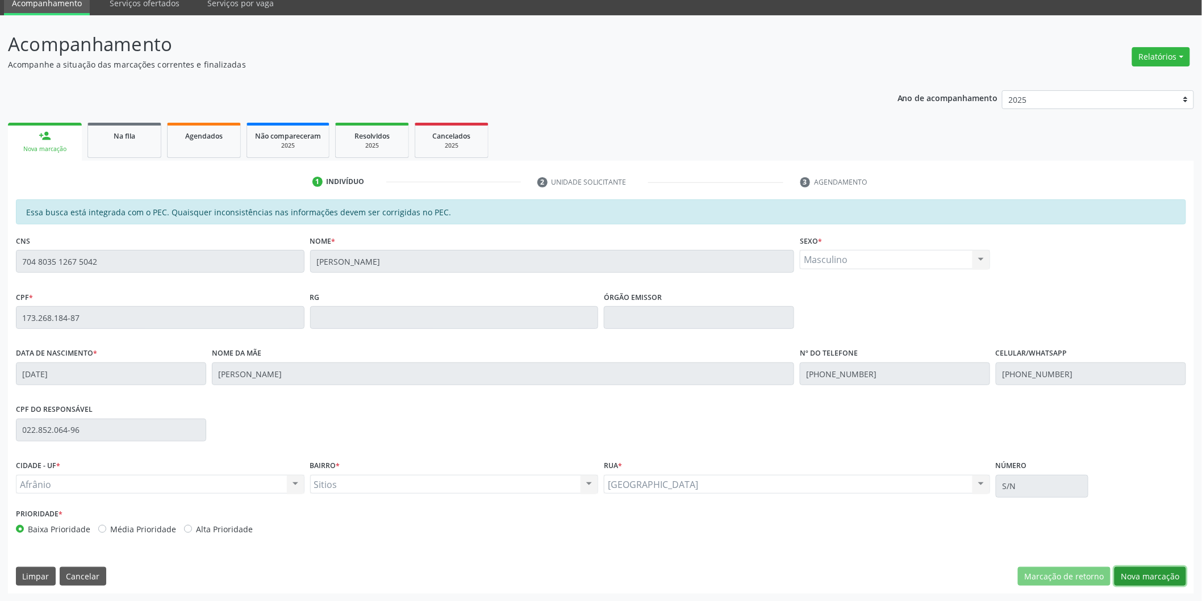
click at [1173, 569] on button "Nova marcação" at bounding box center [1150, 576] width 72 height 19
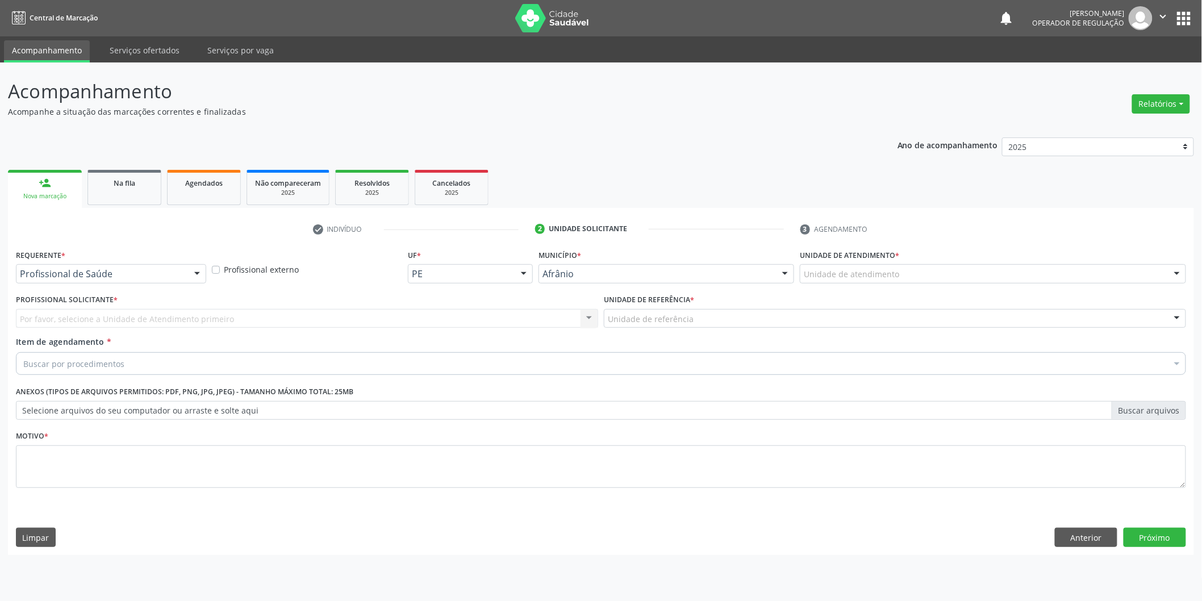
scroll to position [0, 0]
click at [1075, 285] on div "Unidade de atendimento * Unidade de atendimento Academia da Saude de Afranio Ac…" at bounding box center [1000, 268] width 395 height 44
click at [1072, 280] on div "Unidade de atendimento" at bounding box center [1001, 273] width 390 height 19
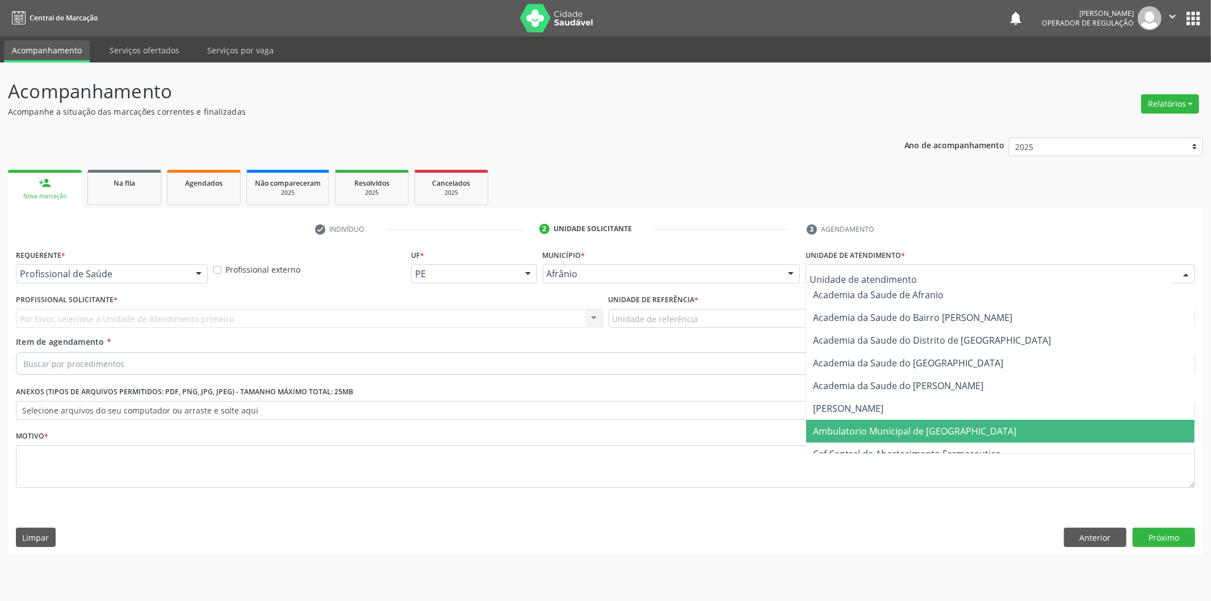
click at [1009, 434] on span "Ambulatorio Municipal de [GEOGRAPHIC_DATA]" at bounding box center [1000, 431] width 388 height 23
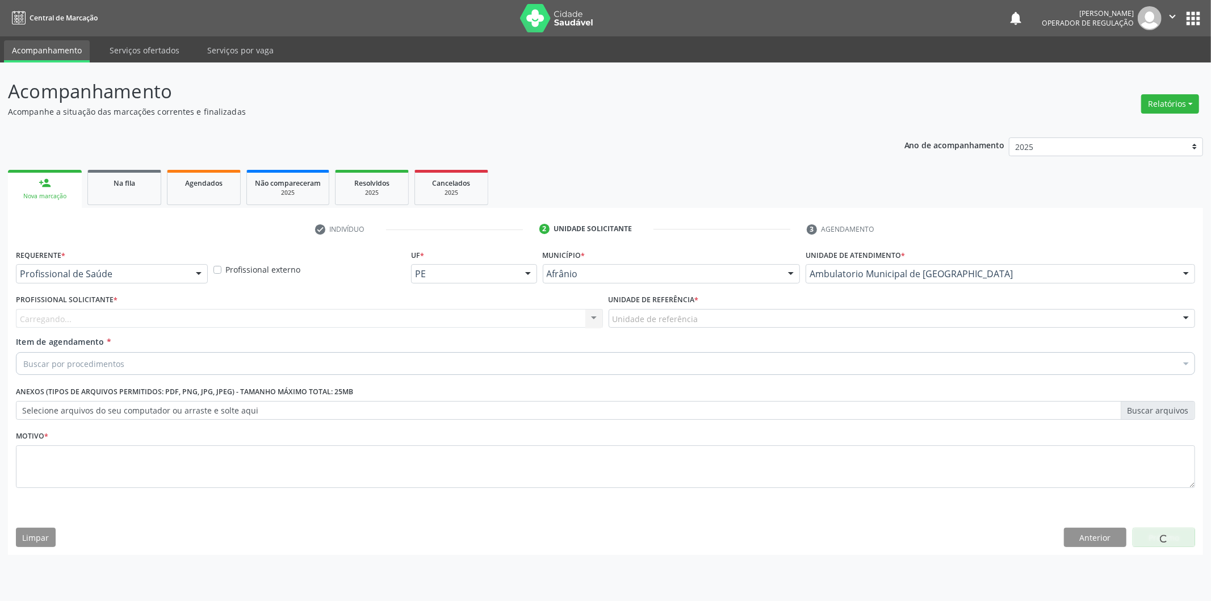
click at [409, 321] on div "Carregando... Nenhum resultado encontrado para: " " Não há nenhuma opção para s…" at bounding box center [309, 318] width 587 height 19
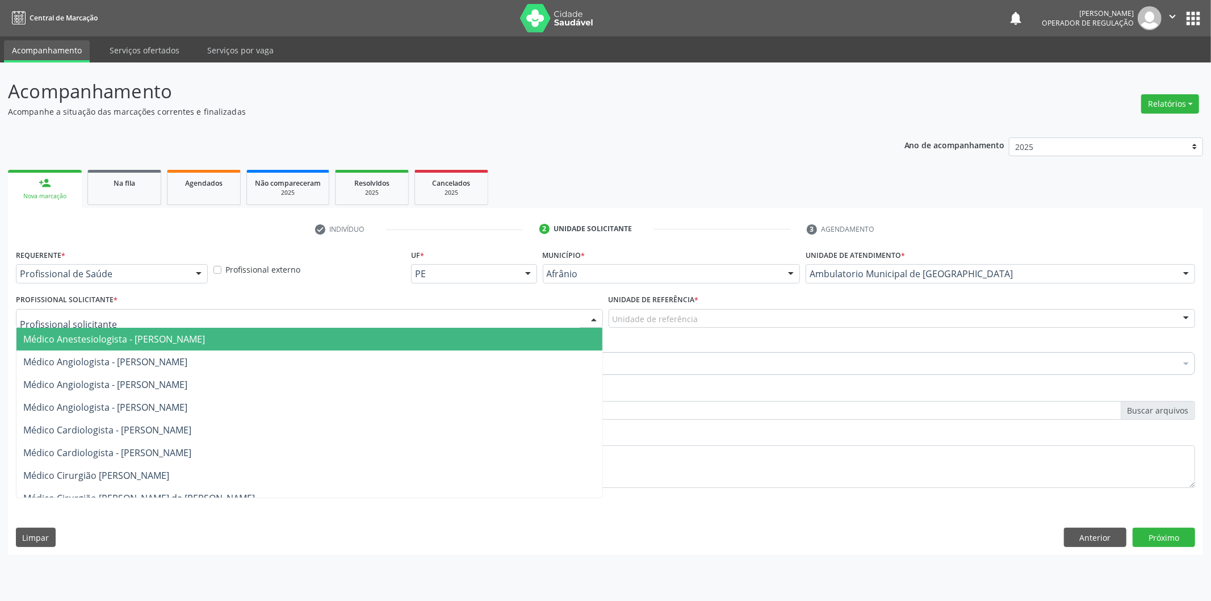
click at [409, 321] on div at bounding box center [309, 318] width 587 height 19
click at [388, 400] on span "Médico Angiologista - [PERSON_NAME]" at bounding box center [309, 407] width 586 height 23
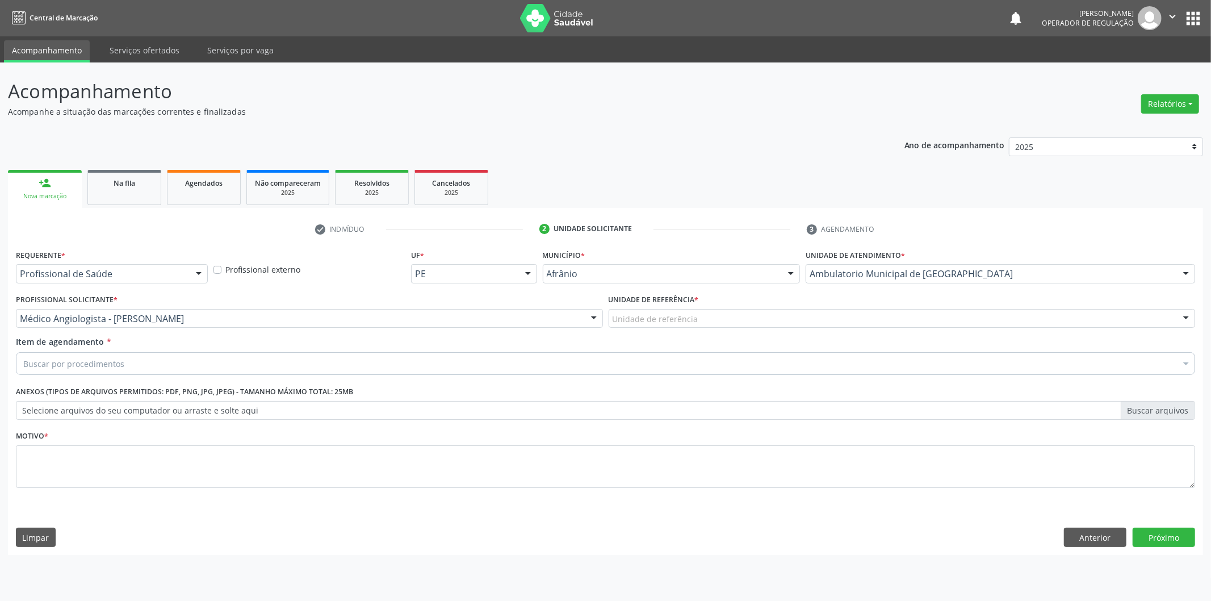
click at [730, 331] on div "Unidade de referência * Unidade de referência ESF de Extrema ESF de Barra das M…" at bounding box center [902, 313] width 593 height 44
click at [741, 329] on div "Unidade de referência * Unidade de referência ESF de Extrema ESF de Barra das M…" at bounding box center [902, 313] width 593 height 44
click at [736, 361] on div "Buscar por procedimentos" at bounding box center [606, 363] width 1180 height 23
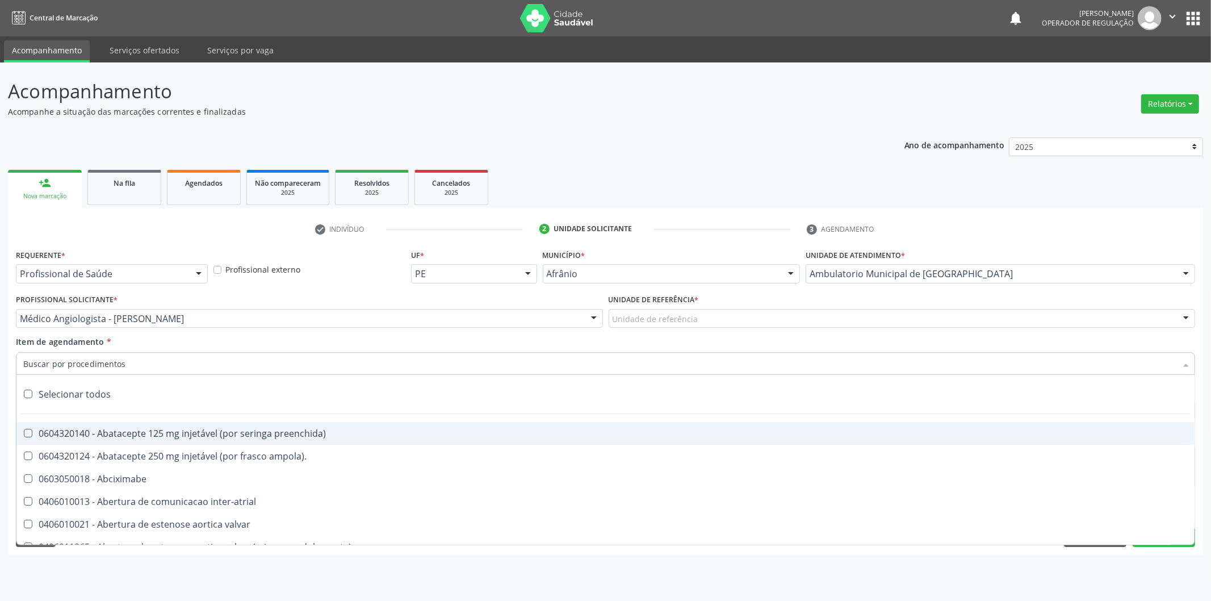
click at [748, 325] on div "Unidade de referência" at bounding box center [902, 318] width 587 height 19
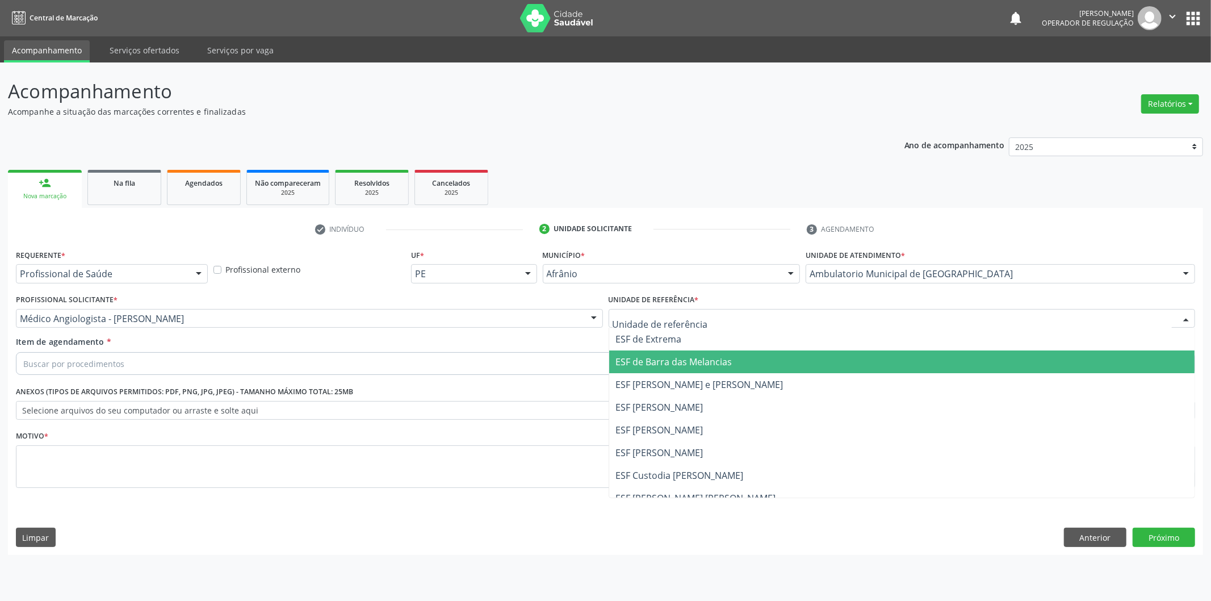
click at [744, 371] on span "ESF de Barra das Melancias" at bounding box center [902, 361] width 586 height 23
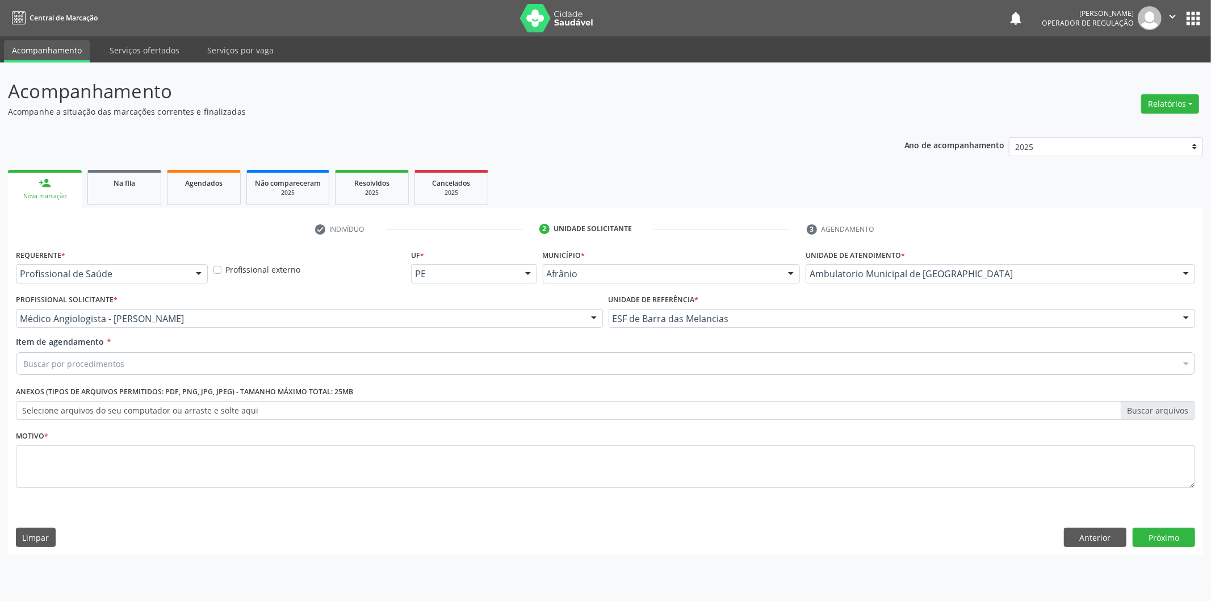
click at [672, 371] on div "Buscar por procedimentos" at bounding box center [606, 363] width 1180 height 23
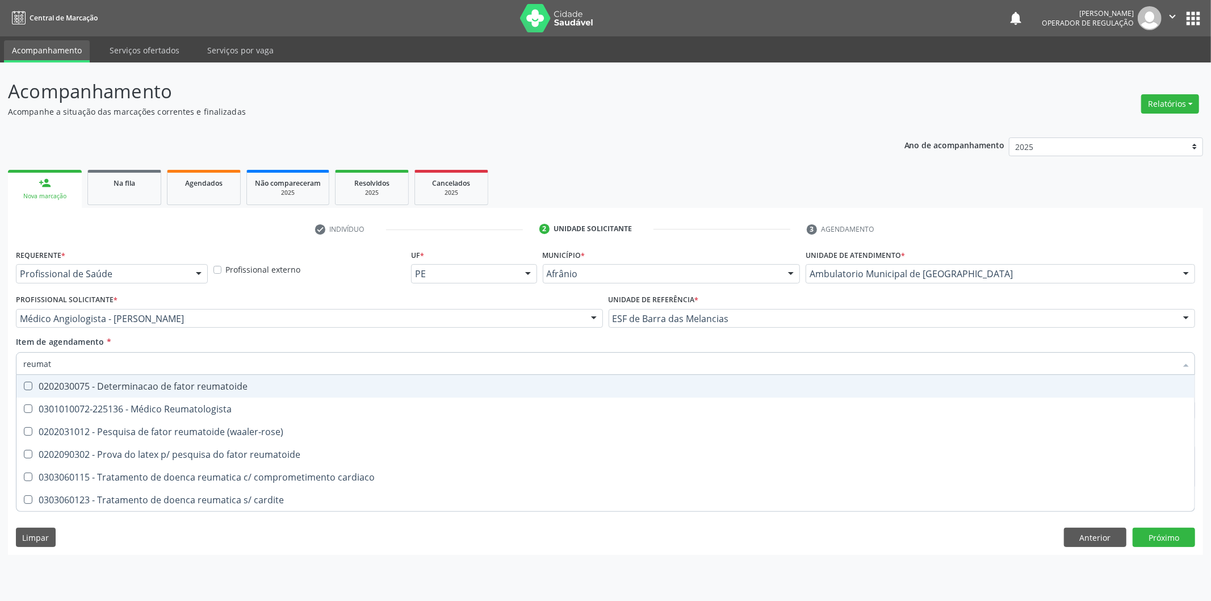
type input "reumato"
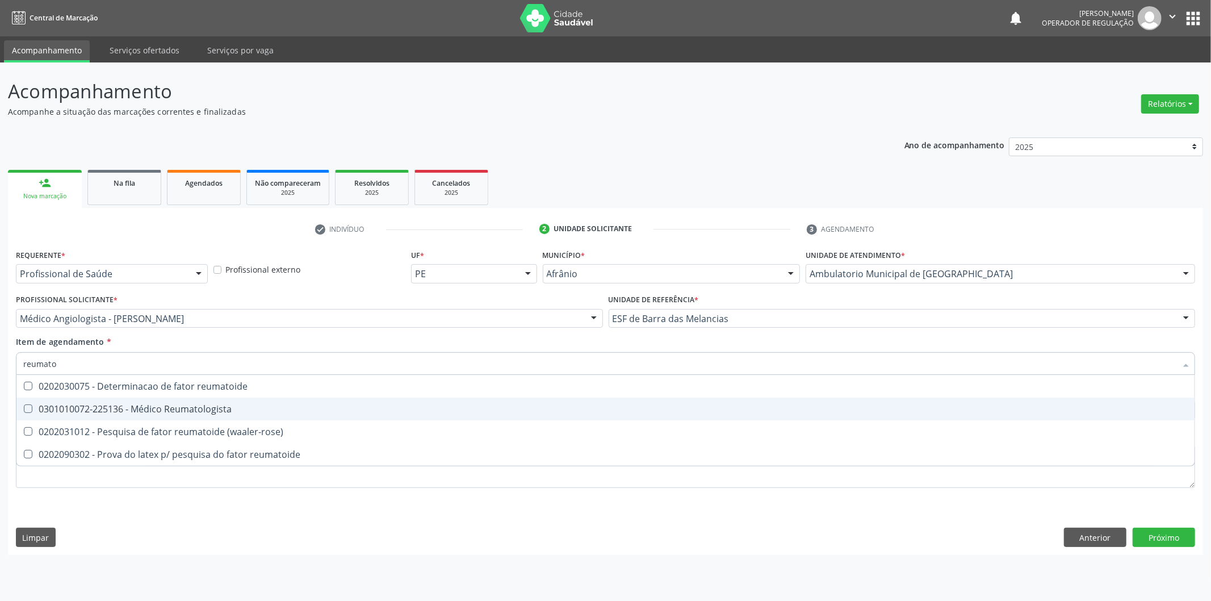
click at [406, 408] on div "0301010072-225136 - Médico Reumatologista" at bounding box center [605, 408] width 1165 height 9
checkbox Reumatologista "true"
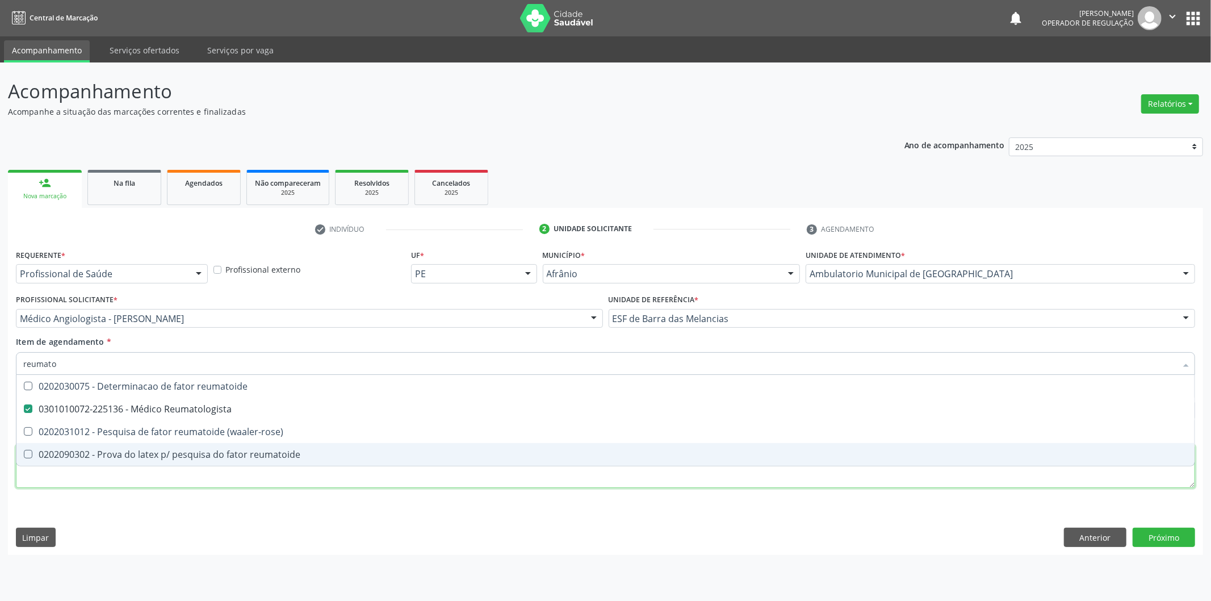
click at [271, 483] on div "Requerente * Profissional de Saúde Profissional de Saúde Paciente Nenhum result…" at bounding box center [606, 374] width 1180 height 257
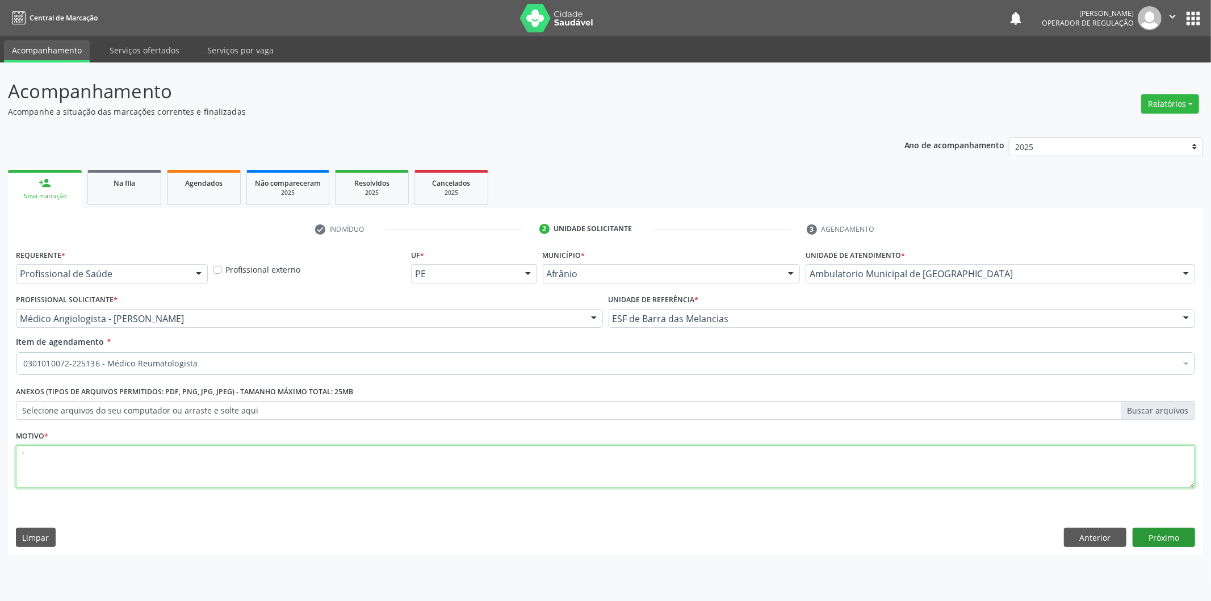
type textarea "'"
click at [1174, 546] on button "Próximo" at bounding box center [1164, 537] width 62 height 19
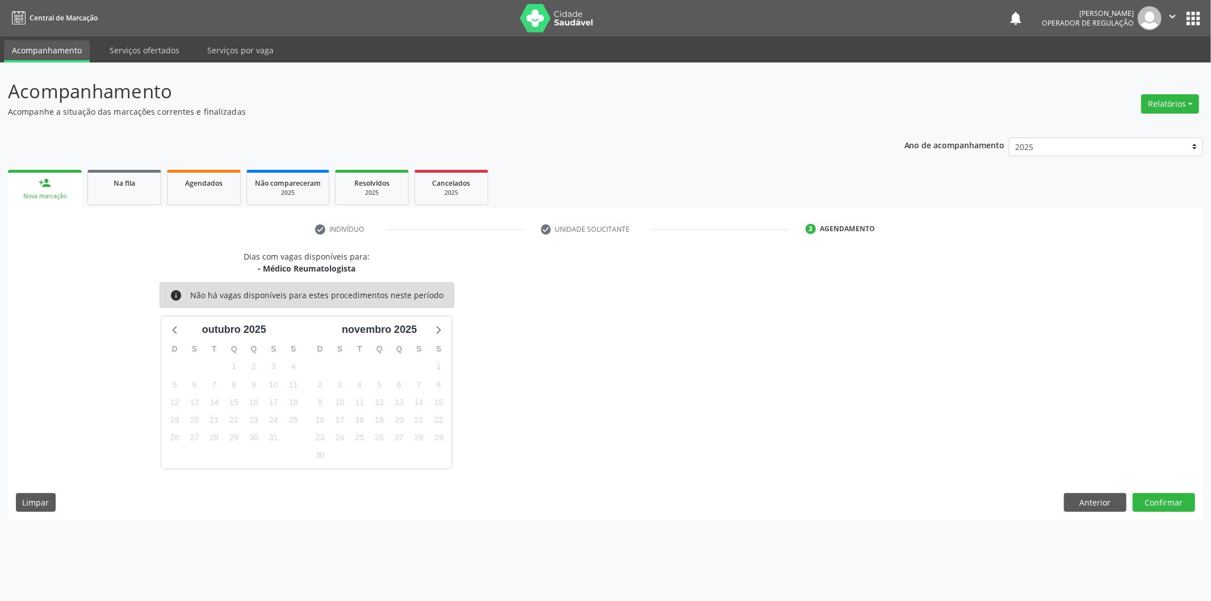
click at [166, 324] on div "outubro 2025" at bounding box center [233, 326] width 145 height 21
click at [168, 325] on icon at bounding box center [175, 329] width 15 height 15
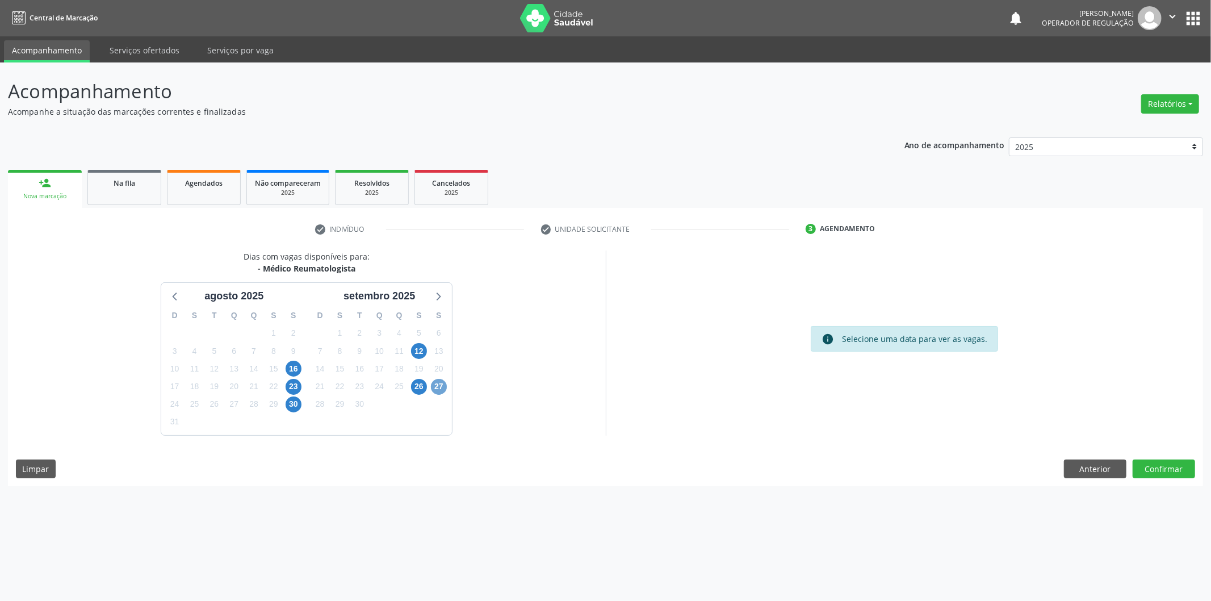
click at [443, 386] on span "27" at bounding box center [439, 387] width 16 height 16
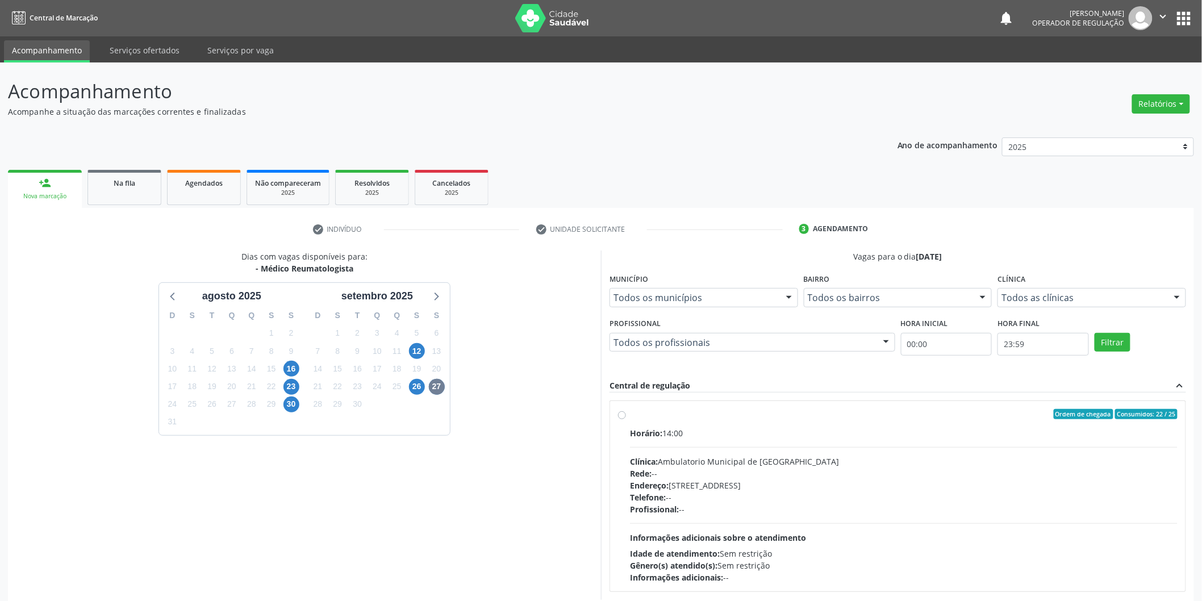
click at [649, 423] on label "Ordem de chegada Consumidos: 22 / 25 Horário: 14:00 Clínica: Ambulatorio Munici…" at bounding box center [903, 496] width 547 height 174
click at [626, 419] on input "Ordem de chegada Consumidos: 22 / 25 Horário: 14:00 Clínica: Ambulatorio Munici…" at bounding box center [622, 414] width 8 height 10
radio input "true"
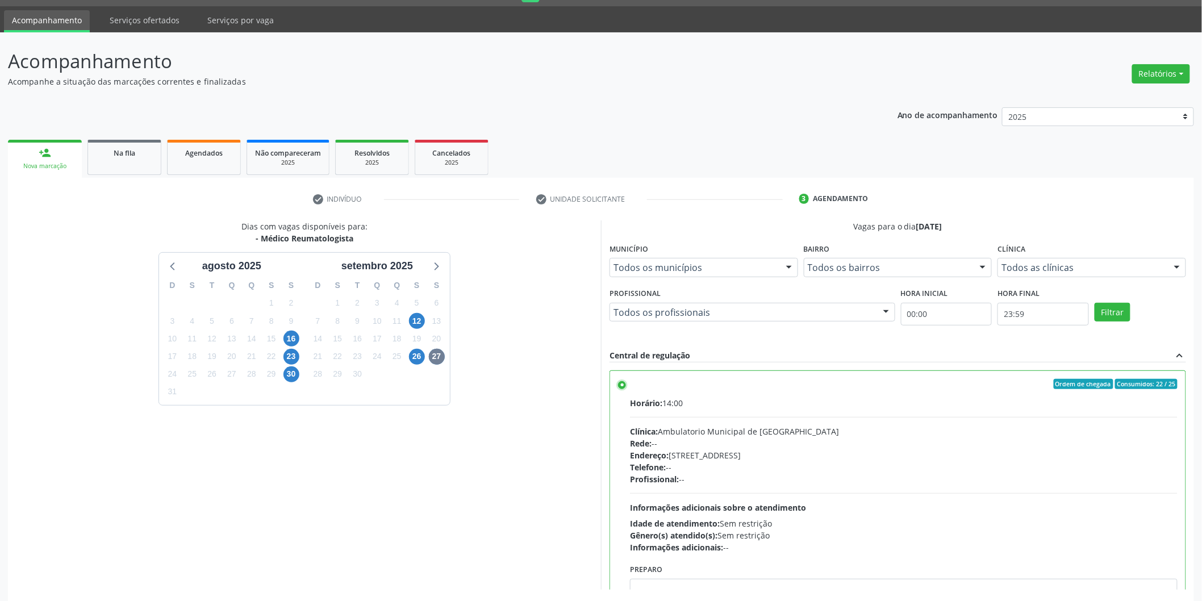
scroll to position [77, 0]
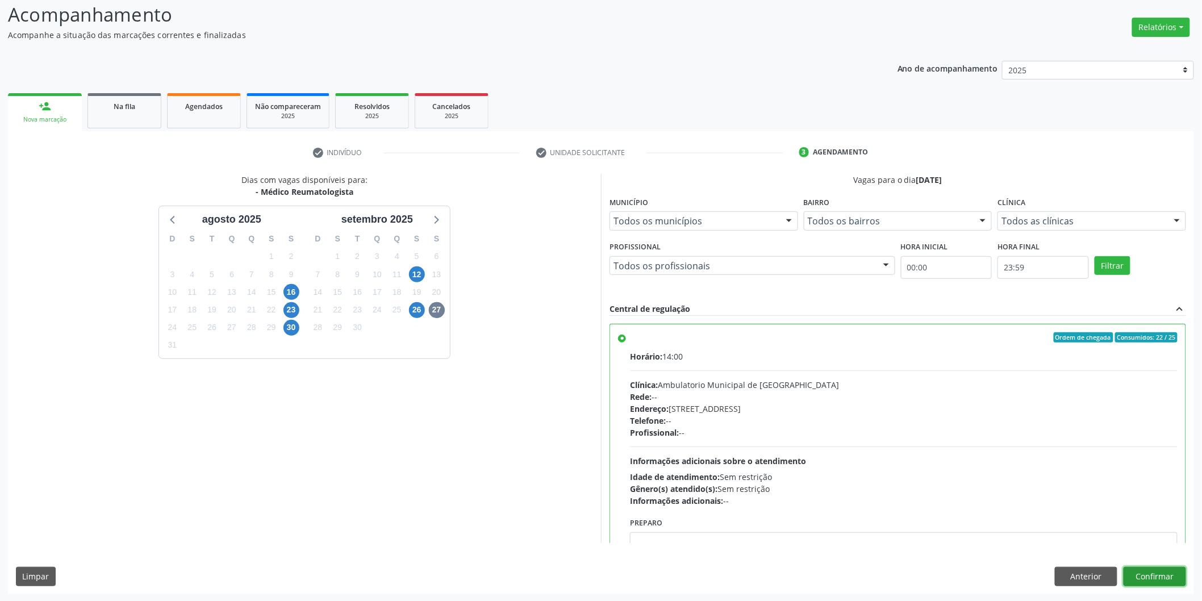
click at [1168, 583] on button "Confirmar" at bounding box center [1154, 576] width 62 height 19
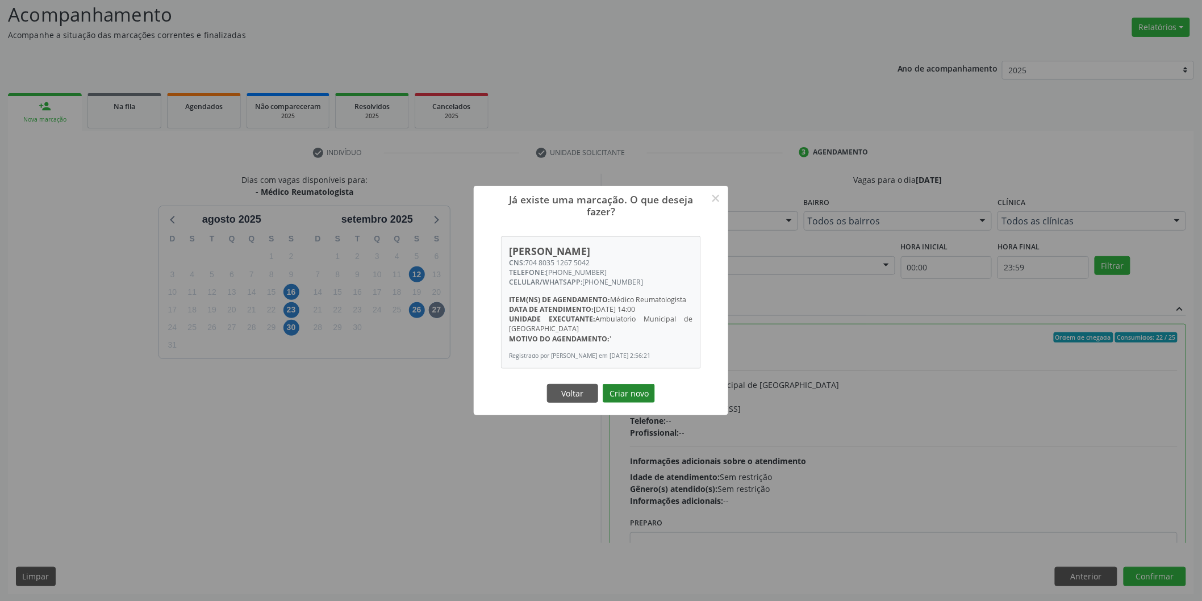
click at [639, 403] on button "Criar novo" at bounding box center [629, 393] width 52 height 19
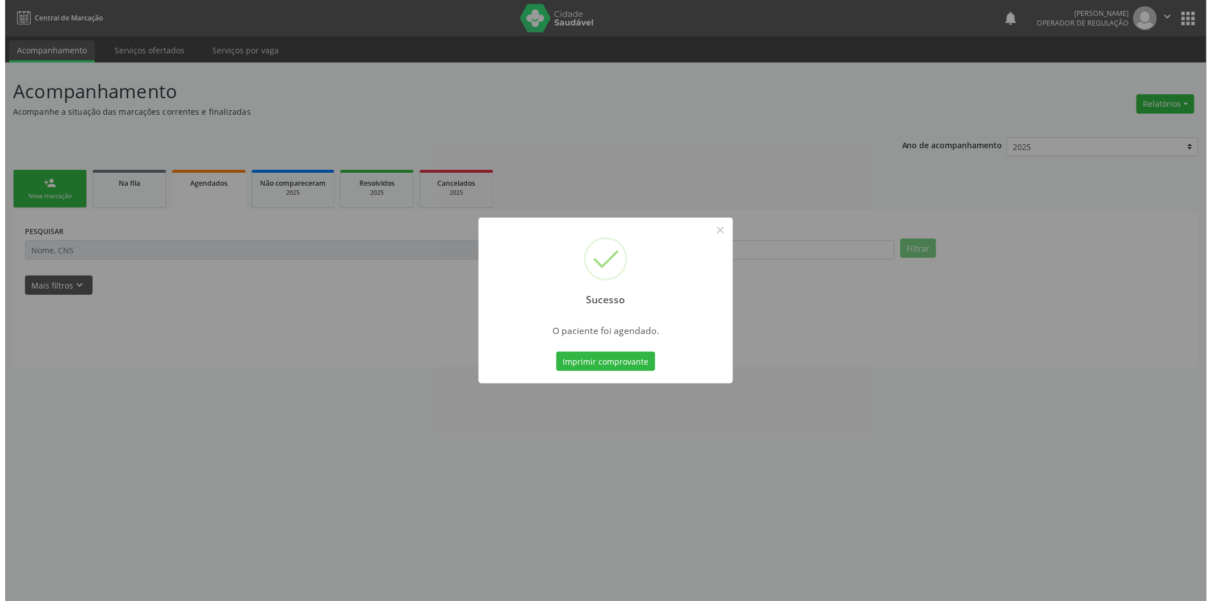
scroll to position [0, 0]
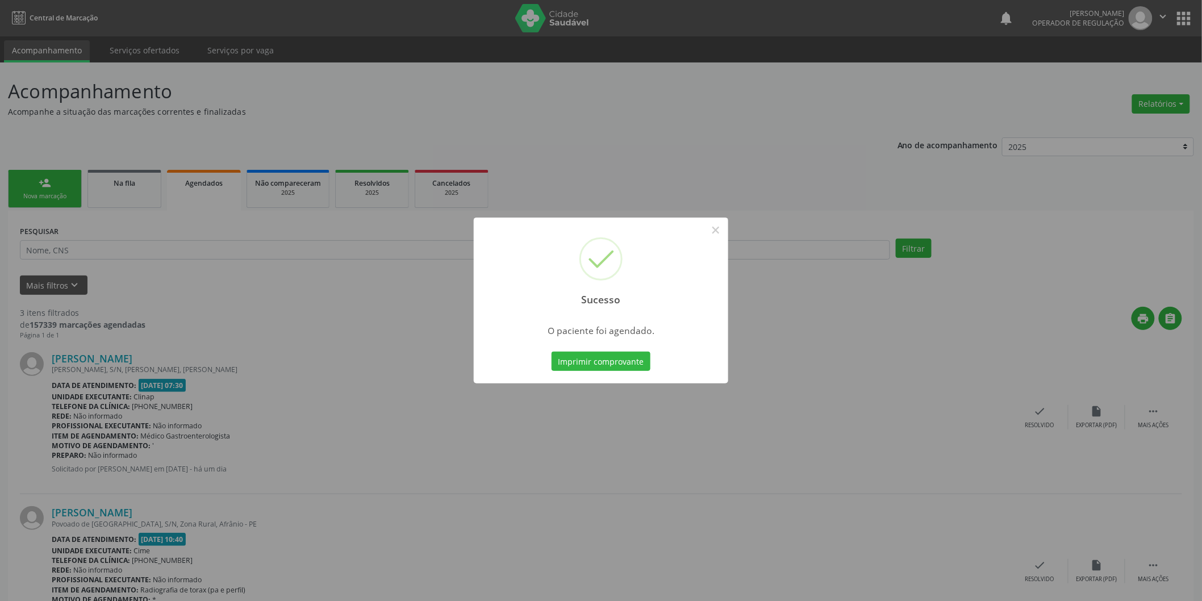
click at [400, 392] on div "Sucesso × O paciente foi agendado. Imprimir comprovante Cancel" at bounding box center [601, 300] width 1202 height 601
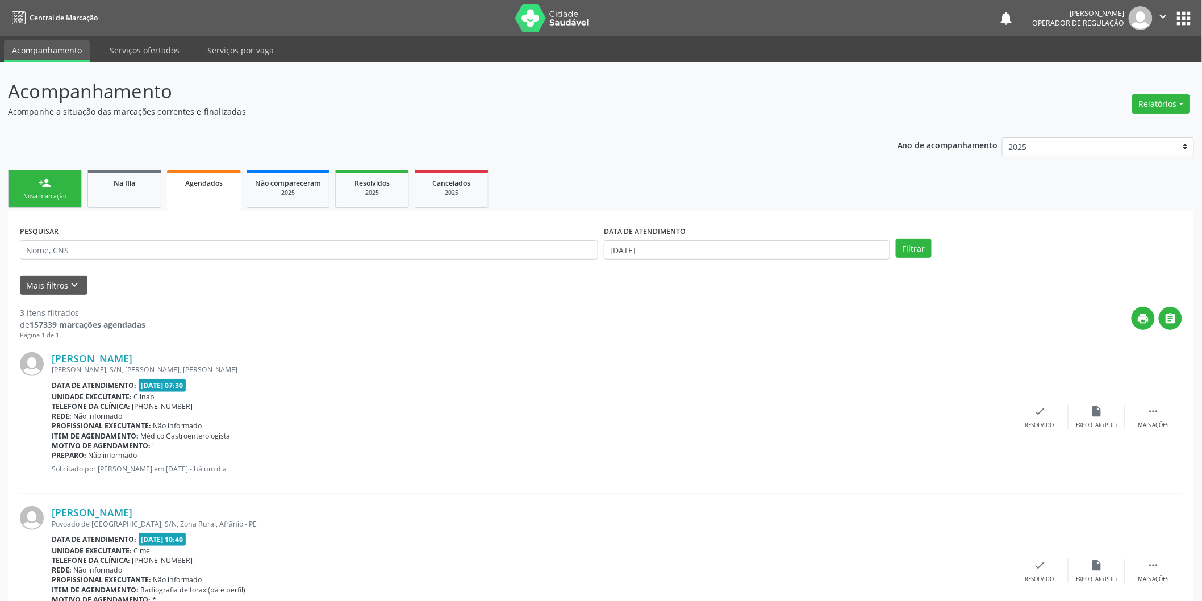
click at [65, 192] on div "Nova marcação" at bounding box center [44, 196] width 57 height 9
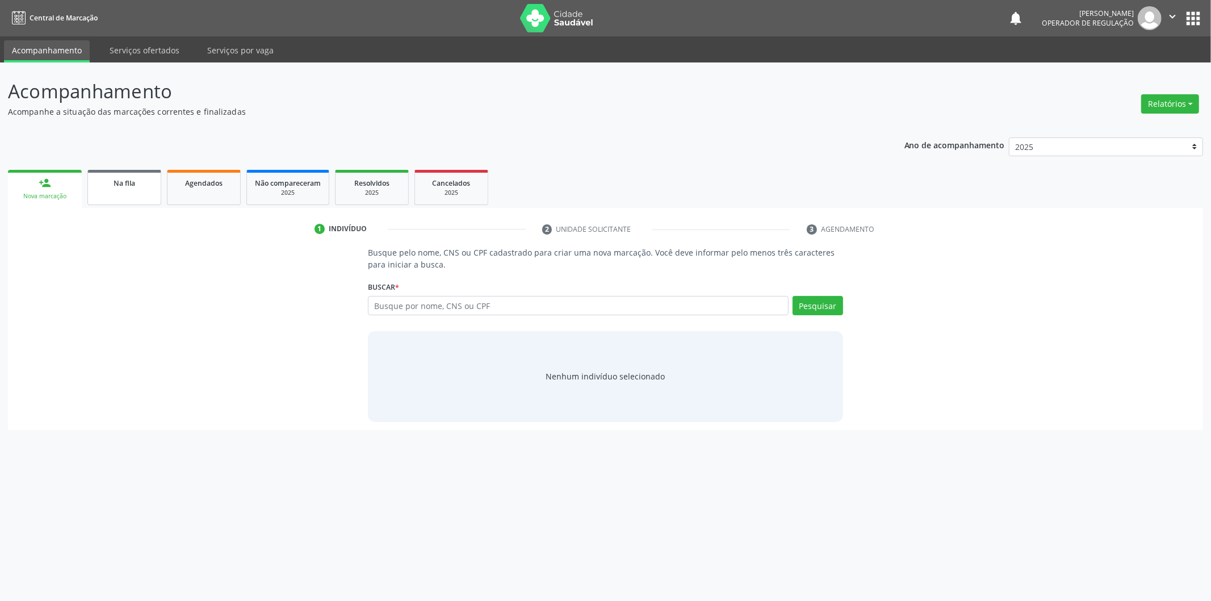
click at [92, 184] on link "Na fila" at bounding box center [124, 187] width 74 height 35
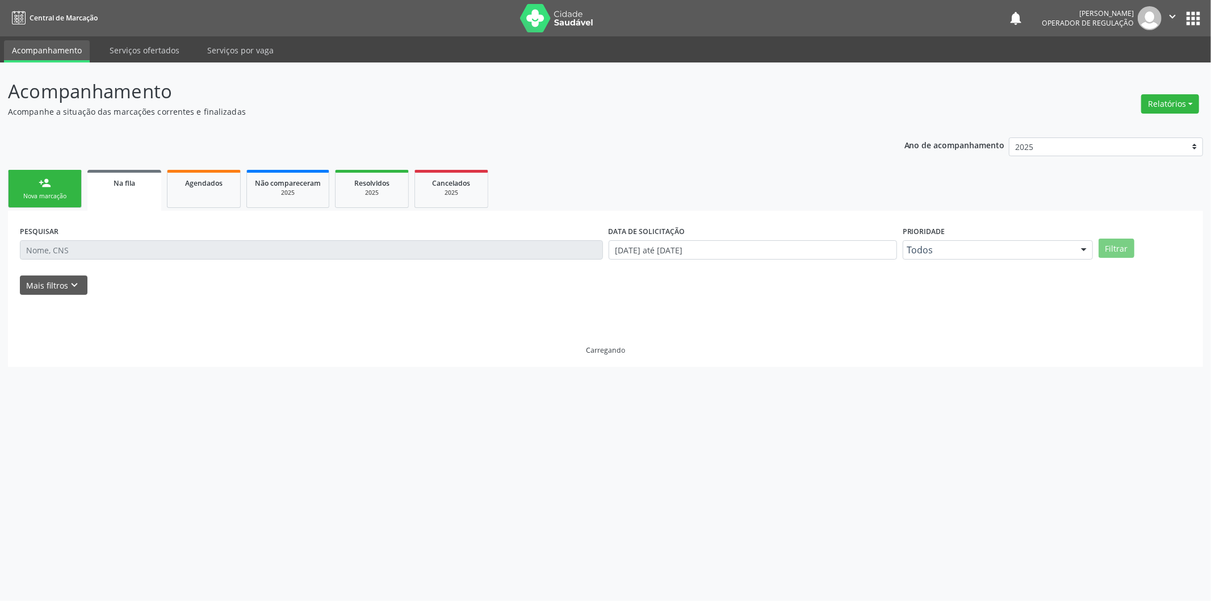
click at [135, 236] on div "PESQUISAR" at bounding box center [311, 245] width 589 height 44
drag, startPoint x: 159, startPoint y: 262, endPoint x: 160, endPoint y: 257, distance: 5.8
click at [160, 257] on div "PESQUISAR" at bounding box center [311, 245] width 589 height 44
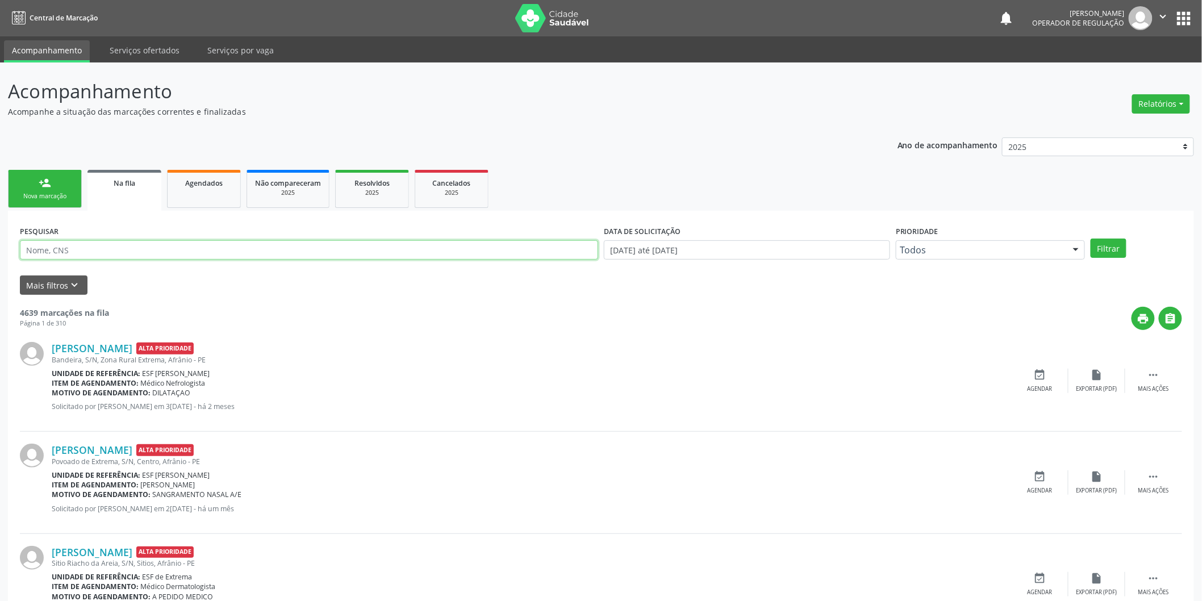
click at [161, 254] on input "text" at bounding box center [309, 249] width 578 height 19
type input "17326818487"
click at [1090, 239] on button "Filtrar" at bounding box center [1108, 248] width 36 height 19
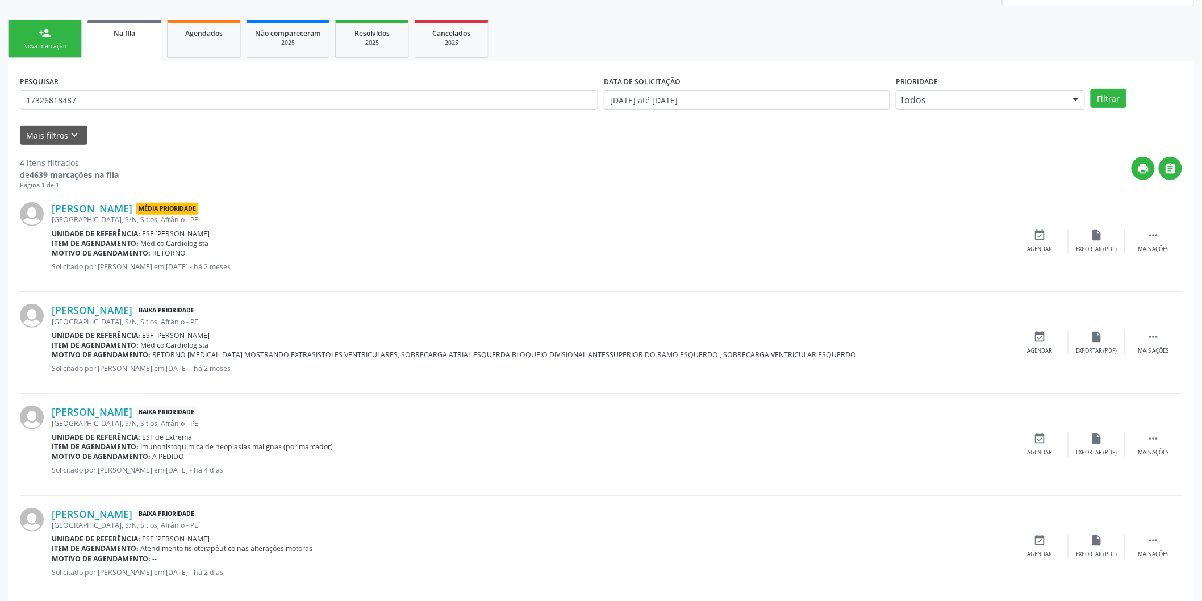
scroll to position [165, 0]
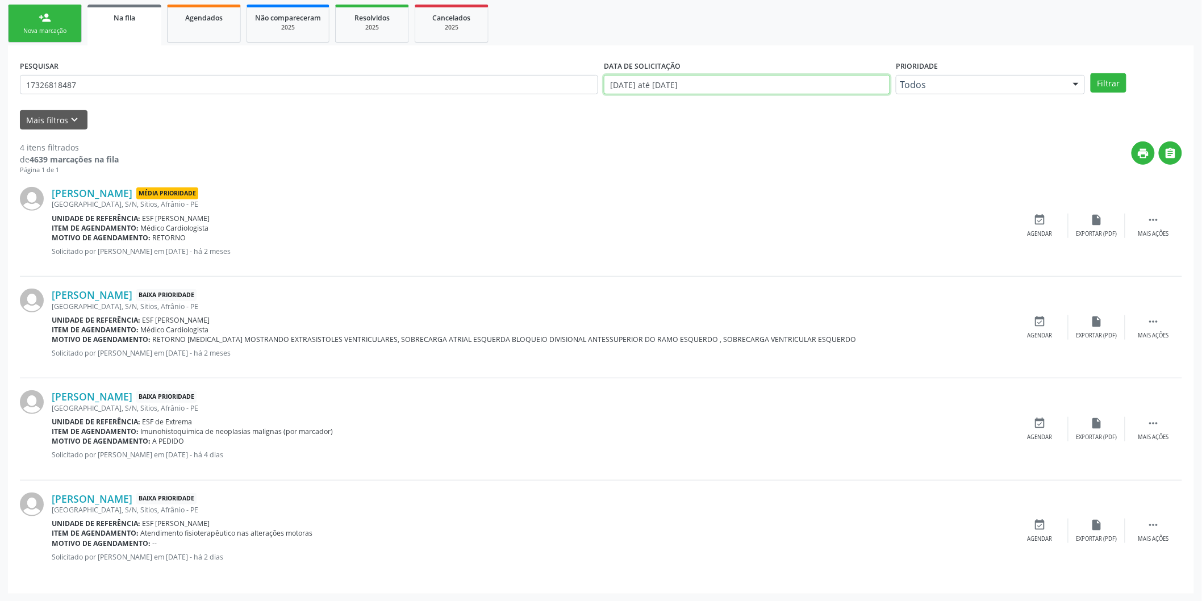
click at [823, 88] on input "[DATE] até [DATE]" at bounding box center [747, 84] width 286 height 19
click at [897, 125] on div "Mais filtros keyboard_arrow_down" at bounding box center [601, 120] width 1168 height 20
click at [208, 27] on link "Agendados" at bounding box center [204, 24] width 74 height 38
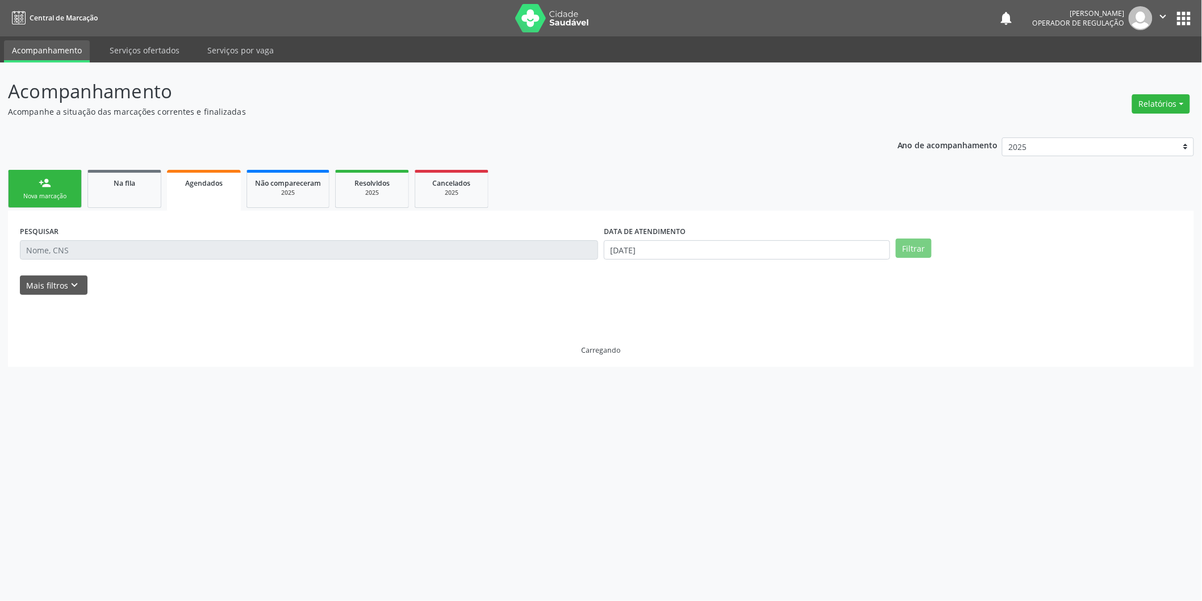
scroll to position [0, 0]
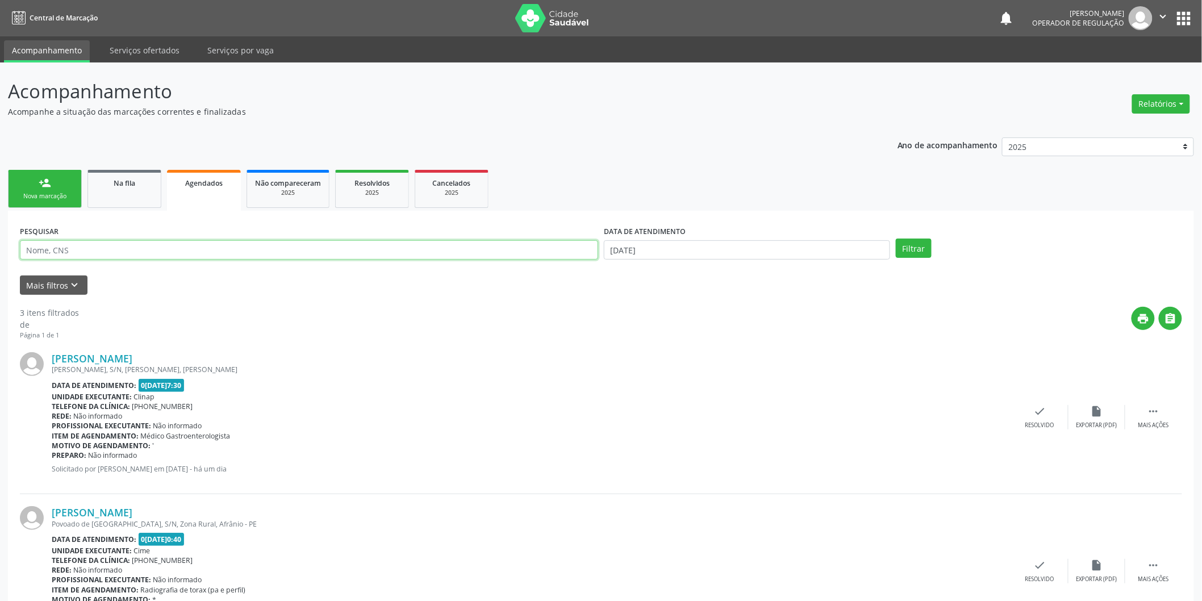
click at [224, 242] on input "text" at bounding box center [309, 249] width 578 height 19
click at [160, 203] on link "Na fila" at bounding box center [124, 189] width 74 height 38
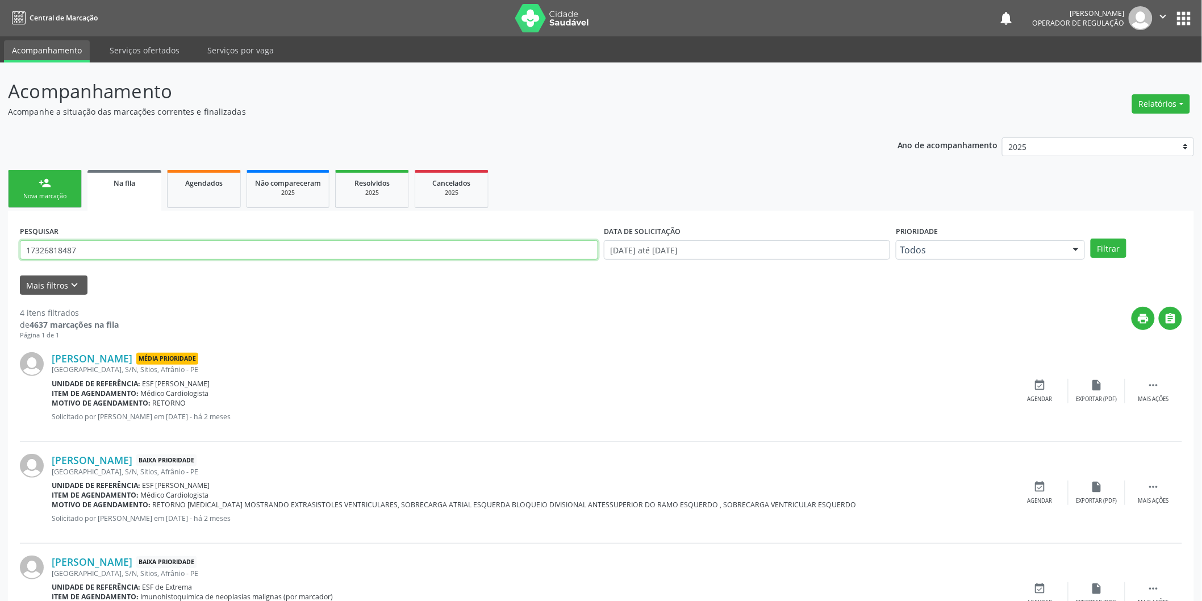
drag, startPoint x: 196, startPoint y: 240, endPoint x: 4, endPoint y: 256, distance: 192.6
click at [4, 256] on div "Acompanhamento Acompanhe a situação das marcações correntes e finalizadas Relat…" at bounding box center [601, 414] width 1202 height 704
click at [239, 189] on link "Agendados" at bounding box center [204, 189] width 74 height 38
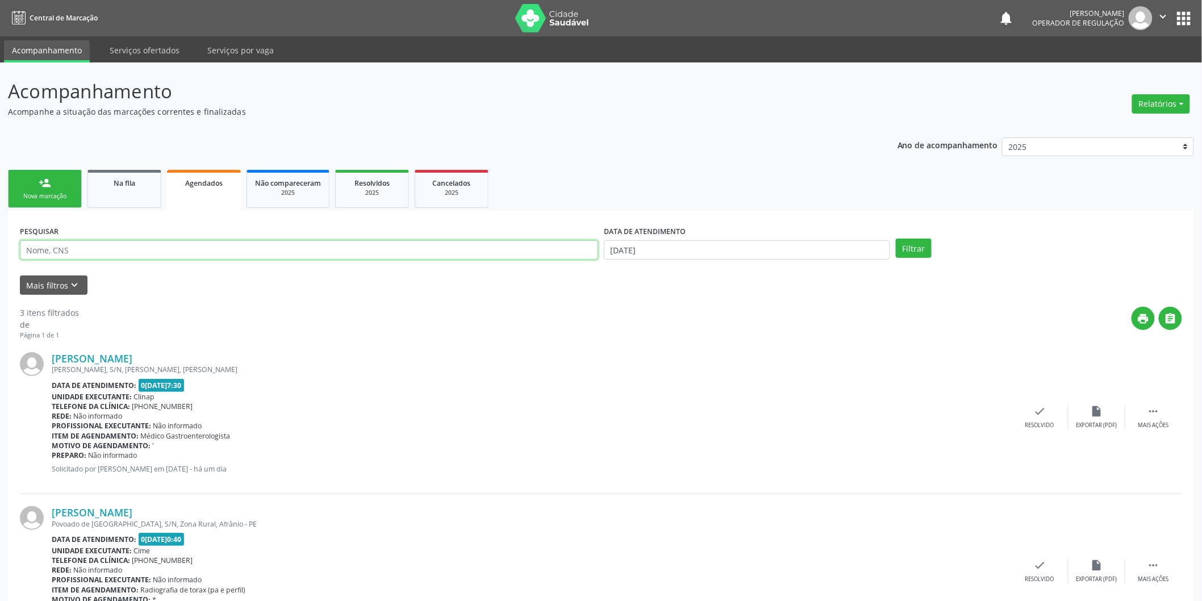
click at [217, 243] on input "text" at bounding box center [309, 249] width 578 height 19
paste input "17326818487"
type input "17326818487"
click at [896, 239] on button "Filtrar" at bounding box center [914, 248] width 36 height 19
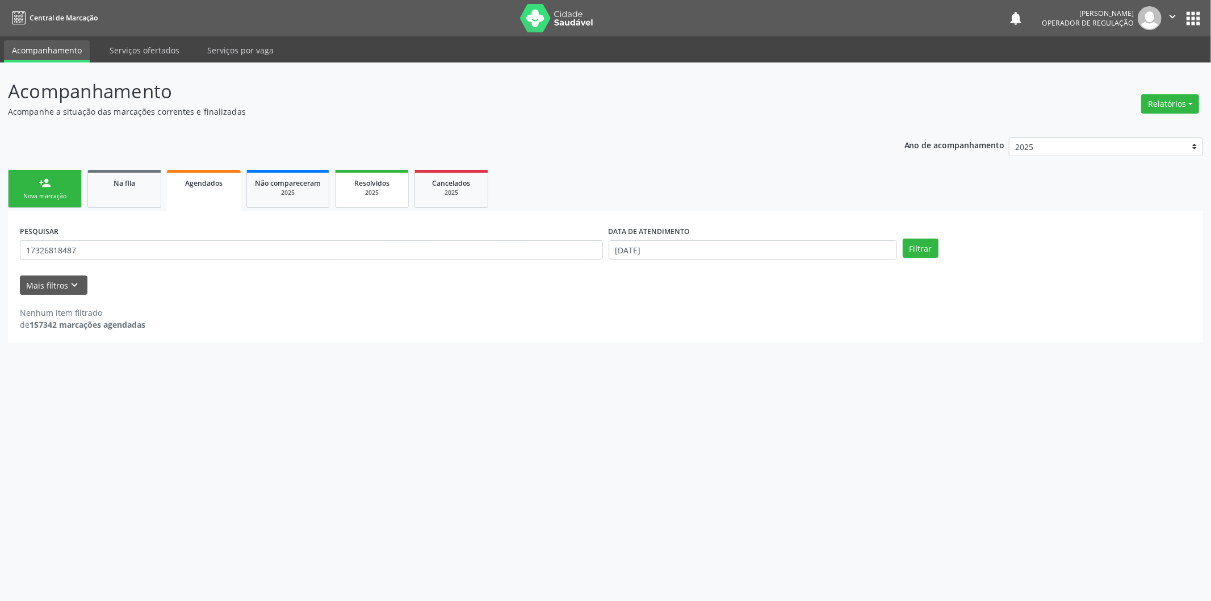
click at [360, 190] on div "2025" at bounding box center [372, 193] width 57 height 9
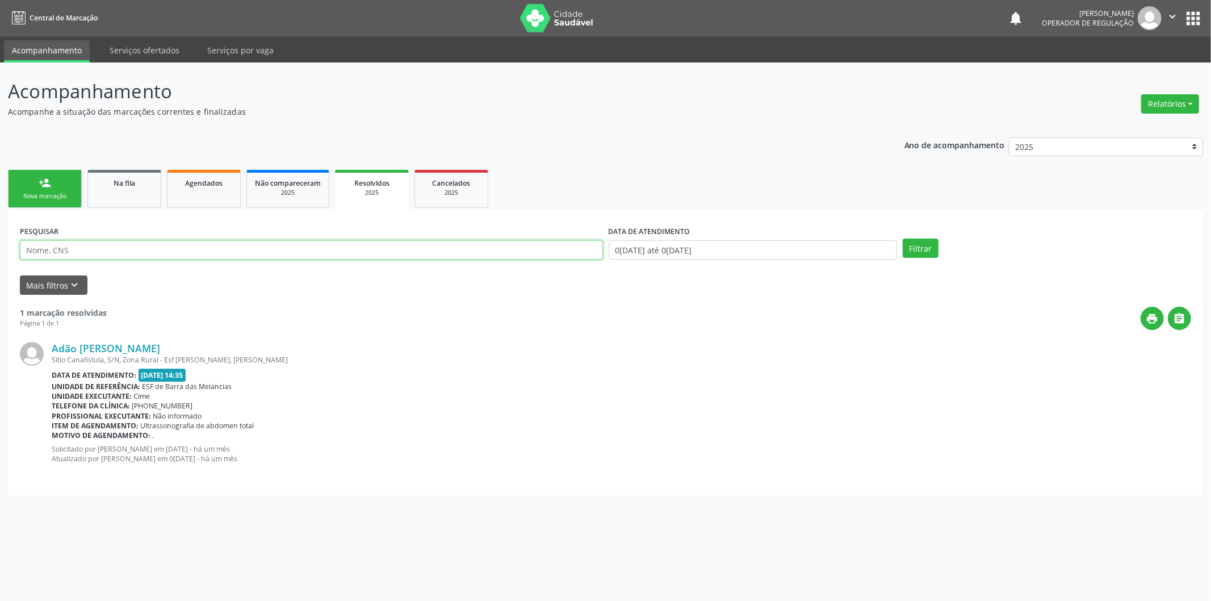
drag, startPoint x: 360, startPoint y: 190, endPoint x: 353, endPoint y: 251, distance: 61.2
click at [353, 251] on input "text" at bounding box center [311, 249] width 583 height 19
click at [361, 311] on div "print " at bounding box center [649, 318] width 1085 height 23
click at [451, 202] on link "Cancelados 2025" at bounding box center [452, 189] width 74 height 38
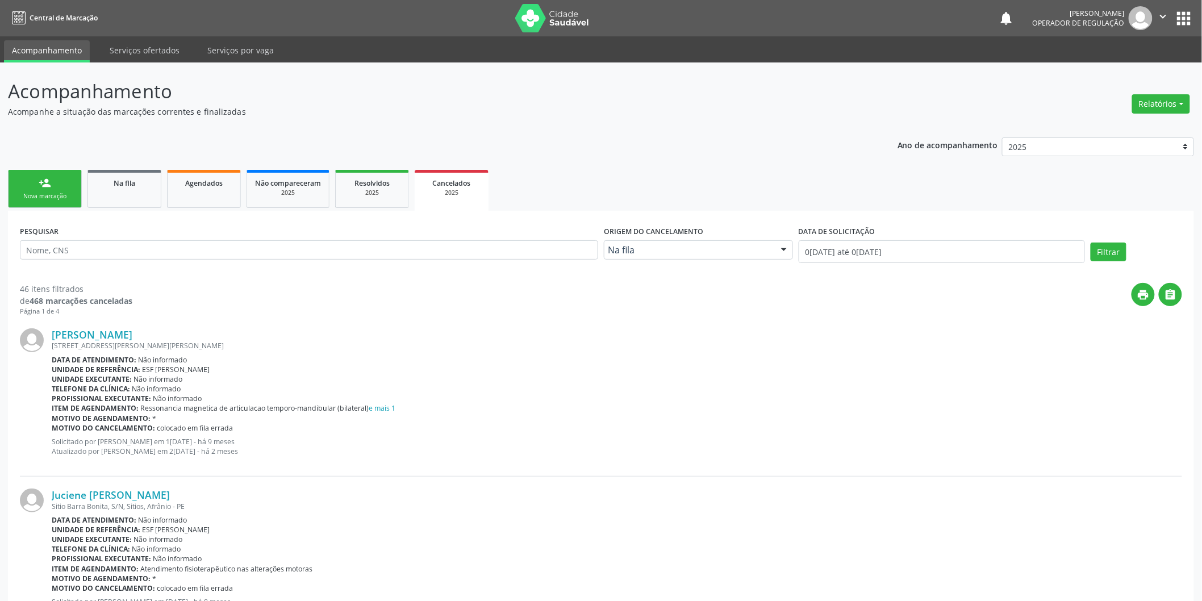
click at [48, 179] on div "person_add" at bounding box center [45, 183] width 12 height 12
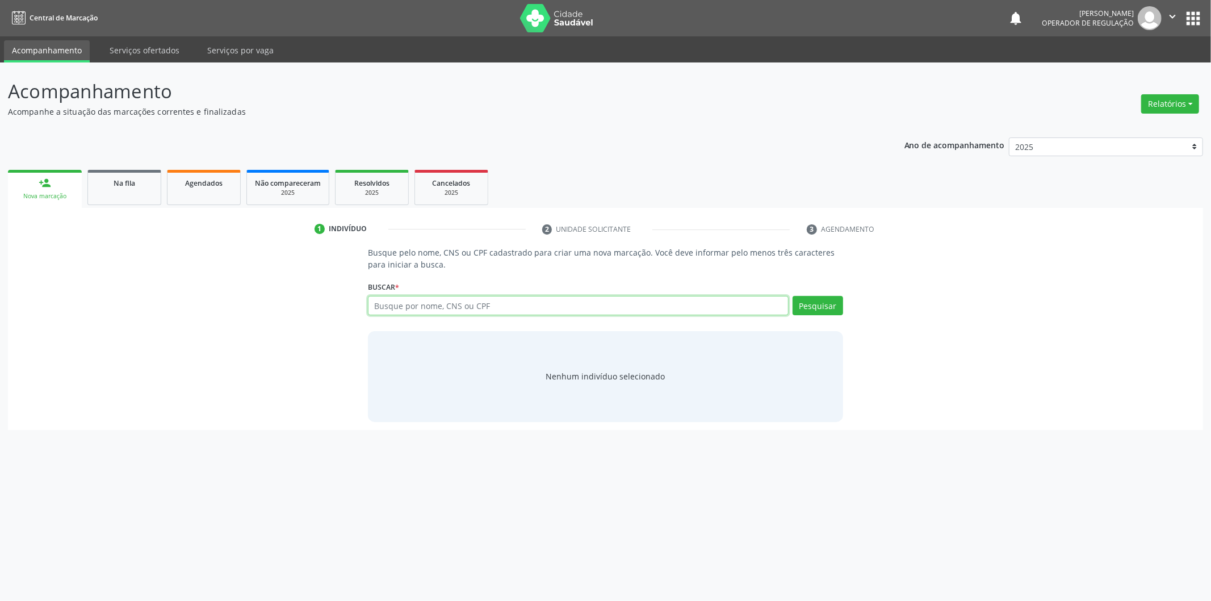
click at [403, 308] on input "text" at bounding box center [578, 305] width 421 height 19
paste input "17326818487"
type input "17326818487"
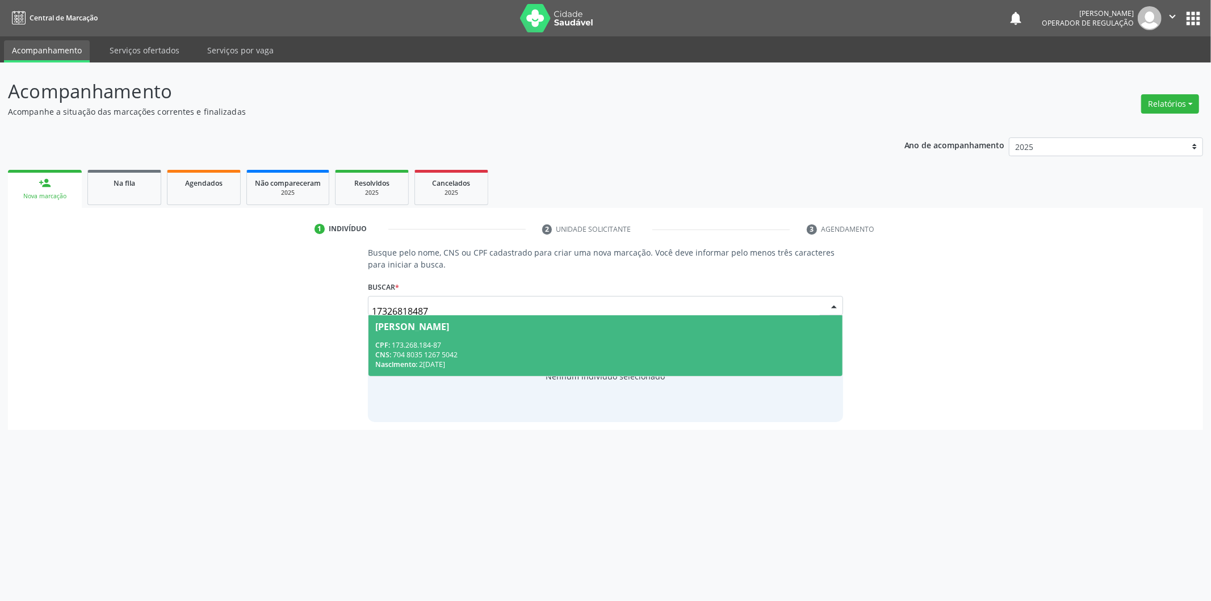
click at [386, 334] on span "Jose Bomfim da Silva CPF: 173.268.184-87 CNS: 704 8035 1267 5042 Nascimento: 23…" at bounding box center [606, 345] width 474 height 61
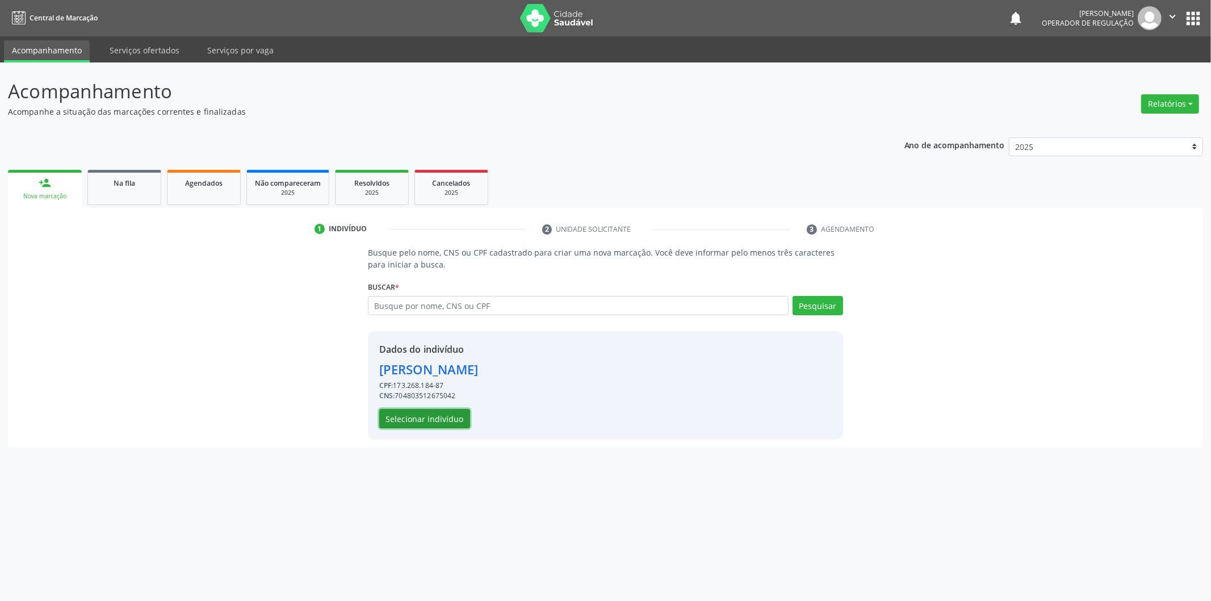
click at [448, 420] on button "Selecionar indivíduo" at bounding box center [424, 418] width 91 height 19
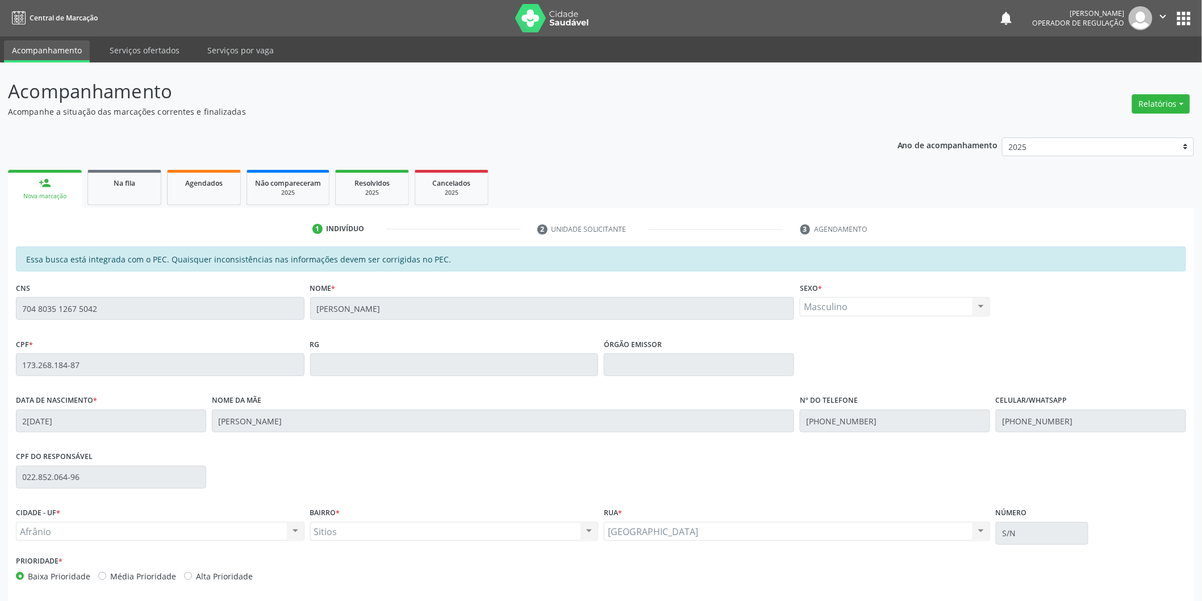
scroll to position [47, 0]
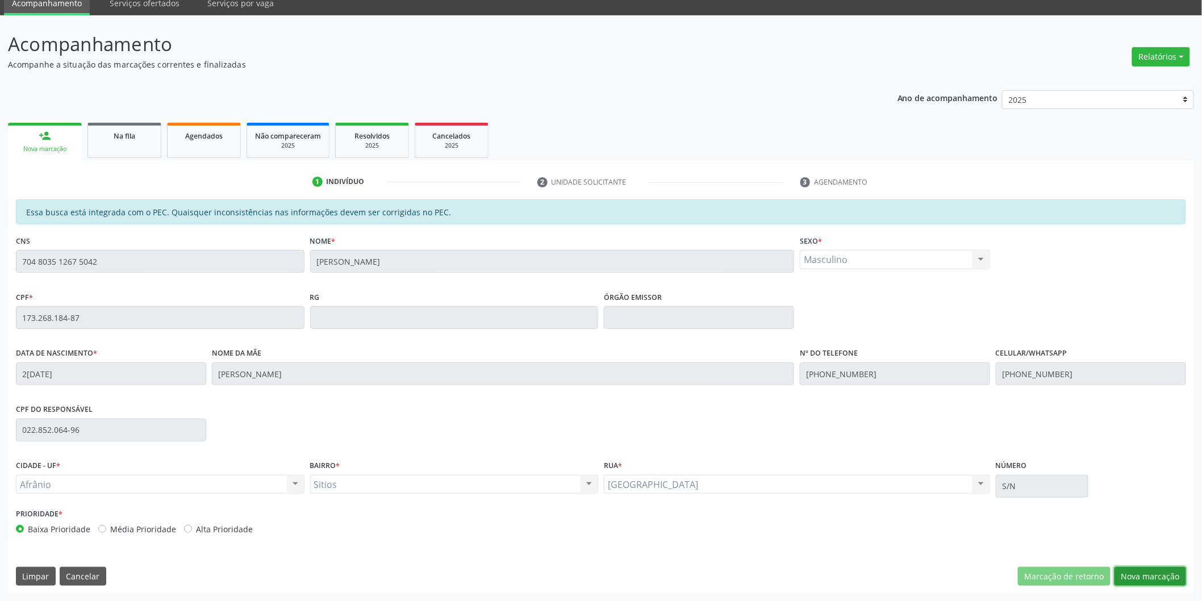
click at [1154, 567] on button "Nova marcação" at bounding box center [1150, 576] width 72 height 19
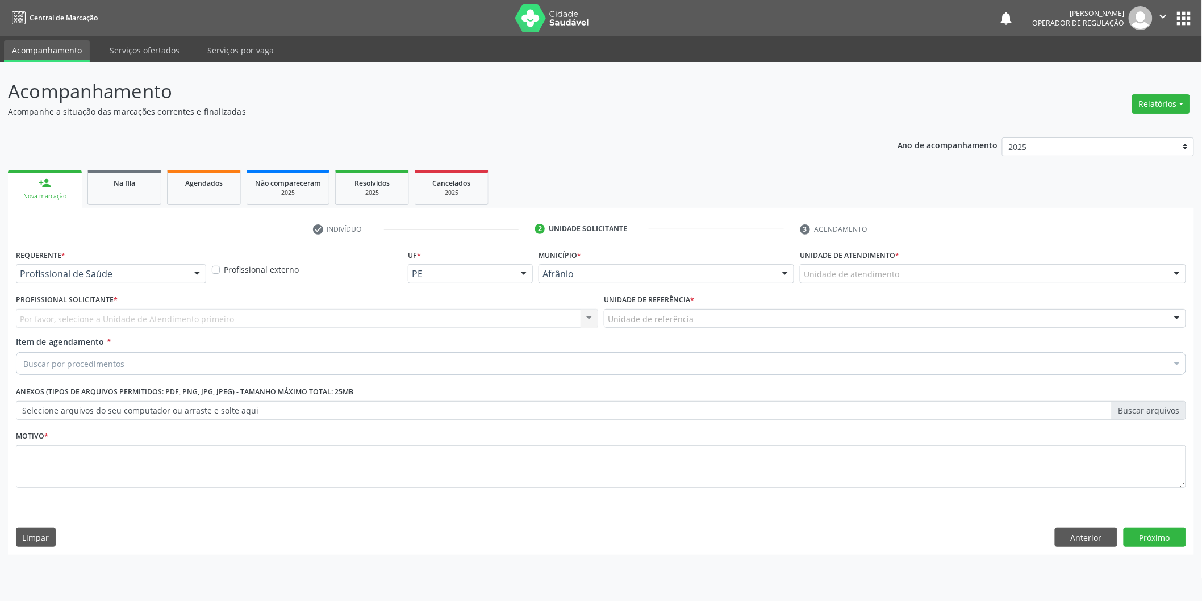
scroll to position [0, 0]
click at [962, 270] on div "Unidade de atendimento" at bounding box center [1001, 273] width 390 height 19
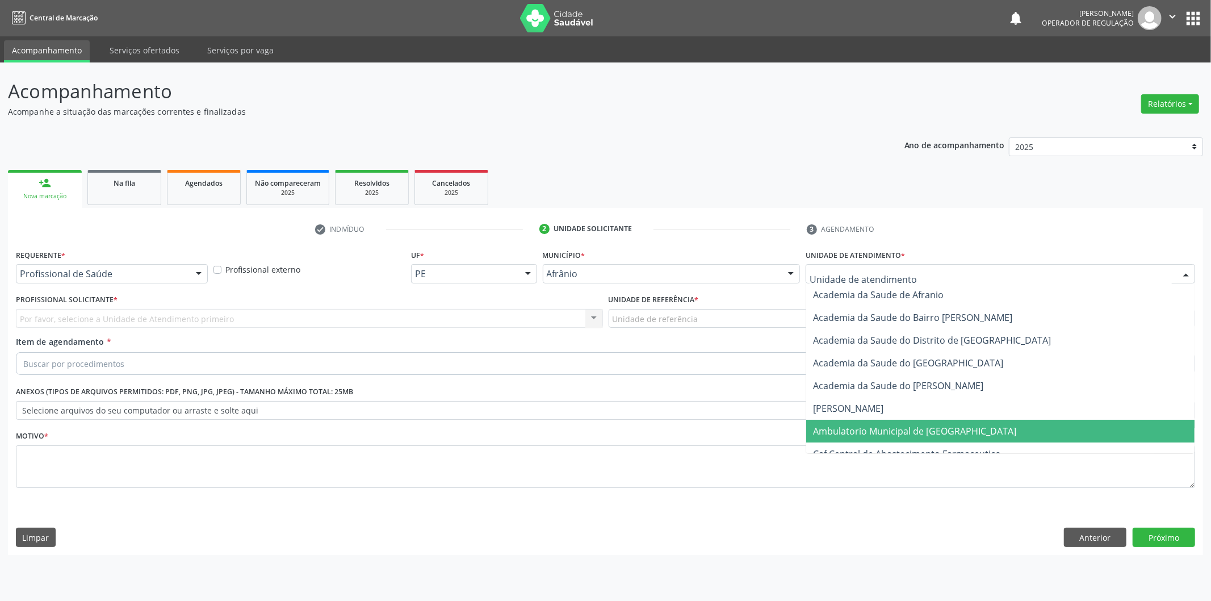
click at [897, 438] on span "Ambulatorio Municipal de [GEOGRAPHIC_DATA]" at bounding box center [1000, 431] width 388 height 23
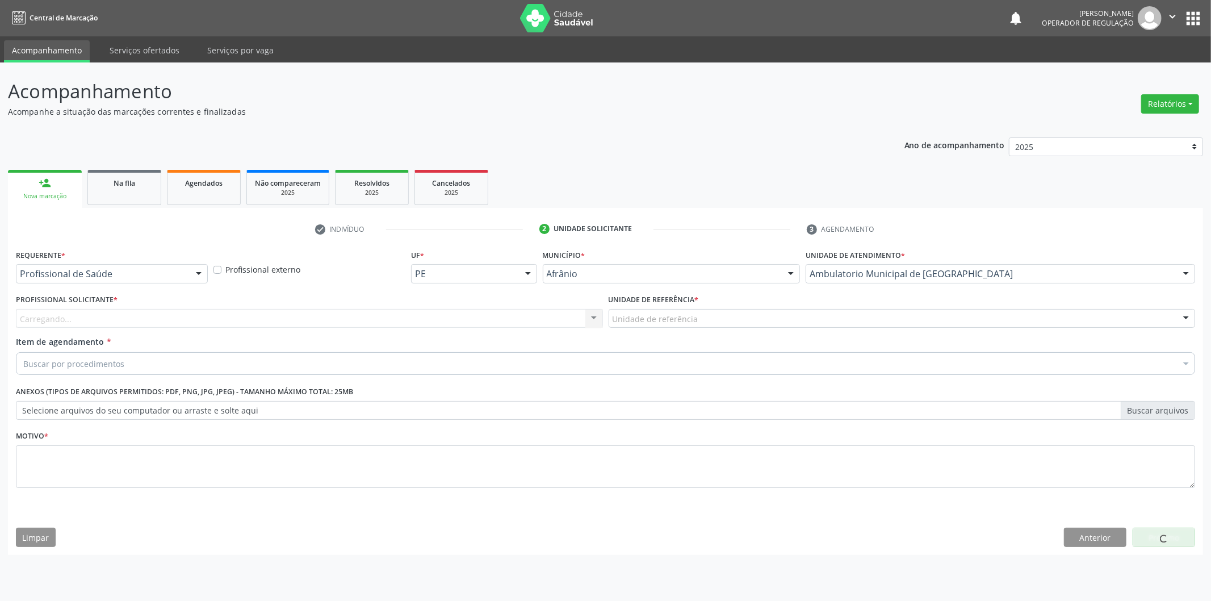
click at [555, 324] on div "Carregando... Nenhum resultado encontrado para: " " Não há nenhuma opção para s…" at bounding box center [309, 318] width 587 height 19
click at [550, 311] on div "Carregando... Nenhum resultado encontrado para: " " Não há nenhuma opção para s…" at bounding box center [309, 318] width 587 height 19
click at [549, 324] on div "Carregando... Nenhum resultado encontrado para: " " Não há nenhuma opção para s…" at bounding box center [309, 318] width 587 height 19
click at [549, 324] on div "Profissional solicitante" at bounding box center [309, 318] width 587 height 19
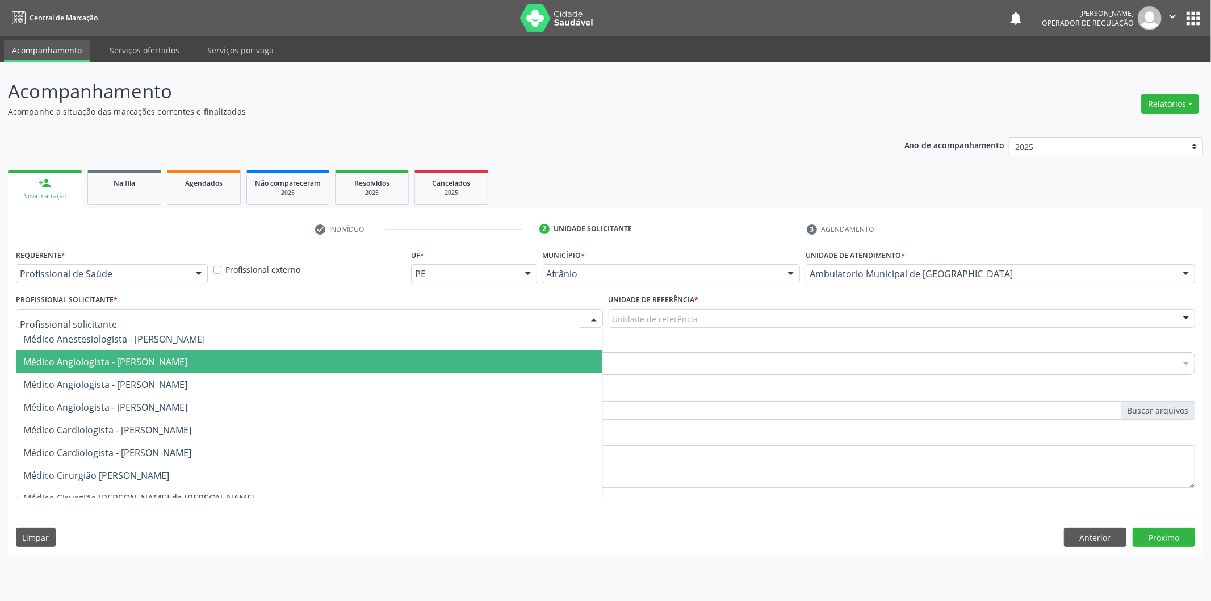
click at [540, 357] on span "Médico Angiologista - [PERSON_NAME]" at bounding box center [309, 361] width 586 height 23
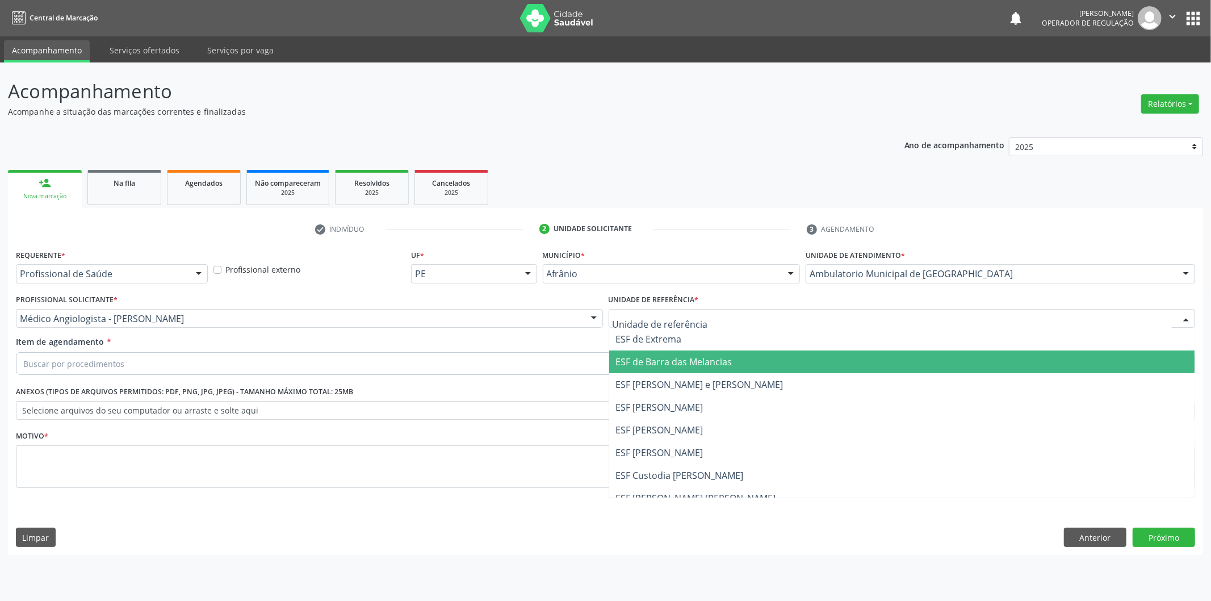
click at [654, 360] on span "ESF de Barra das Melancias" at bounding box center [674, 362] width 116 height 12
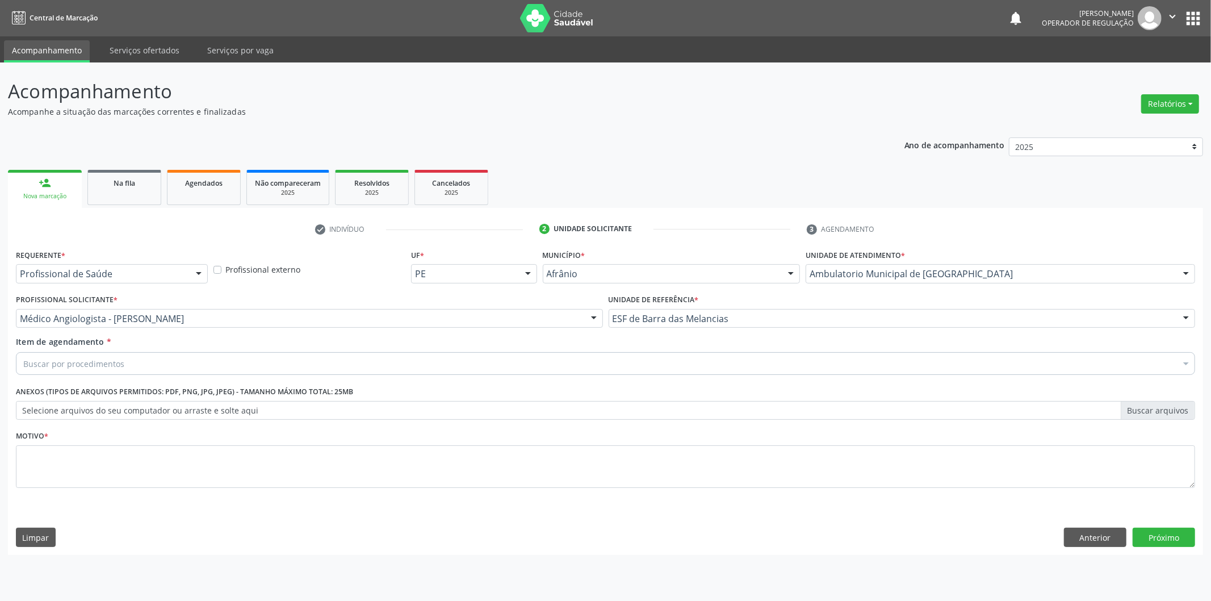
click at [612, 362] on div "Buscar por procedimentos" at bounding box center [606, 363] width 1180 height 23
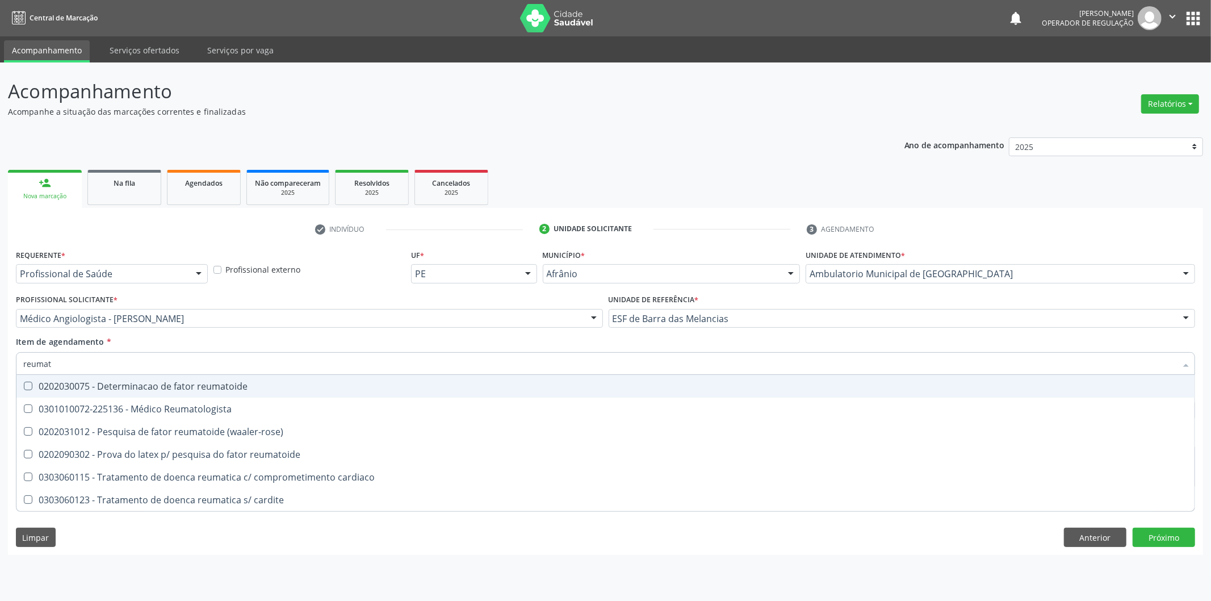
type input "reumato"
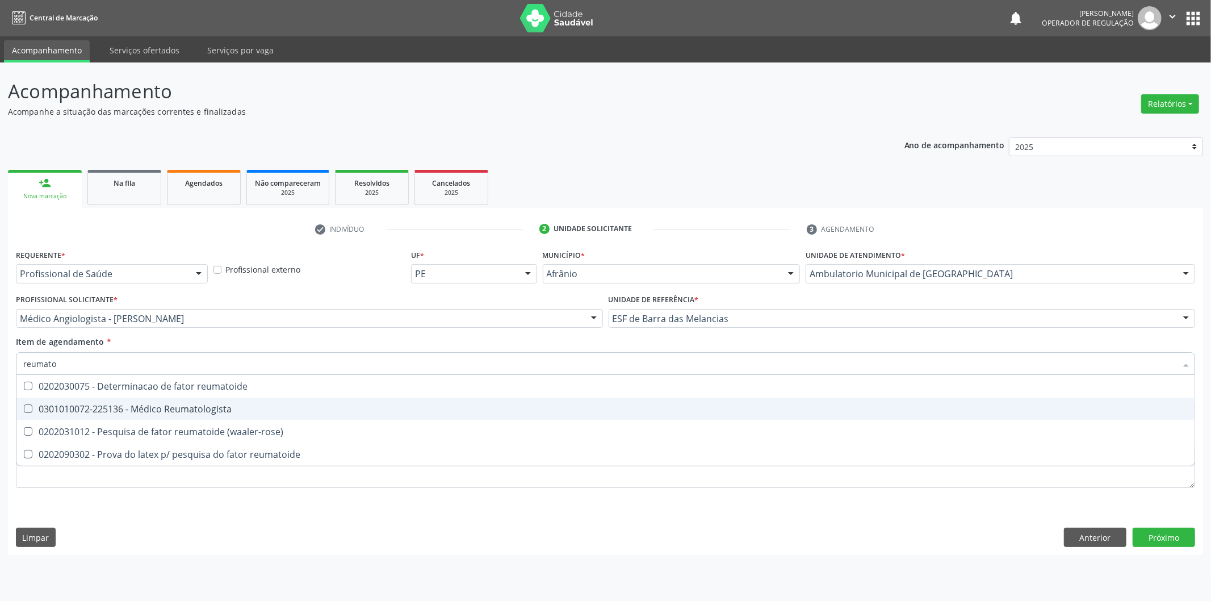
click at [331, 413] on span "0301010072-225136 - Médico Reumatologista" at bounding box center [605, 409] width 1178 height 23
checkbox Reumatologista "true"
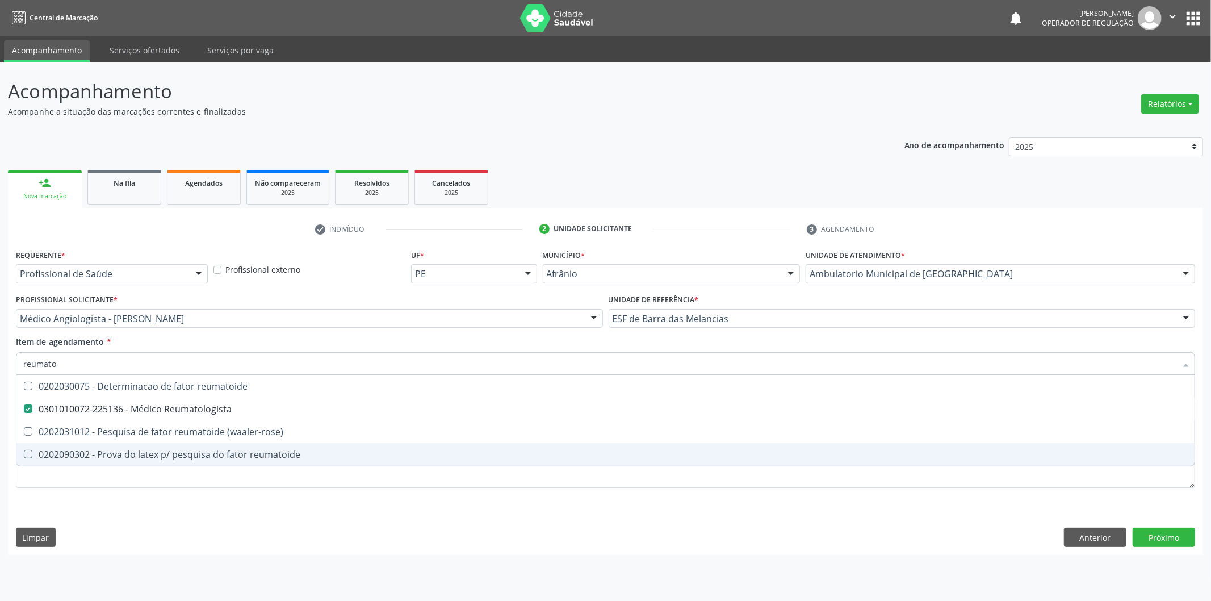
click at [227, 511] on div "Requerente * Profissional de Saúde Profissional de Saúde Paciente Nenhum result…" at bounding box center [605, 400] width 1195 height 308
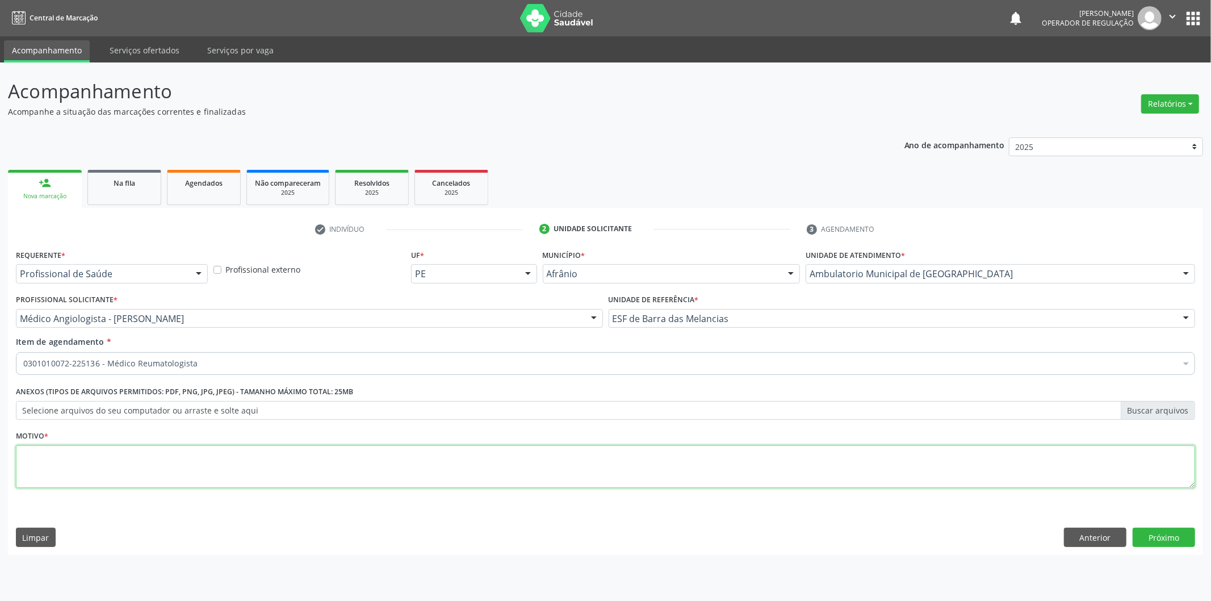
click at [256, 474] on textarea at bounding box center [606, 466] width 1180 height 43
type textarea "'"
click at [1172, 534] on button "Próximo" at bounding box center [1164, 537] width 62 height 19
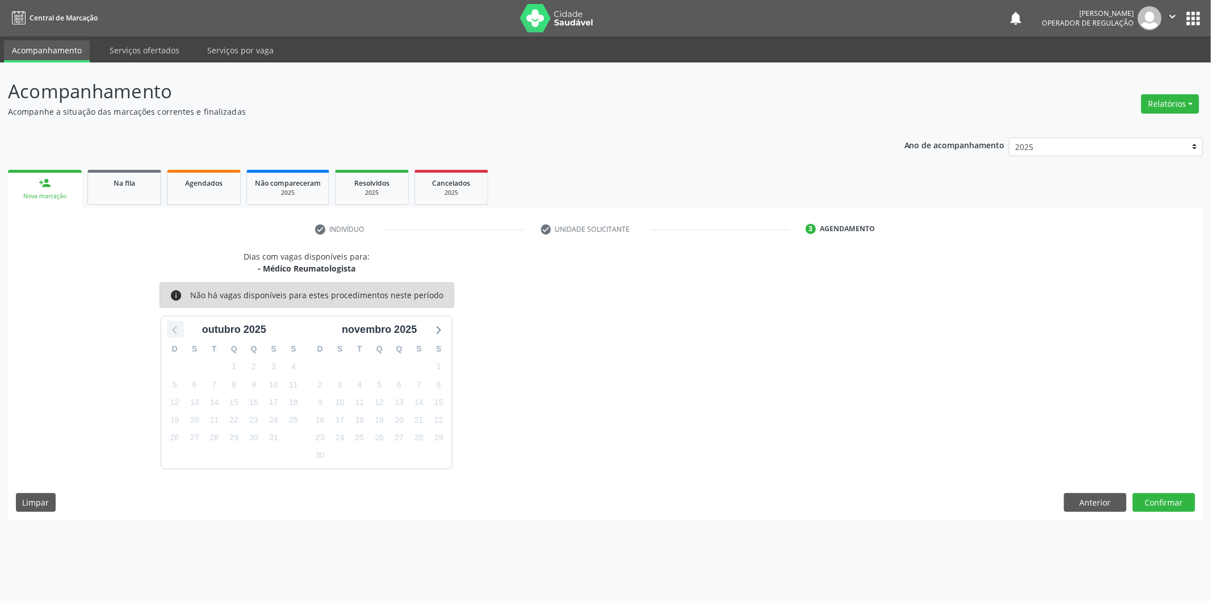
click at [182, 333] on icon at bounding box center [175, 329] width 15 height 15
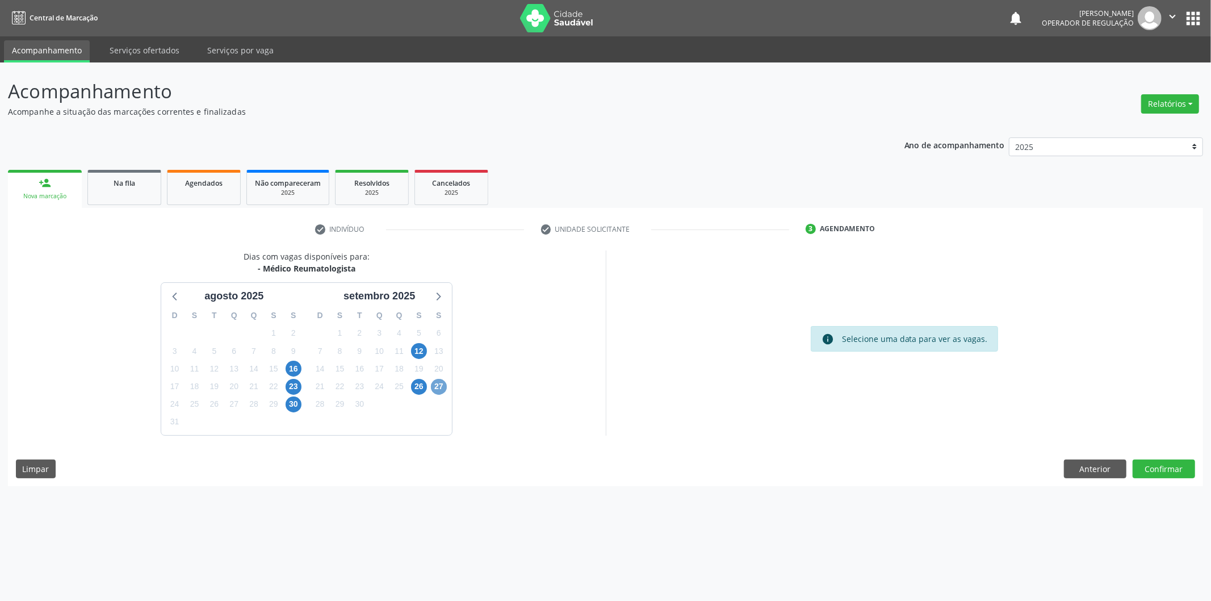
click at [444, 383] on span "27" at bounding box center [439, 387] width 16 height 16
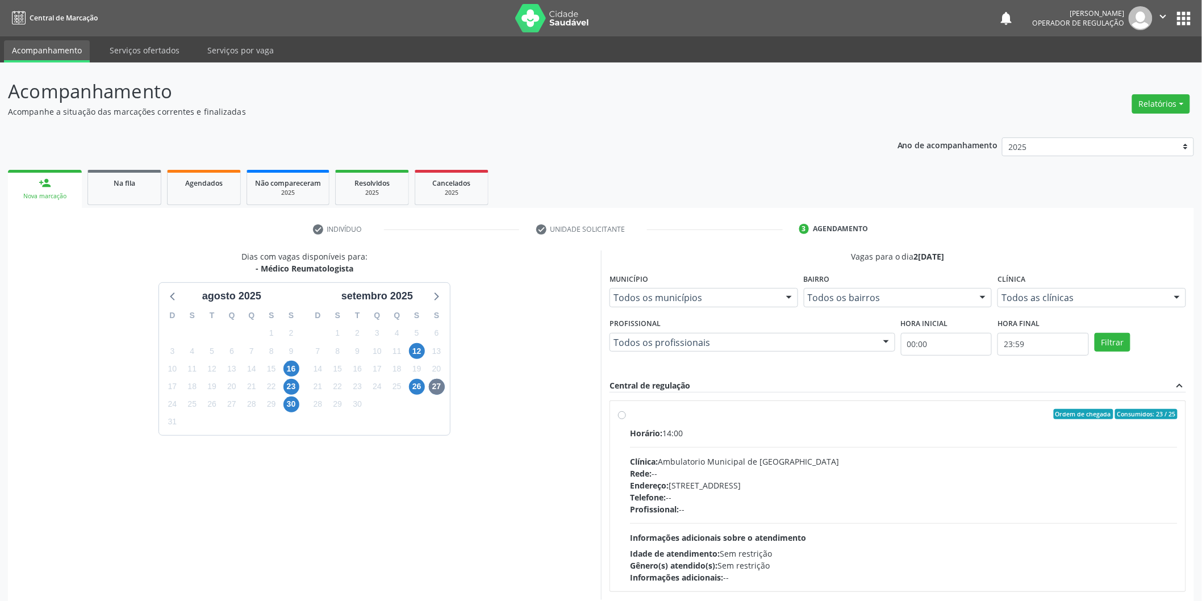
click at [688, 412] on div "Ordem de chegada Consumidos: 23 / 25" at bounding box center [903, 414] width 547 height 10
click at [626, 412] on input "Ordem de chegada Consumidos: 23 / 25 Horário: 14:00 Clínica: Ambulatorio Munici…" at bounding box center [622, 414] width 8 height 10
radio input "true"
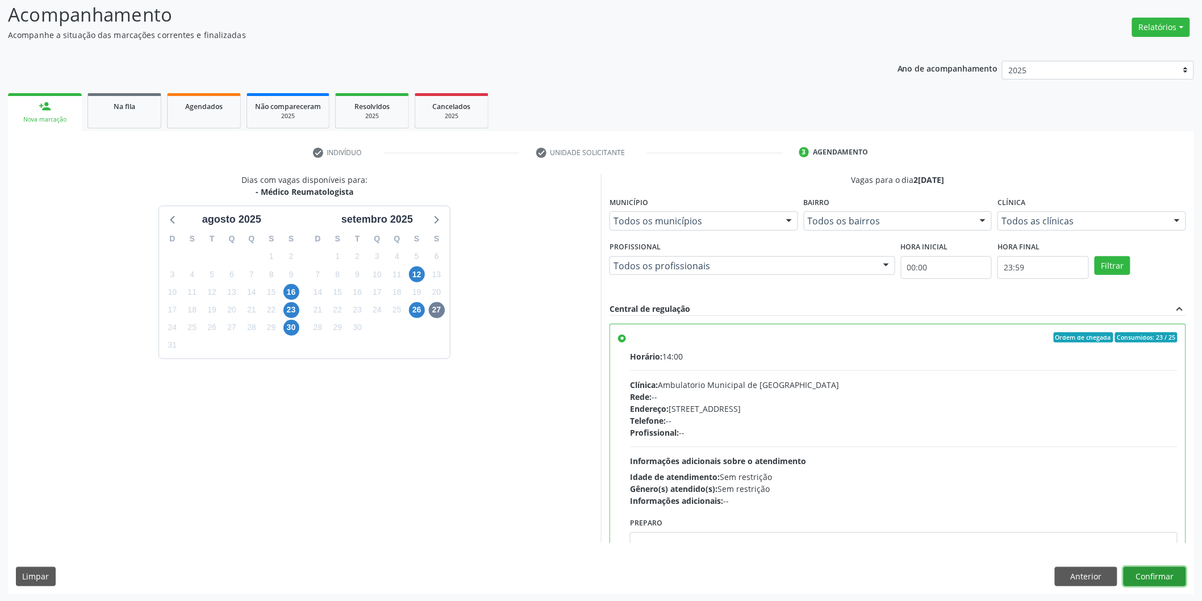
click at [1146, 574] on button "Confirmar" at bounding box center [1154, 576] width 62 height 19
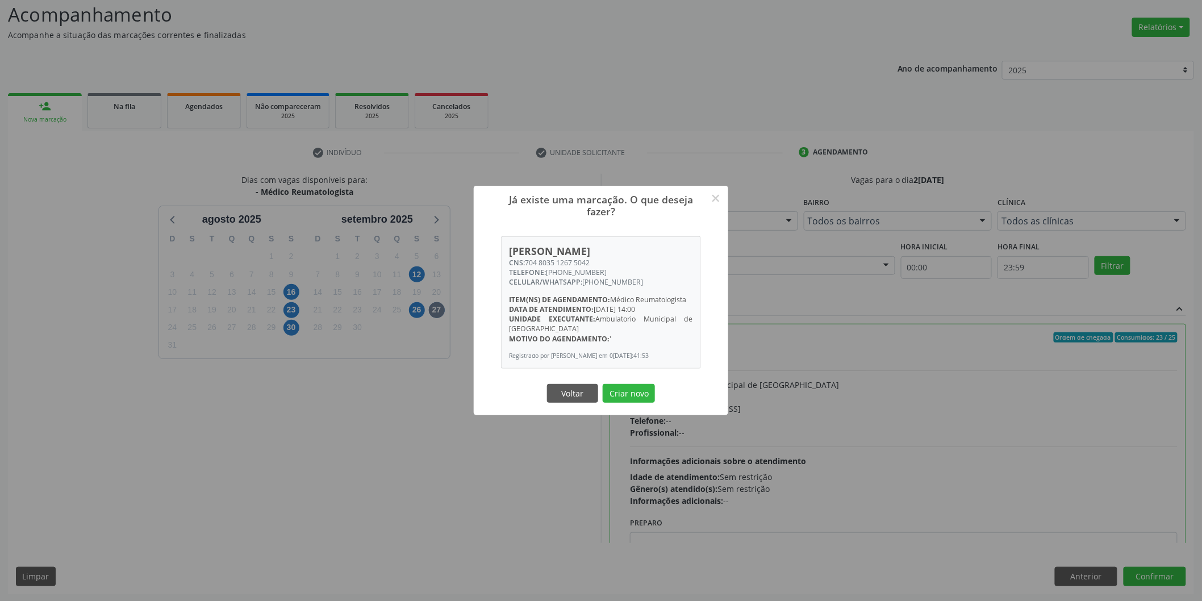
click at [373, 384] on div "Já existe uma marcação. O que deseja fazer? × Jose Bomfim da Silva CNS: 704 803…" at bounding box center [601, 300] width 1202 height 601
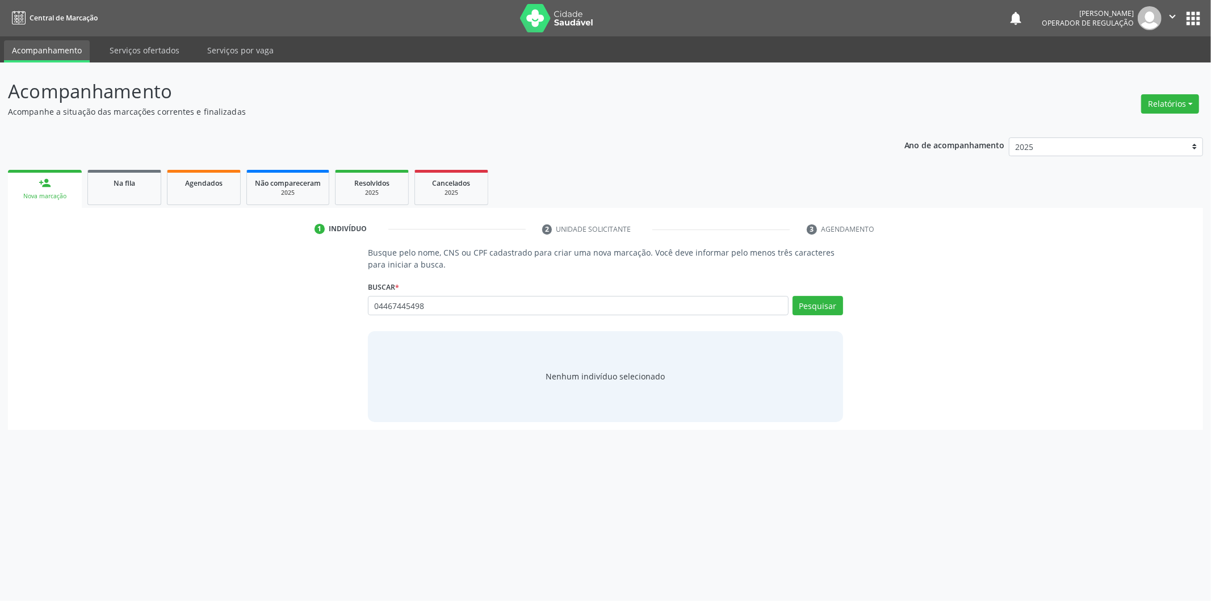
type input "04467445498"
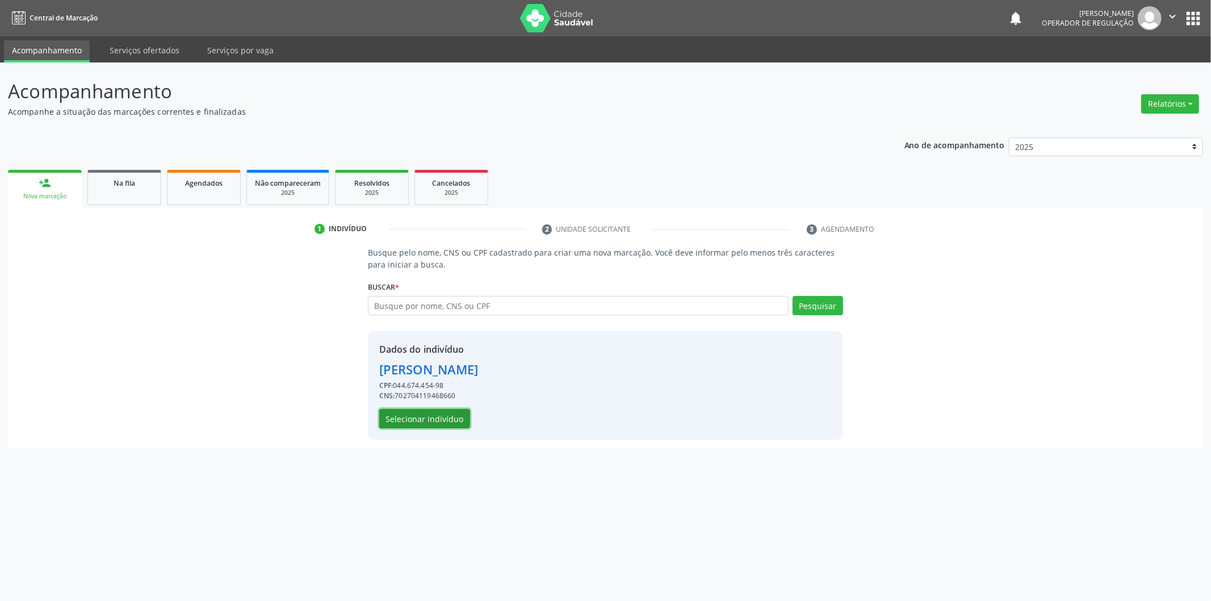
click at [438, 424] on button "Selecionar indivíduo" at bounding box center [424, 418] width 91 height 19
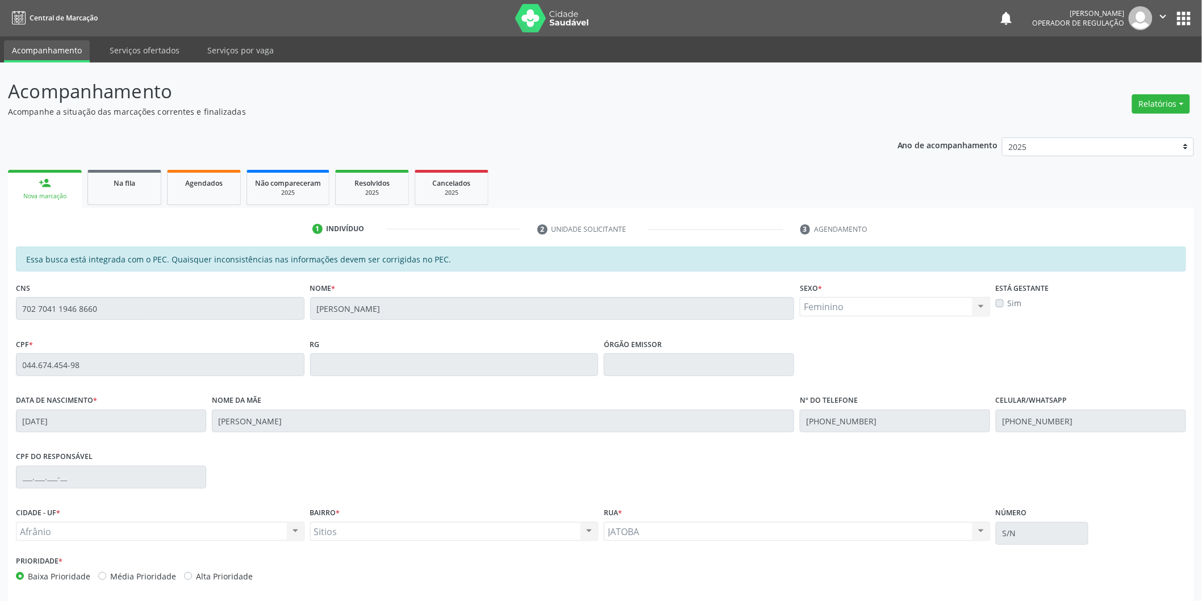
scroll to position [47, 0]
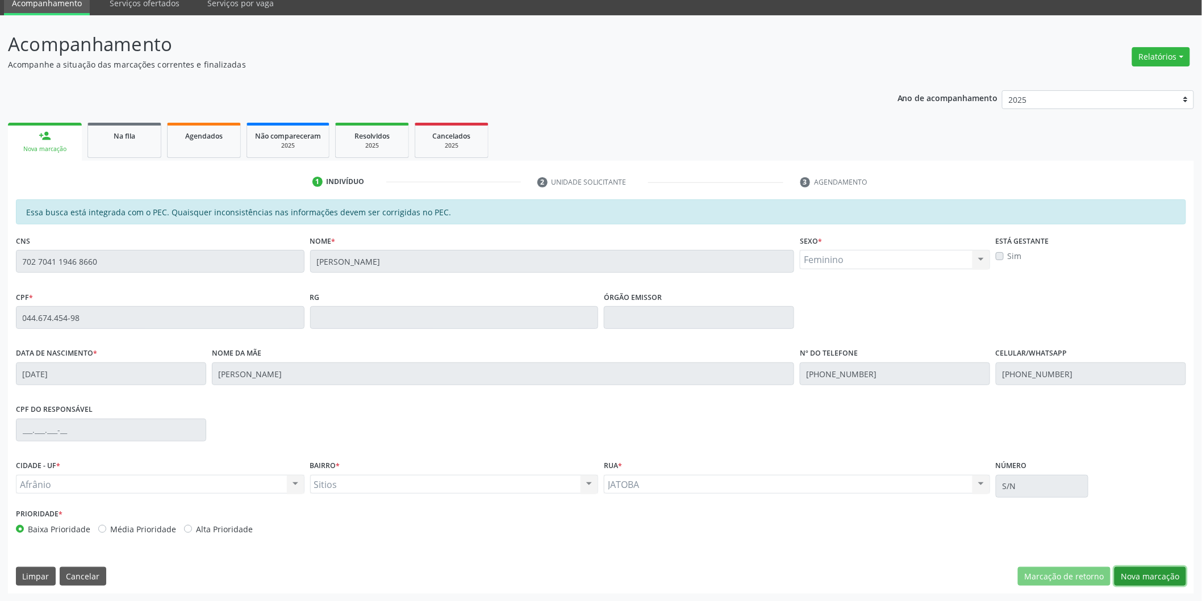
click at [1168, 576] on button "Nova marcação" at bounding box center [1150, 576] width 72 height 19
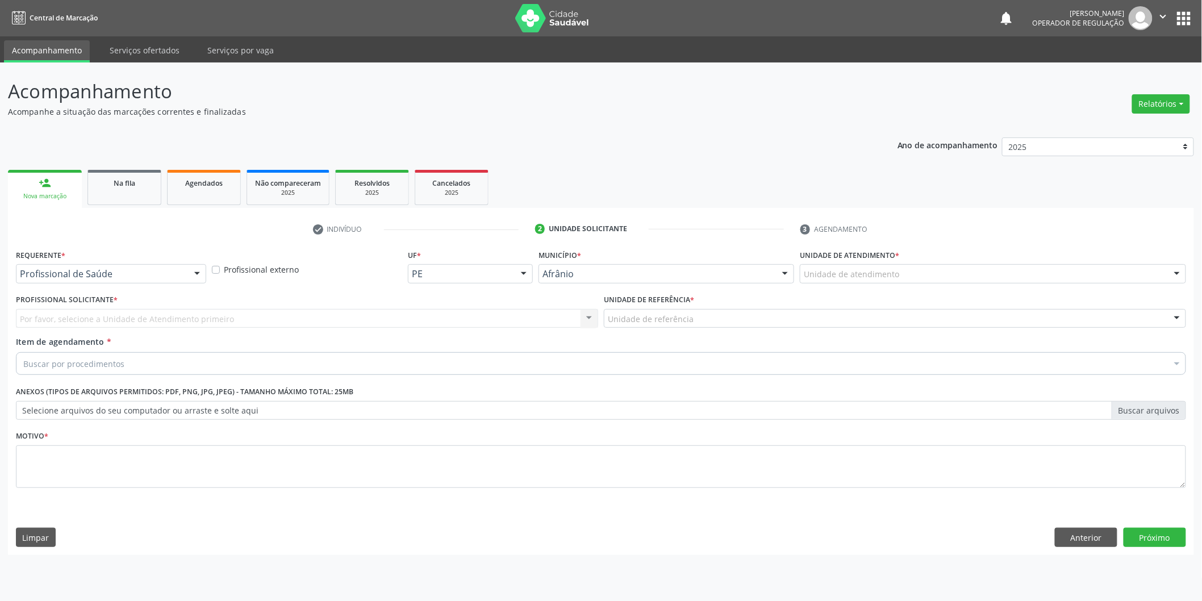
scroll to position [0, 0]
click at [929, 263] on div "Unidade de atendimento * Unidade de atendimento Academia da Saude de Afranio Ac…" at bounding box center [1001, 264] width 390 height 36
click at [927, 271] on div "Unidade de atendimento" at bounding box center [1001, 273] width 390 height 19
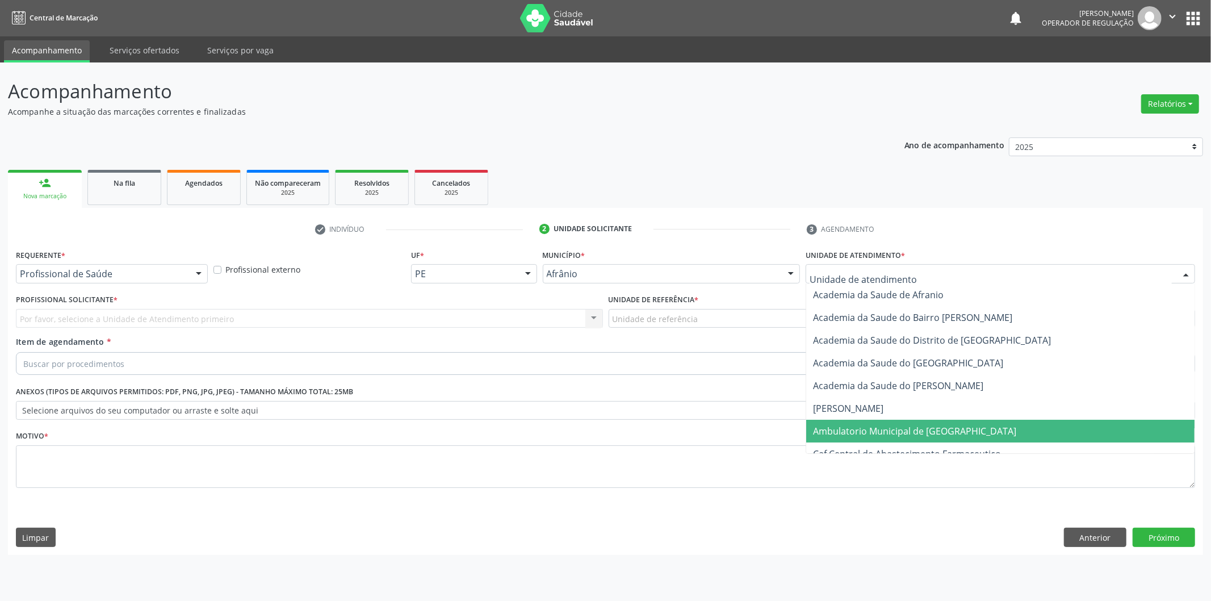
click at [881, 425] on span "Ambulatorio Municipal de [GEOGRAPHIC_DATA]" at bounding box center [914, 431] width 203 height 12
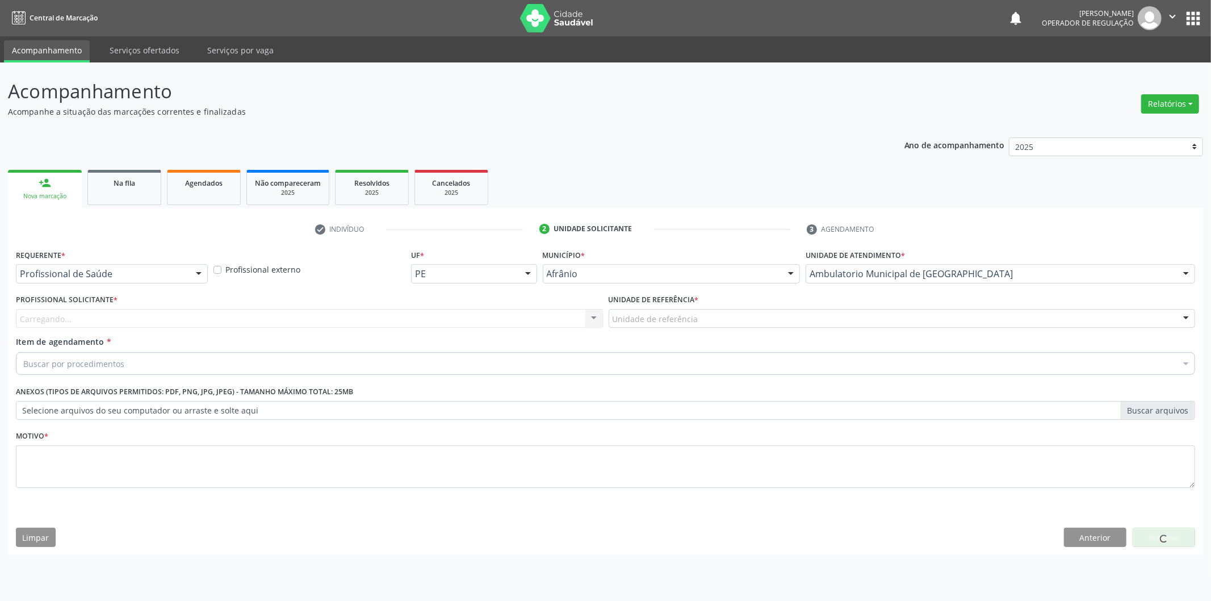
click at [362, 306] on div "Profissional Solicitante * Carregando... Nenhum resultado encontrado para: " " …" at bounding box center [309, 309] width 587 height 36
click at [356, 318] on div "Carregando... Nenhum resultado encontrado para: " " Não há nenhuma opção para s…" at bounding box center [309, 318] width 587 height 19
click at [356, 318] on div "Profissional solicitante Médico Anestesiologista - Julianna Ferreira Obara Médi…" at bounding box center [309, 318] width 587 height 19
click at [356, 318] on div "Profissional solicitante" at bounding box center [309, 318] width 587 height 19
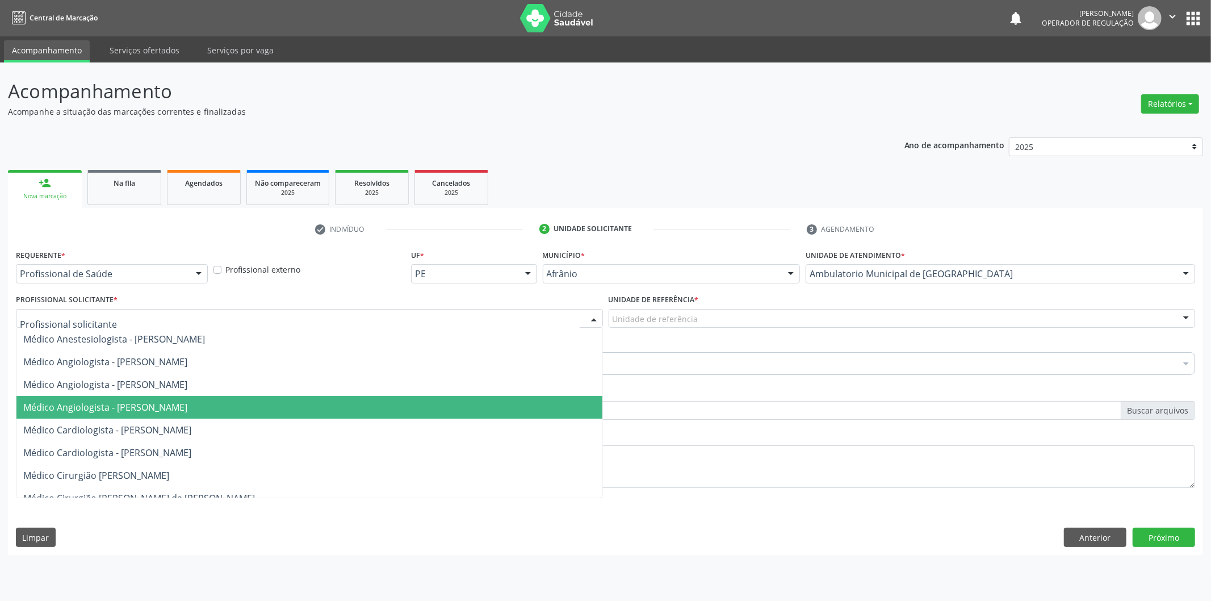
drag, startPoint x: 316, startPoint y: 408, endPoint x: 416, endPoint y: 371, distance: 105.8
click at [322, 406] on span "Médico Angiologista - Suyenne Gomes de Araujo Freire" at bounding box center [309, 407] width 586 height 23
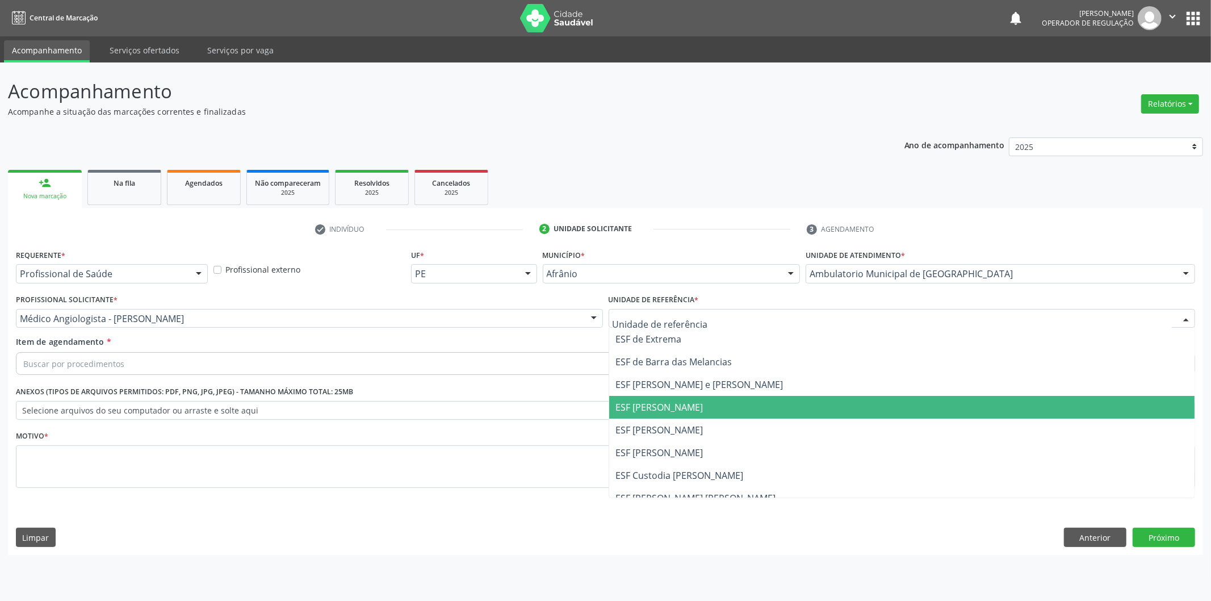
click at [633, 401] on span "ESF [PERSON_NAME]" at bounding box center [659, 407] width 87 height 12
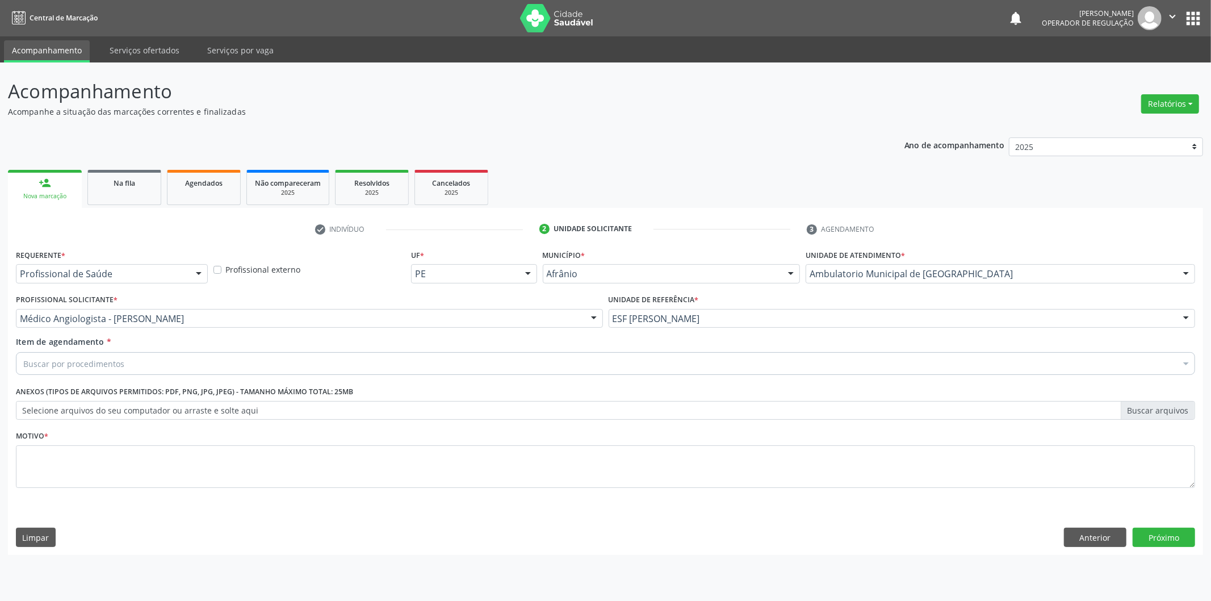
click at [678, 371] on div "Buscar por procedimentos" at bounding box center [606, 363] width 1180 height 23
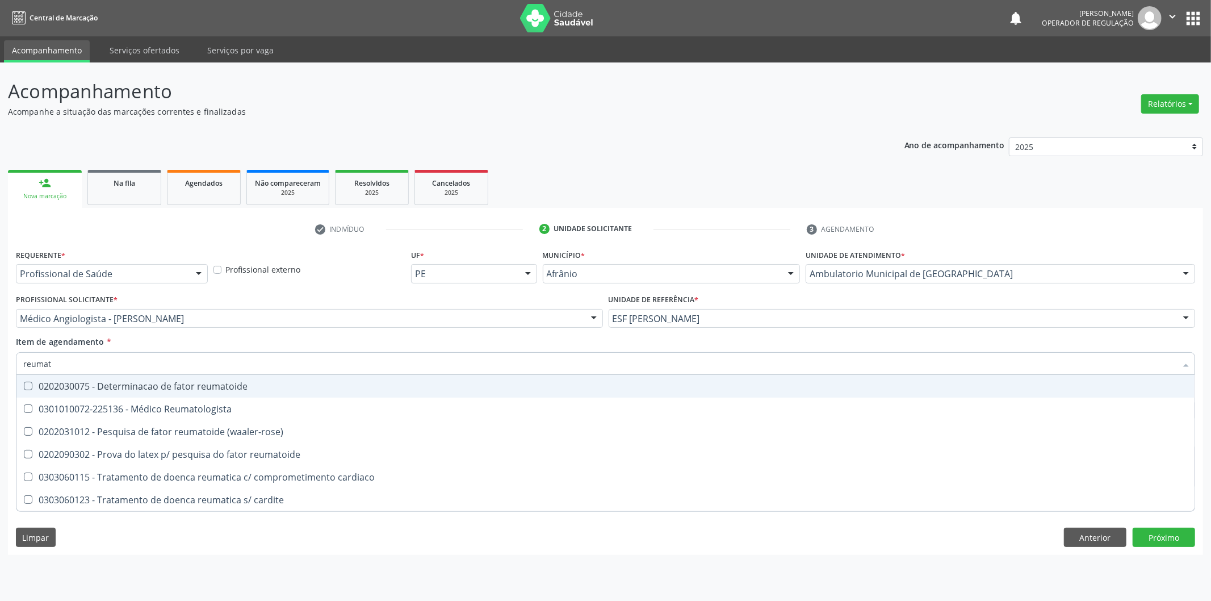
type input "reumato"
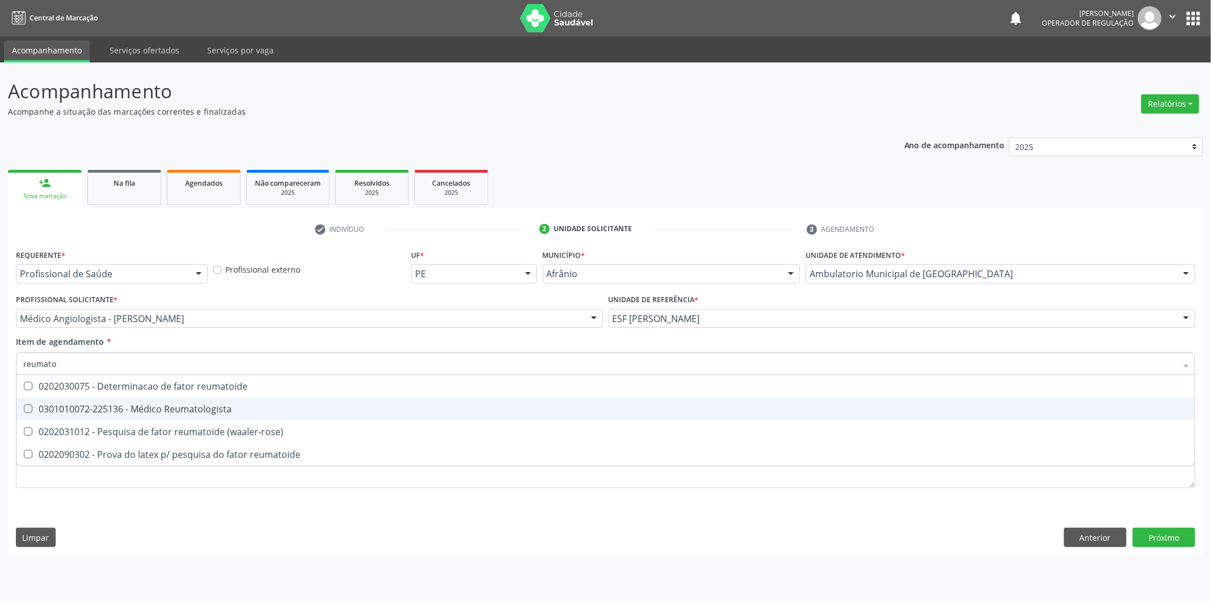
click at [330, 407] on div "0301010072-225136 - Médico Reumatologista" at bounding box center [605, 408] width 1165 height 9
checkbox Reumatologista "true"
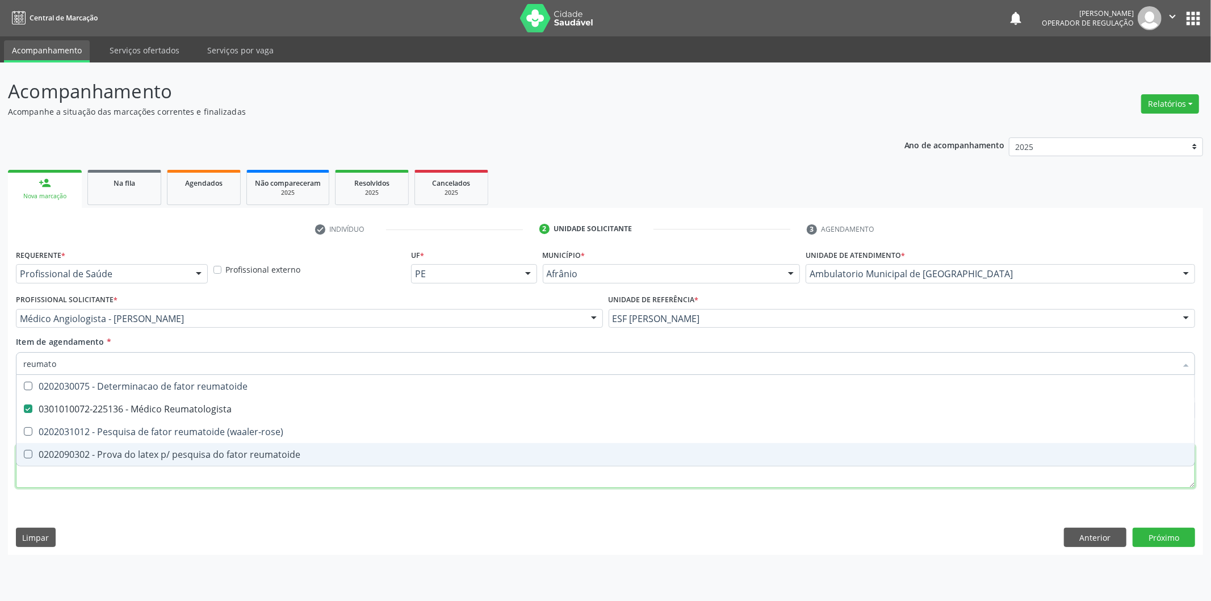
click at [318, 486] on div "Requerente * Profissional de Saúde Profissional de Saúde Paciente Nenhum result…" at bounding box center [606, 374] width 1180 height 257
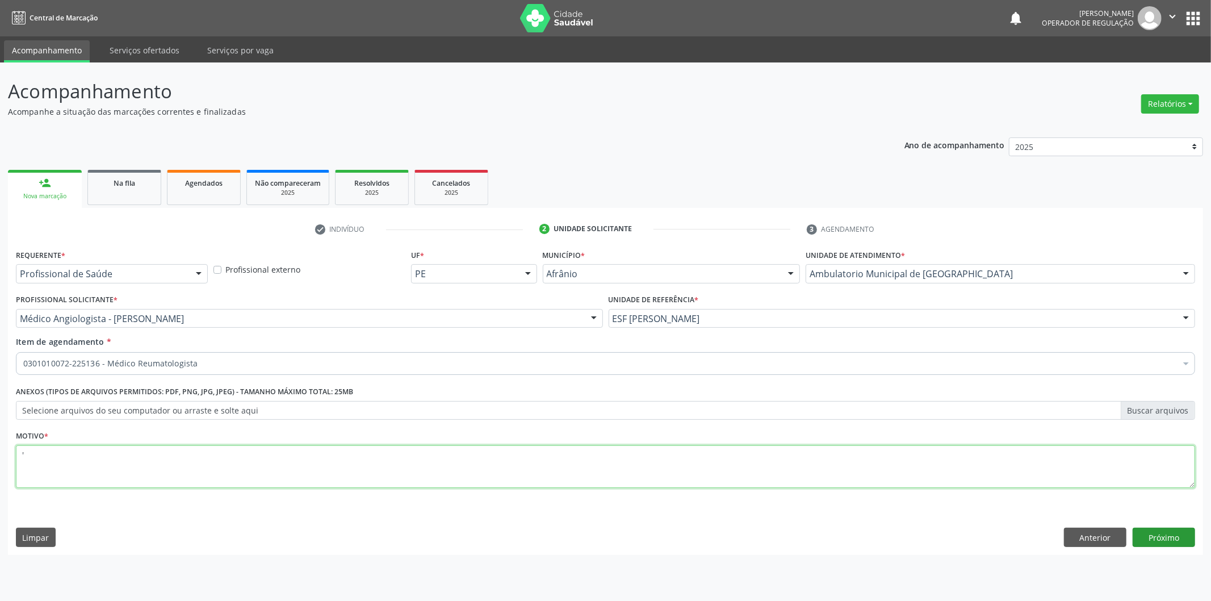
type textarea "'"
click at [1159, 546] on button "Próximo" at bounding box center [1164, 537] width 62 height 19
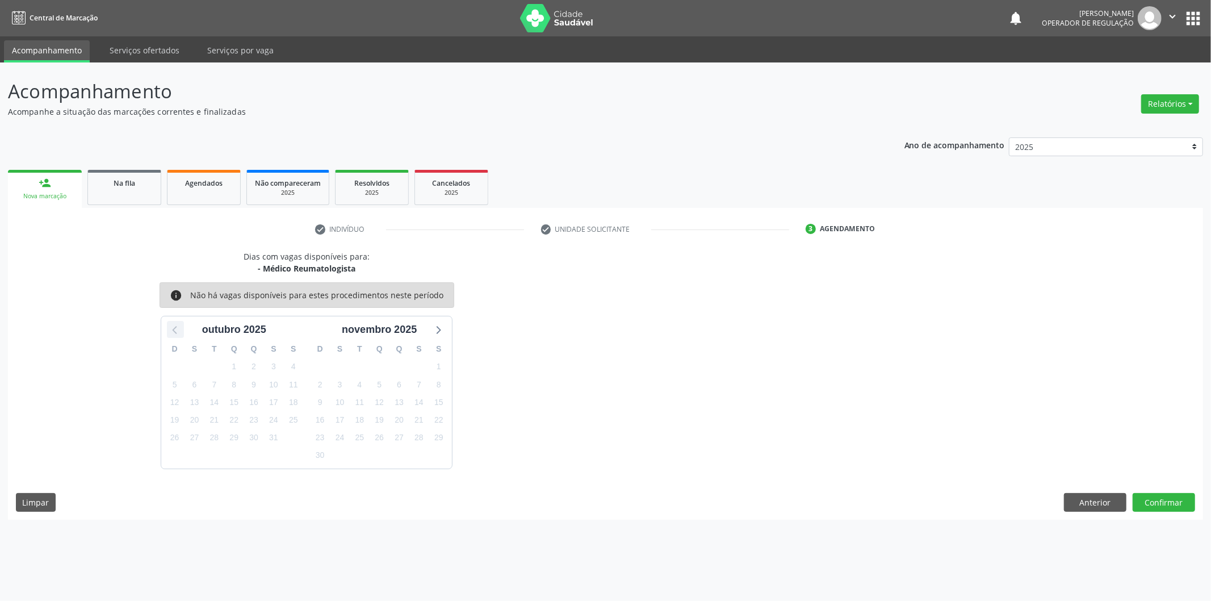
click at [174, 323] on icon at bounding box center [175, 329] width 15 height 15
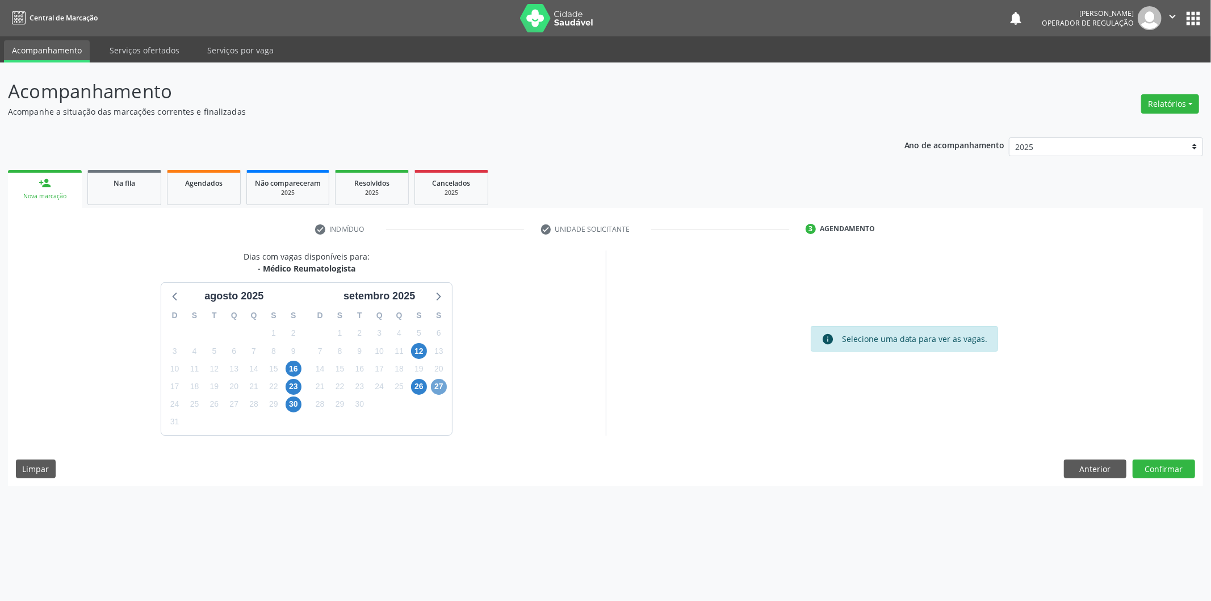
click at [434, 388] on span "27" at bounding box center [439, 387] width 16 height 16
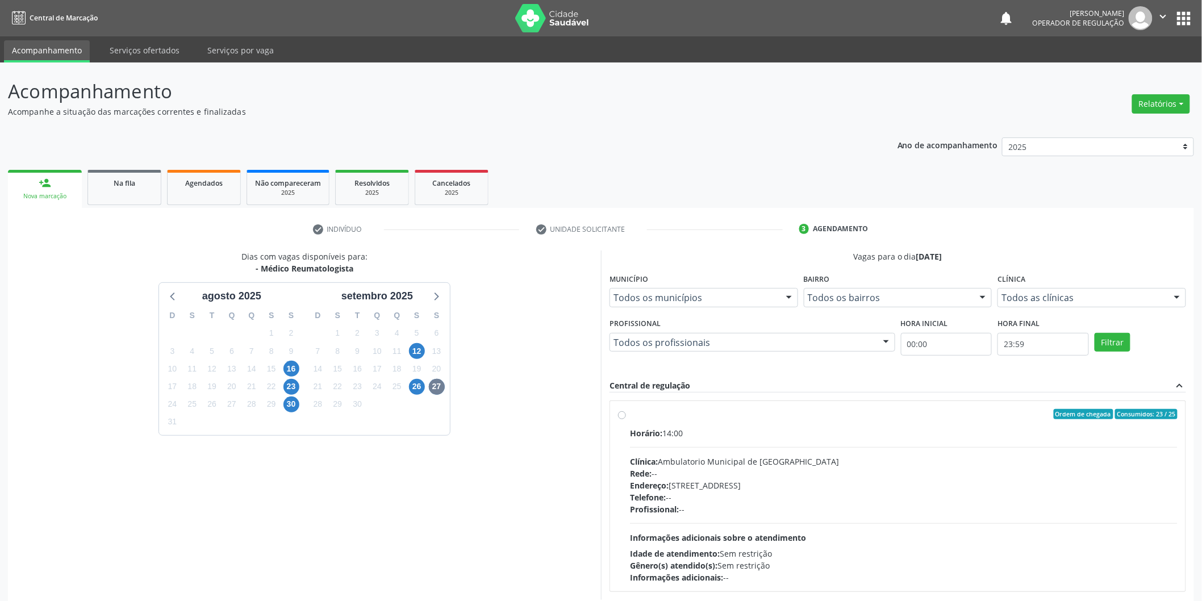
click at [1057, 445] on div "Horário: 14:00 Clínica: Ambulatorio Municipal de Saude Rede: -- Endereço: A, nº…" at bounding box center [903, 505] width 547 height 156
click at [626, 419] on input "Ordem de chegada Consumidos: 23 / 25 Horário: 14:00 Clínica: Ambulatorio Munici…" at bounding box center [622, 414] width 8 height 10
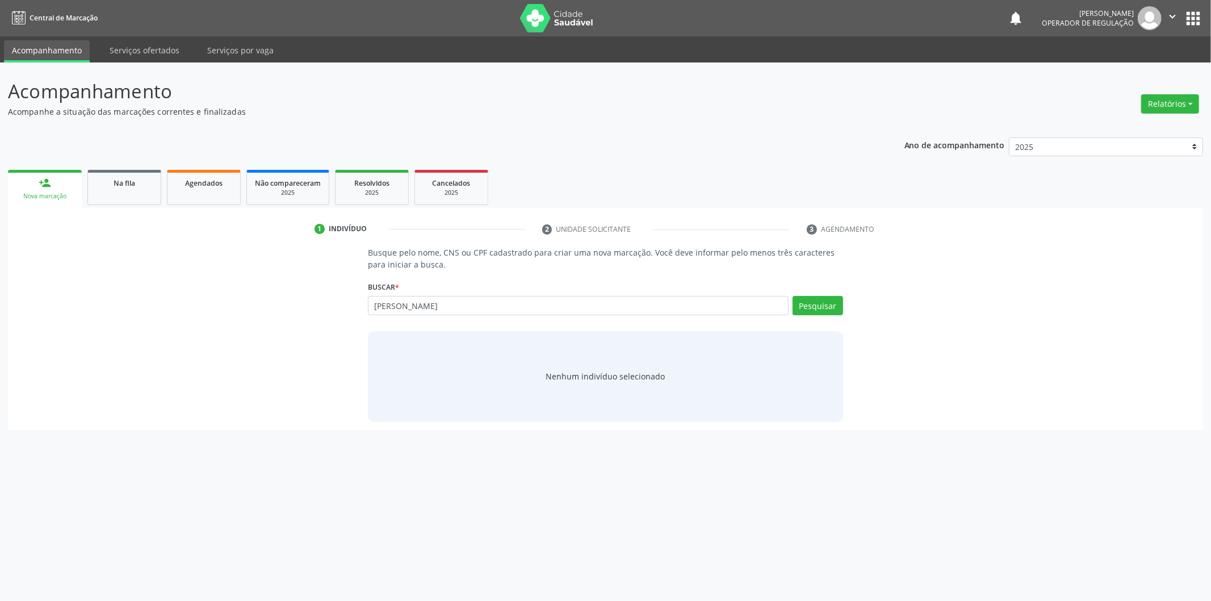
type input "[PERSON_NAME]"
click at [825, 296] on button "Pesquisar" at bounding box center [818, 305] width 51 height 19
click at [814, 304] on button "Pesquisar" at bounding box center [818, 305] width 51 height 19
click at [841, 309] on button "Pesquisar" at bounding box center [818, 305] width 51 height 19
drag, startPoint x: 667, startPoint y: 311, endPoint x: 294, endPoint y: 324, distance: 373.4
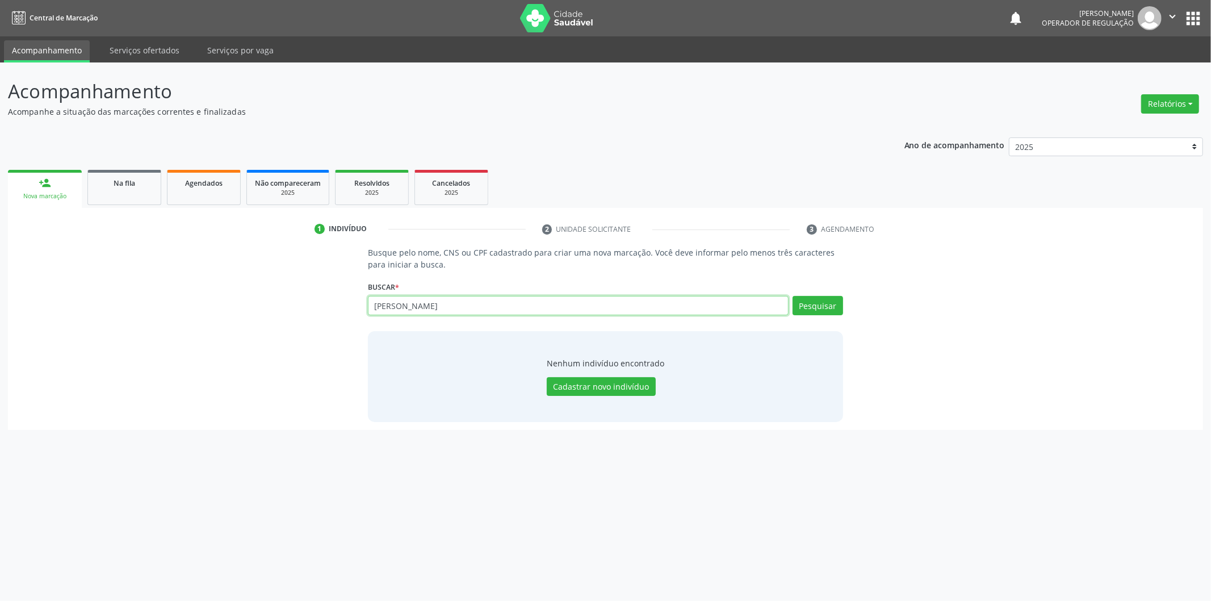
click at [294, 324] on div "Busque pelo nome, CNS ou CPF cadastrado para criar uma nova marcação. Você deve…" at bounding box center [606, 333] width 1180 height 175
click at [509, 299] on input "text" at bounding box center [578, 305] width 421 height 19
type input "04058715464"
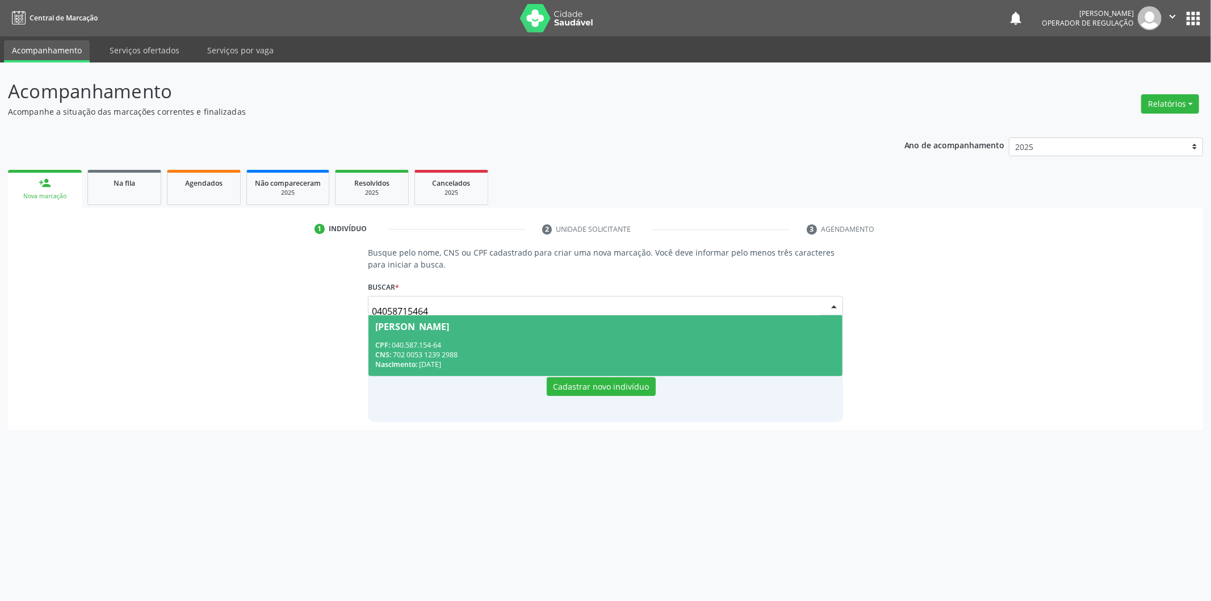
click at [490, 332] on span "[PERSON_NAME] CPF: 040.587.154-64 CNS: 702 0053 1239 2988 Nascimento: [DATE]" at bounding box center [606, 345] width 474 height 61
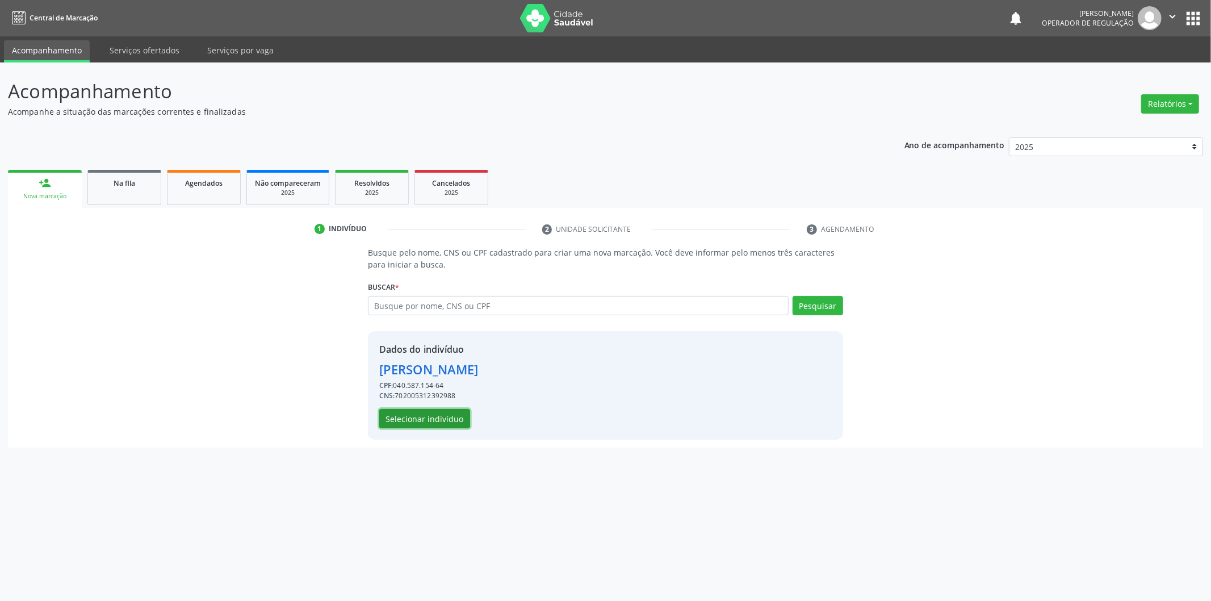
click at [400, 415] on button "Selecionar indivíduo" at bounding box center [424, 418] width 91 height 19
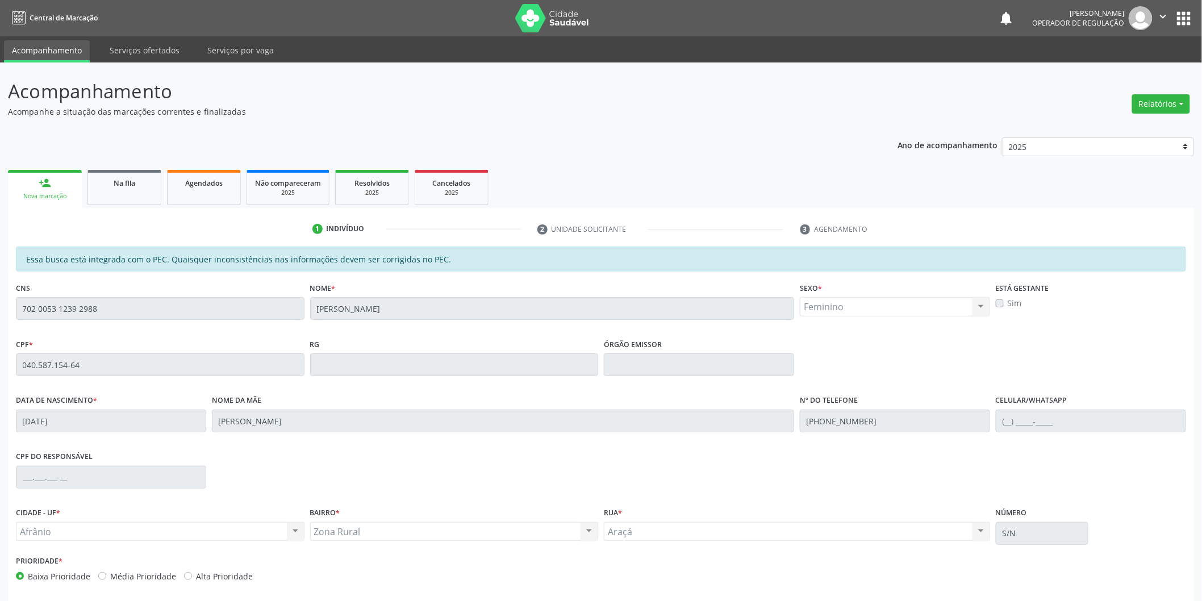
scroll to position [47, 0]
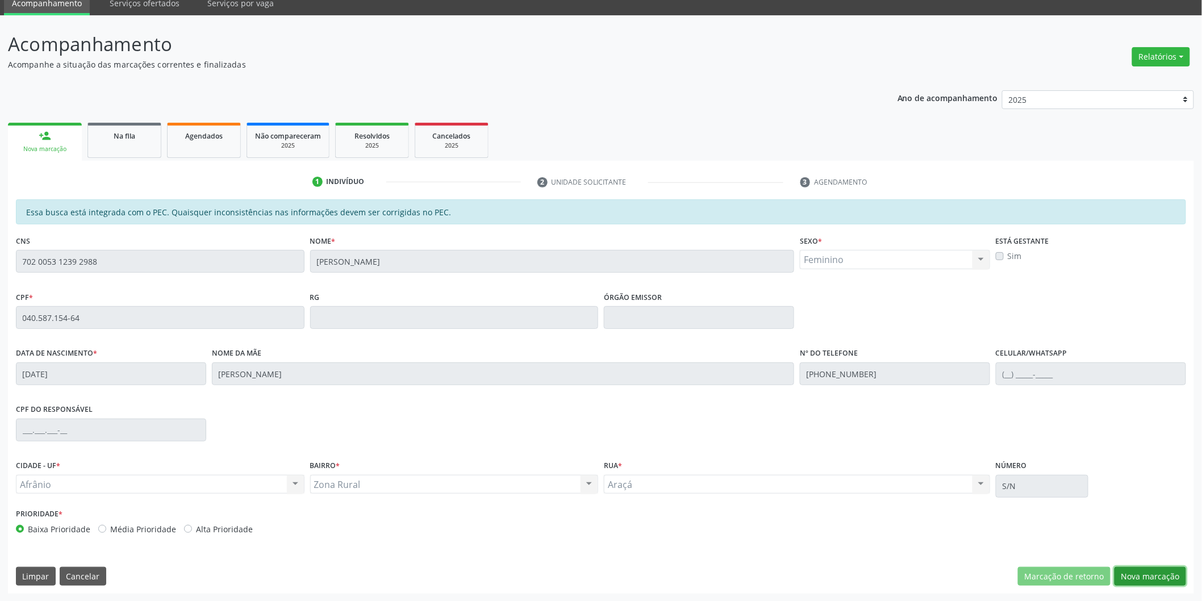
click at [1148, 579] on button "Nova marcação" at bounding box center [1150, 576] width 72 height 19
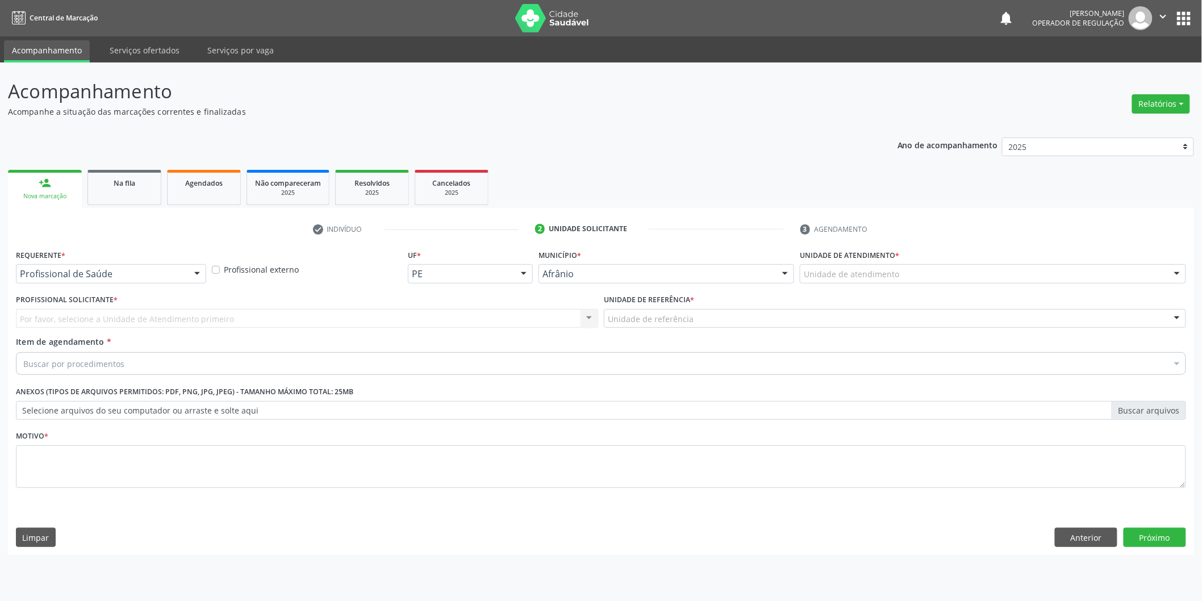
scroll to position [0, 0]
drag, startPoint x: 1015, startPoint y: 273, endPoint x: 1017, endPoint y: 264, distance: 9.2
click at [1017, 264] on div "Unidade de atendimento" at bounding box center [1001, 273] width 390 height 19
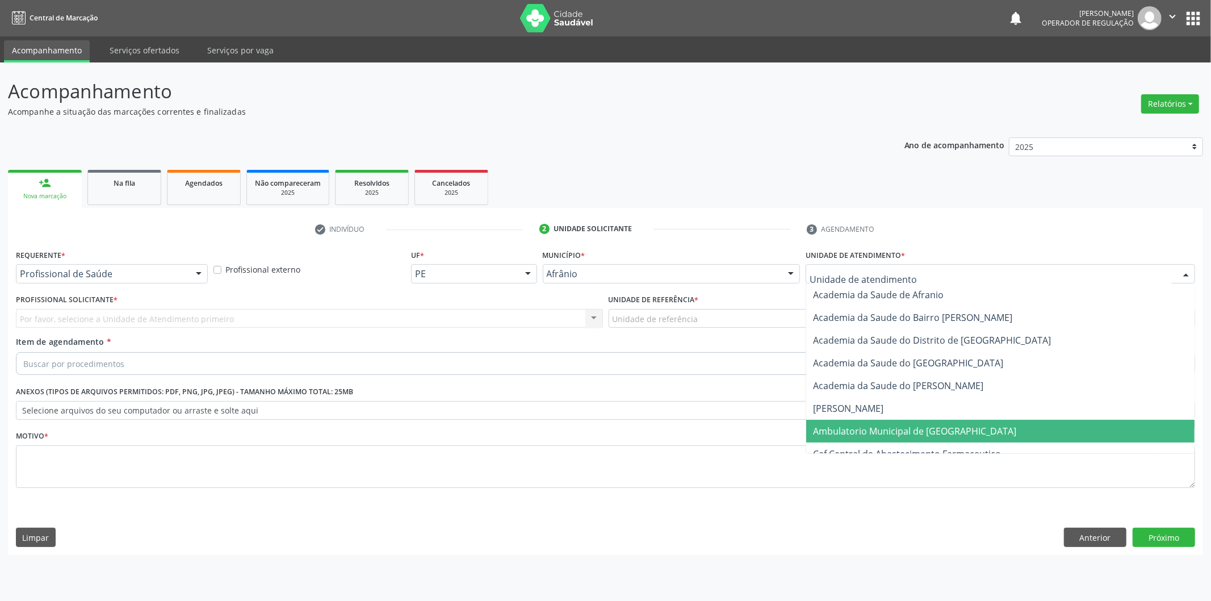
click at [938, 421] on span "Ambulatorio Municipal de [GEOGRAPHIC_DATA]" at bounding box center [1000, 431] width 388 height 23
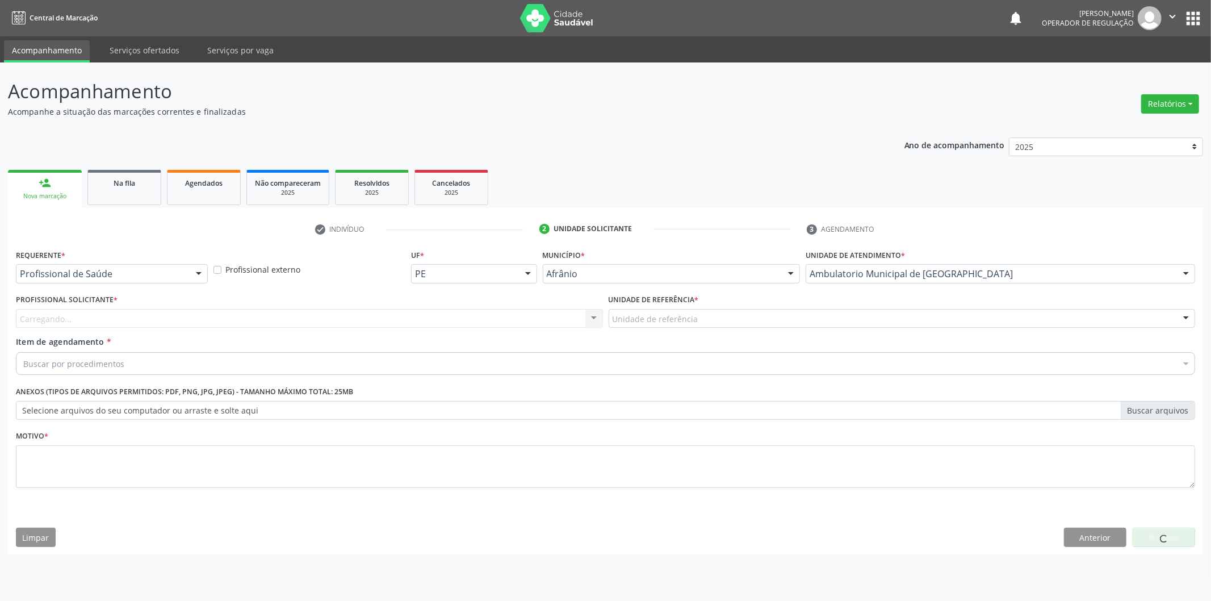
click at [478, 313] on div "Carregando... Nenhum resultado encontrado para: " " Não há nenhuma opção para s…" at bounding box center [309, 318] width 587 height 19
click at [478, 313] on div "Carregando..." at bounding box center [309, 318] width 587 height 19
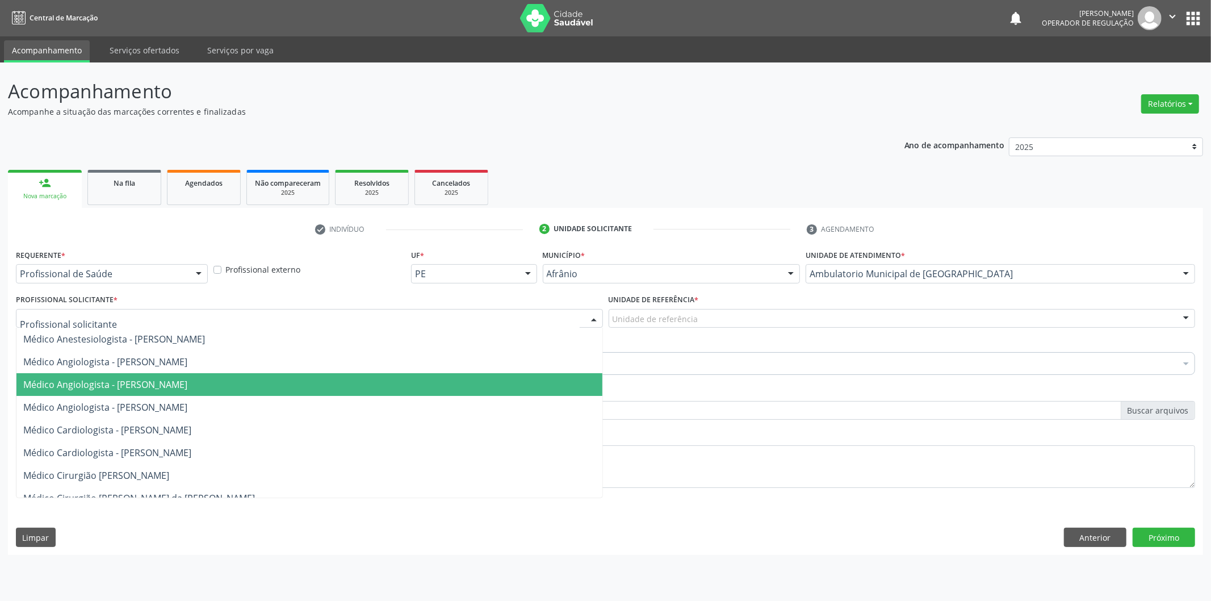
click at [444, 388] on span "Médico Angiologista - [PERSON_NAME]" at bounding box center [309, 384] width 586 height 23
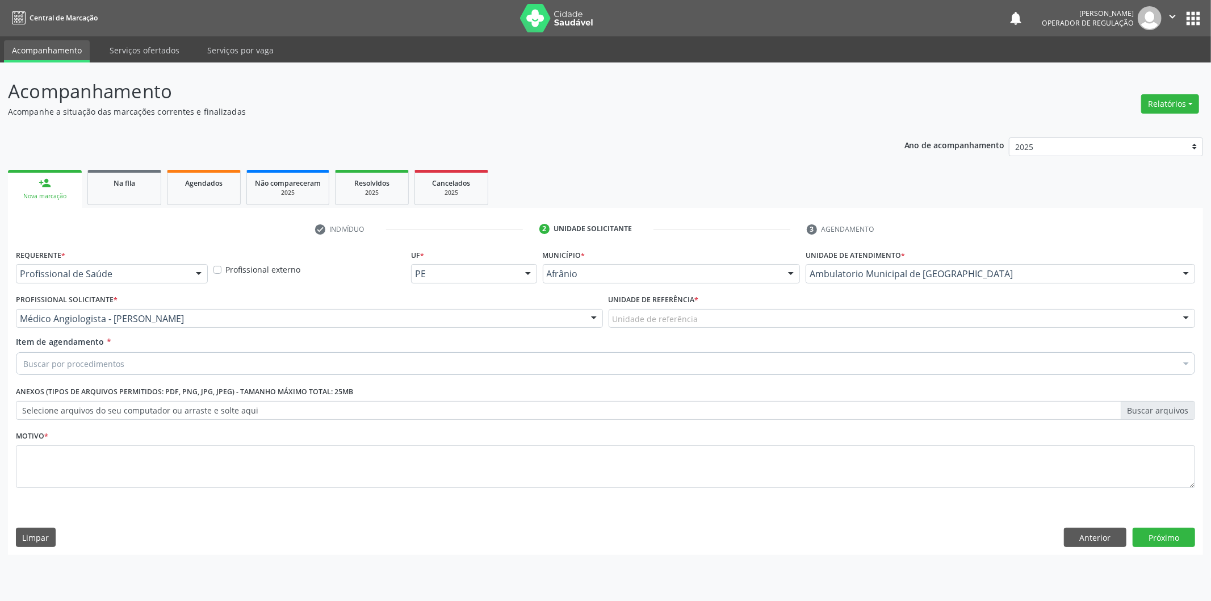
click at [671, 326] on div "Unidade de referência" at bounding box center [902, 318] width 587 height 19
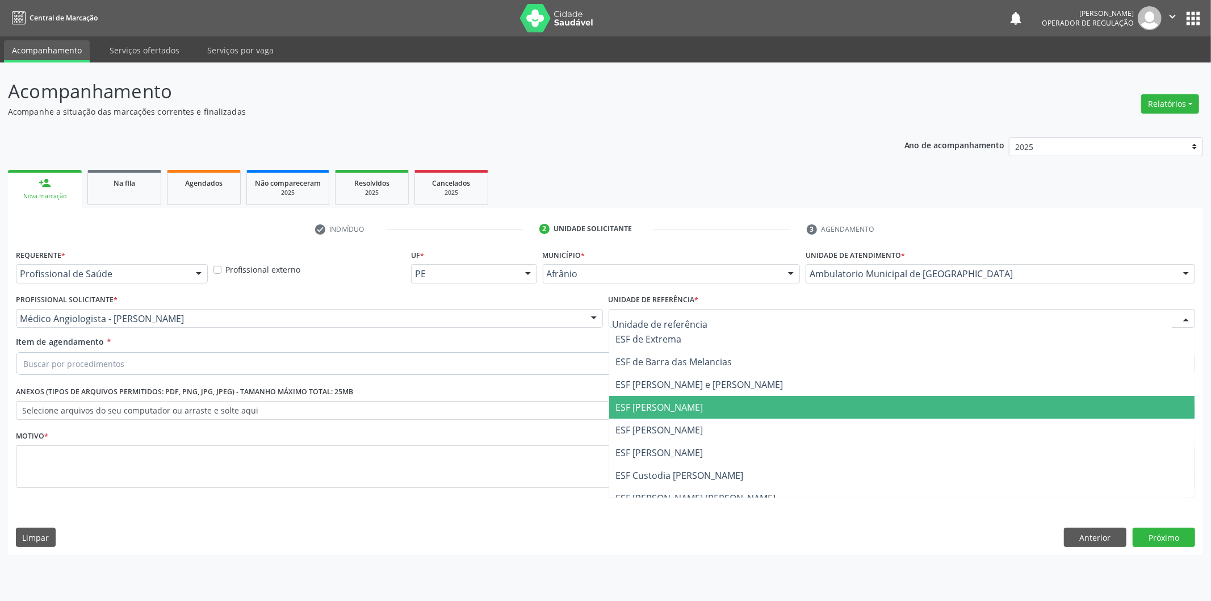
click at [649, 415] on span "ESF [PERSON_NAME]" at bounding box center [902, 407] width 586 height 23
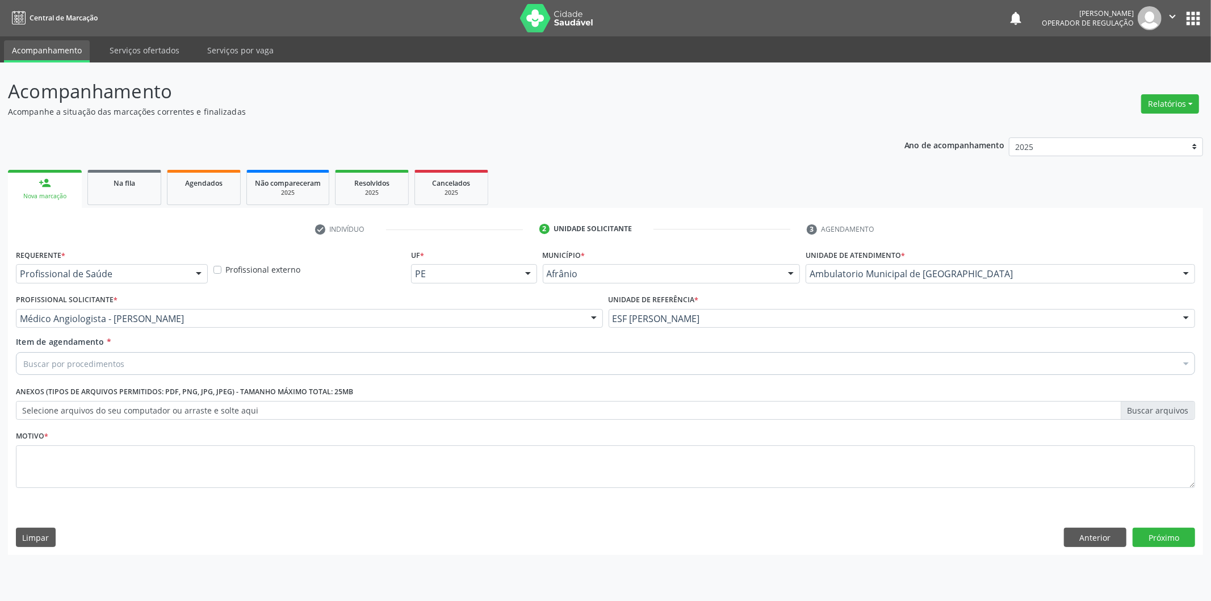
click at [667, 372] on div "Buscar por procedimentos" at bounding box center [606, 363] width 1180 height 23
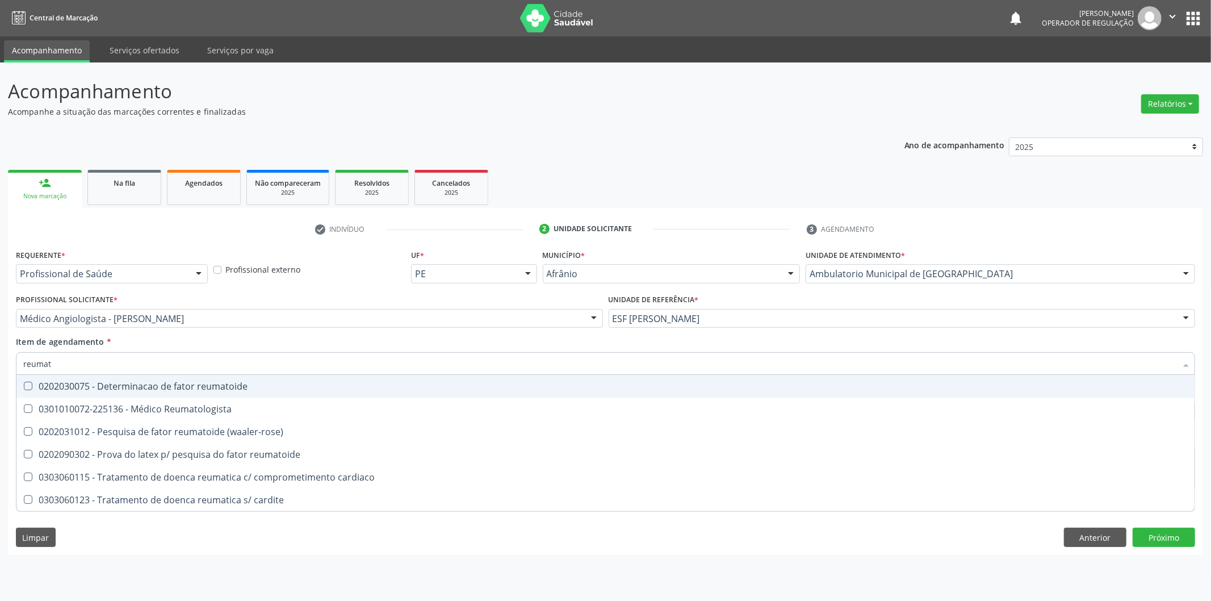
type input "reumato"
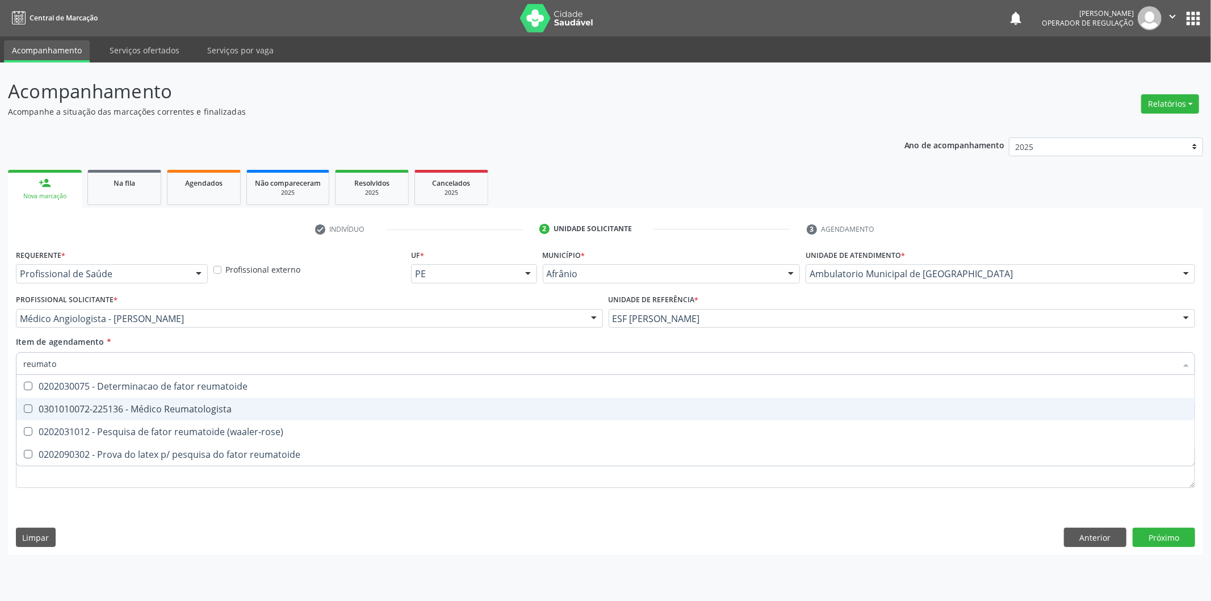
click at [439, 411] on div "0301010072-225136 - Médico Reumatologista" at bounding box center [605, 408] width 1165 height 9
checkbox Reumatologista "true"
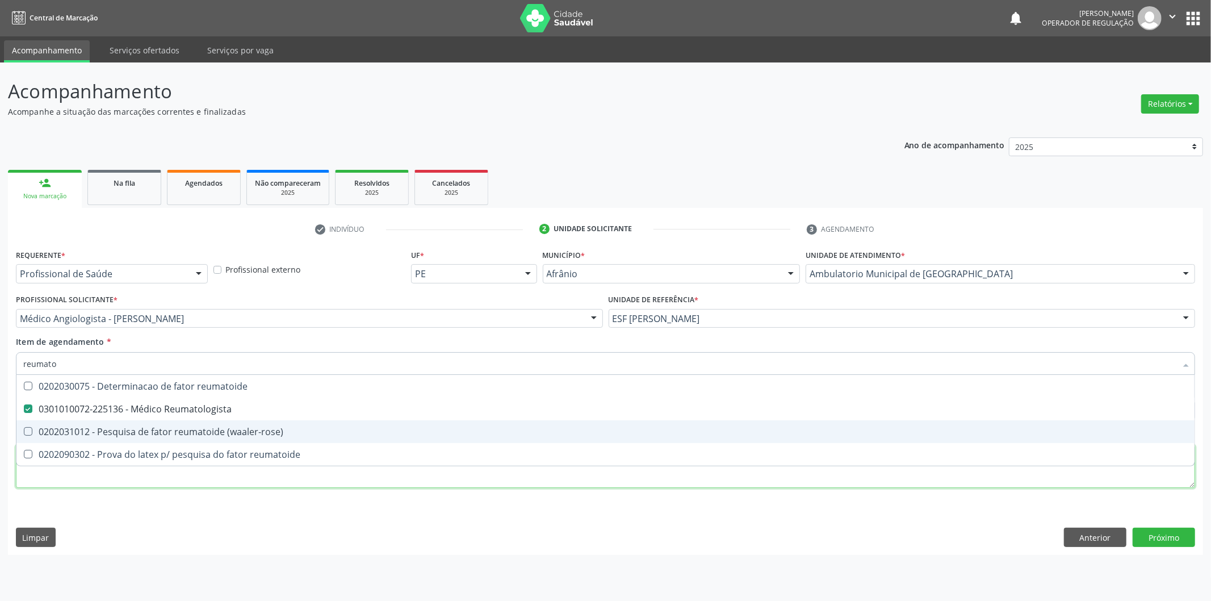
click at [173, 475] on div "Requerente * Profissional de Saúde Profissional de Saúde Paciente Nenhum result…" at bounding box center [606, 374] width 1180 height 257
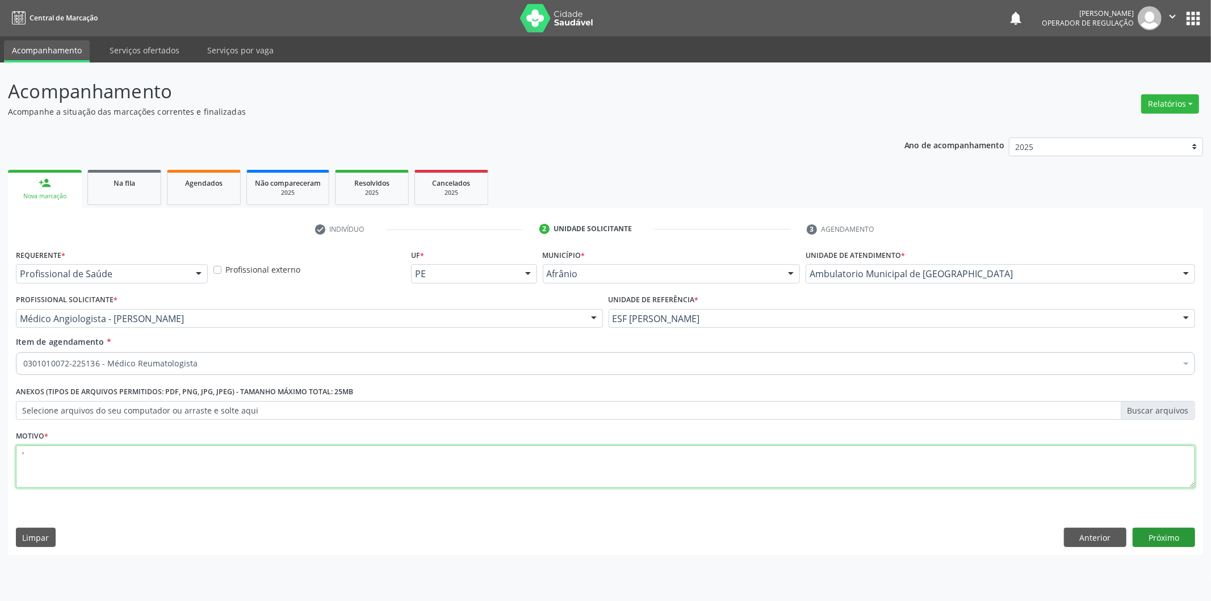
type textarea "'"
click at [1149, 530] on button "Próximo" at bounding box center [1164, 537] width 62 height 19
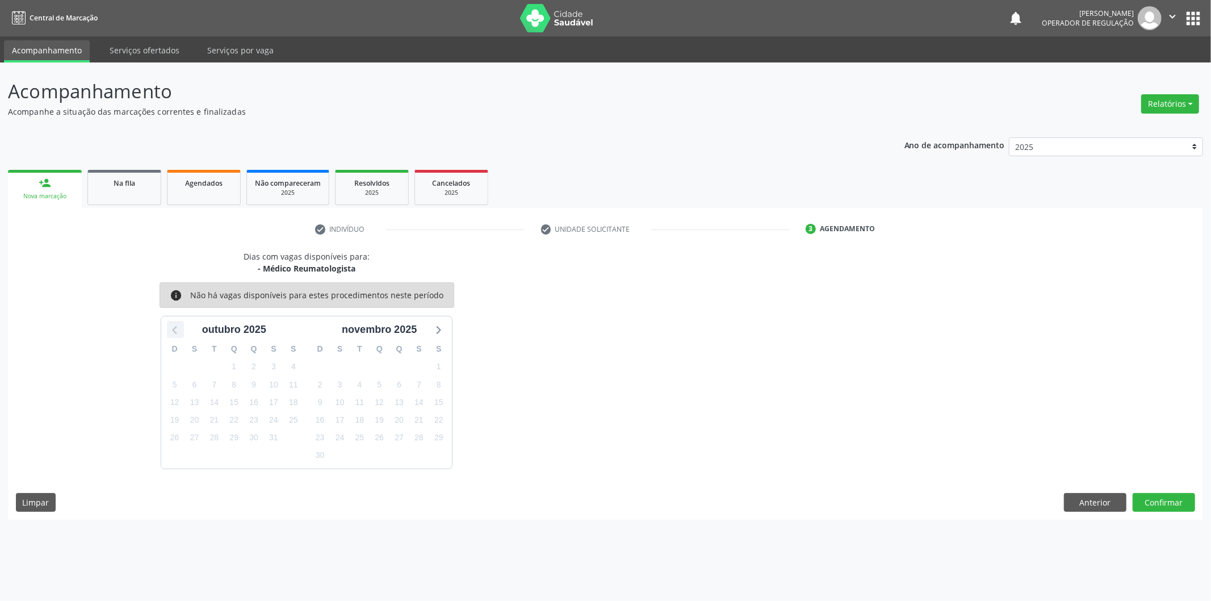
click at [180, 322] on icon at bounding box center [175, 329] width 15 height 15
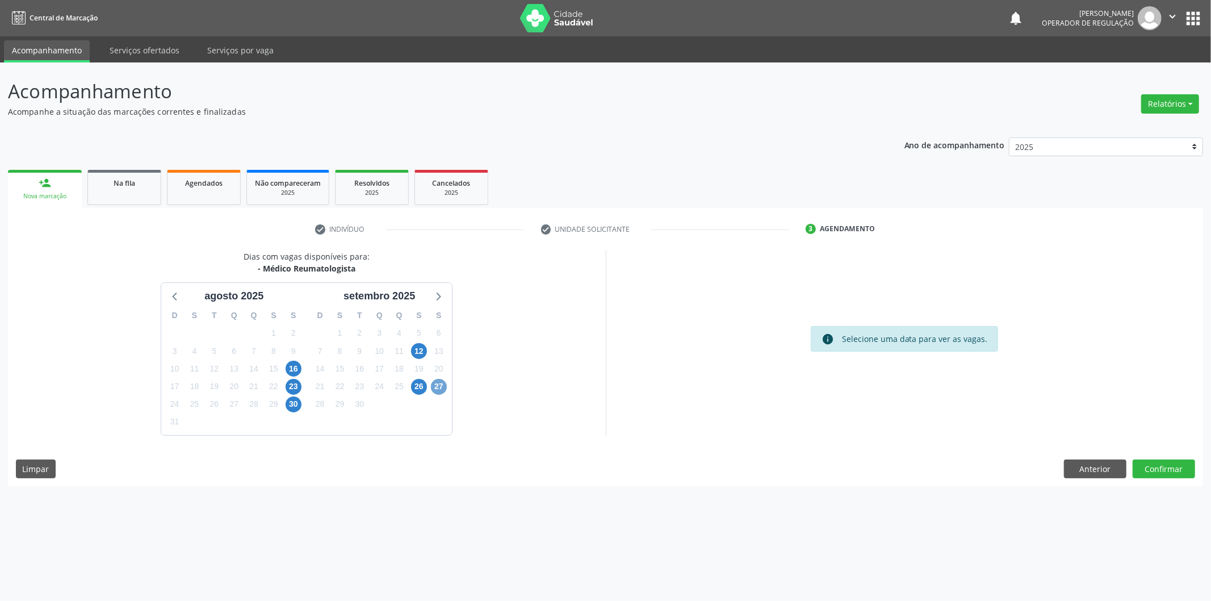
click at [440, 386] on span "27" at bounding box center [439, 387] width 16 height 16
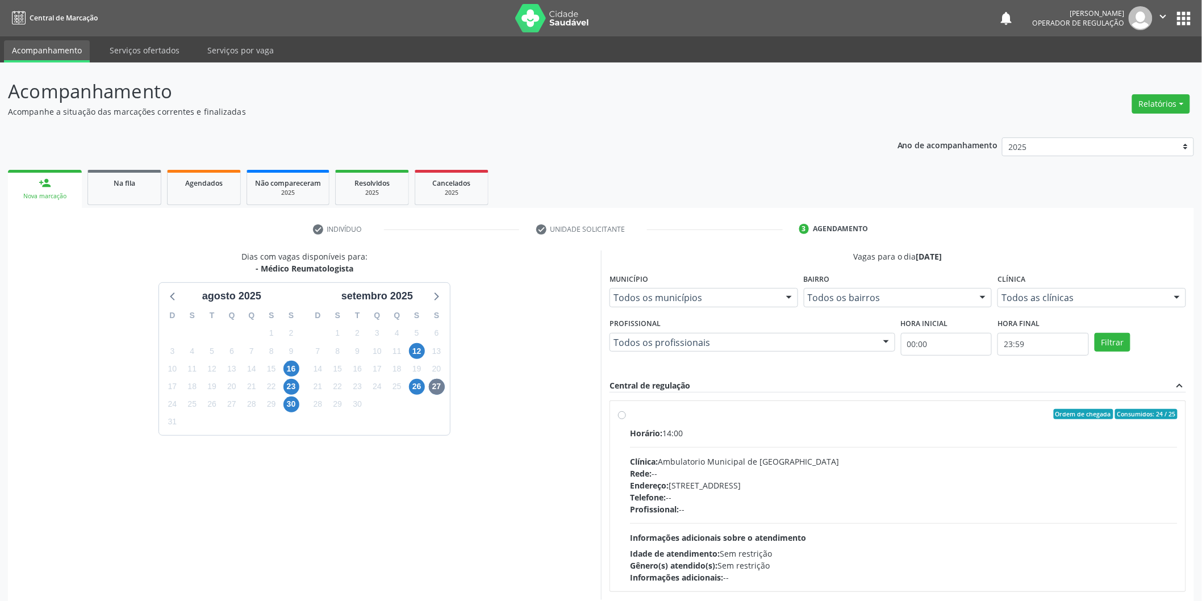
click at [822, 437] on div "Horário: 14:00" at bounding box center [903, 433] width 547 height 12
click at [626, 419] on input "Ordem de chegada Consumidos: 24 / 25 Horário: 14:00 Clínica: Ambulatorio Munici…" at bounding box center [622, 414] width 8 height 10
radio input "true"
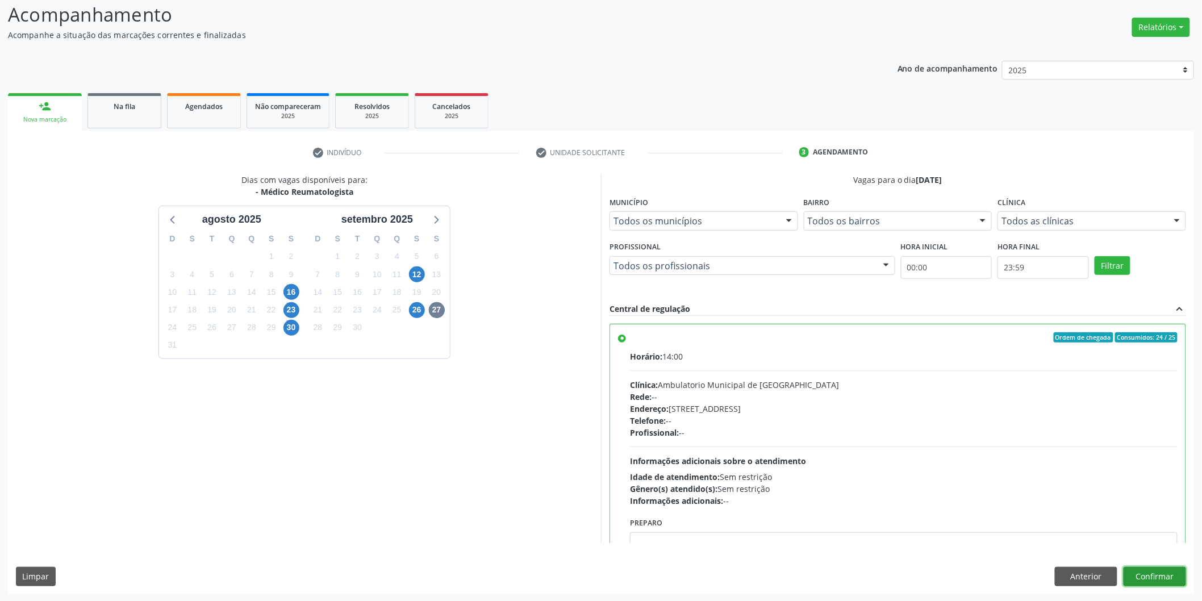
click at [1162, 571] on button "Confirmar" at bounding box center [1154, 576] width 62 height 19
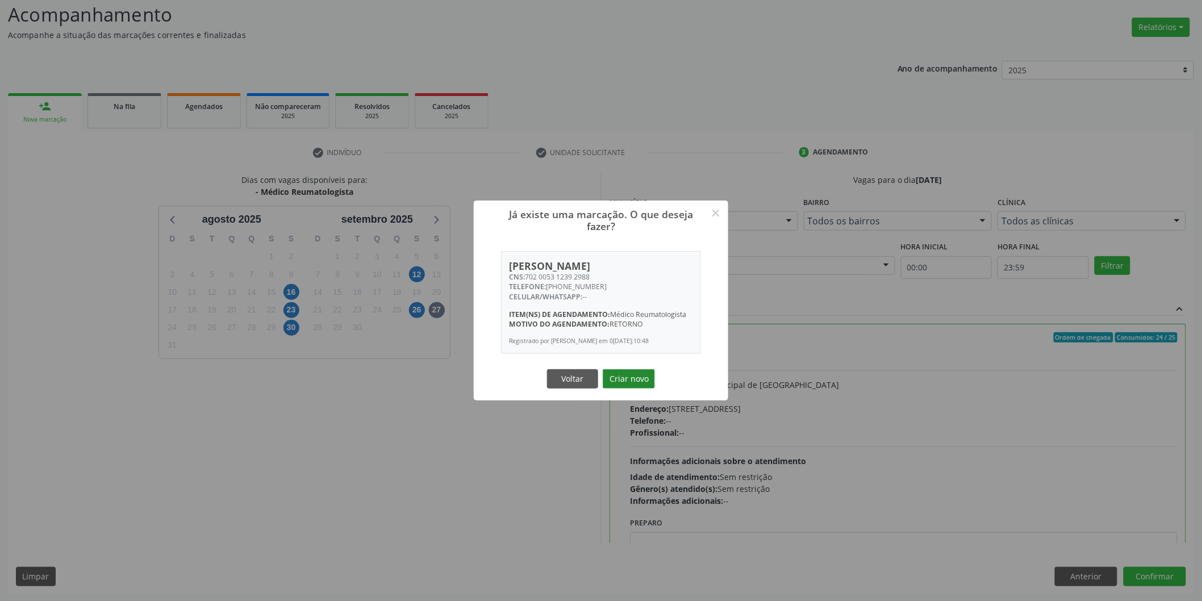
click at [628, 376] on button "Criar novo" at bounding box center [629, 378] width 52 height 19
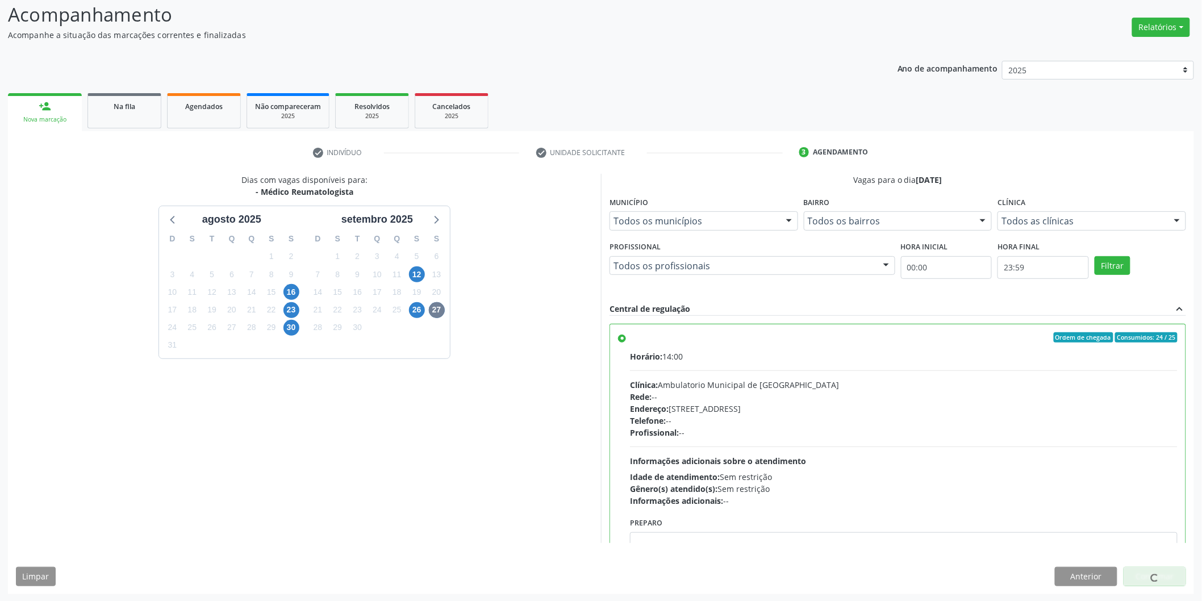
scroll to position [0, 0]
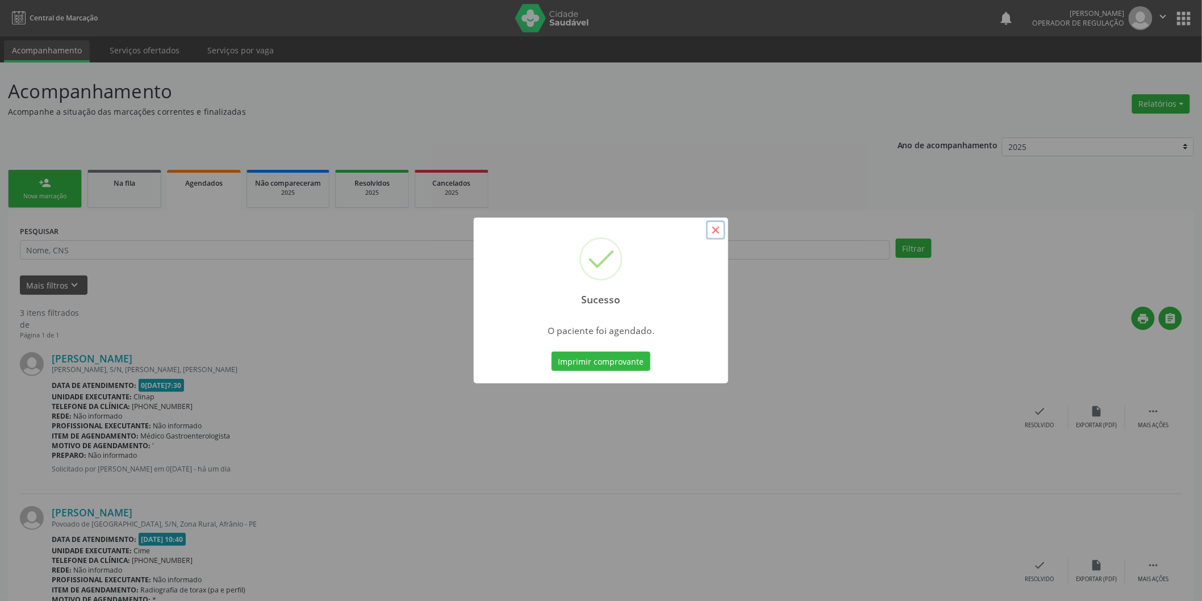
click at [716, 223] on button "×" at bounding box center [715, 229] width 19 height 19
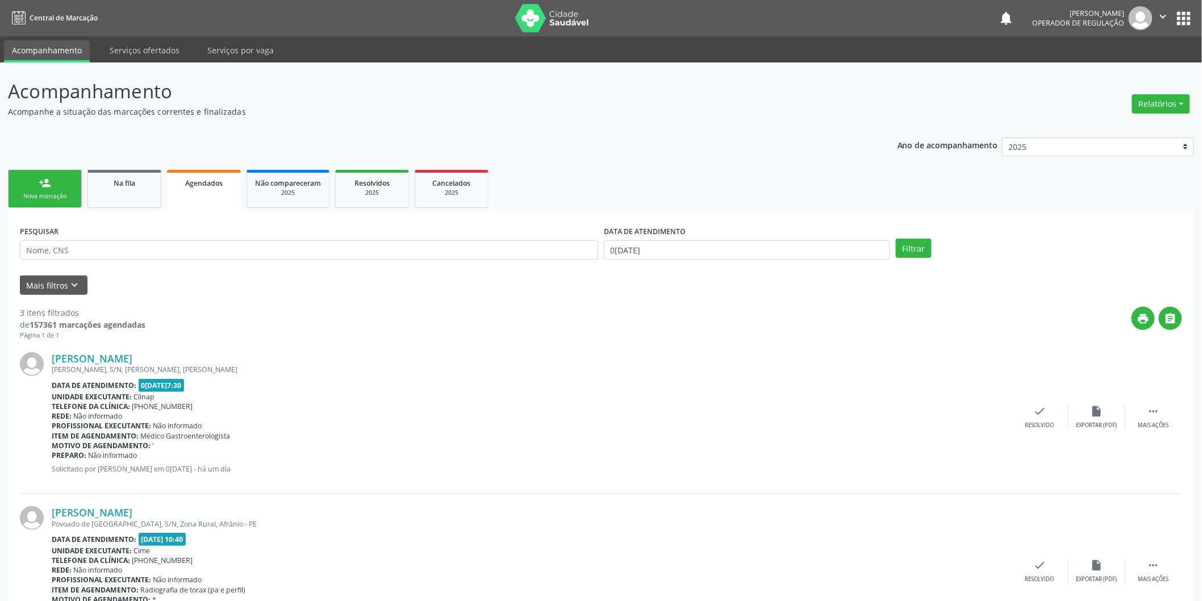
click at [45, 186] on div "person_add" at bounding box center [45, 183] width 12 height 12
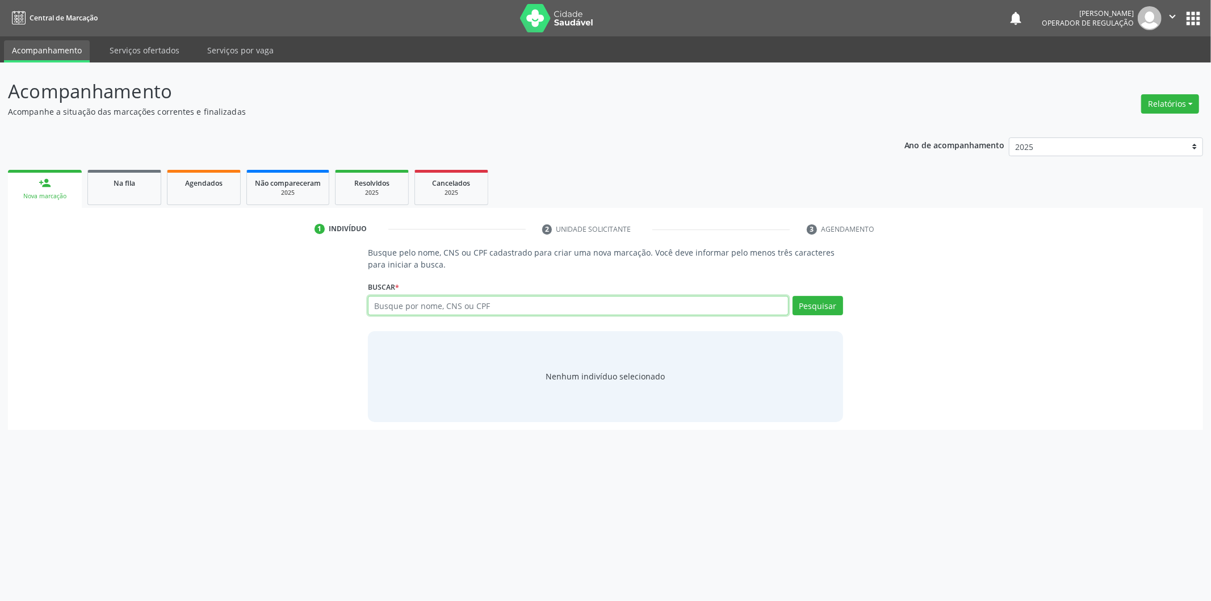
click at [402, 310] on input "text" at bounding box center [578, 305] width 421 height 19
type input "02431310469"
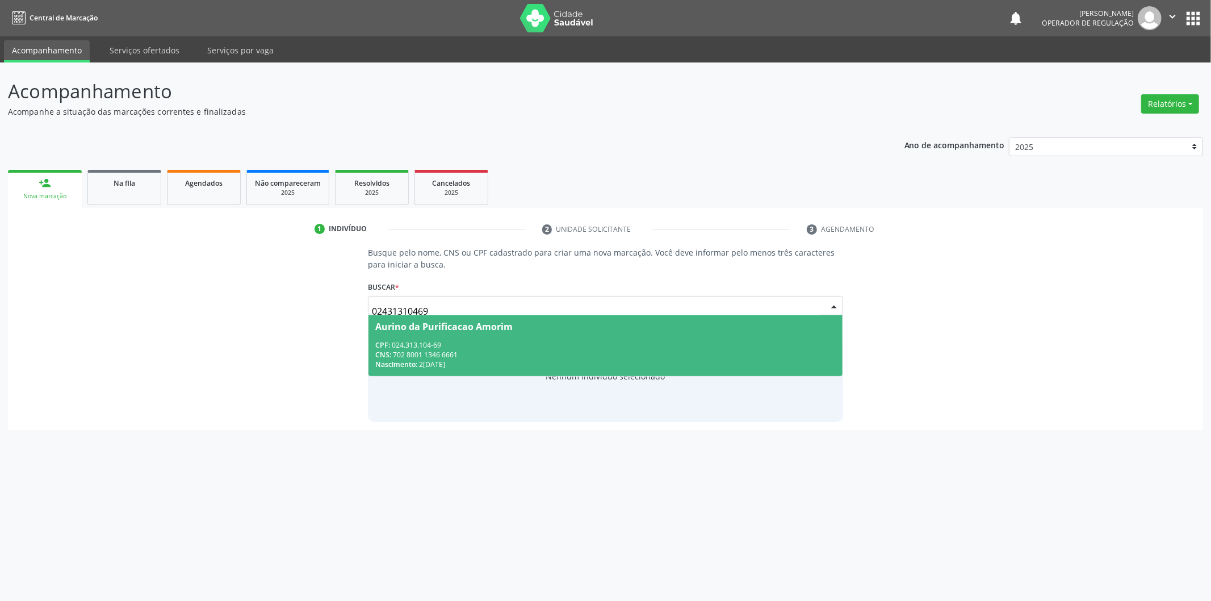
click at [634, 327] on div "Aurino da Purificacao Amorim" at bounding box center [605, 326] width 461 height 9
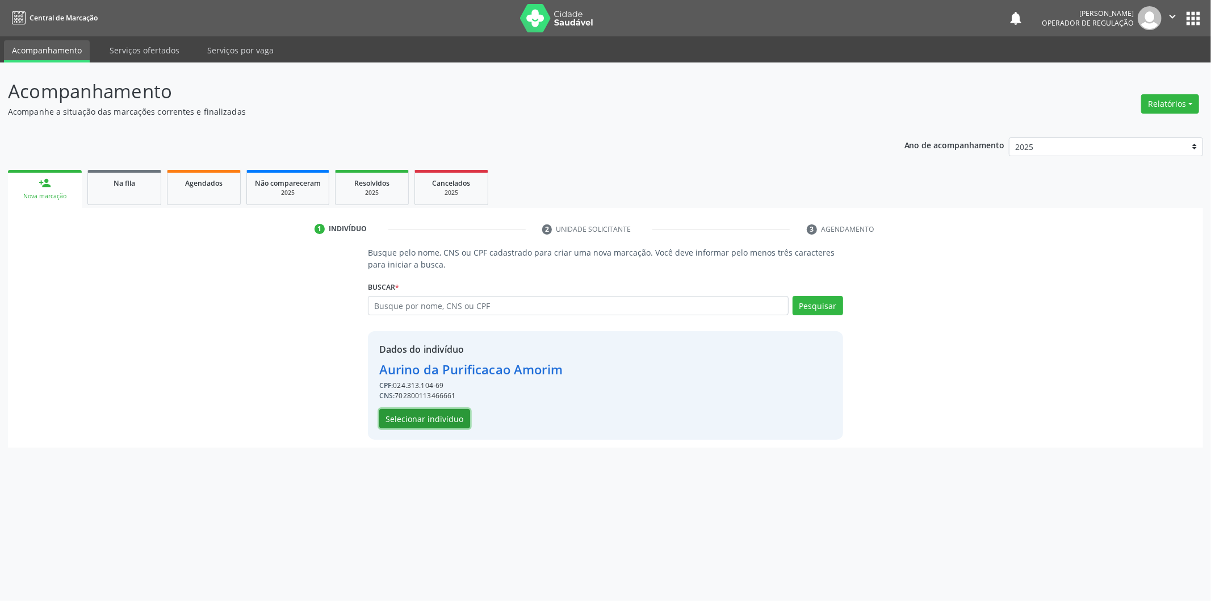
click at [395, 419] on button "Selecionar indivíduo" at bounding box center [424, 418] width 91 height 19
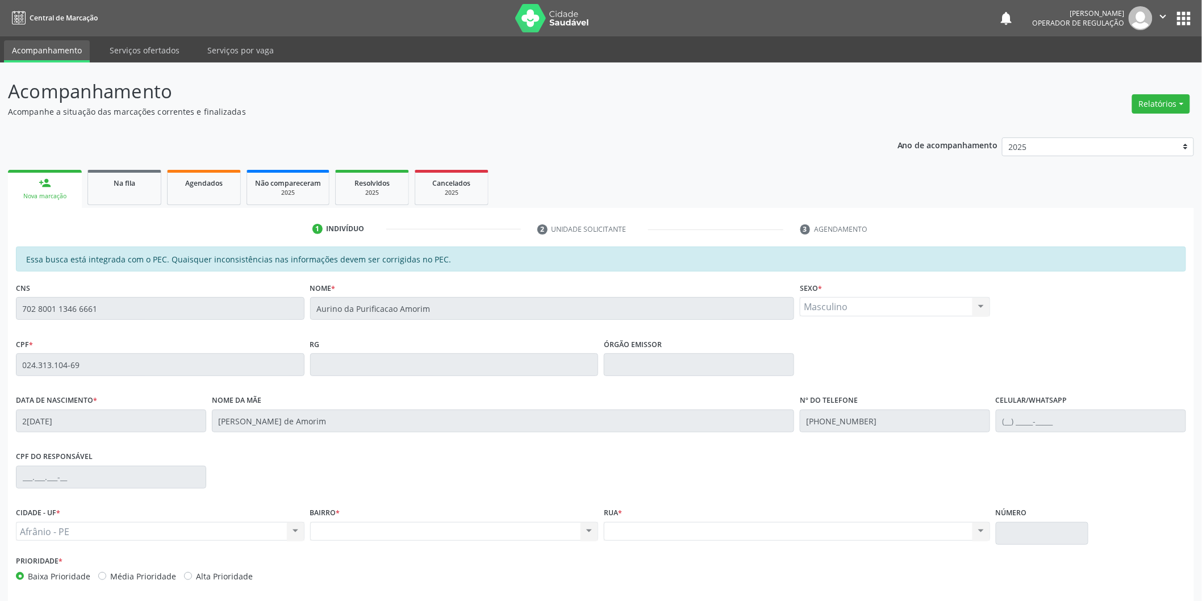
scroll to position [47, 0]
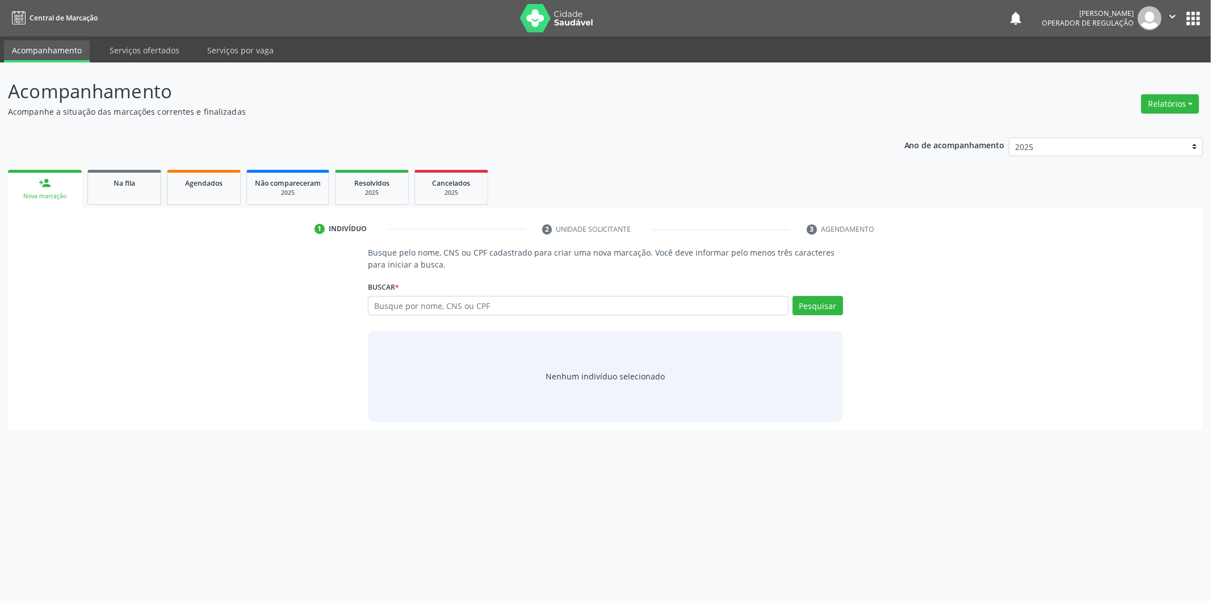
click at [595, 308] on input "text" at bounding box center [578, 305] width 421 height 19
type input "02431310469"
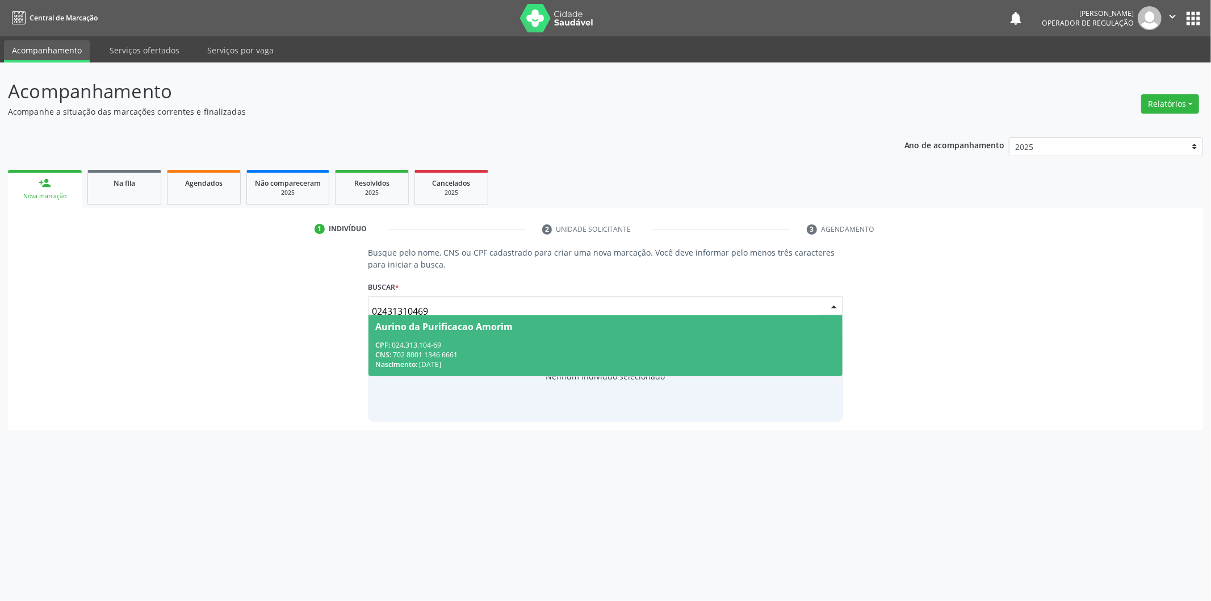
click at [662, 359] on div "Nascimento: [DATE]" at bounding box center [605, 364] width 461 height 10
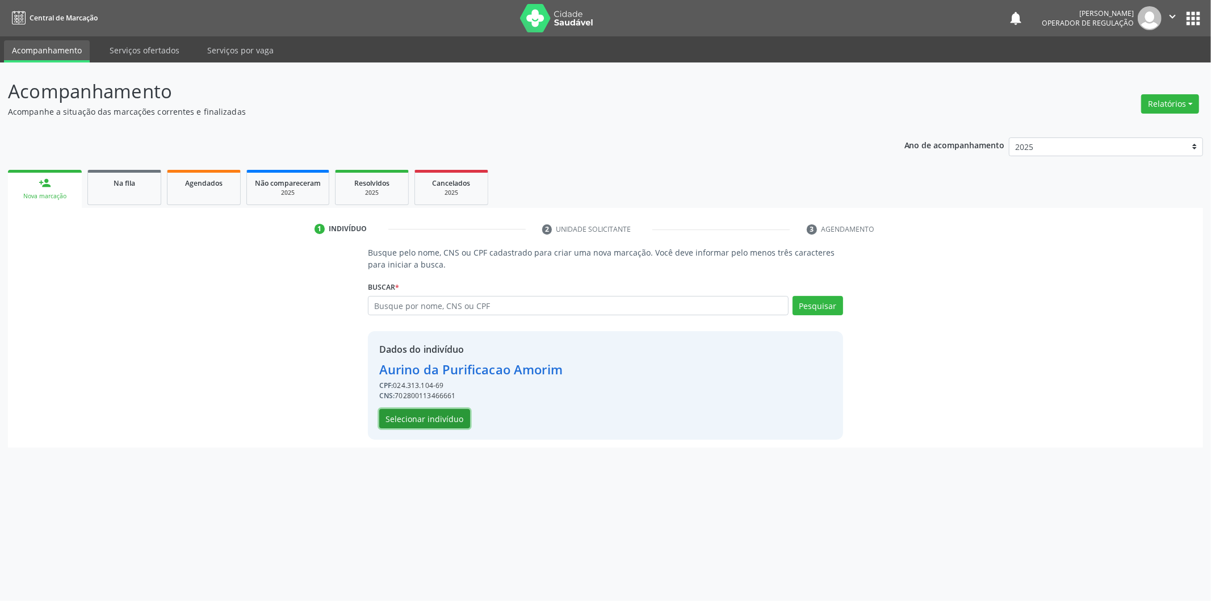
click at [435, 426] on button "Selecionar indivíduo" at bounding box center [424, 418] width 91 height 19
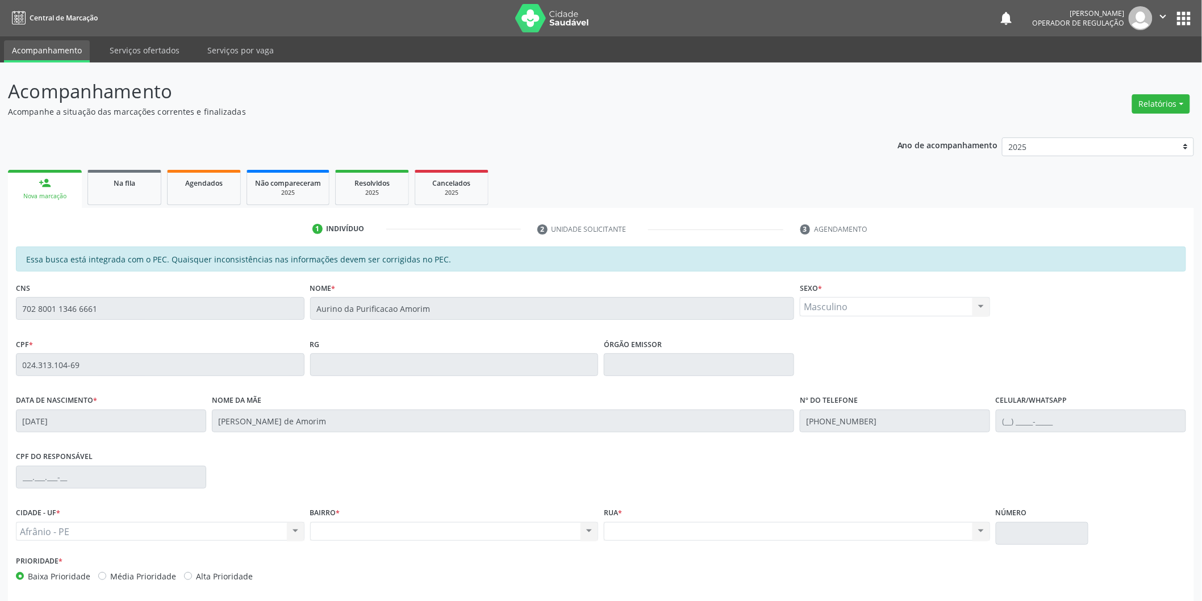
scroll to position [47, 0]
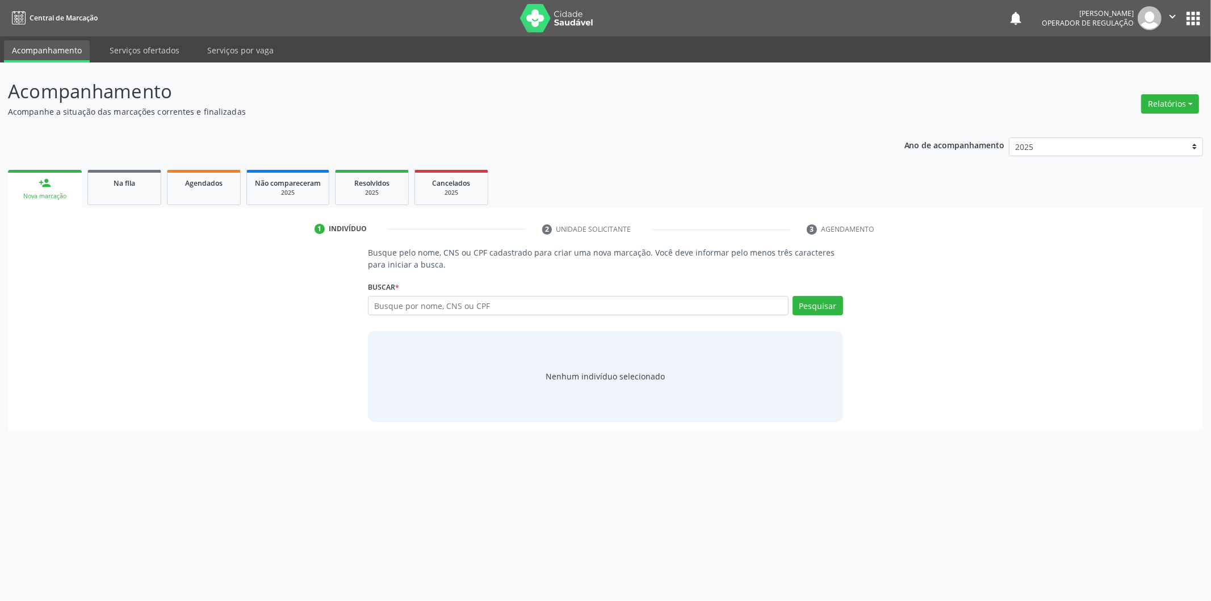
click at [489, 286] on div "Buscar * Busque por nome, CNS ou CPF Nenhum resultado encontrado para: " " Digi…" at bounding box center [605, 300] width 475 height 44
click at [513, 304] on input "text" at bounding box center [578, 305] width 421 height 19
type input "02431310469"
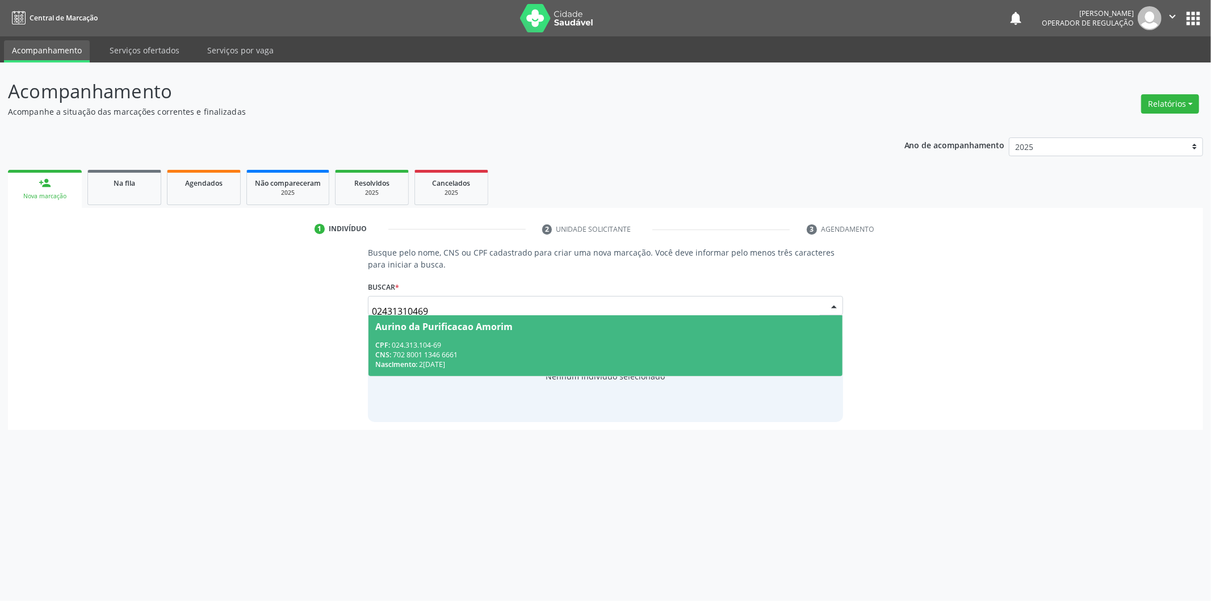
click at [532, 337] on span "Aurino da Purificacao Amorim CPF: 024.313.104-69 CNS: 702 8001 1346 6661 Nascim…" at bounding box center [606, 345] width 474 height 61
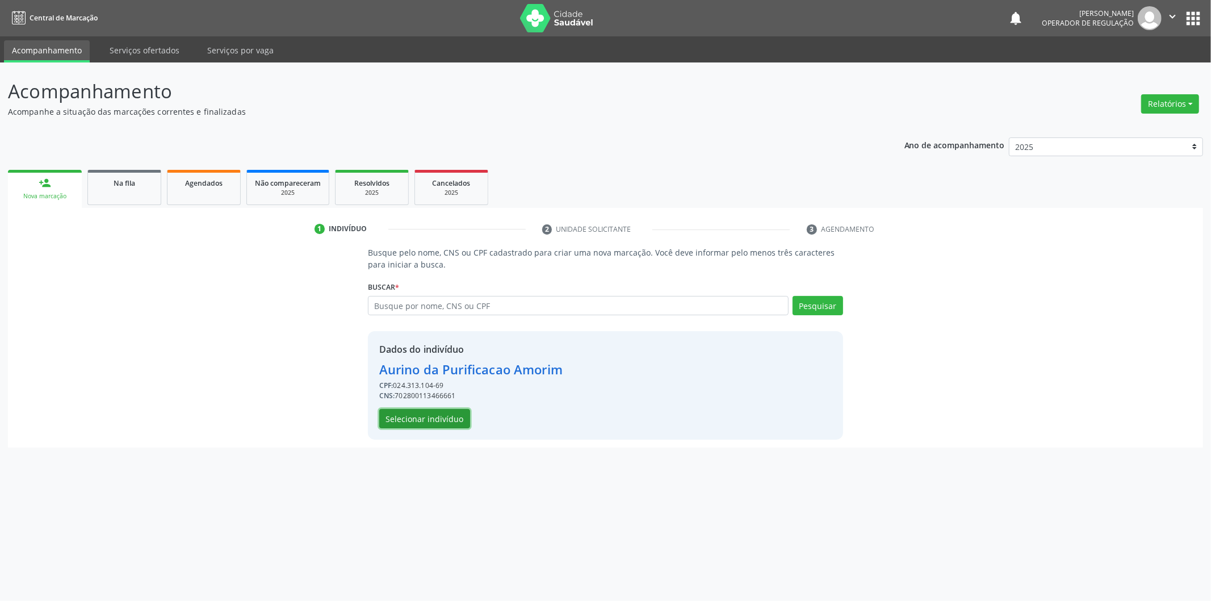
click at [432, 422] on button "Selecionar indivíduo" at bounding box center [424, 418] width 91 height 19
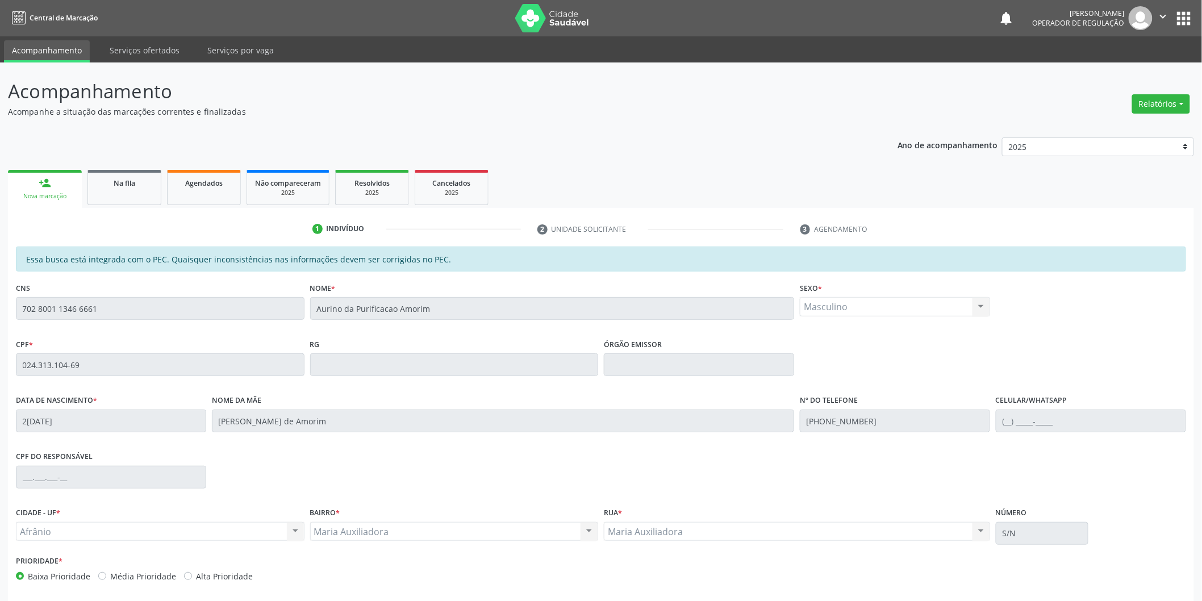
scroll to position [47, 0]
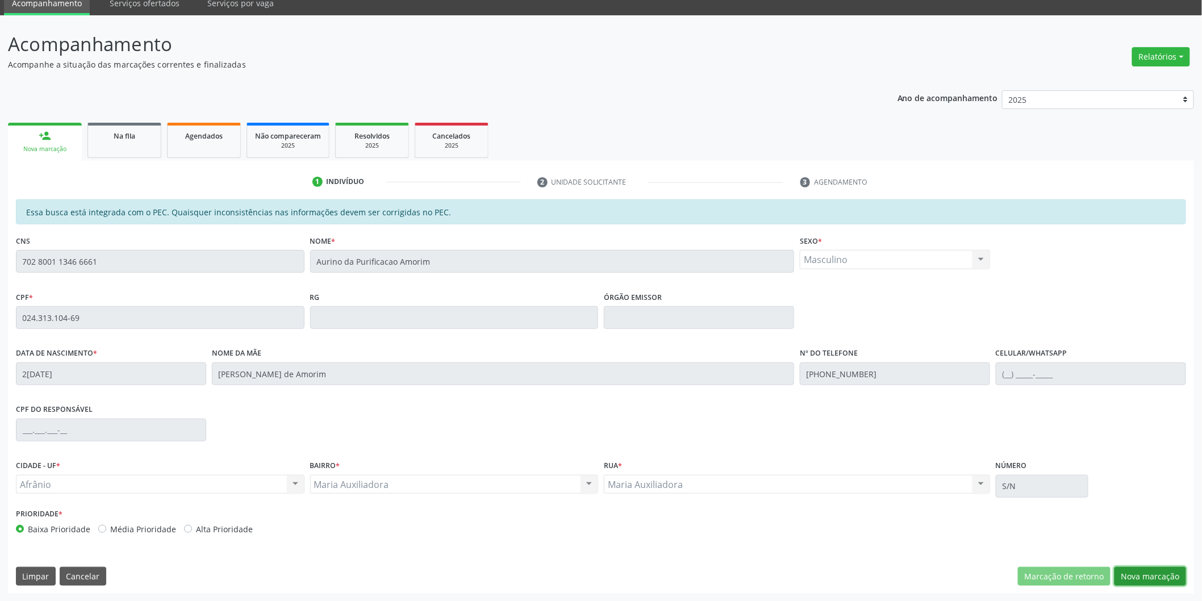
click at [1155, 570] on button "Nova marcação" at bounding box center [1150, 576] width 72 height 19
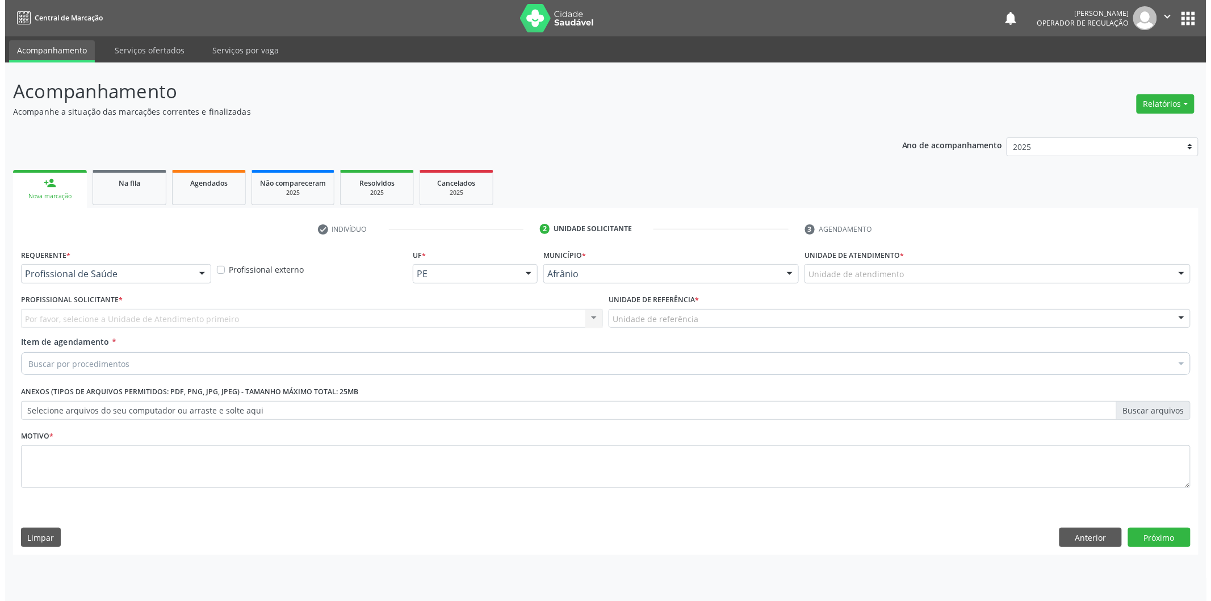
scroll to position [0, 0]
drag, startPoint x: 942, startPoint y: 279, endPoint x: 941, endPoint y: 270, distance: 9.7
click at [941, 270] on div "Unidade de atendimento" at bounding box center [1001, 273] width 390 height 19
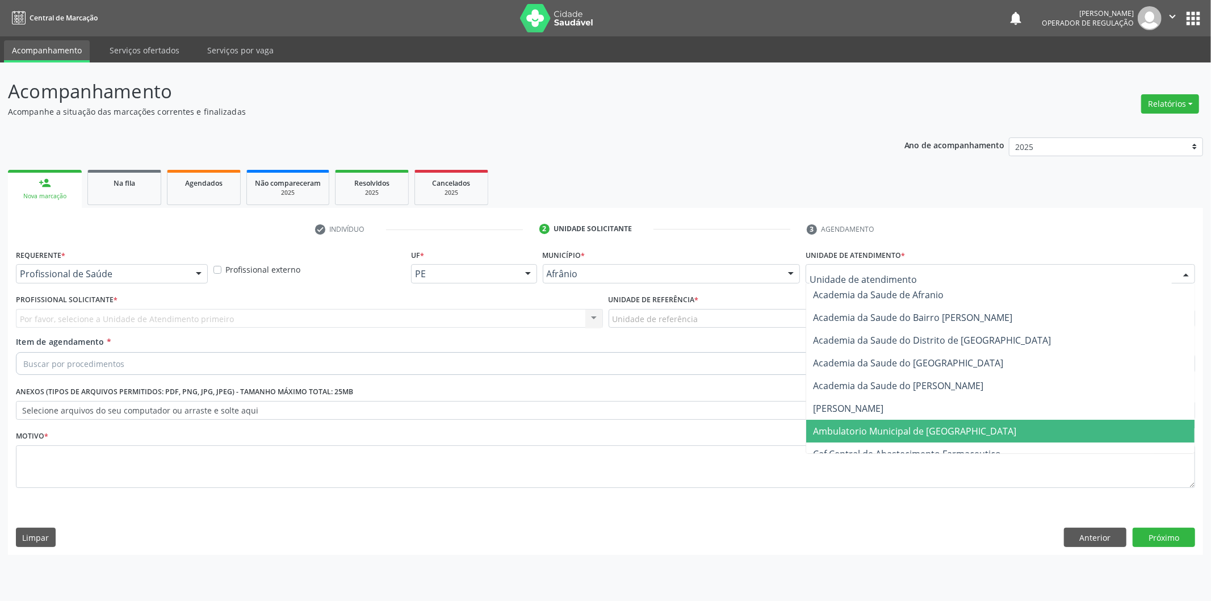
click at [932, 428] on span "Ambulatorio Municipal de [GEOGRAPHIC_DATA]" at bounding box center [914, 431] width 203 height 12
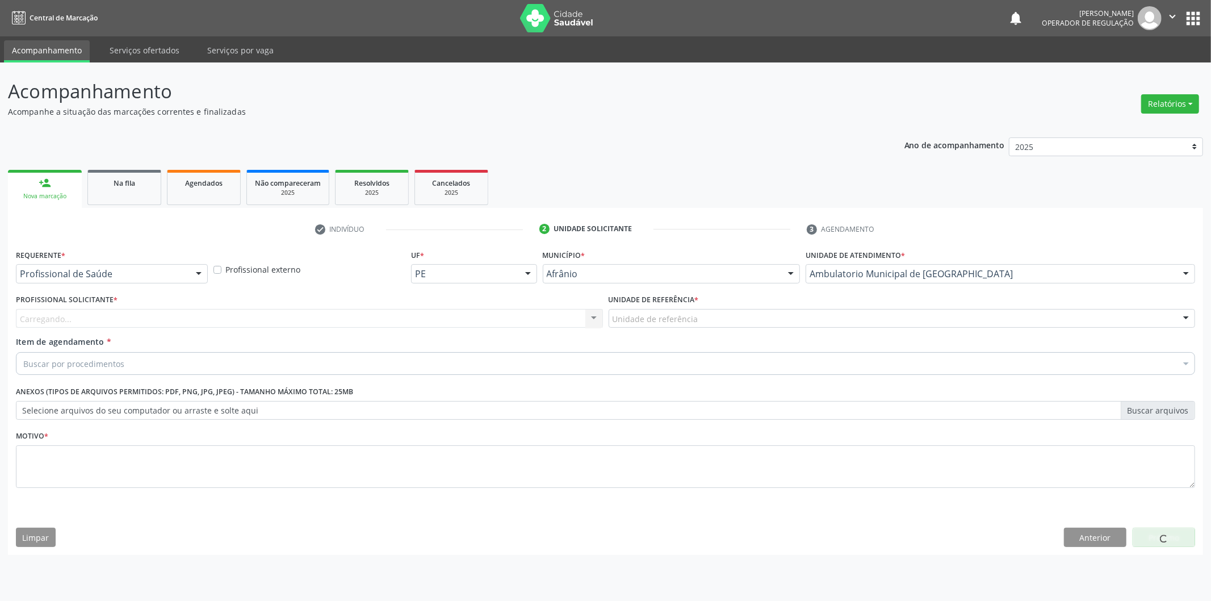
click at [577, 320] on div "Carregando... Nenhum resultado encontrado para: " " Não há nenhuma opção para s…" at bounding box center [309, 318] width 587 height 19
click at [355, 319] on div "Profissional solicitante" at bounding box center [309, 318] width 587 height 19
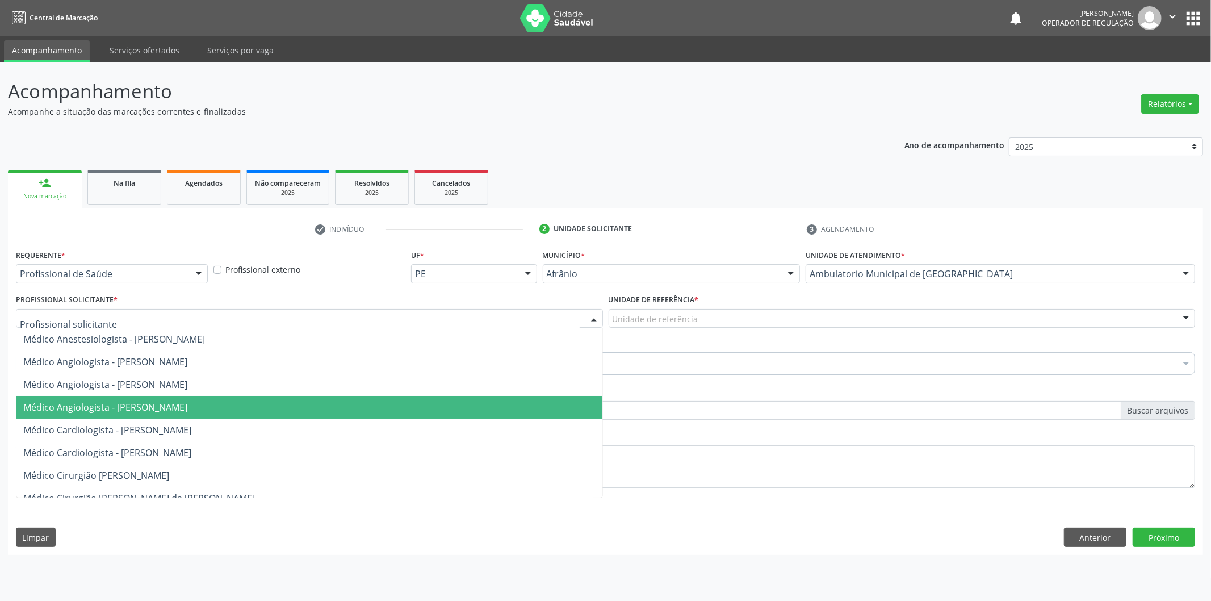
click at [333, 415] on span "Médico Angiologista - [PERSON_NAME]" at bounding box center [309, 407] width 586 height 23
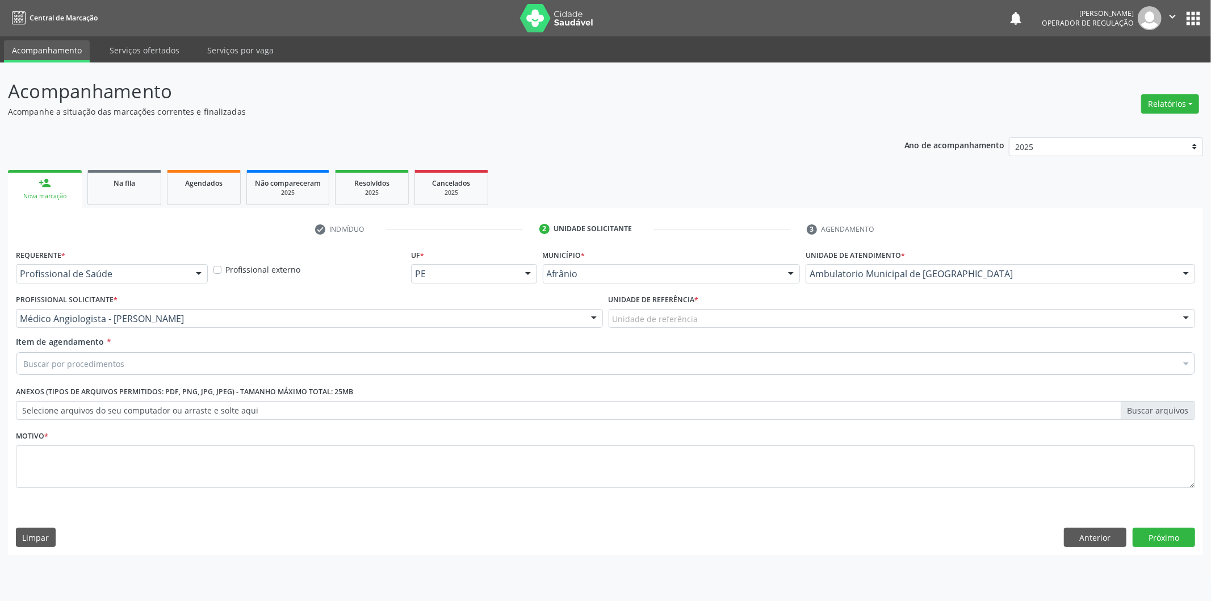
click at [689, 310] on div "Unidade de referência" at bounding box center [902, 318] width 587 height 19
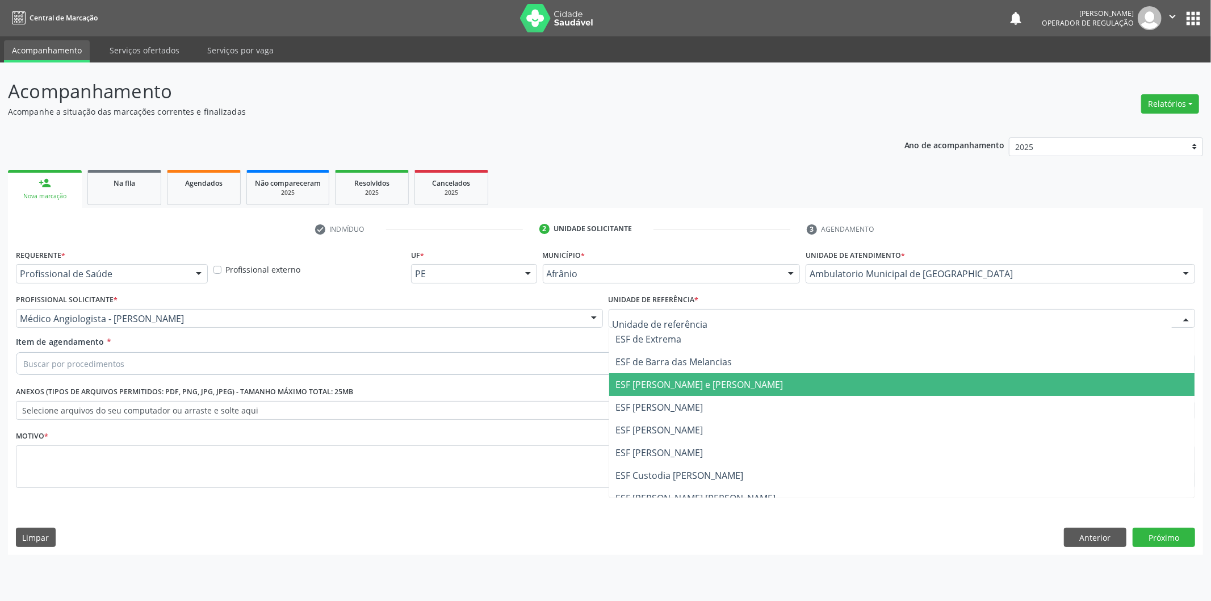
click at [691, 381] on span "ESF [PERSON_NAME] e [PERSON_NAME]" at bounding box center [700, 384] width 168 height 12
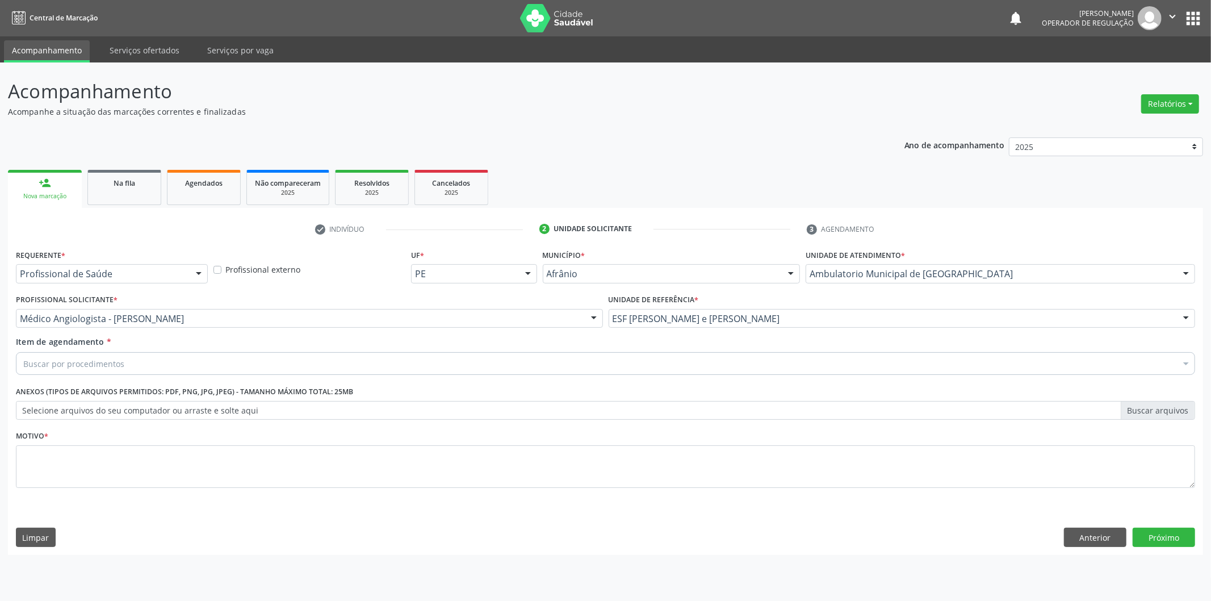
click at [336, 367] on div "Buscar por procedimentos" at bounding box center [606, 363] width 1180 height 23
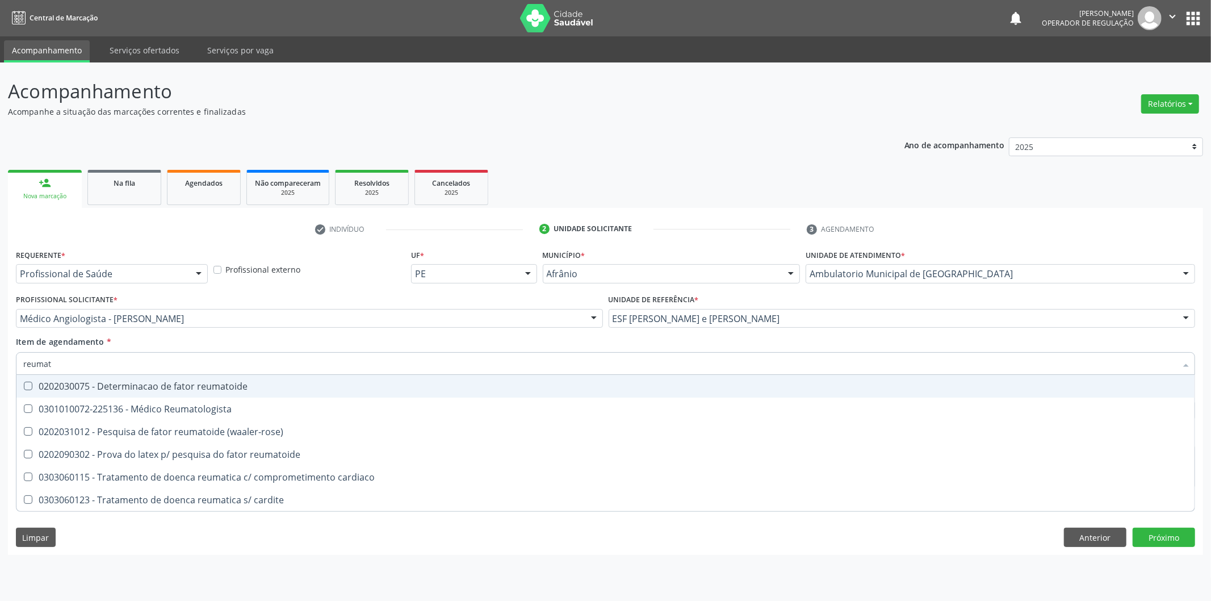
type input "reumato"
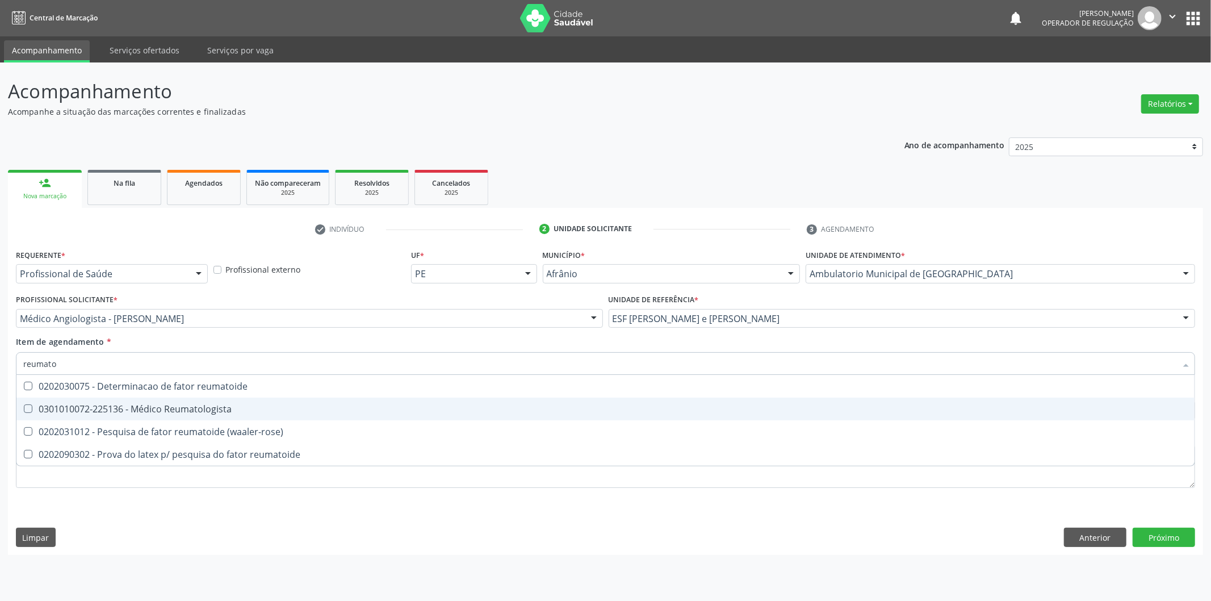
click at [191, 409] on div "0301010072-225136 - Médico Reumatologista" at bounding box center [605, 408] width 1165 height 9
checkbox Reumatologista "true"
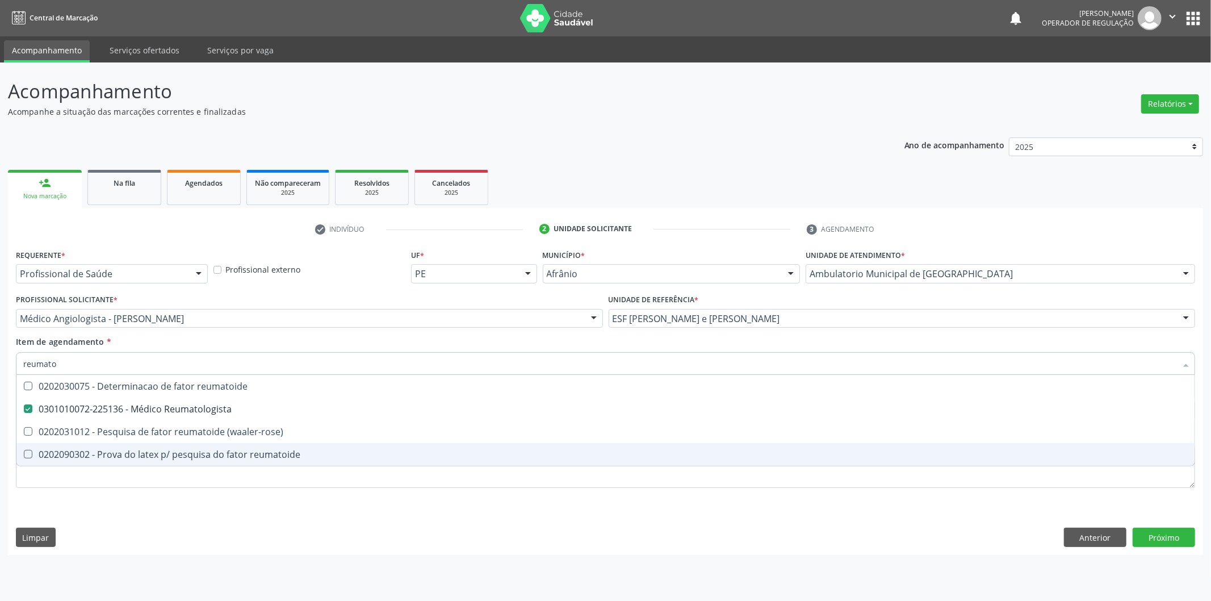
click at [283, 553] on div "Requerente * Profissional de Saúde Profissional de Saúde Paciente Nenhum result…" at bounding box center [605, 400] width 1195 height 308
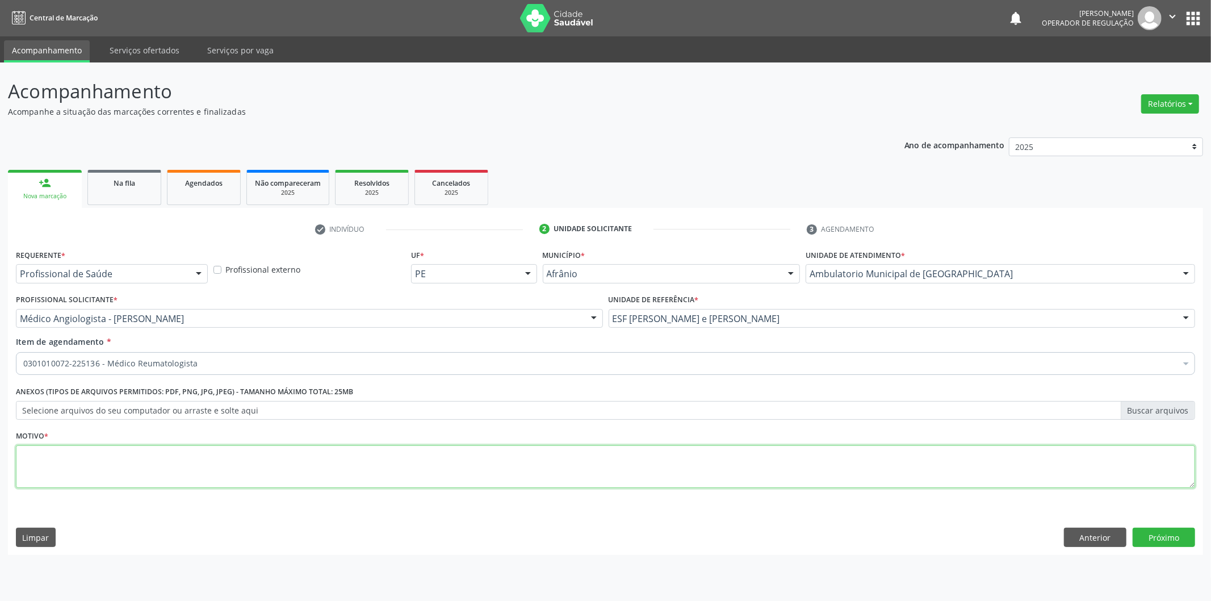
click at [390, 455] on textarea at bounding box center [606, 466] width 1180 height 43
click at [469, 473] on textarea at bounding box center [606, 466] width 1180 height 43
type textarea "'"
click at [1165, 524] on div "Requerente * Profissional de Saúde Profissional de Saúde Paciente Nenhum result…" at bounding box center [605, 400] width 1195 height 308
click at [1163, 537] on button "Próximo" at bounding box center [1164, 537] width 62 height 19
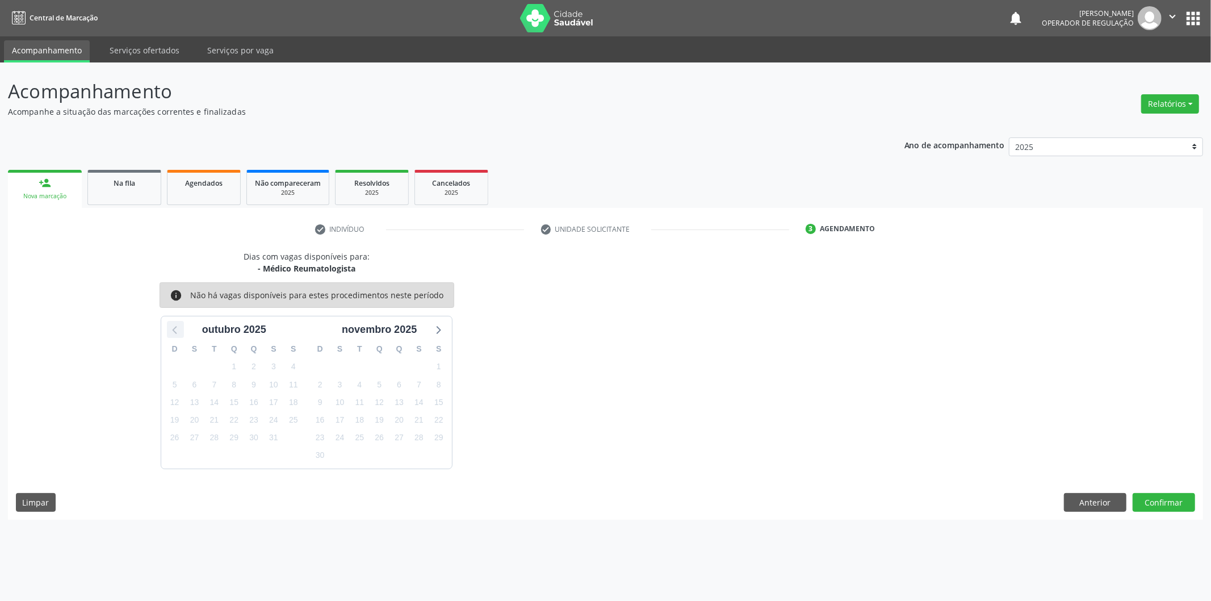
click at [178, 327] on icon at bounding box center [175, 329] width 15 height 15
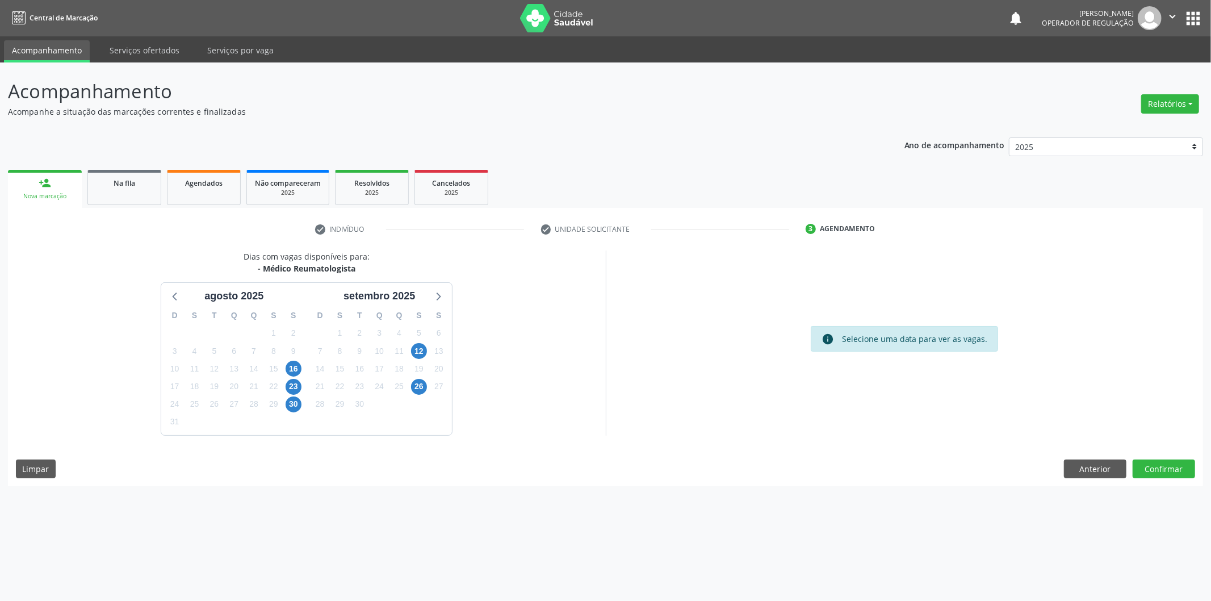
click at [1171, 12] on icon "" at bounding box center [1173, 16] width 12 height 12
click at [973, 161] on div "Ano de acompanhamento 2025 2024 2023 2022 2021 2020 2019 2018" at bounding box center [1054, 148] width 299 height 38
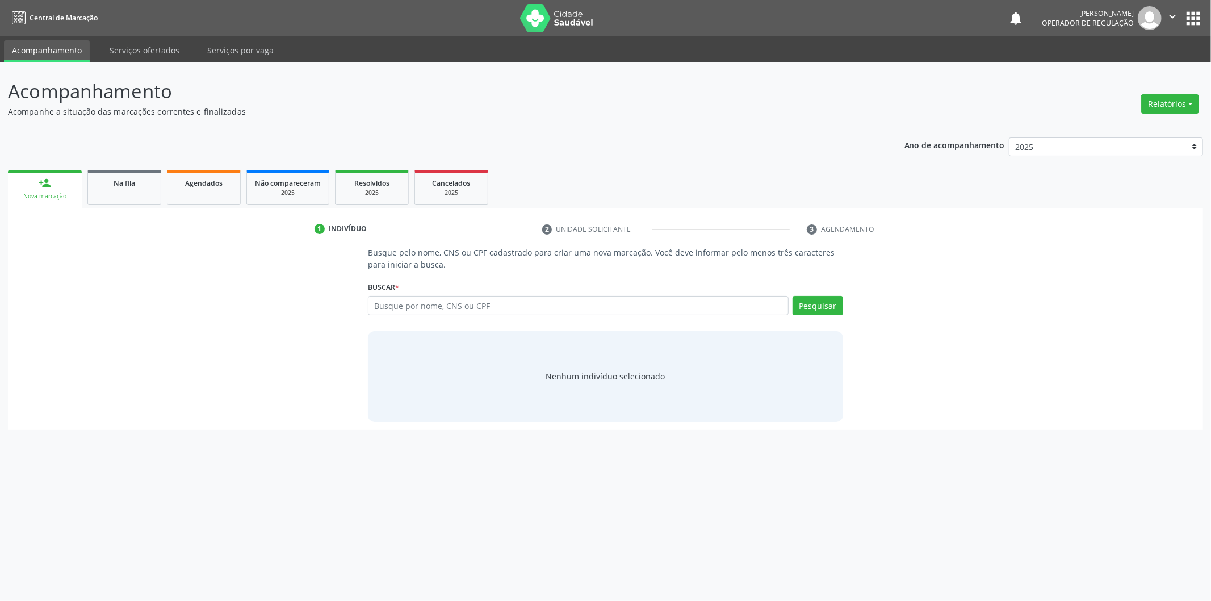
click at [484, 309] on input "text" at bounding box center [578, 305] width 421 height 19
type input "43287026372"
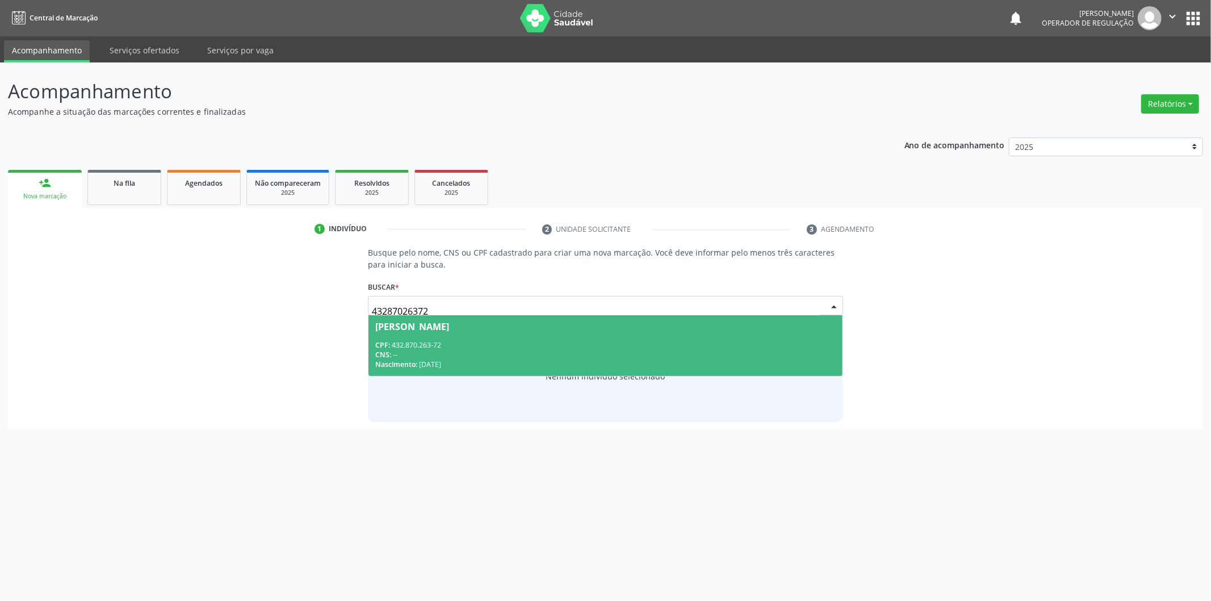
click at [683, 333] on span "[PERSON_NAME] CPF: 432.870.263-72 CNS: -- Nascimento: [DATE]" at bounding box center [606, 345] width 474 height 61
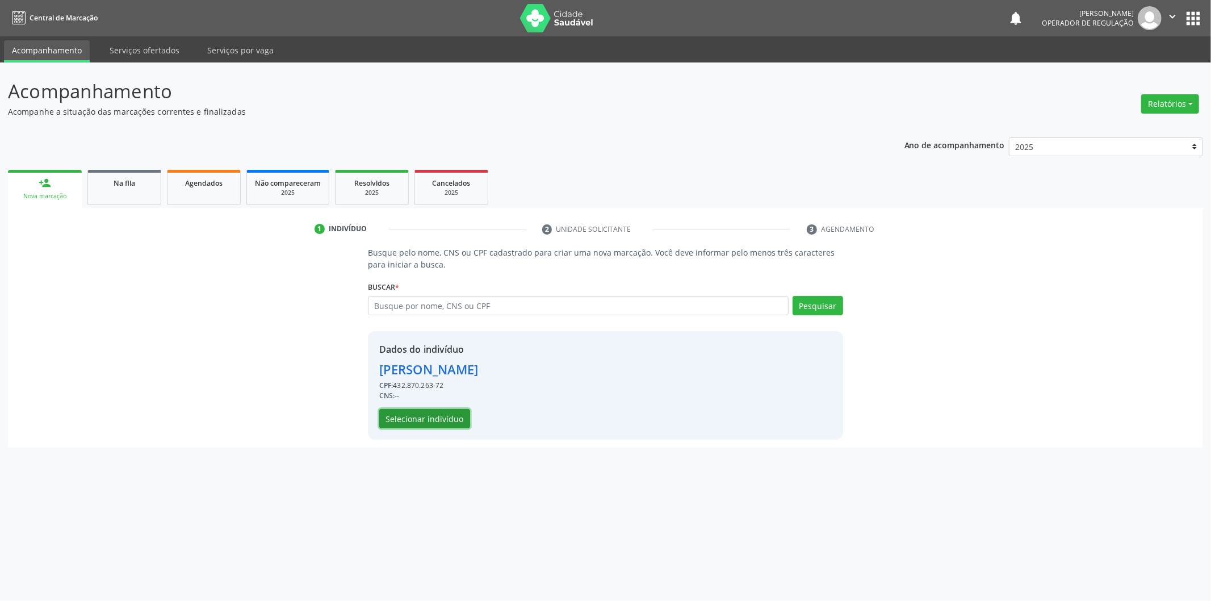
click at [457, 421] on button "Selecionar indivíduo" at bounding box center [424, 418] width 91 height 19
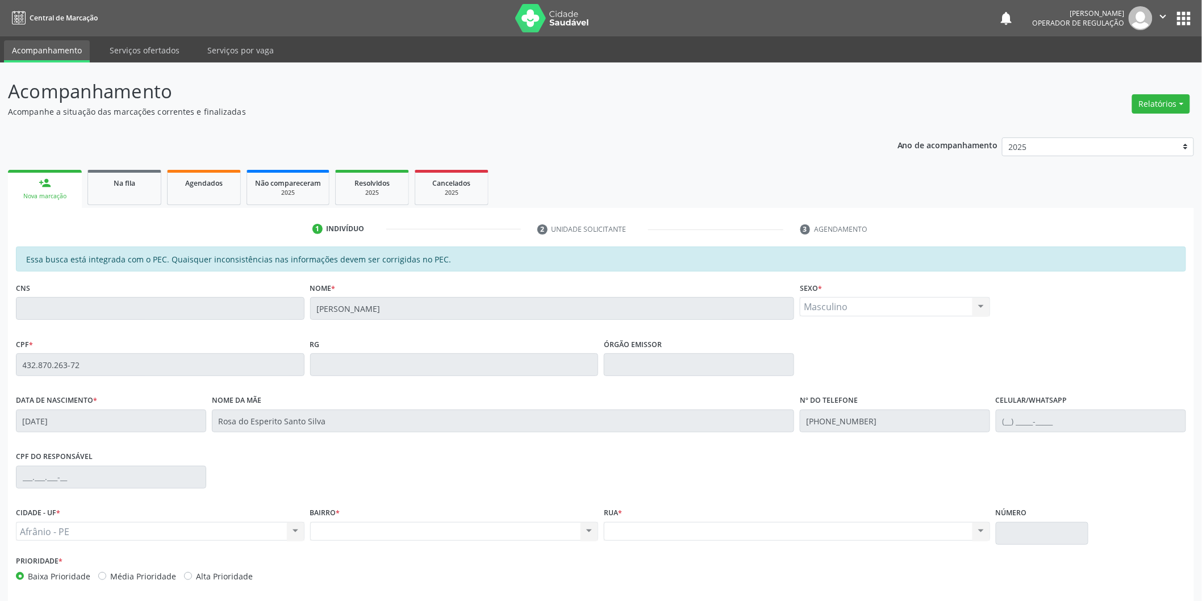
scroll to position [47, 0]
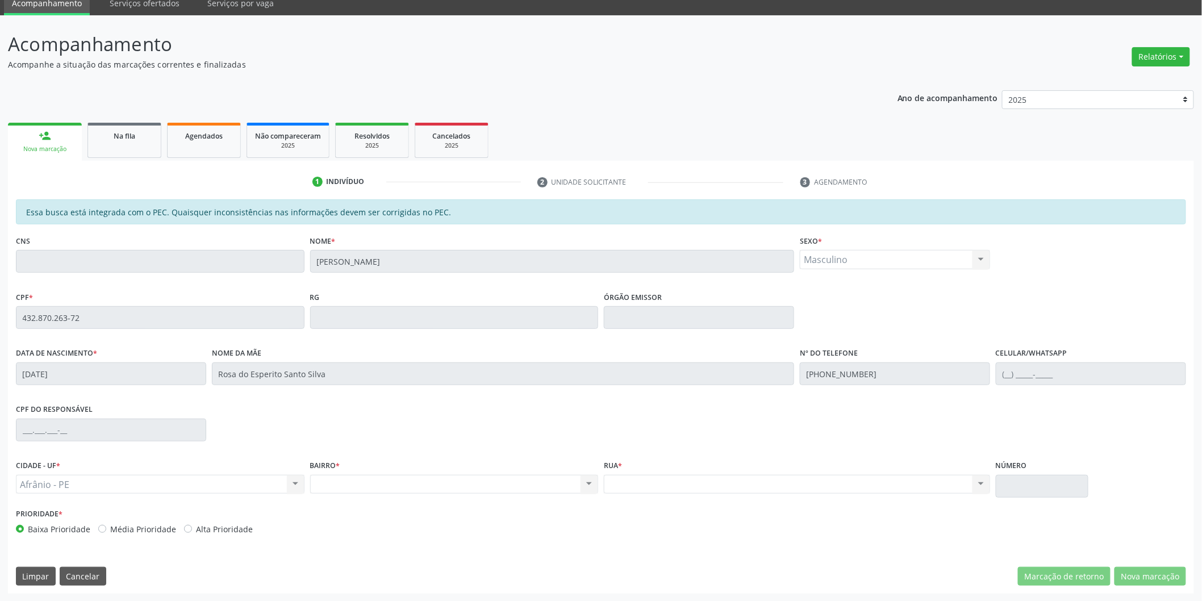
click at [0, 308] on div "Acompanhamento Acompanhe a situação das marcações correntes e finalizadas Relat…" at bounding box center [601, 308] width 1202 height 586
